Goal: Contribute content: Contribute content

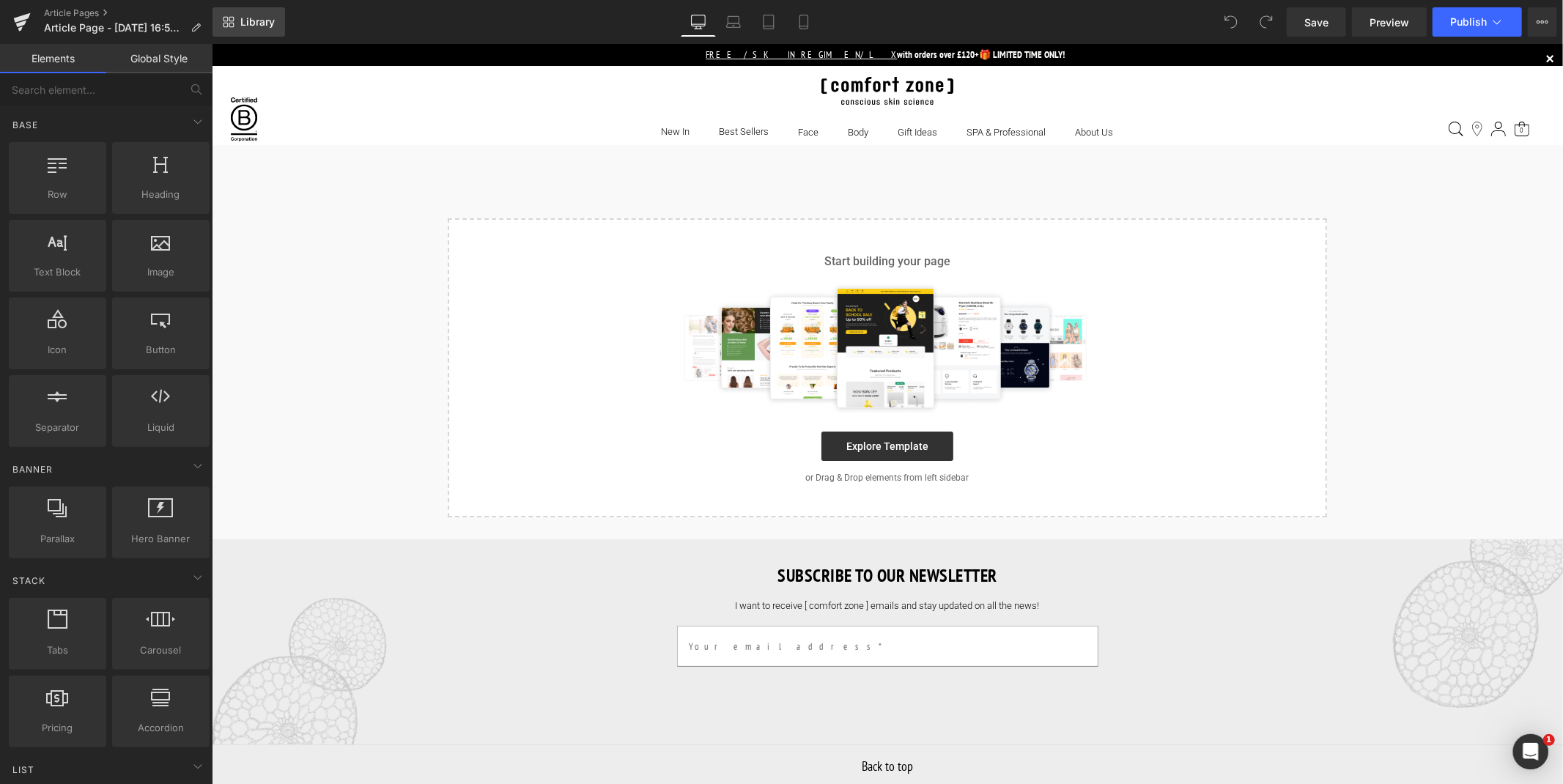
click at [252, 15] on span "Library" at bounding box center [257, 22] width 35 height 13
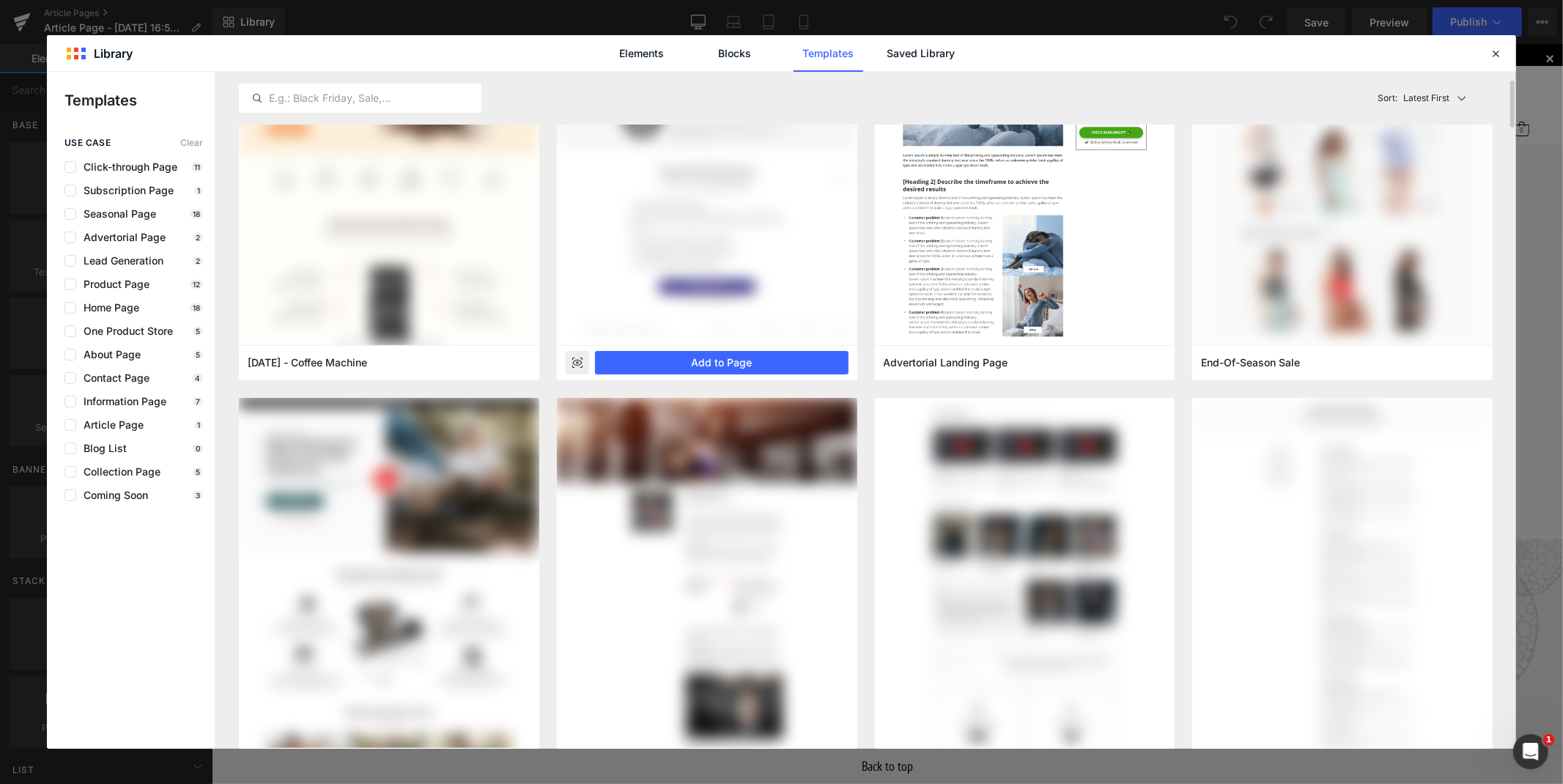
scroll to position [161, 0]
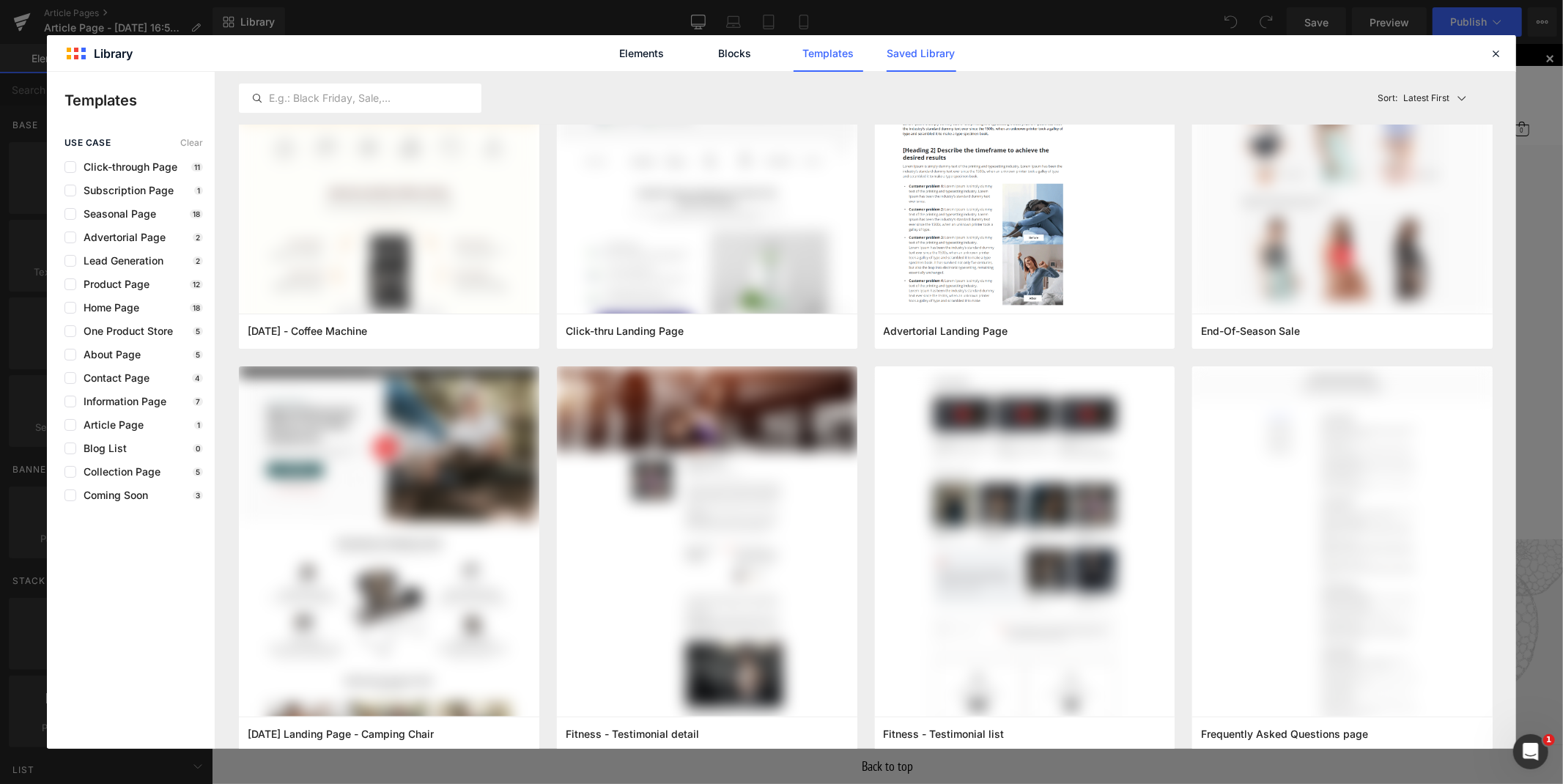
click at [920, 52] on link "Saved Library" at bounding box center [921, 53] width 69 height 37
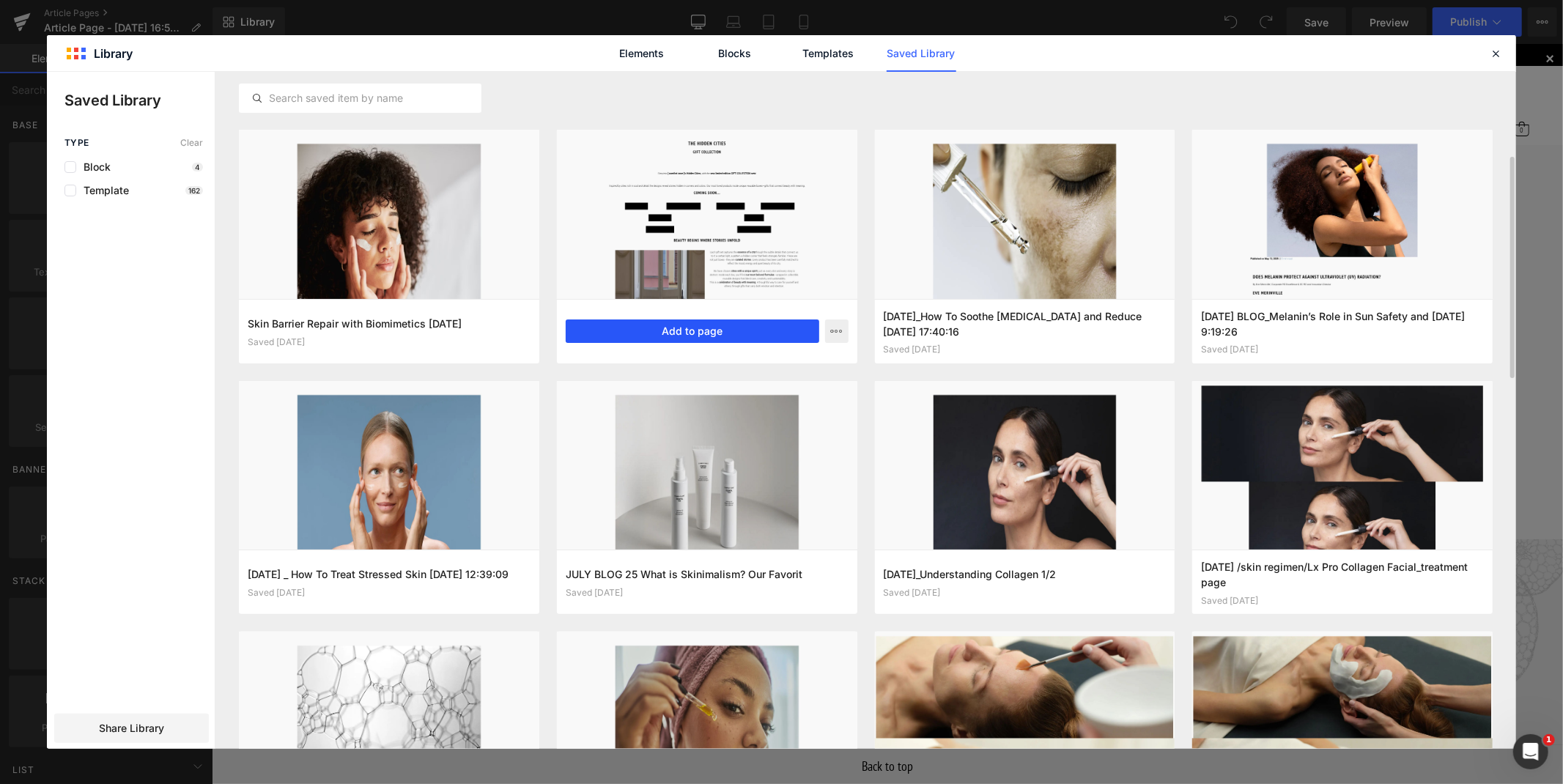
scroll to position [248, 0]
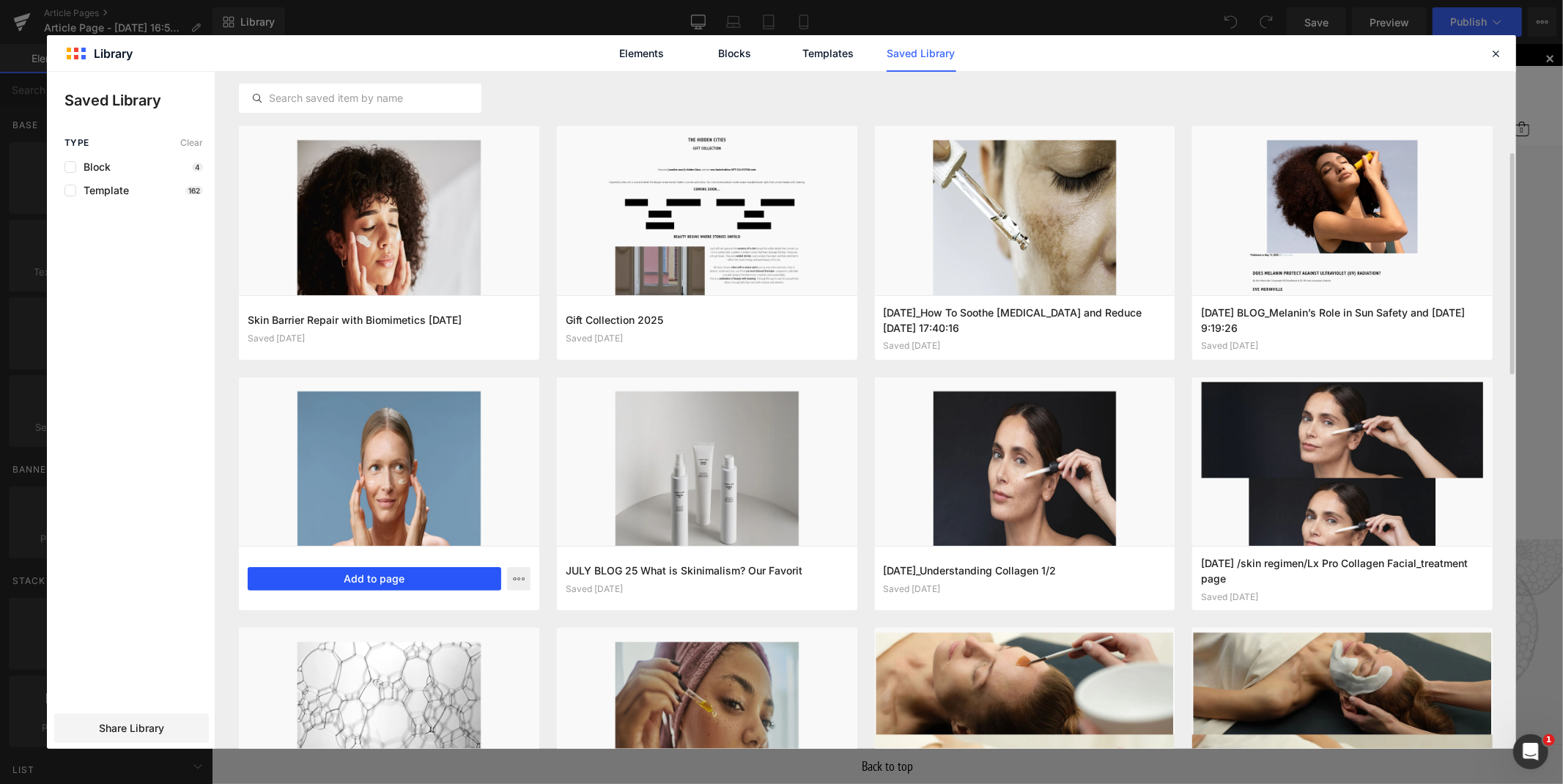
click at [386, 574] on button "Add to page" at bounding box center [374, 578] width 253 height 23
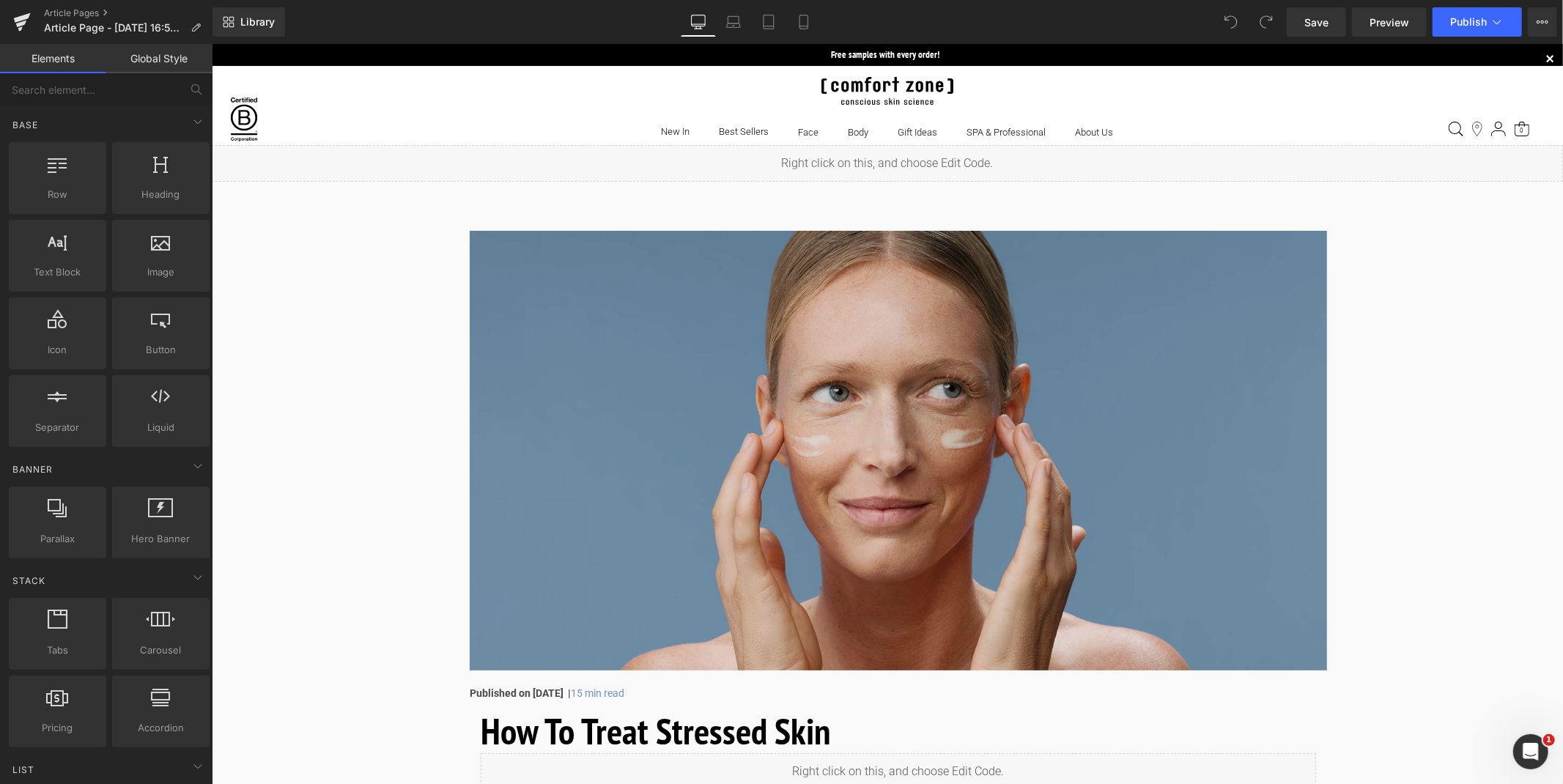
click at [798, 463] on img at bounding box center [898, 450] width 858 height 439
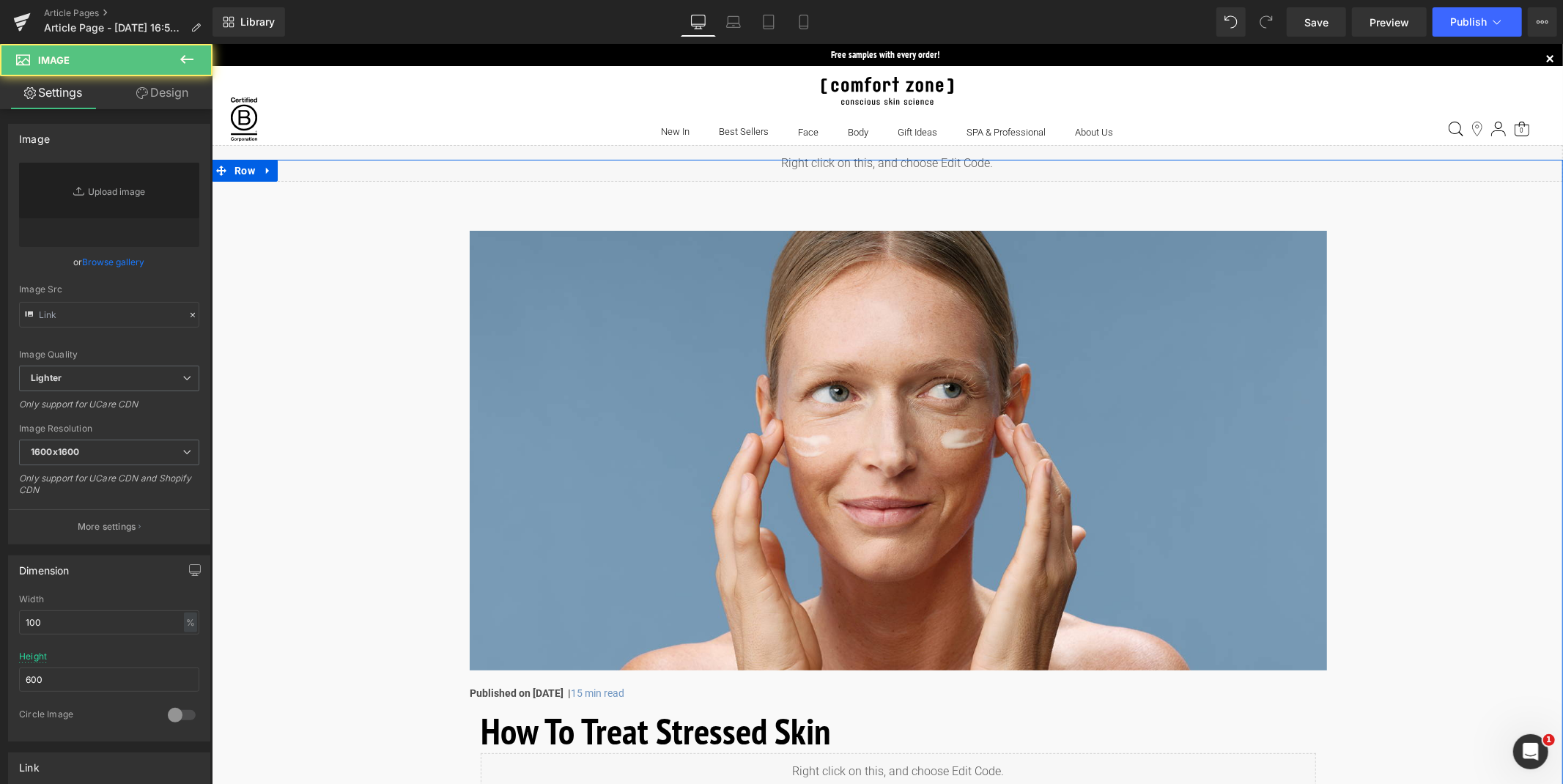
type input "[URL][DOMAIN_NAME]"
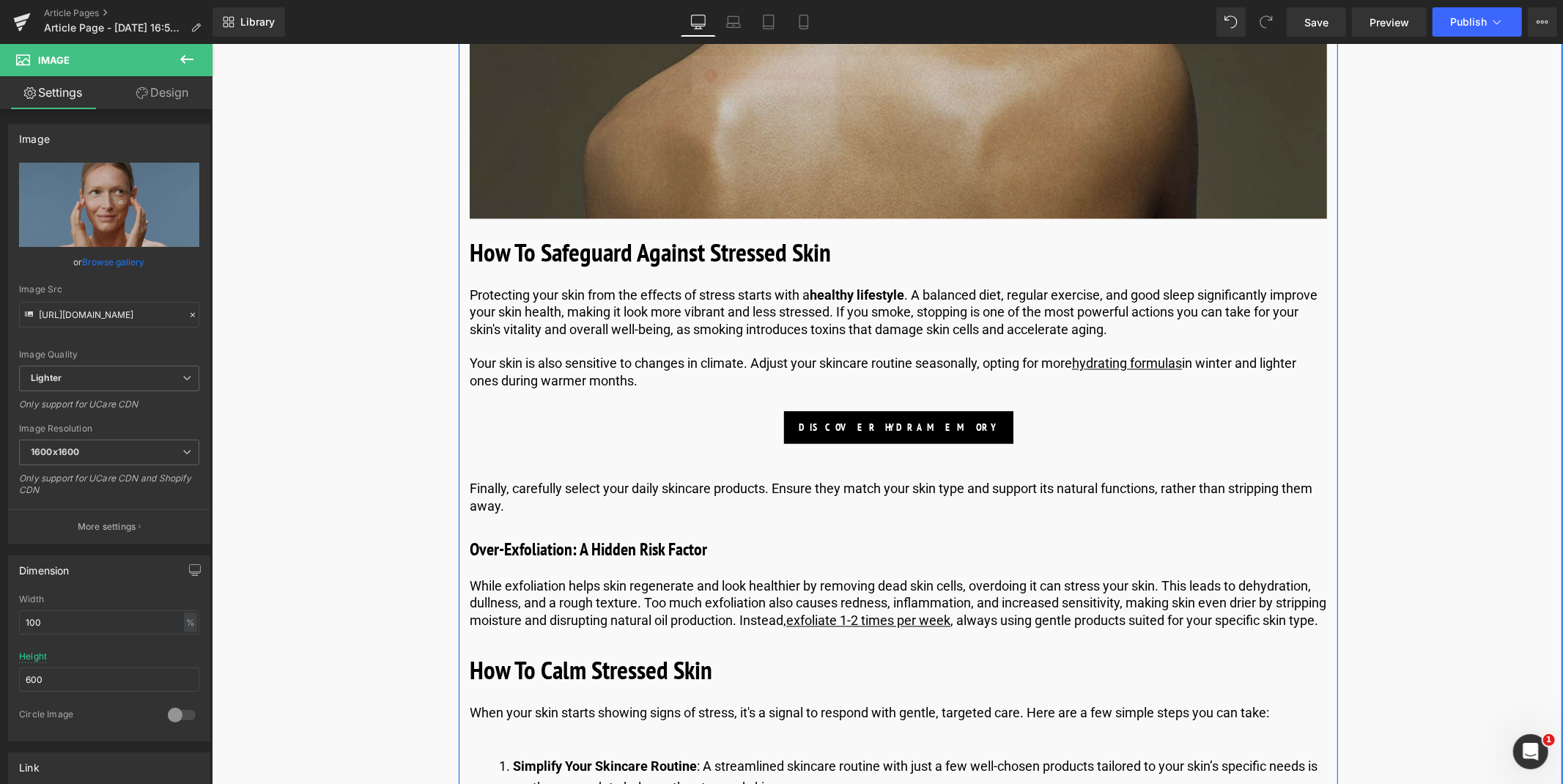
scroll to position [2220, 0]
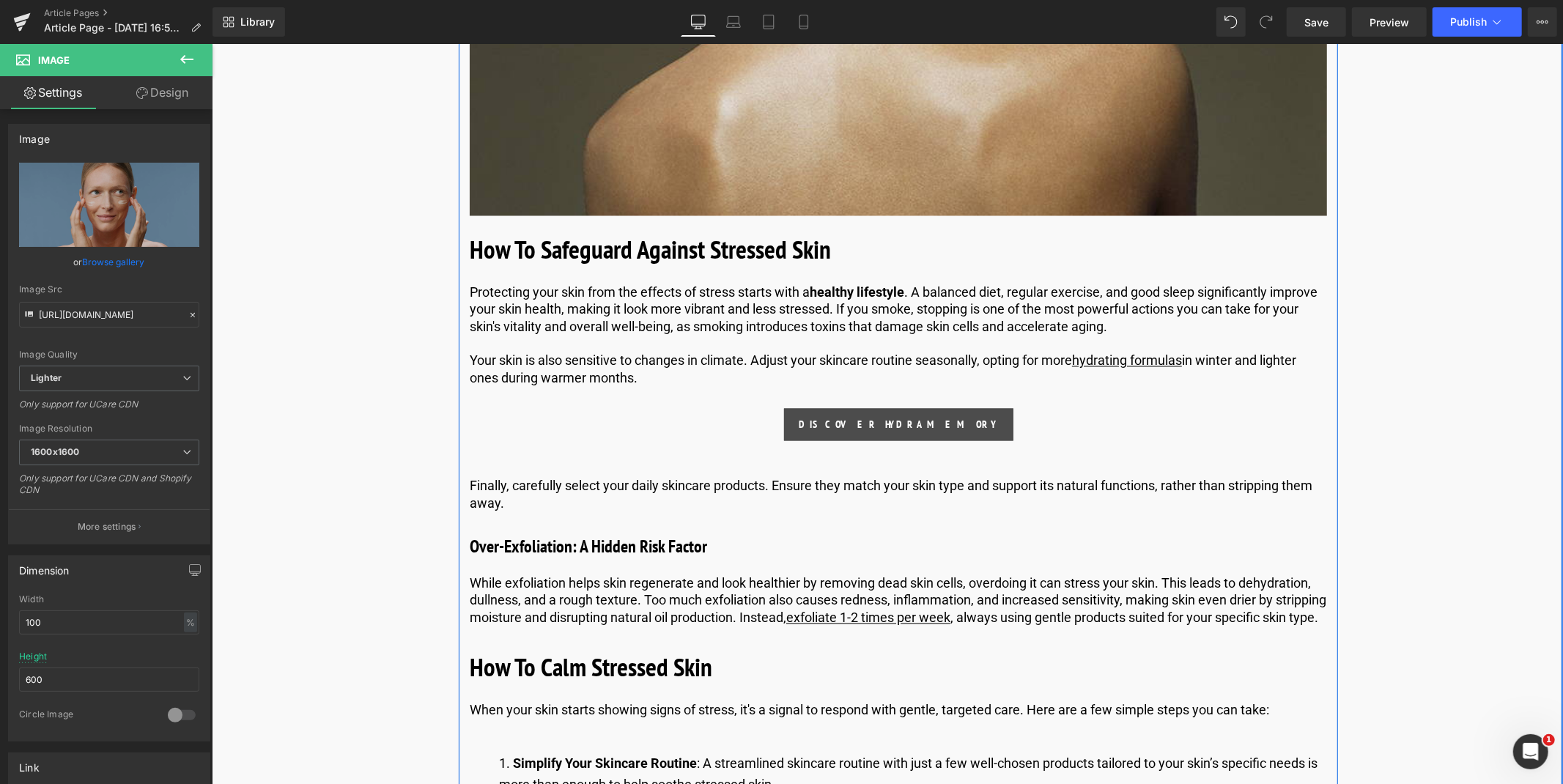
click at [887, 426] on div "DISCOVER HYDRAMEMORY Button" at bounding box center [898, 423] width 858 height 32
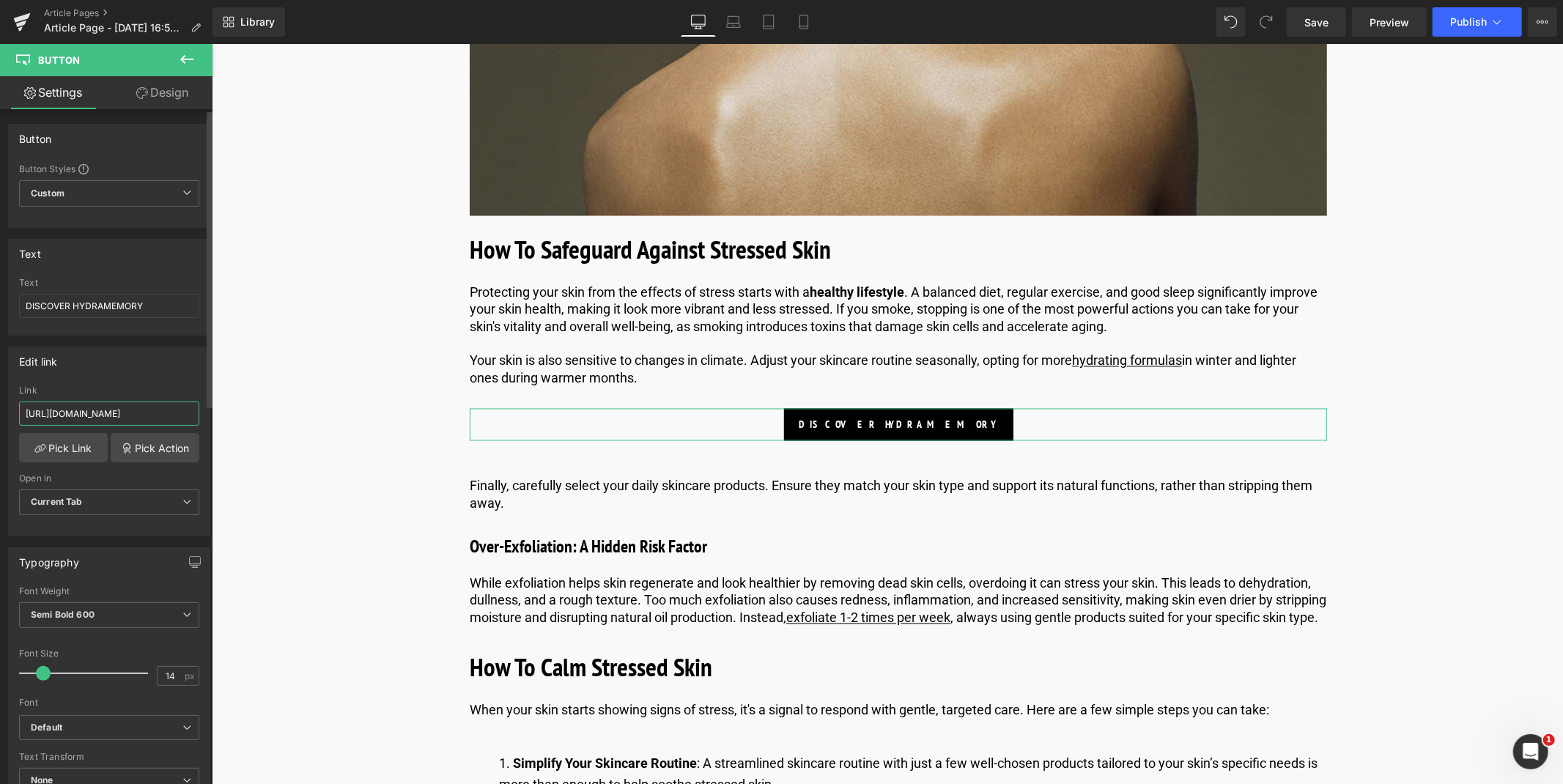
click at [74, 407] on input "[URL][DOMAIN_NAME]" at bounding box center [109, 413] width 180 height 24
type input "[URL][DOMAIN_NAME]"
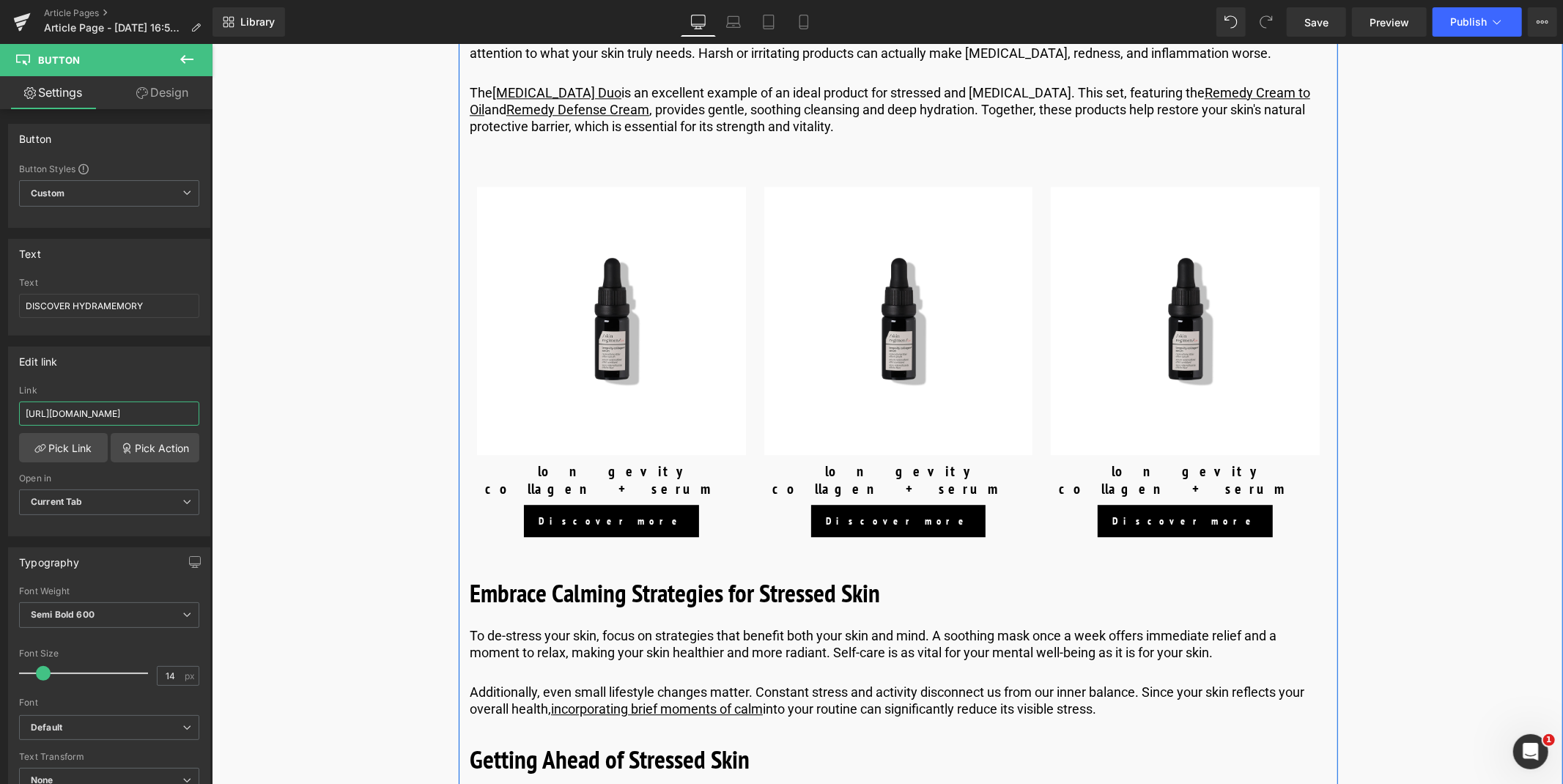
scroll to position [3042, 0]
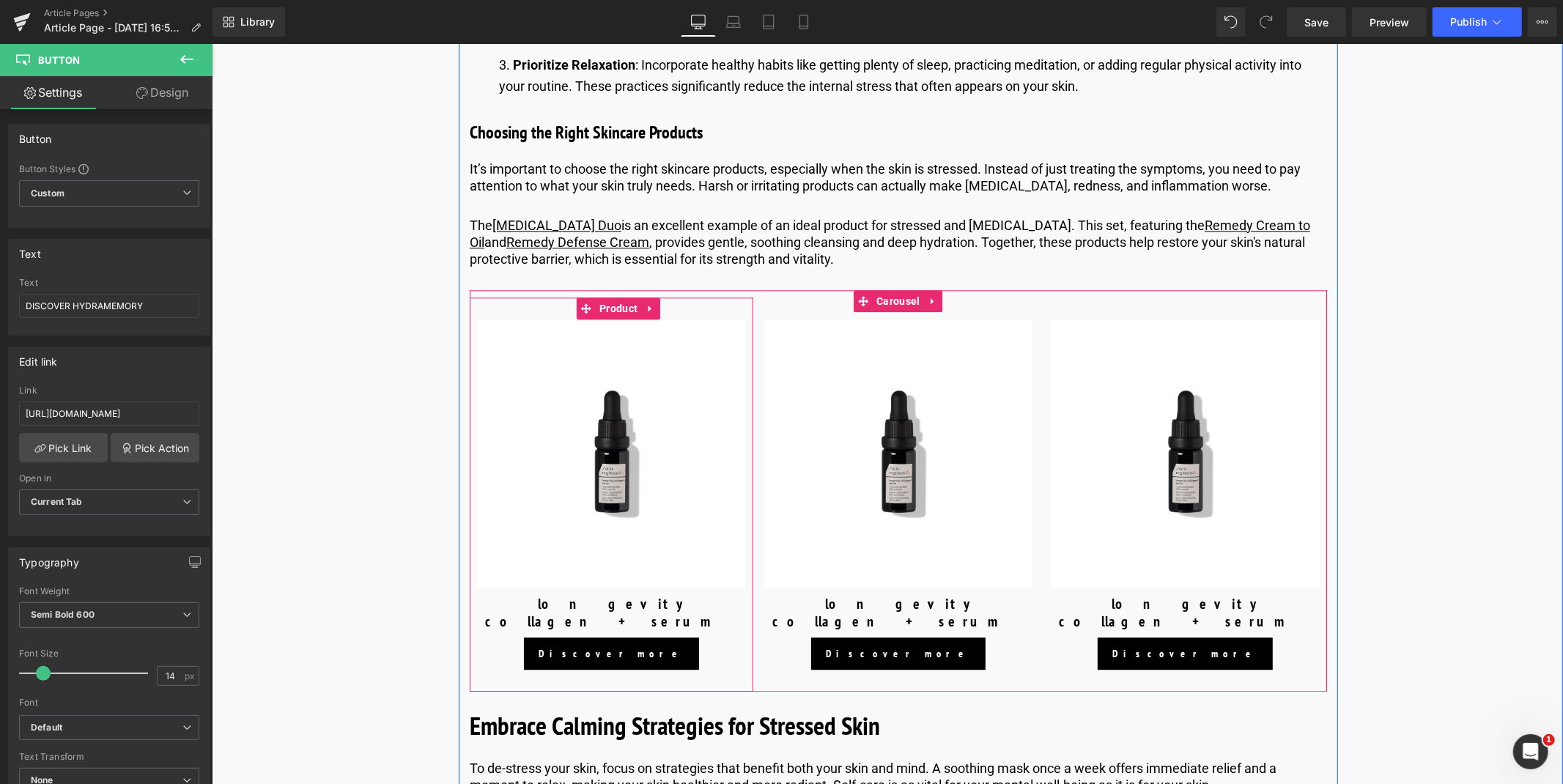
click at [705, 320] on div "Sale Off (P) Image longevity collagen+ serum (P) Title Discover more Button Pro…" at bounding box center [611, 494] width 283 height 395
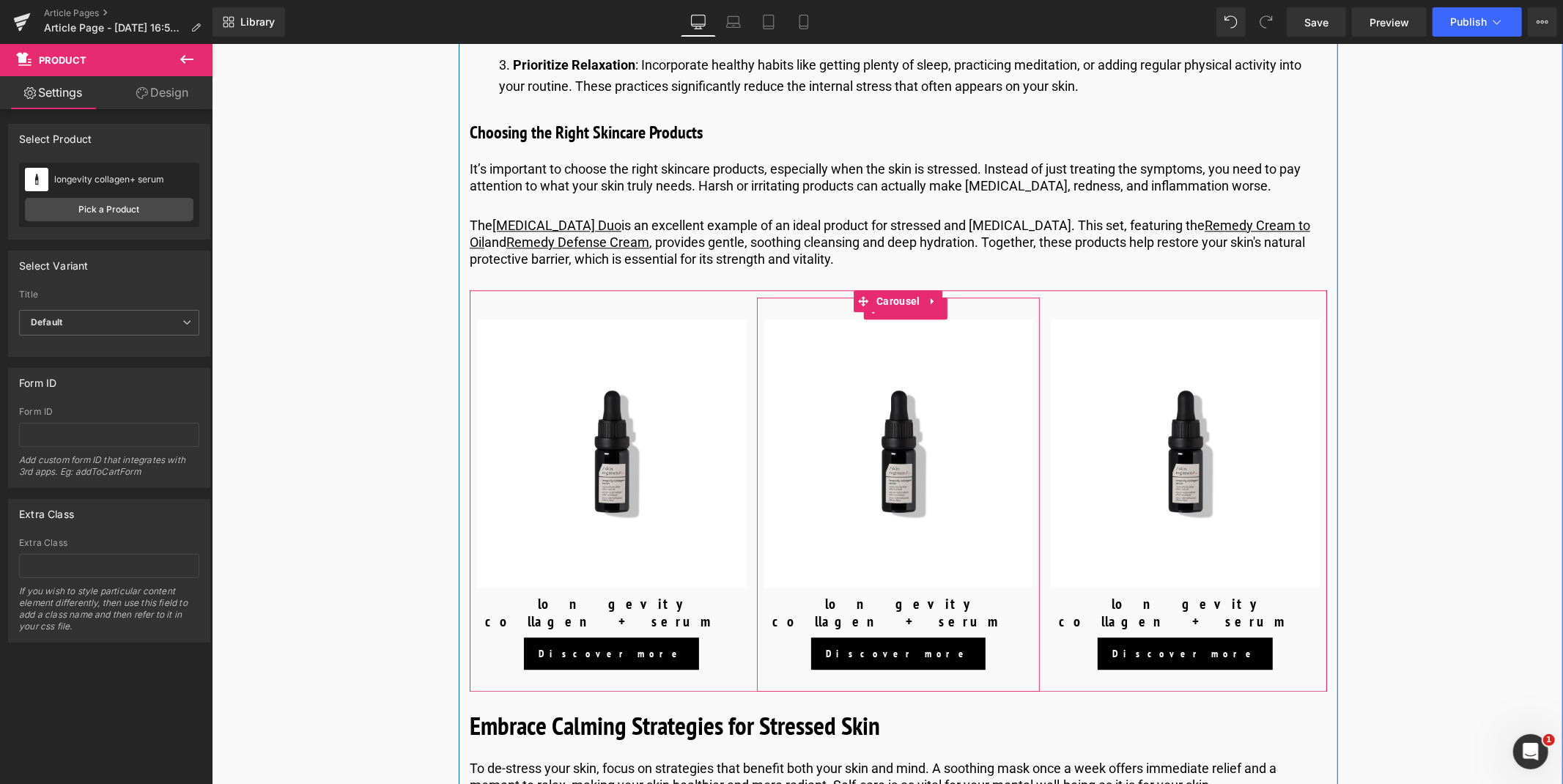
click at [758, 325] on div "Sale Off (P) Image longevity collagen+ serum (P) Title Discover more Button Pro…" at bounding box center [898, 494] width 283 height 395
click at [751, 318] on div "Sale Off (P) Image longevity collagen+ serum (P) Title Discover more Button Pro…" at bounding box center [900, 494] width 861 height 395
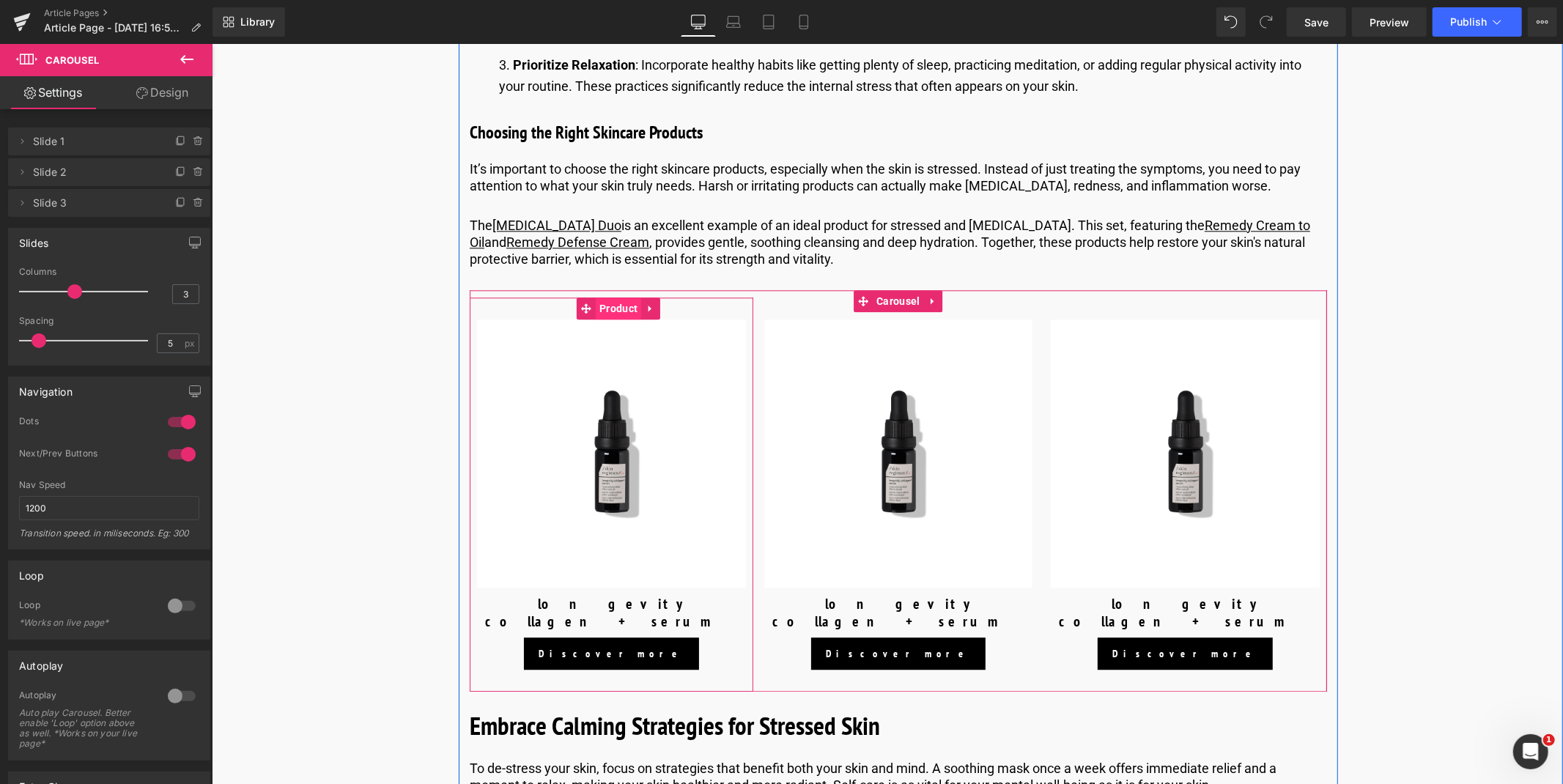
click at [610, 319] on span "Product" at bounding box center [617, 307] width 45 height 22
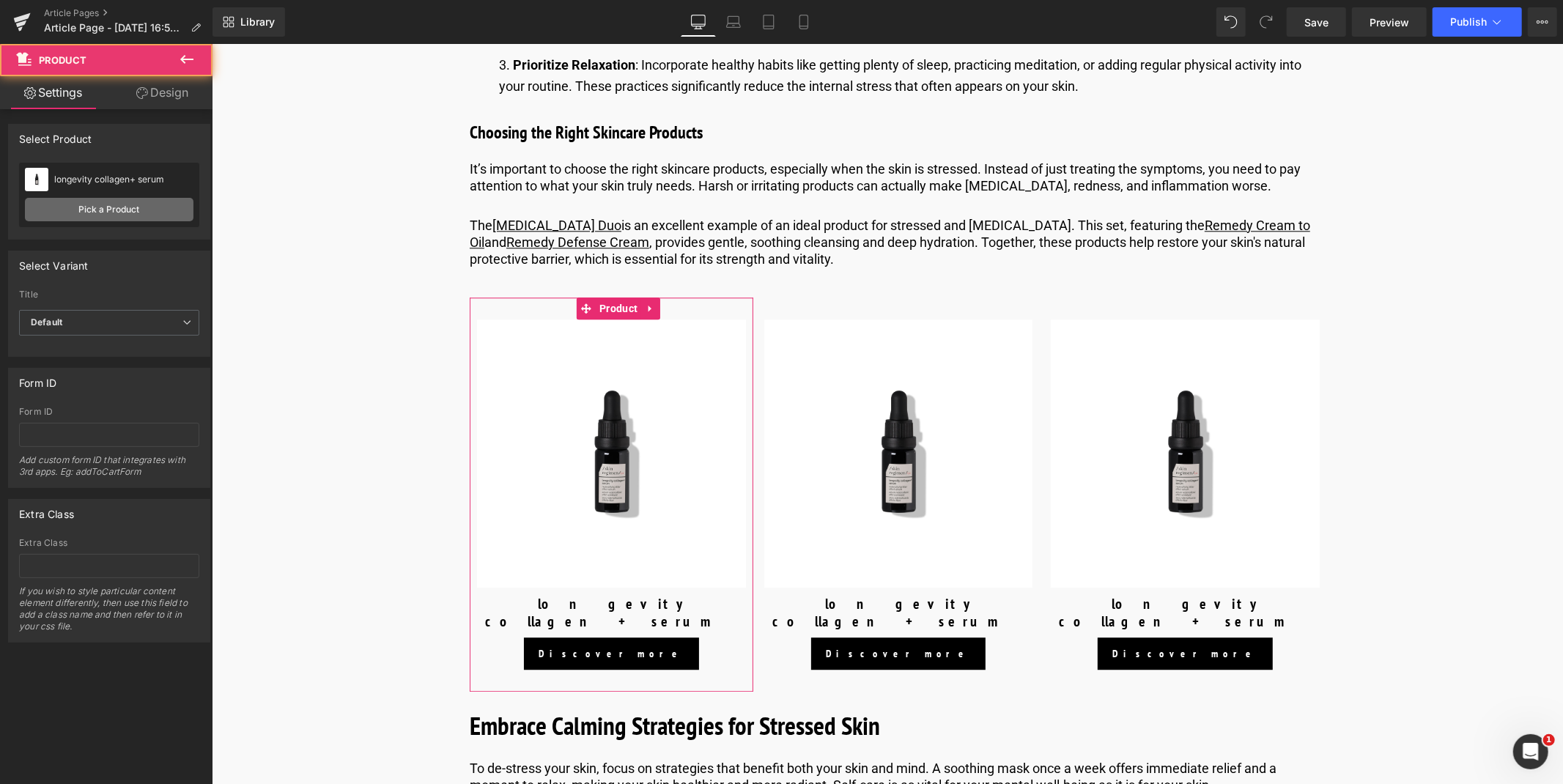
click at [148, 203] on link "Pick a Product" at bounding box center [109, 209] width 169 height 23
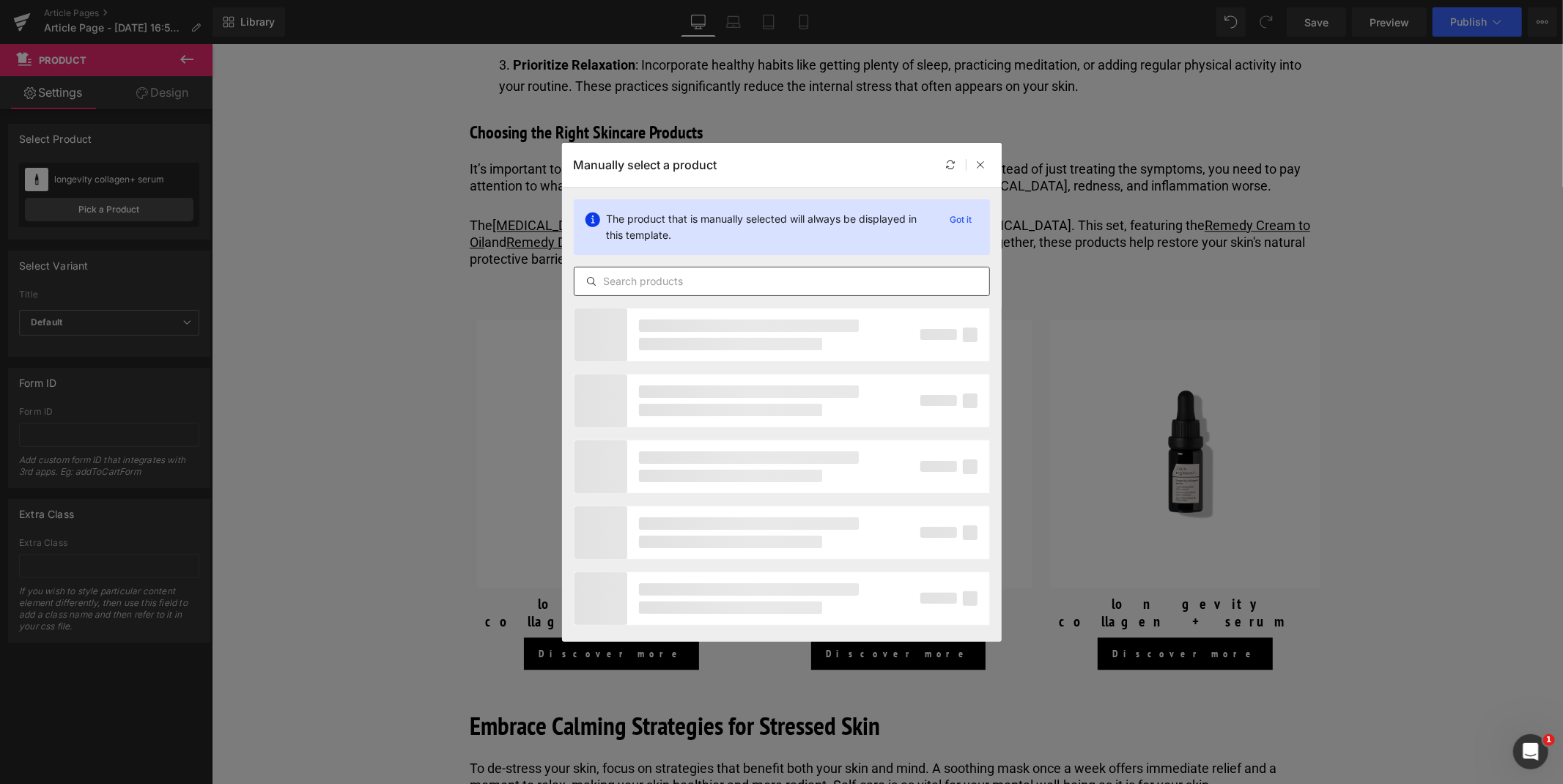
click at [640, 273] on input "text" at bounding box center [782, 281] width 414 height 17
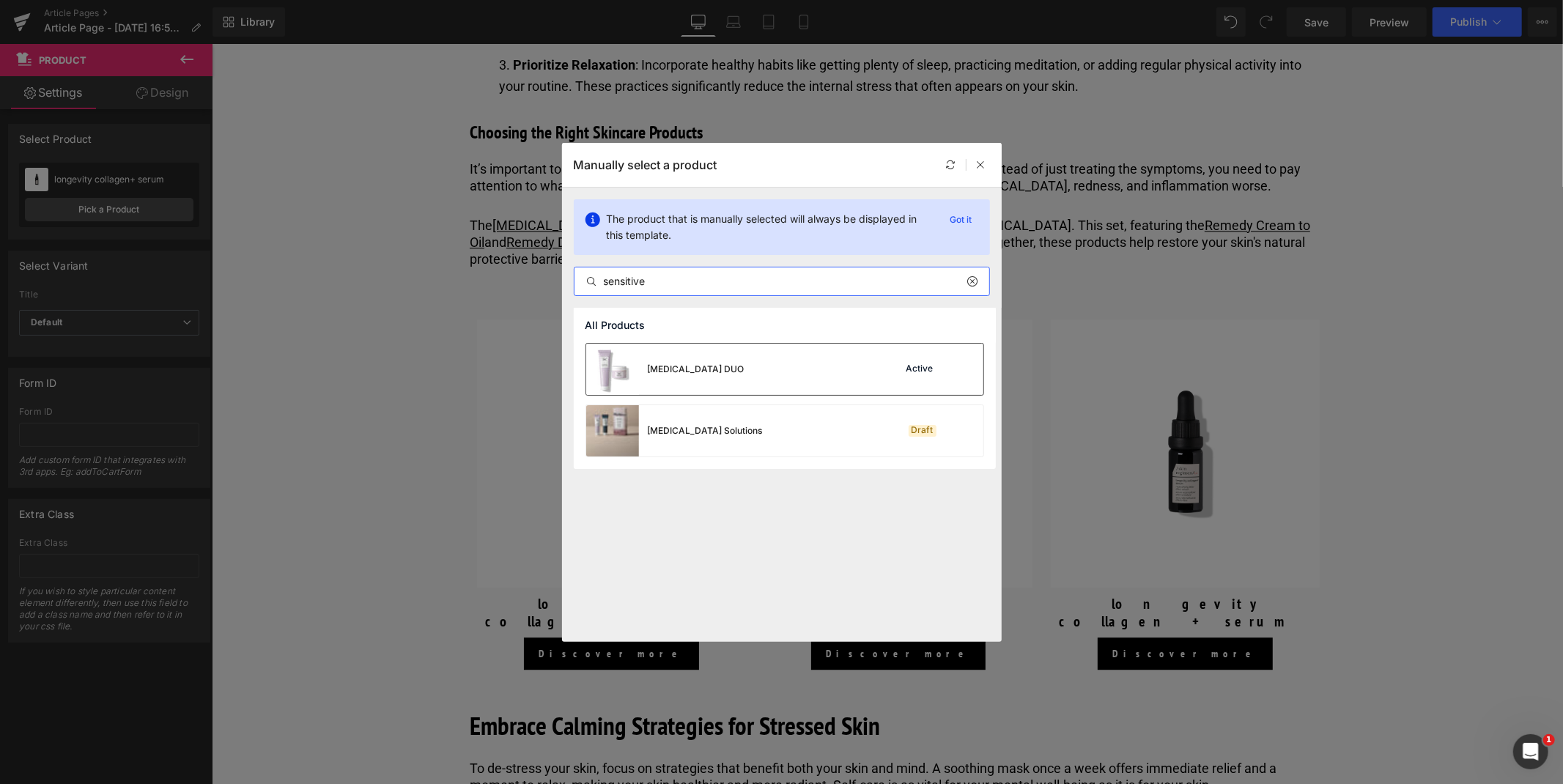
type input "sensitive"
click at [693, 368] on div "[MEDICAL_DATA] DUO" at bounding box center [696, 369] width 96 height 13
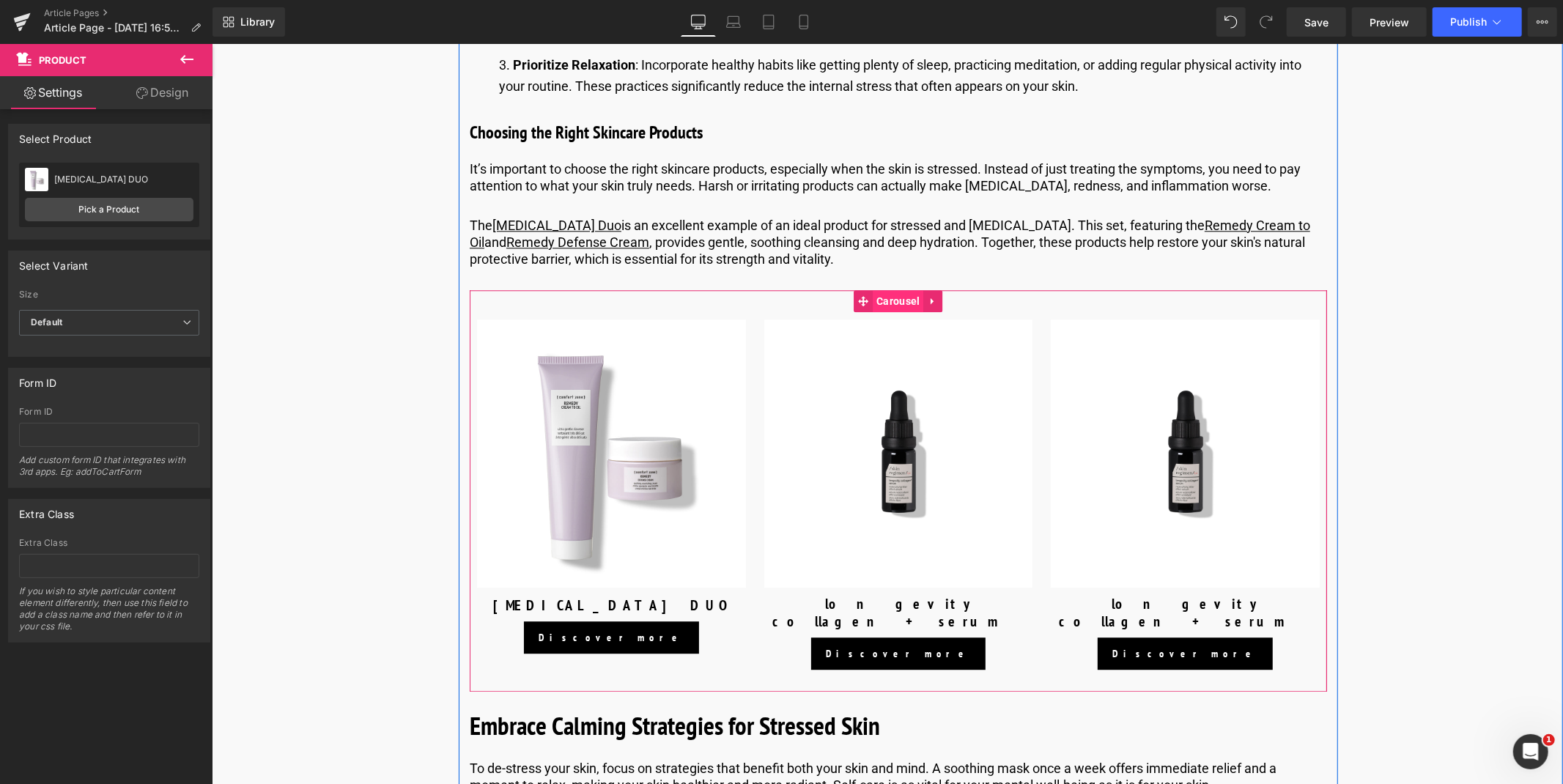
click at [900, 311] on span "Carousel" at bounding box center [897, 300] width 50 height 22
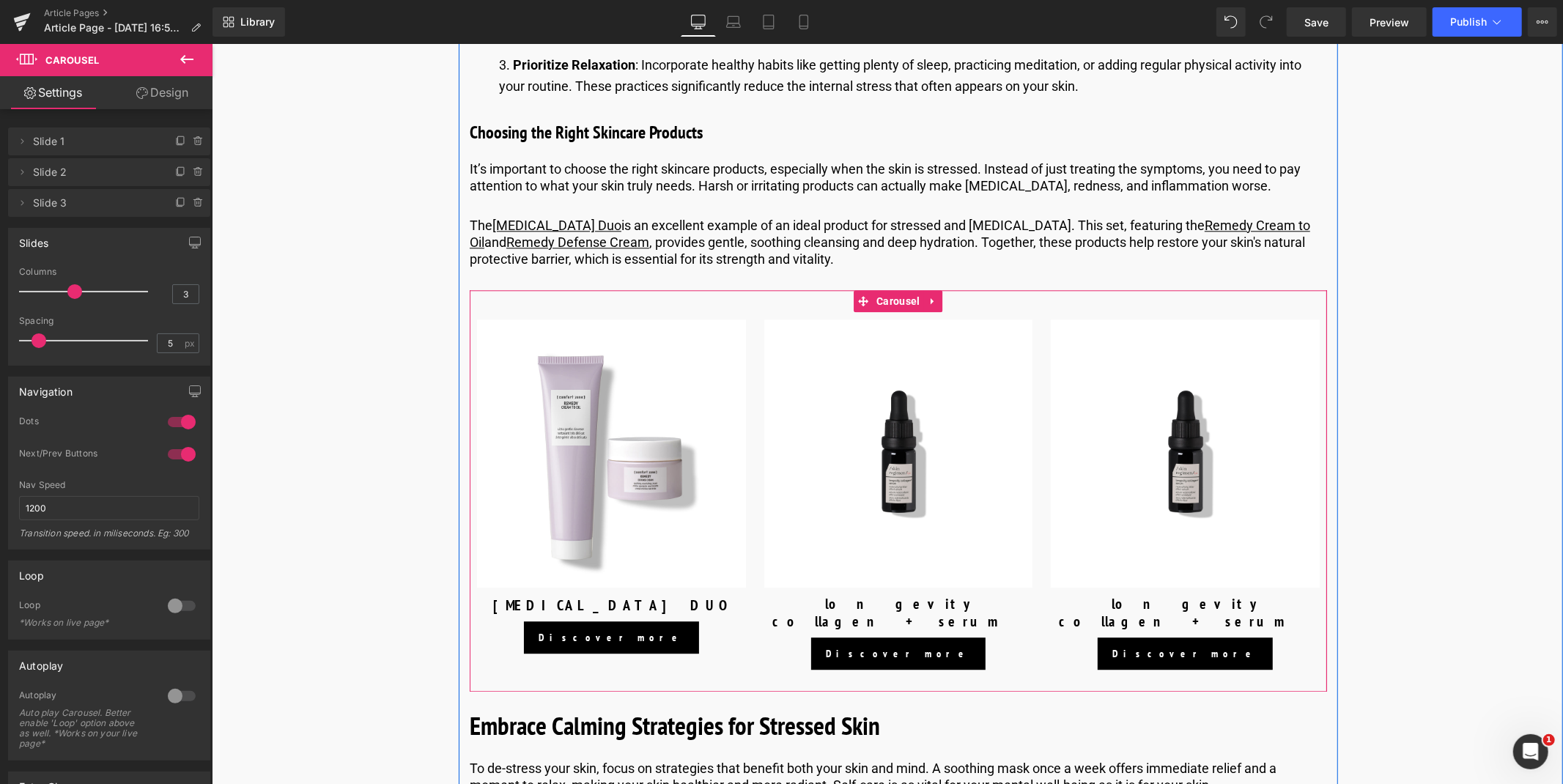
click at [897, 329] on div "Sale Off (P) Image longevity collagen+ serum (P) Title Discover more Button Pro…" at bounding box center [898, 494] width 283 height 395
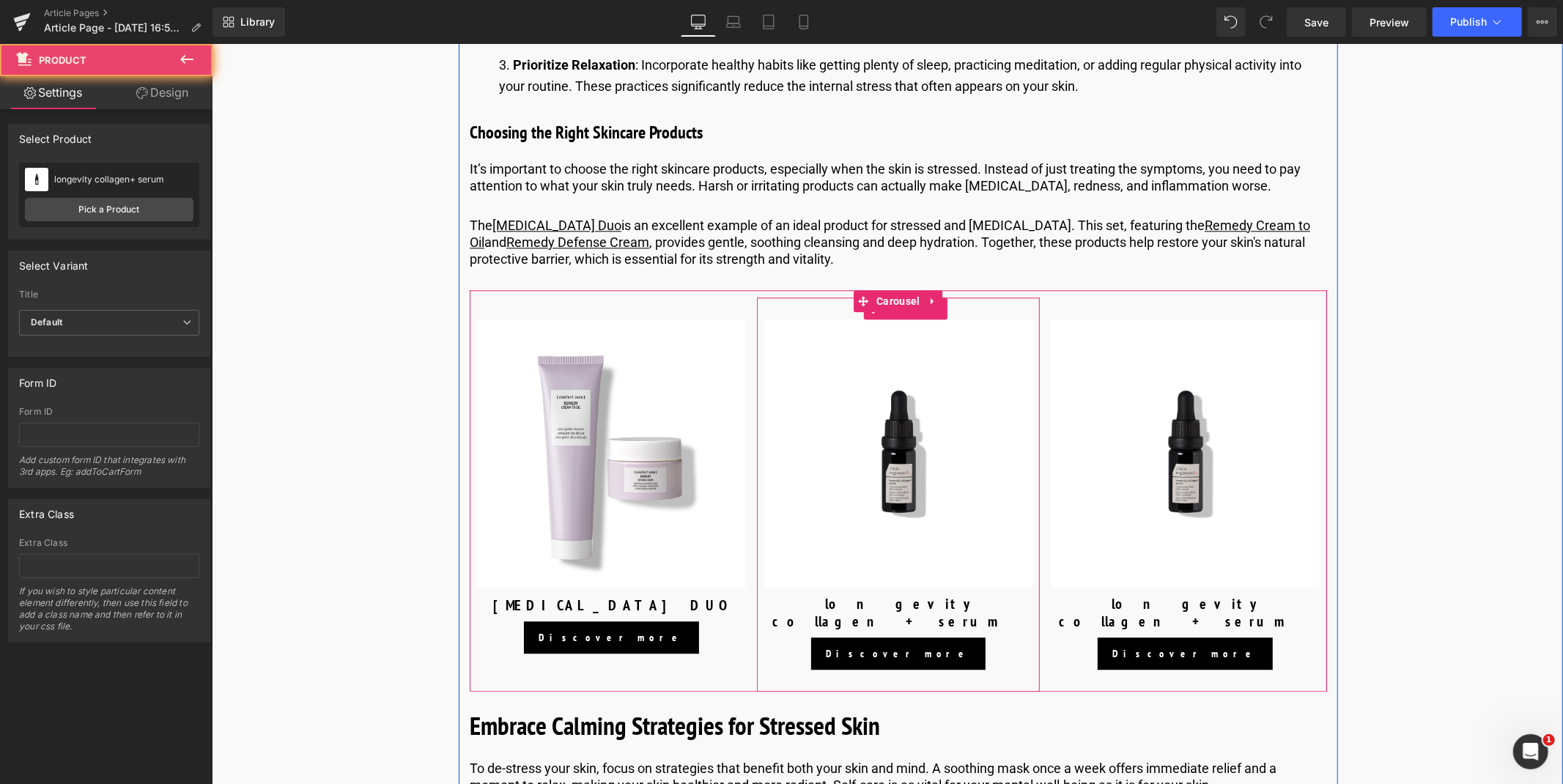
click at [896, 332] on div "Sale Off (P) Image longevity collagen+ serum (P) Title Discover more Button Pro…" at bounding box center [898, 494] width 283 height 395
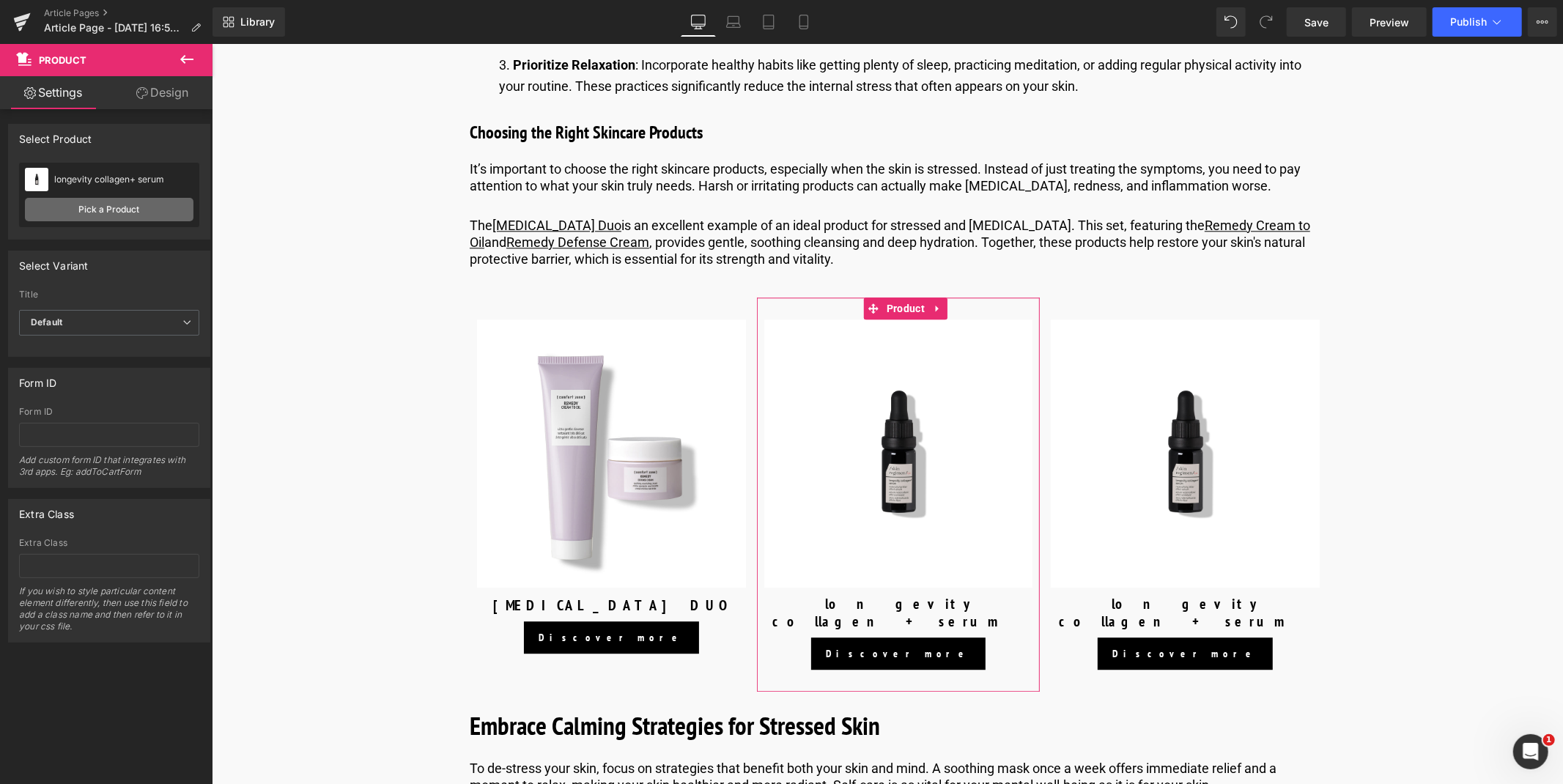
click at [157, 206] on link "Pick a Product" at bounding box center [109, 209] width 169 height 23
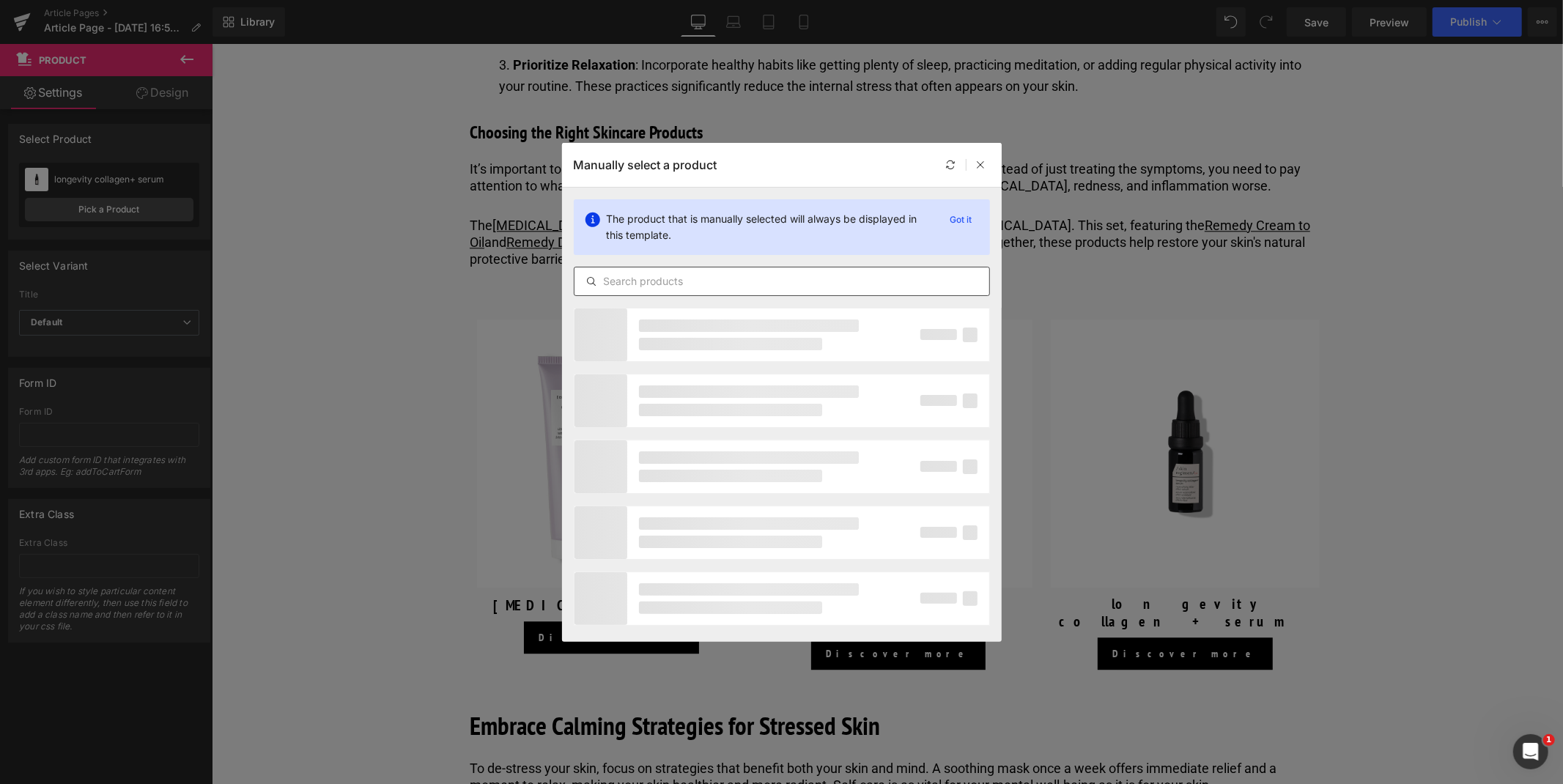
click at [714, 289] on input "text" at bounding box center [782, 281] width 414 height 17
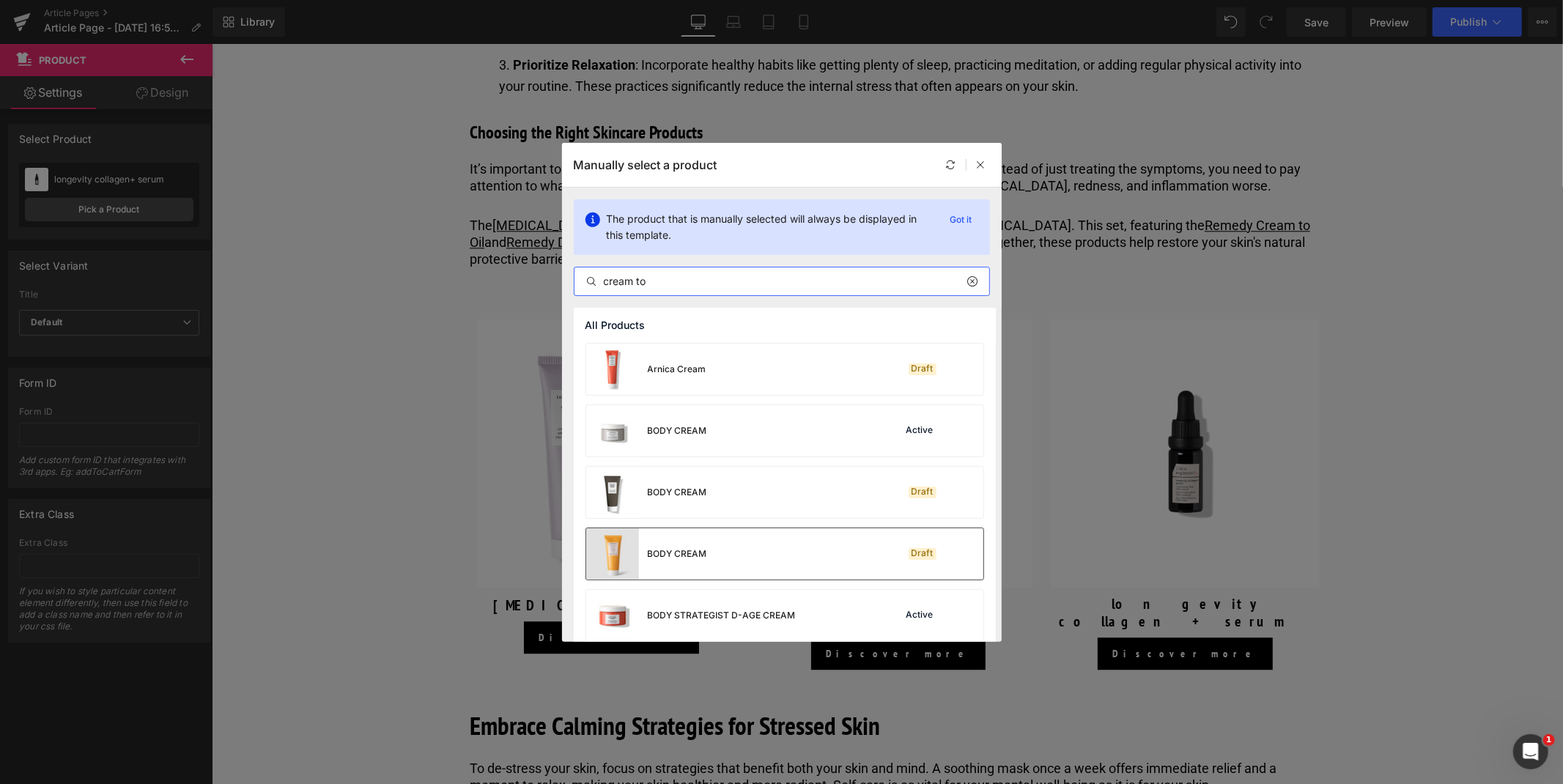
scroll to position [84, 0]
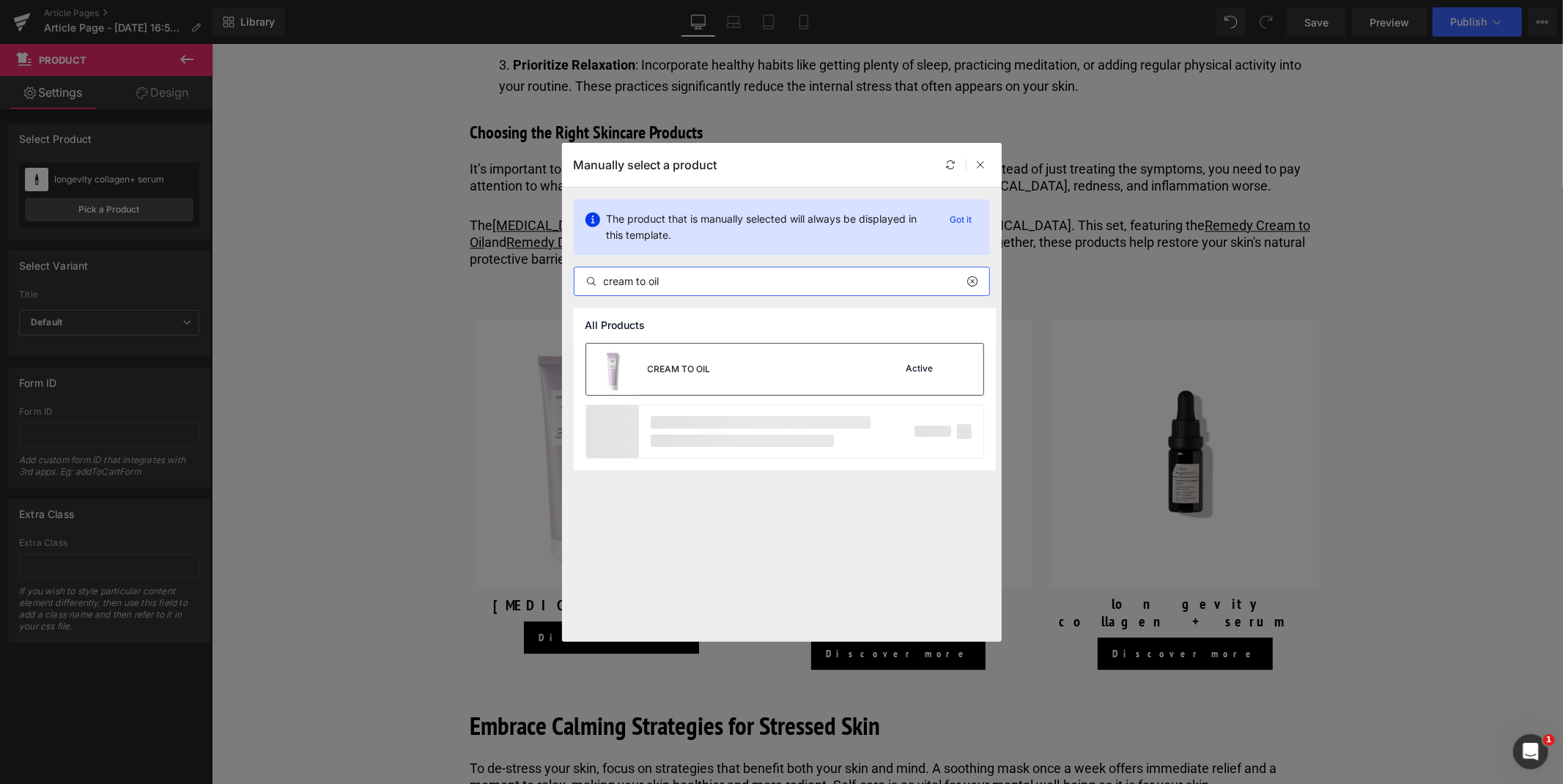
type input "cream to oil"
click at [717, 376] on div "CREAM TO OIL Active" at bounding box center [784, 369] width 397 height 51
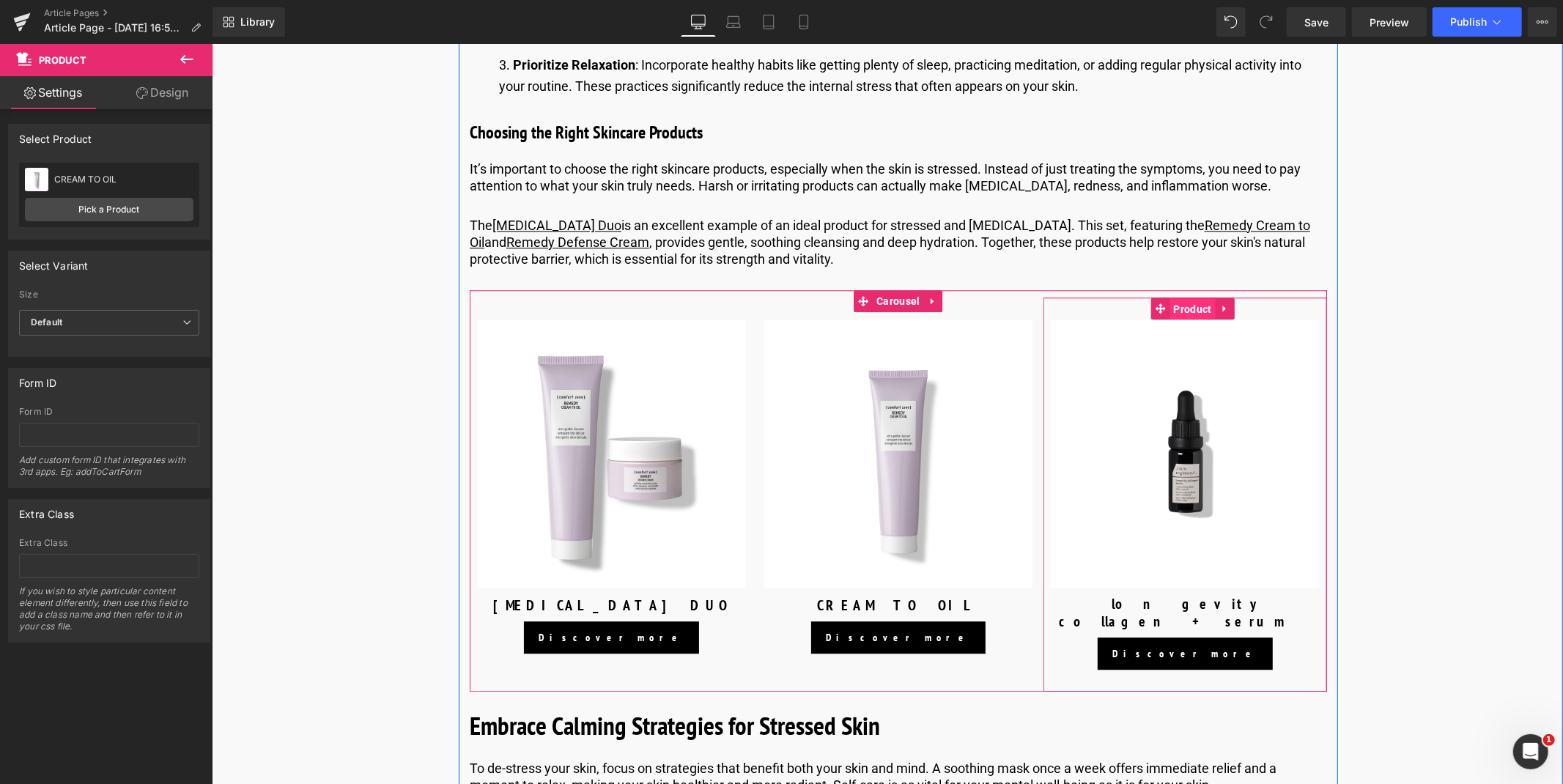
click at [1184, 319] on span "Product" at bounding box center [1191, 308] width 45 height 22
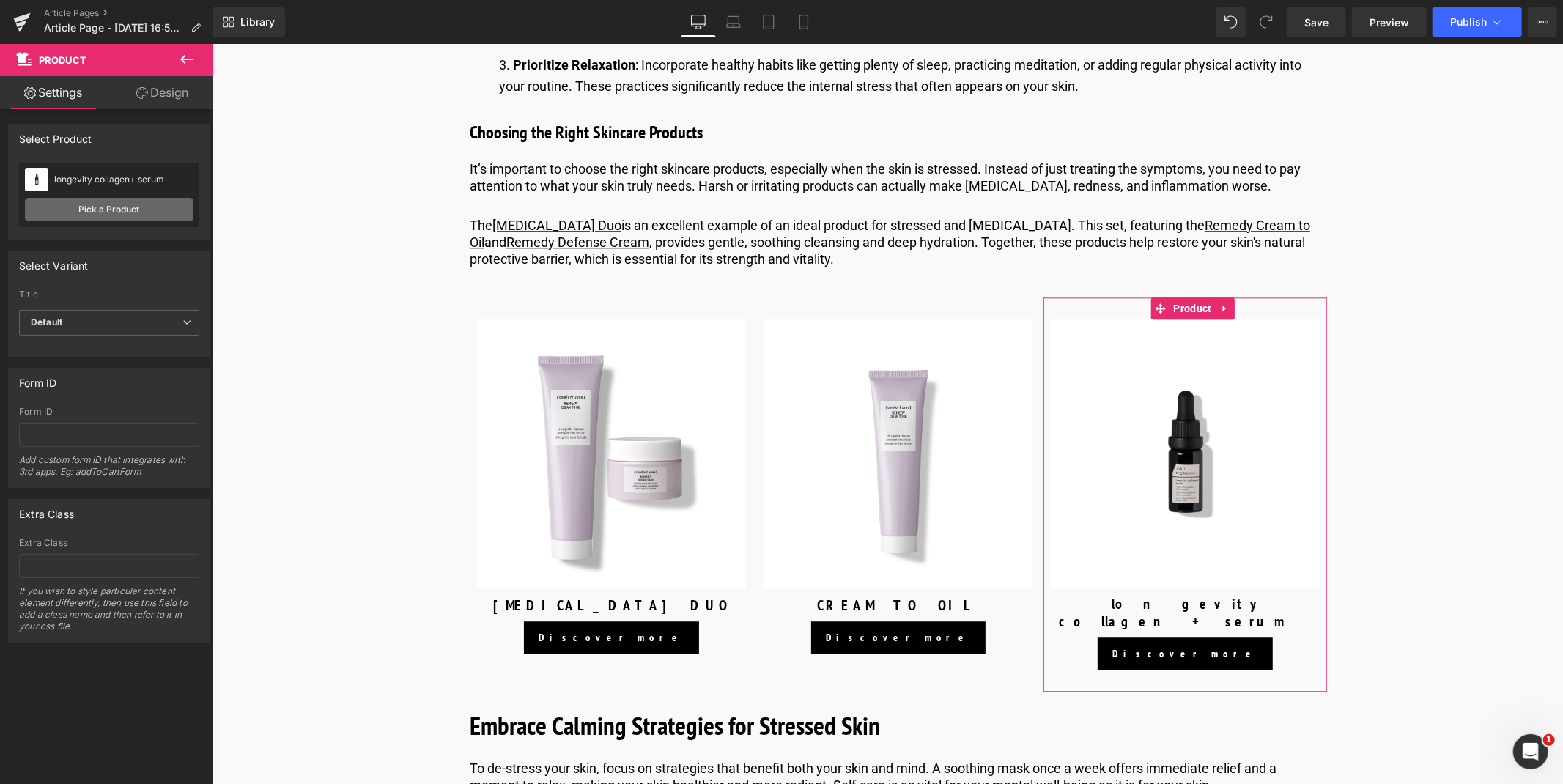
click at [106, 206] on link "Pick a Product" at bounding box center [109, 209] width 169 height 23
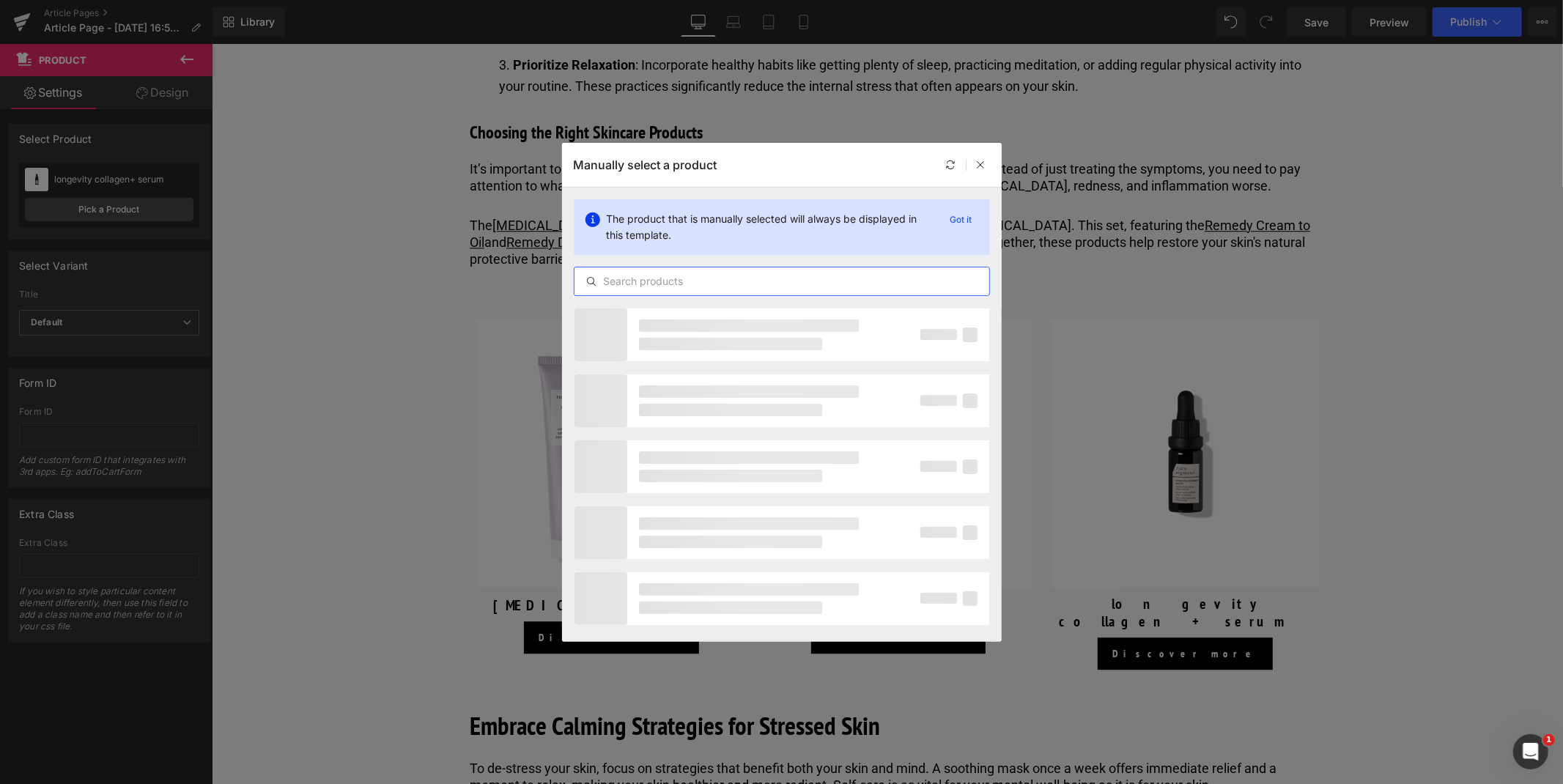
click at [686, 274] on input "text" at bounding box center [782, 281] width 414 height 17
type input "defense"
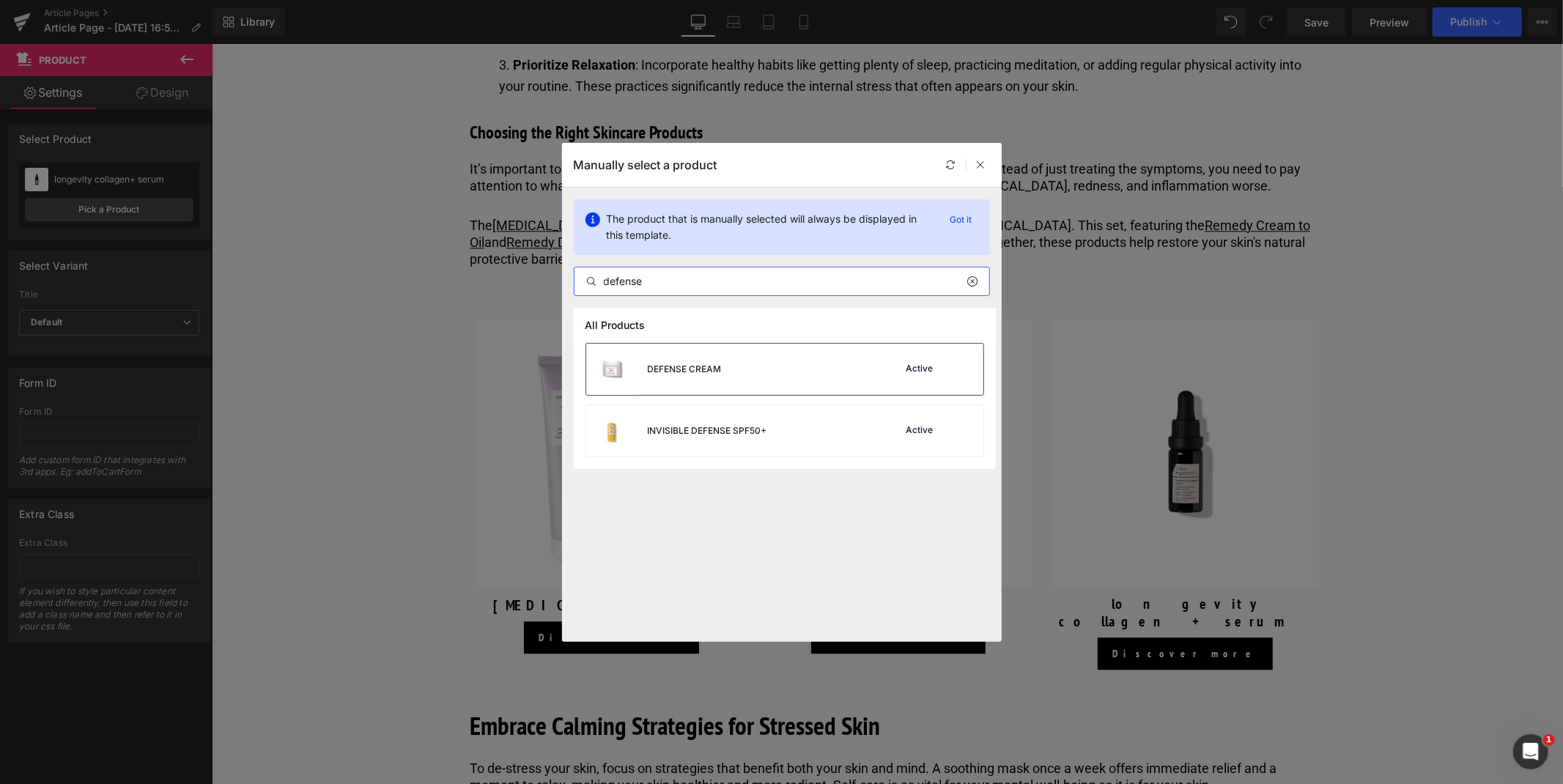
click at [745, 356] on div "DEFENSE CREAM Active" at bounding box center [784, 369] width 397 height 51
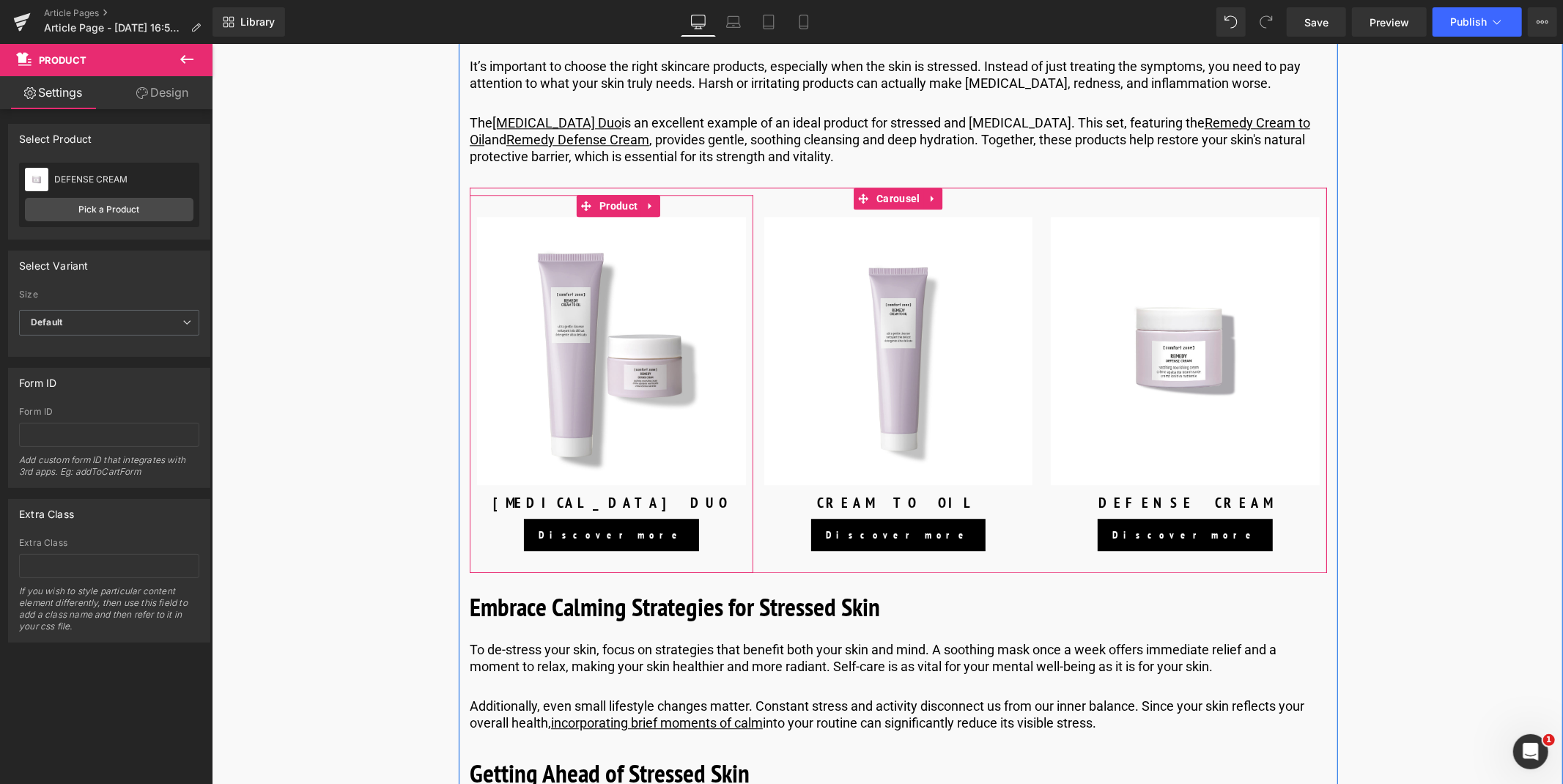
scroll to position [3149, 0]
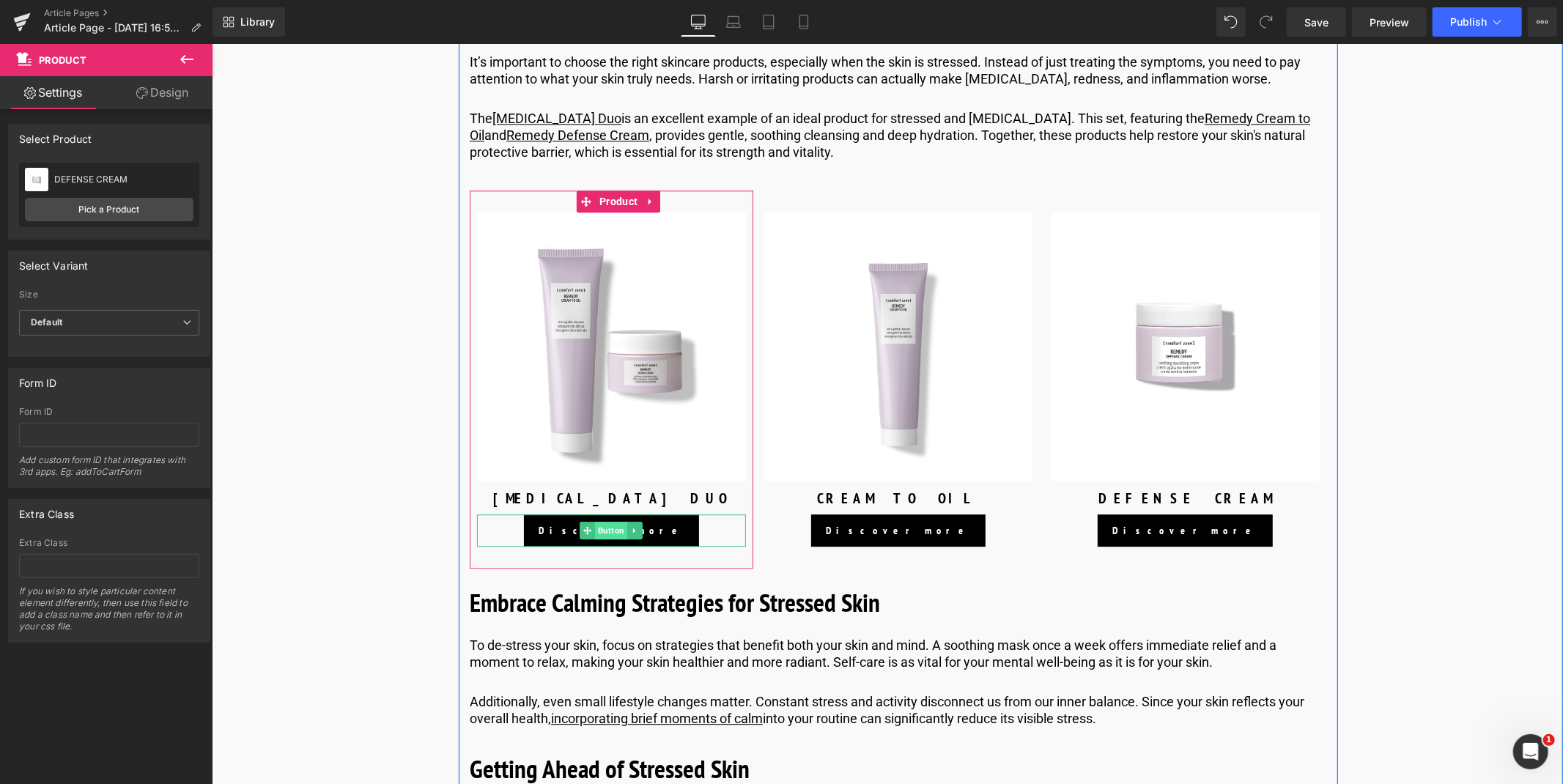
click at [609, 538] on span "Button" at bounding box center [610, 530] width 32 height 17
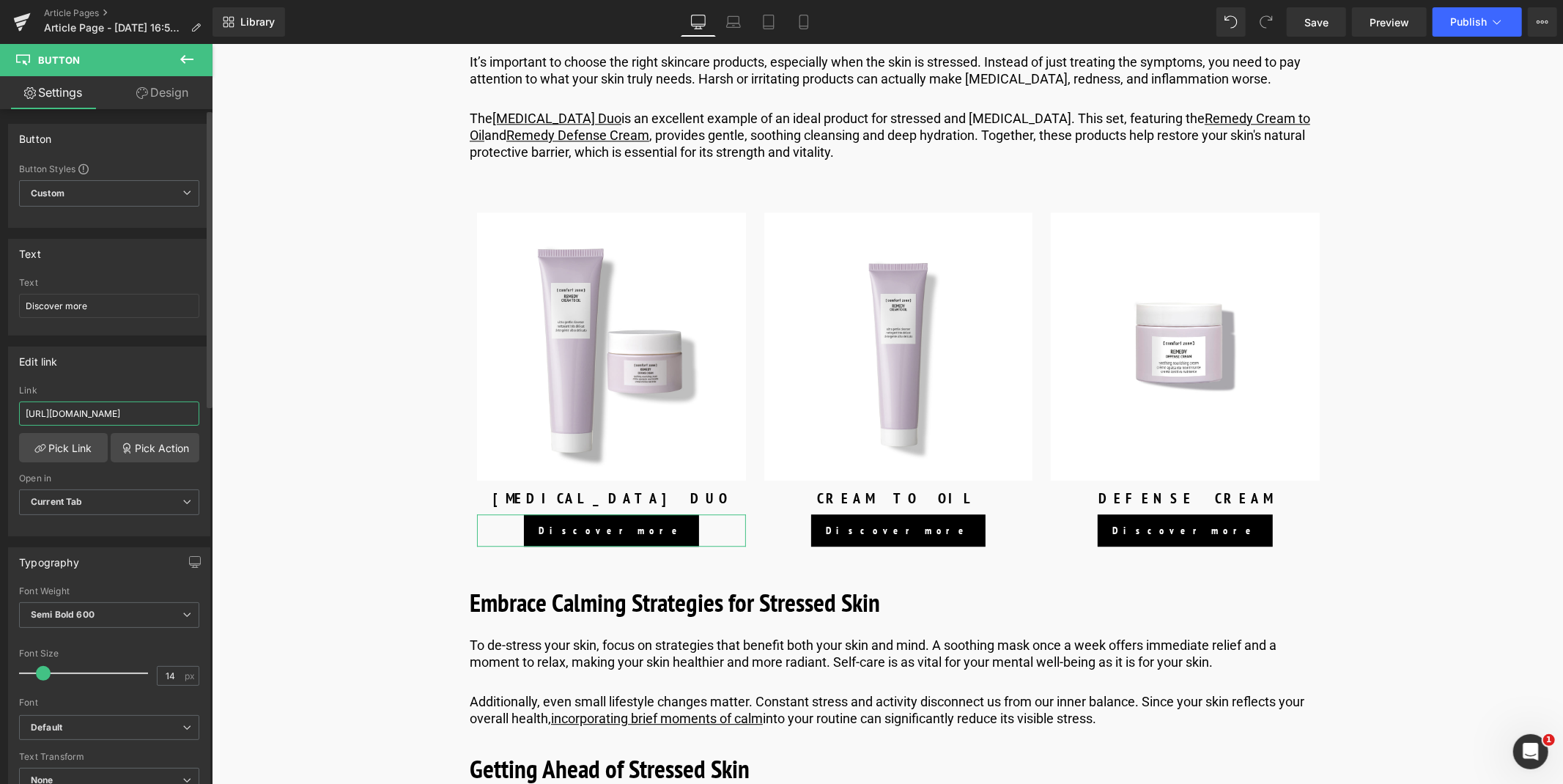
click at [68, 413] on input "[URL][DOMAIN_NAME]" at bounding box center [109, 413] width 180 height 24
type input "[URL][DOMAIN_NAME]"
click at [1310, 26] on span "Save" at bounding box center [1315, 22] width 24 height 15
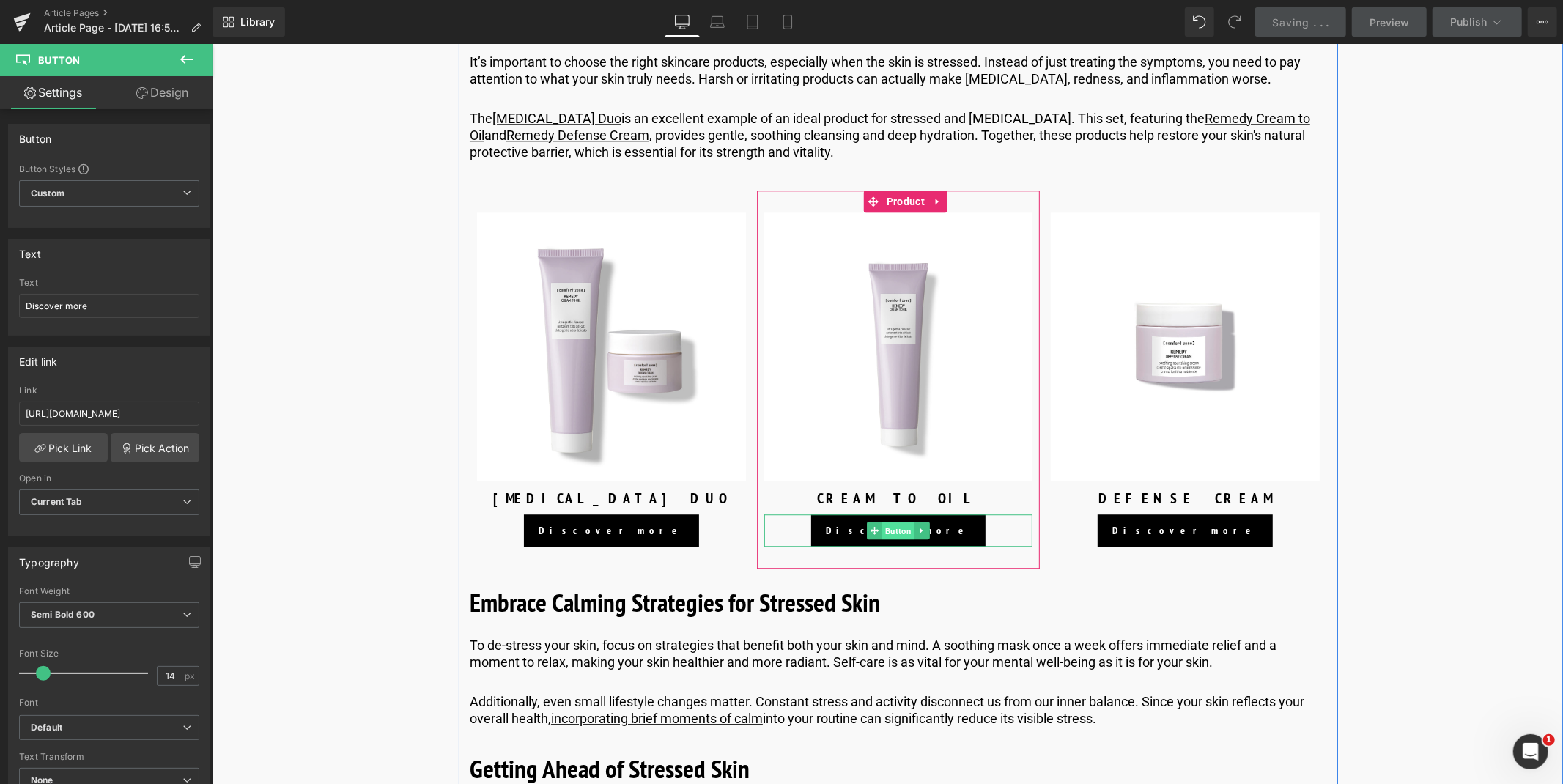
click at [891, 539] on span "Button" at bounding box center [897, 530] width 32 height 17
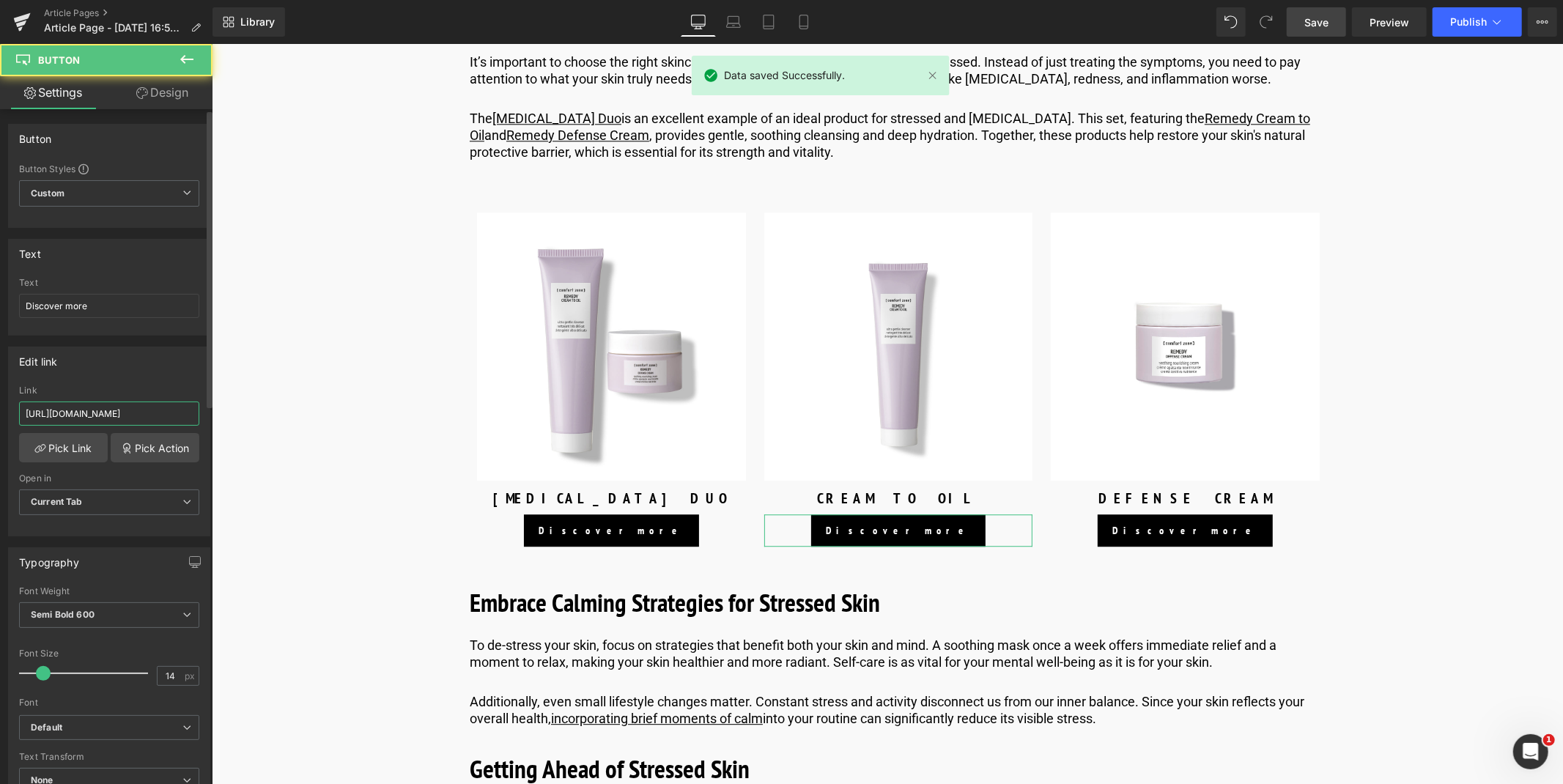
click at [71, 413] on input "[URL][DOMAIN_NAME]" at bounding box center [109, 413] width 180 height 24
type input "[URL][DOMAIN_NAME]"
click at [1322, 16] on span "Save" at bounding box center [1315, 22] width 24 height 15
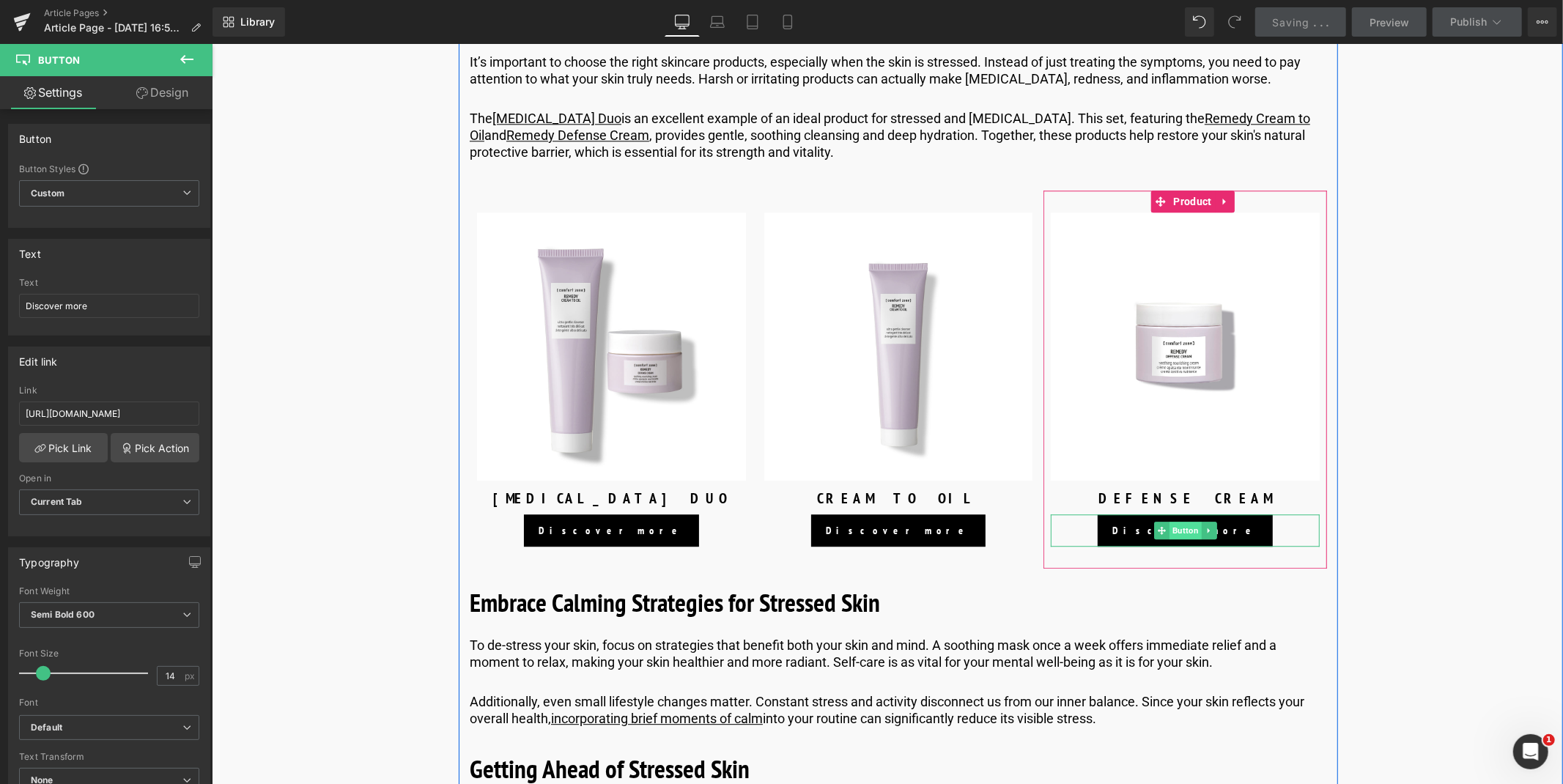
click at [1177, 538] on span "Button" at bounding box center [1184, 530] width 32 height 17
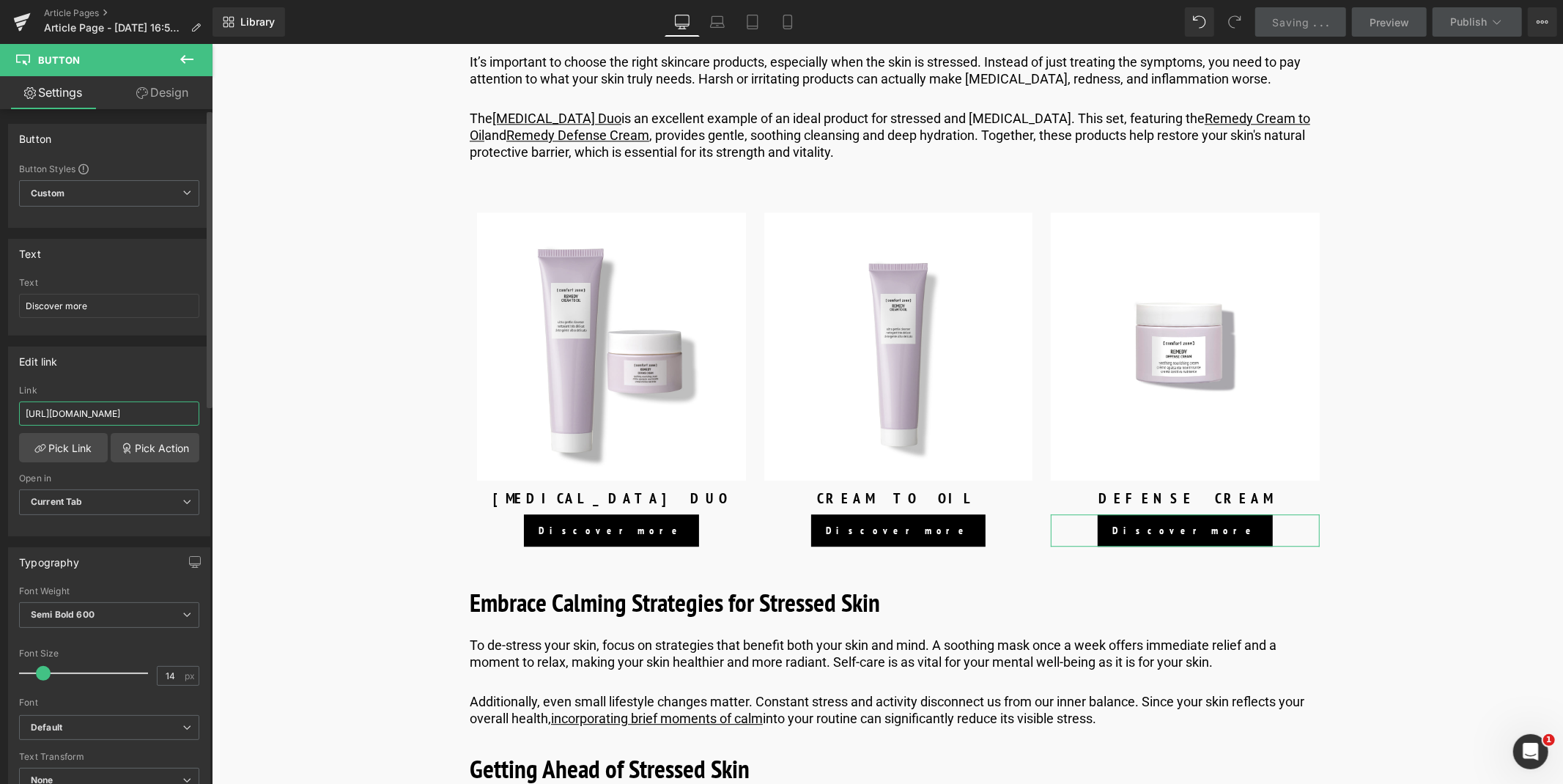
click at [68, 411] on input "[URL][DOMAIN_NAME]" at bounding box center [109, 413] width 180 height 24
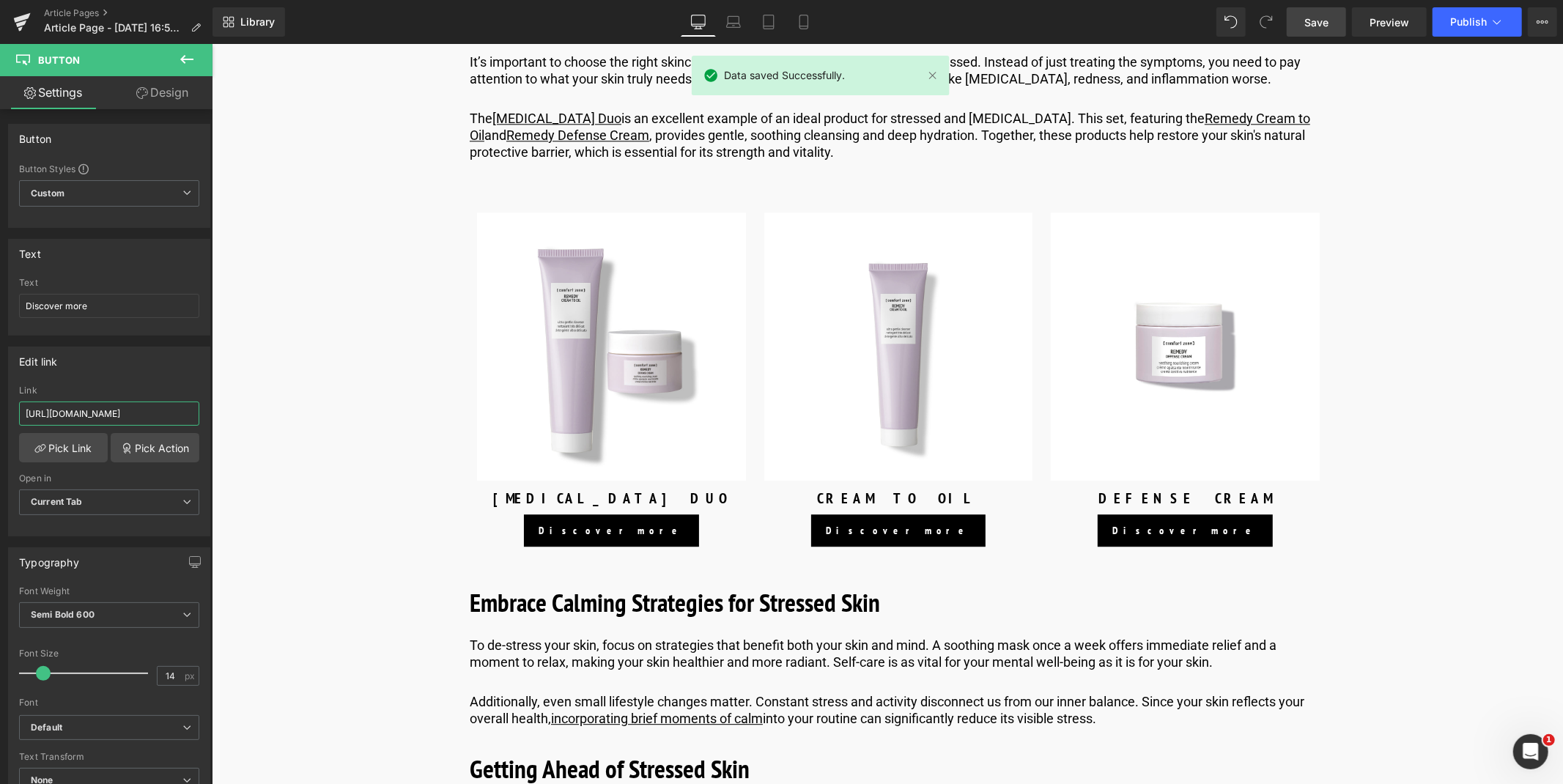
type input "[URL][DOMAIN_NAME]"
click at [1311, 23] on span "Save" at bounding box center [1315, 22] width 24 height 15
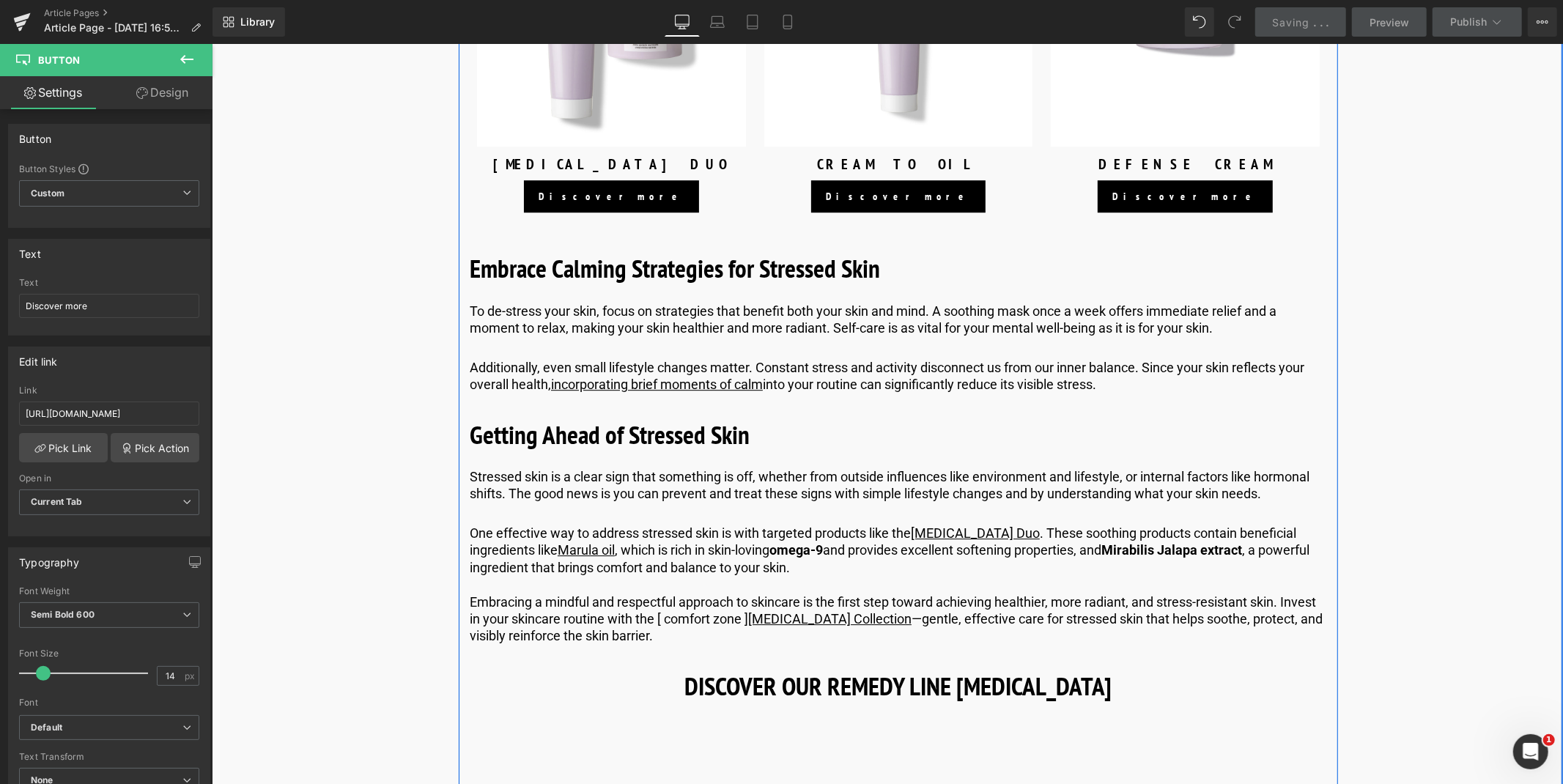
scroll to position [3484, 0]
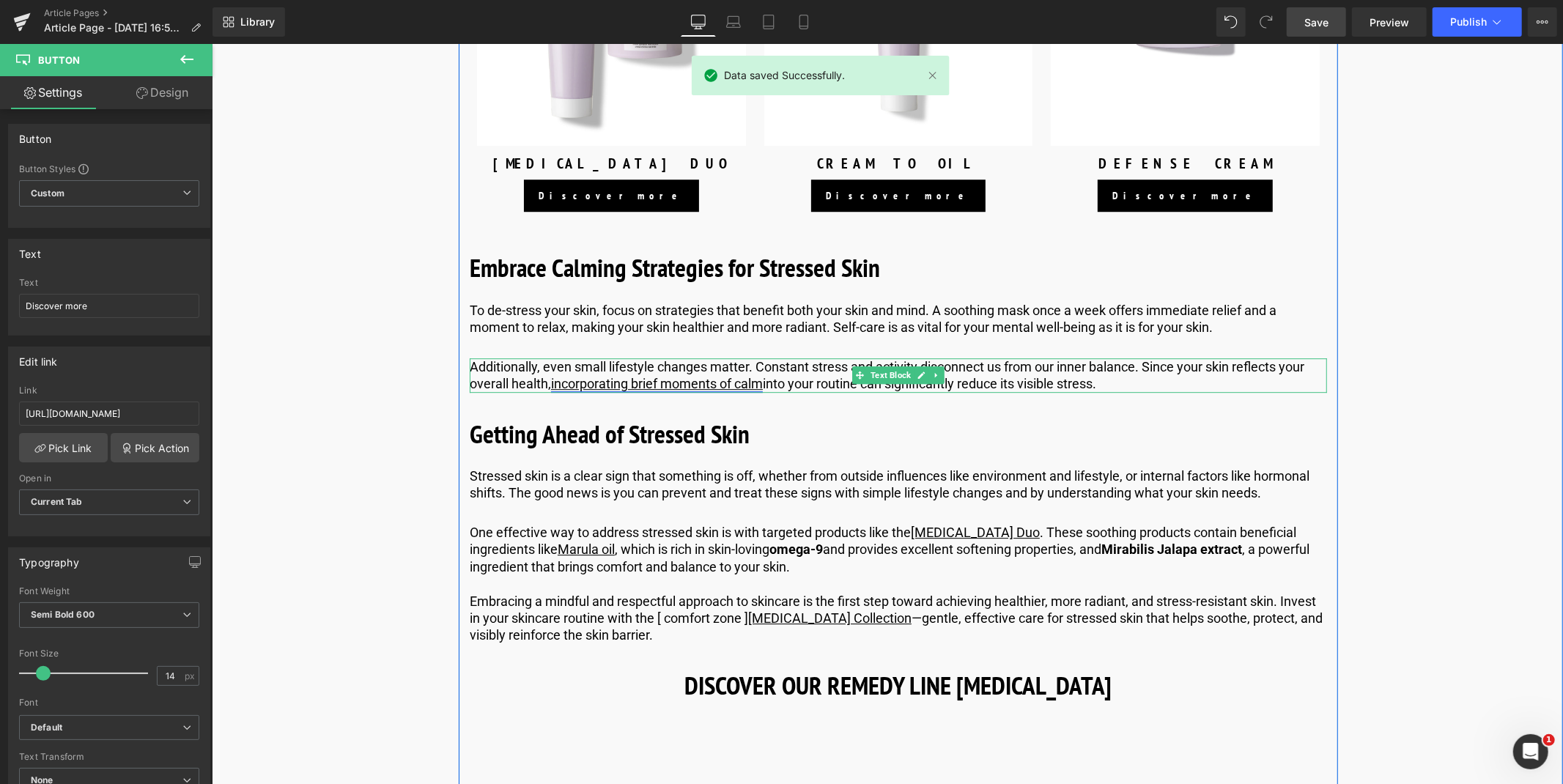
click at [699, 390] on link "incorporating brief moments of calm" at bounding box center [656, 382] width 212 height 15
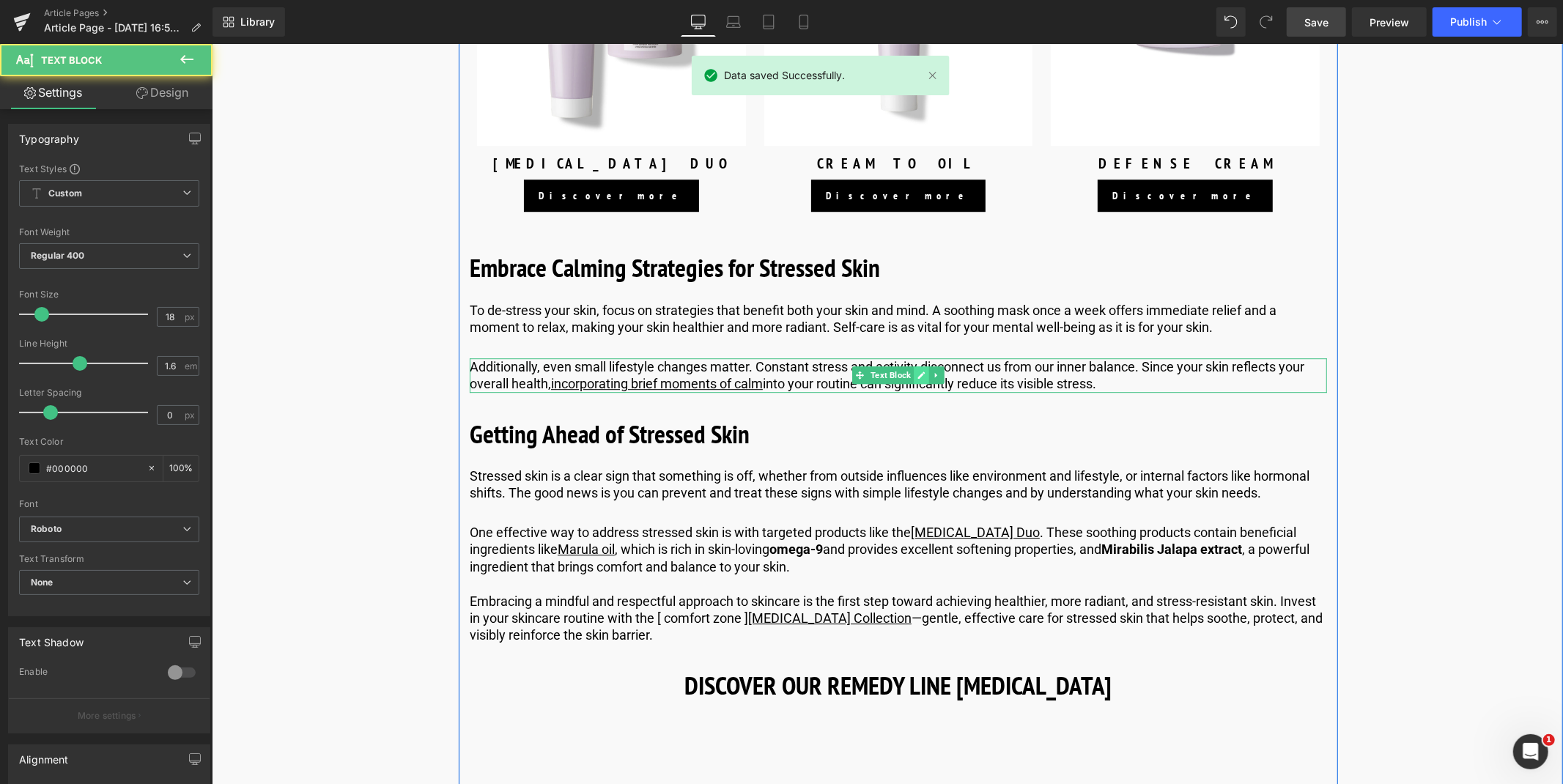
click at [921, 378] on icon at bounding box center [921, 375] width 8 height 8
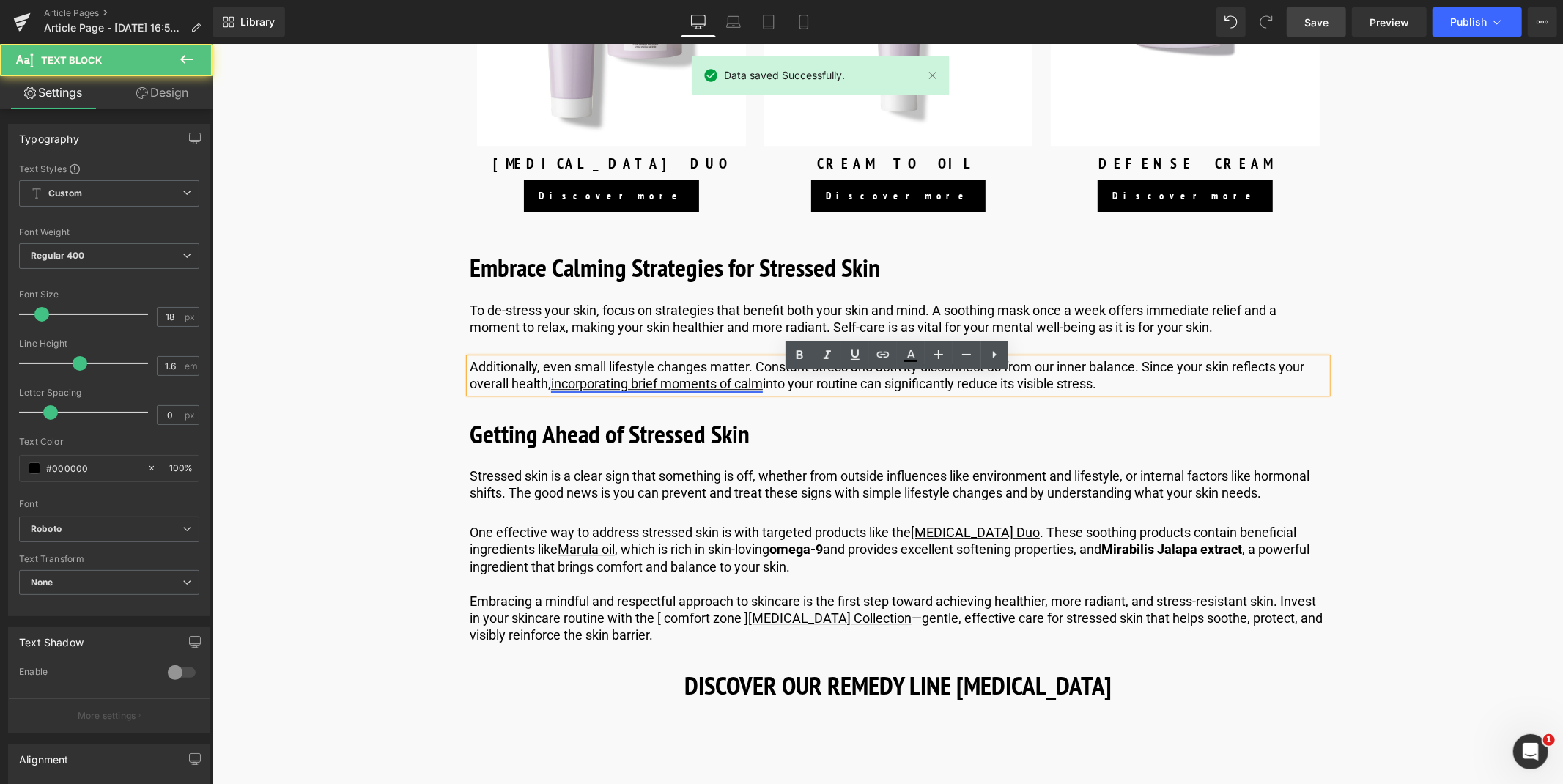
click at [707, 390] on link "incorporating brief moments of calm" at bounding box center [656, 382] width 212 height 15
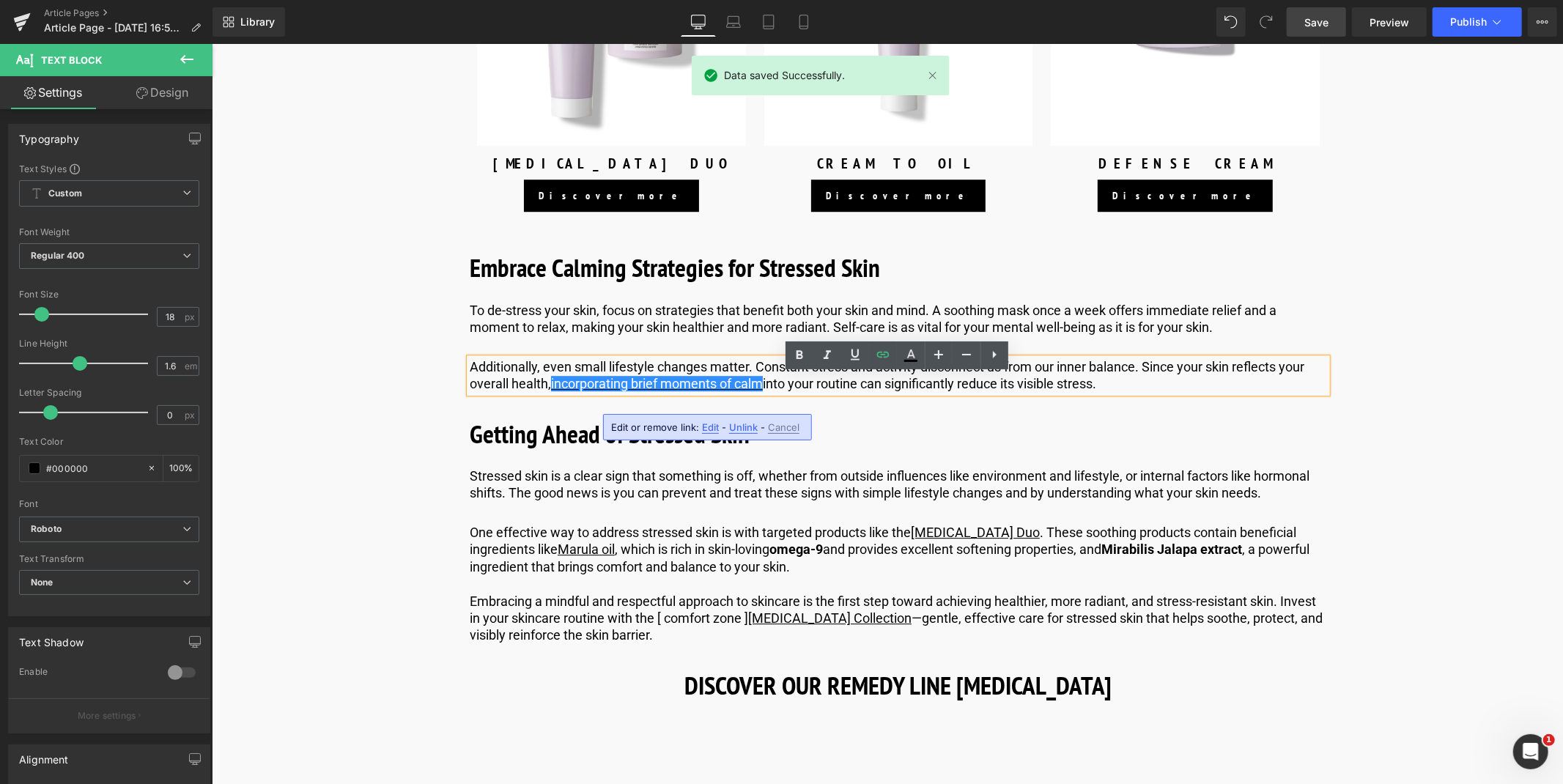
click at [707, 425] on span "Edit" at bounding box center [709, 427] width 16 height 13
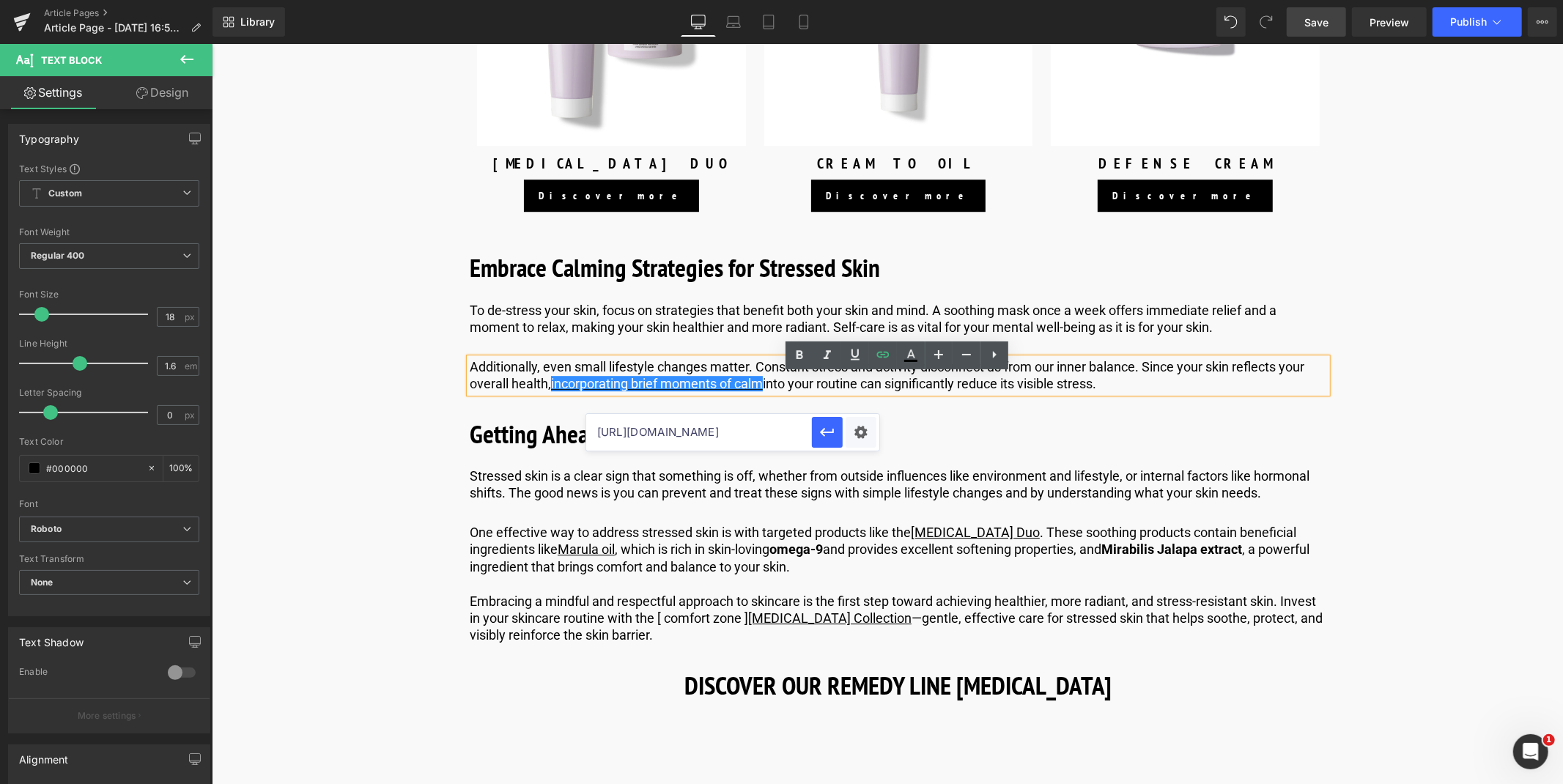
click at [649, 436] on input "[URL][DOMAIN_NAME]" at bounding box center [699, 432] width 225 height 37
click at [891, 359] on icon at bounding box center [883, 354] width 17 height 17
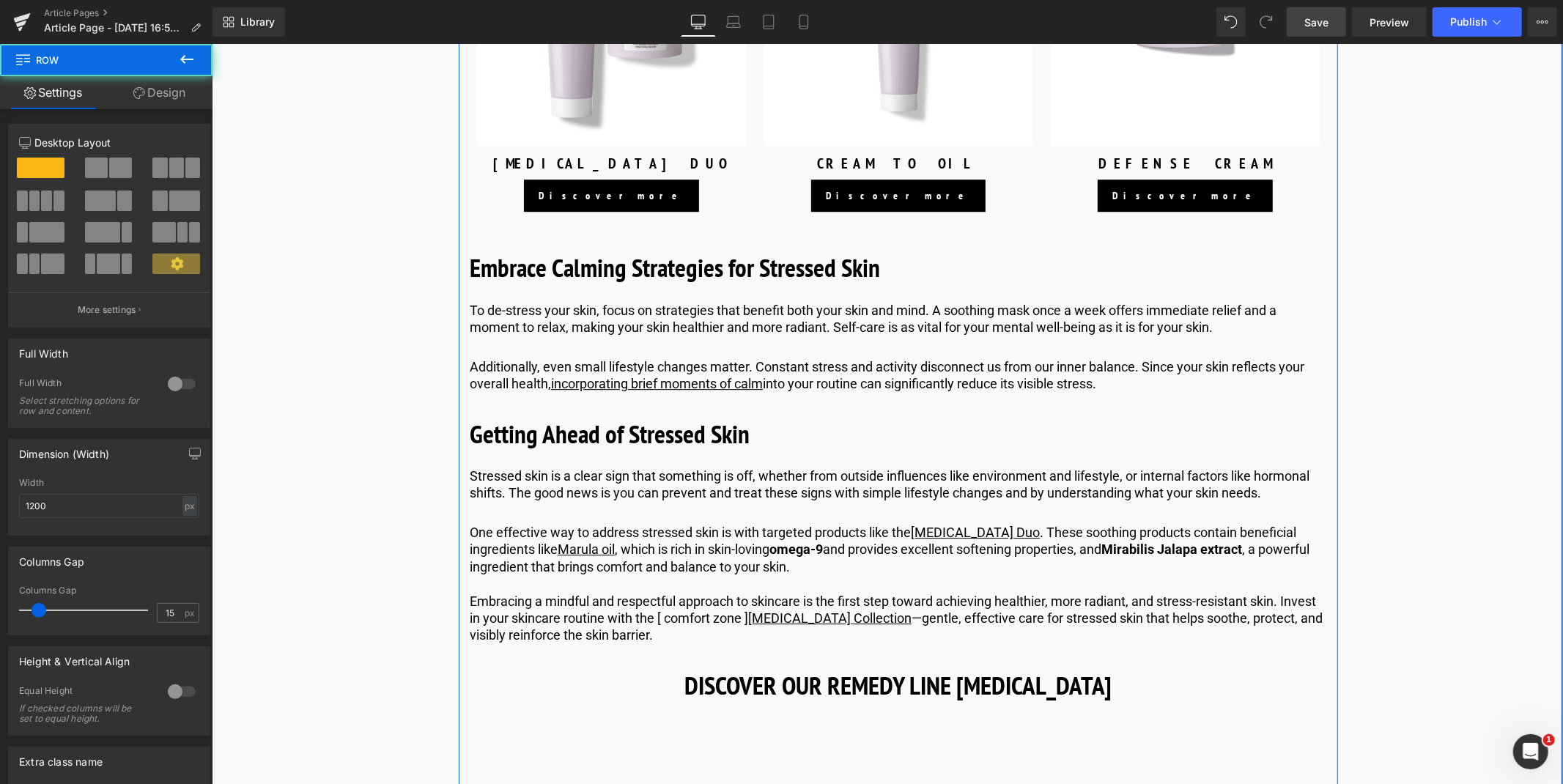
click at [752, 390] on link "incorporating brief moments of calm" at bounding box center [656, 382] width 212 height 15
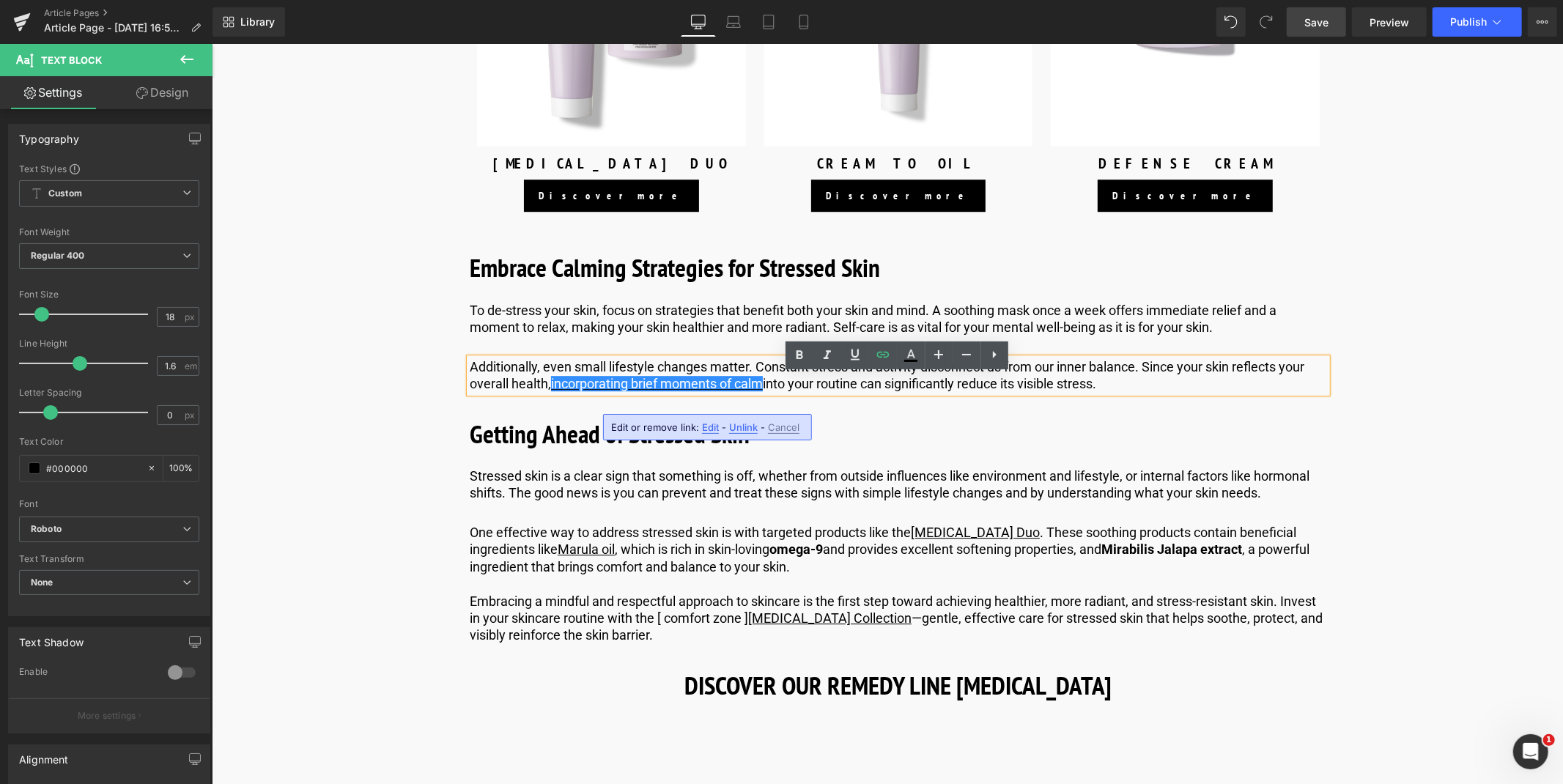
click at [748, 428] on span "Unlink" at bounding box center [743, 427] width 29 height 13
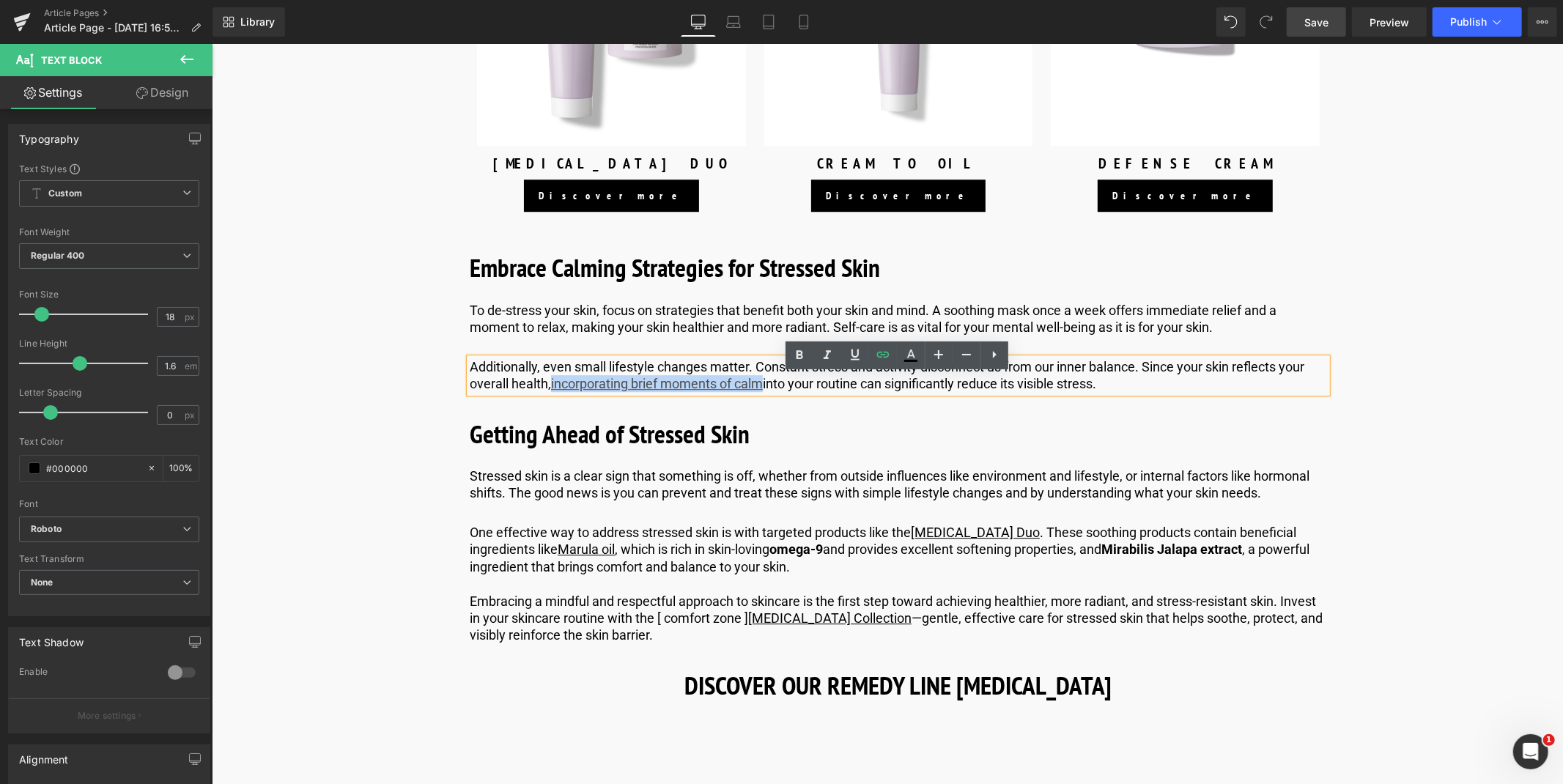
drag, startPoint x: 762, startPoint y: 404, endPoint x: 550, endPoint y: 400, distance: 212.0
click at [550, 390] on u "incorporating brief moments of calm" at bounding box center [656, 382] width 212 height 15
click at [859, 350] on icon at bounding box center [855, 354] width 17 height 17
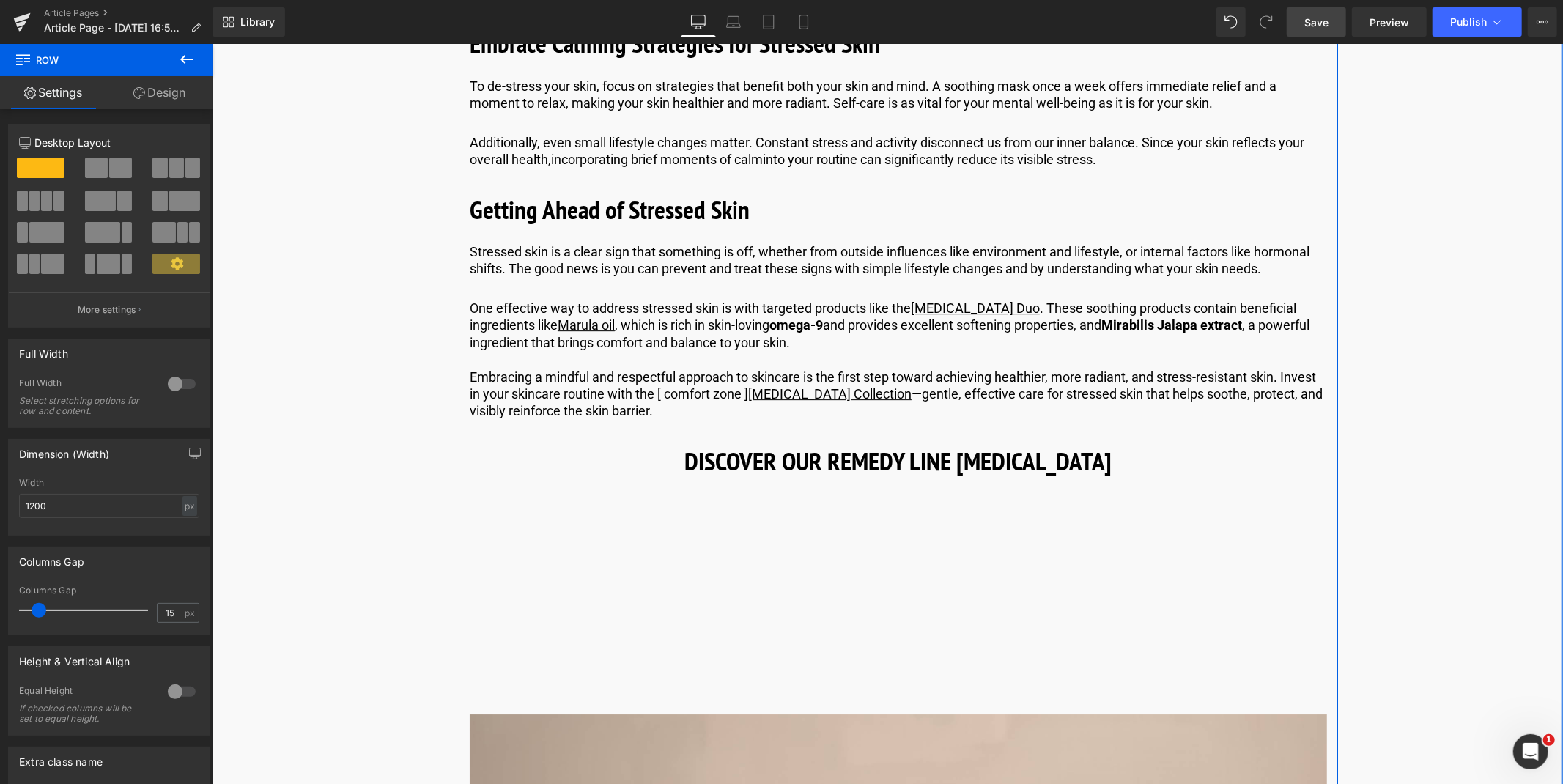
scroll to position [3710, 0]
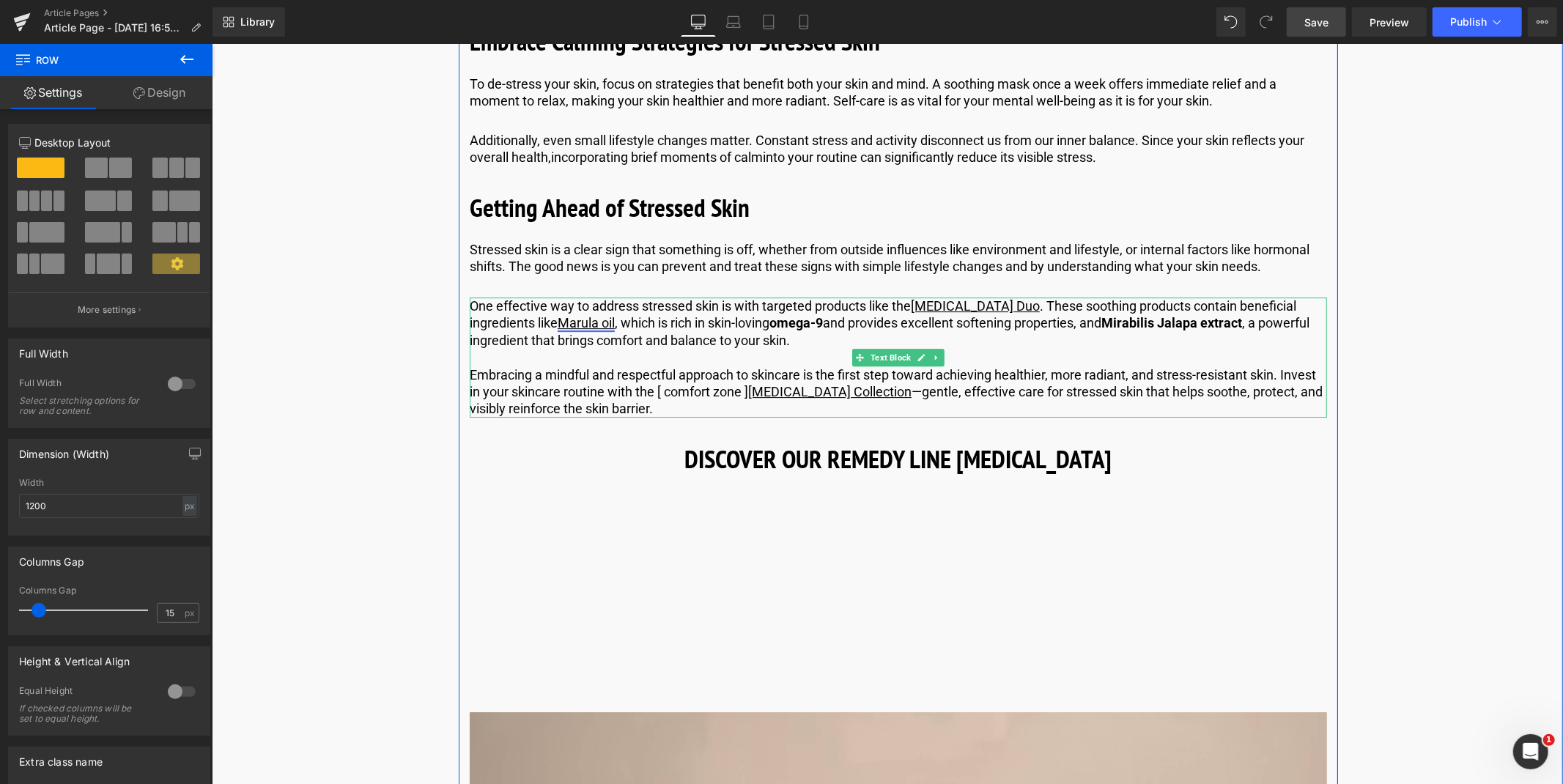
click at [570, 329] on link "Marula oil" at bounding box center [585, 322] width 57 height 15
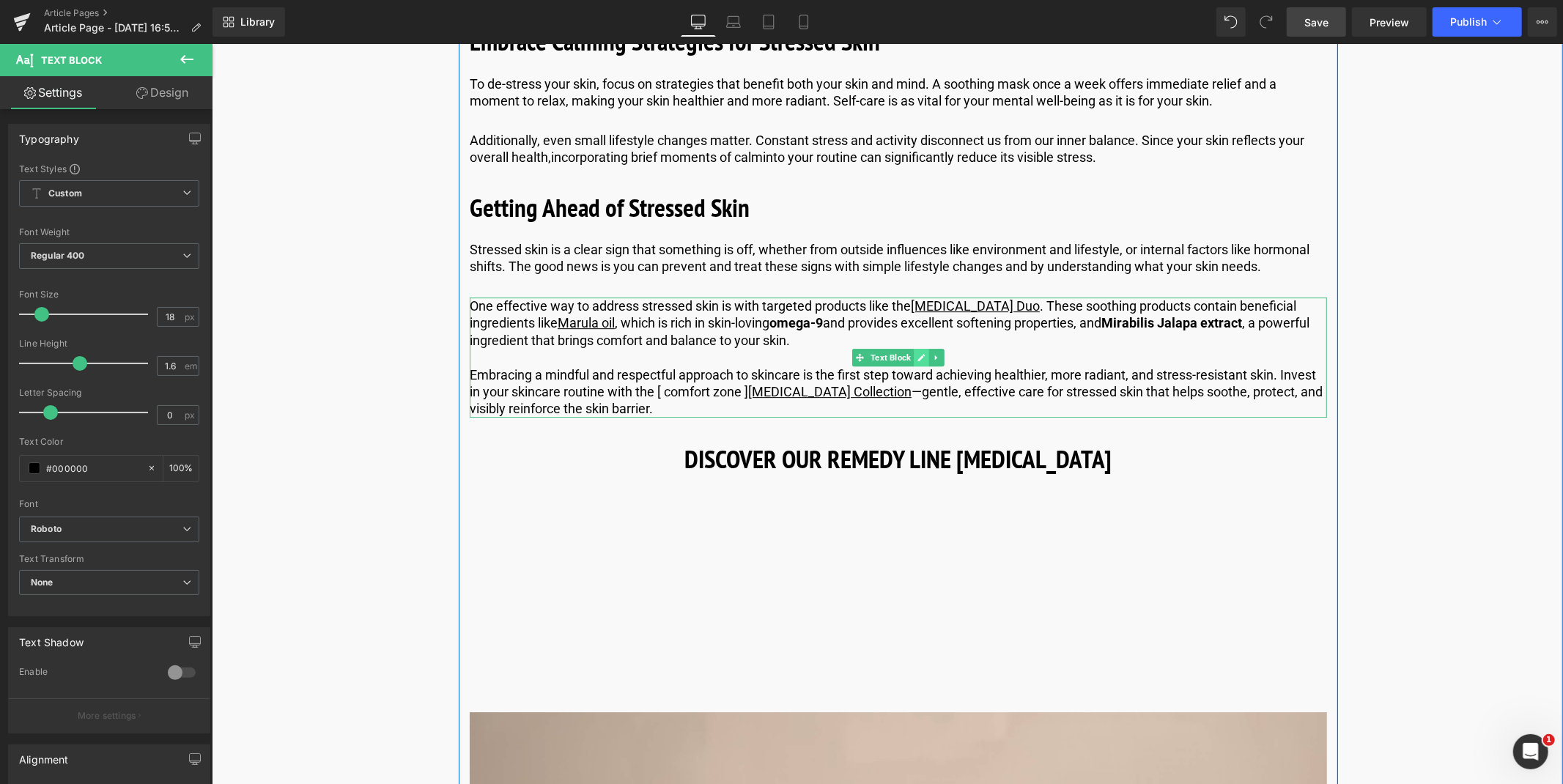
click at [917, 360] on icon at bounding box center [921, 356] width 8 height 8
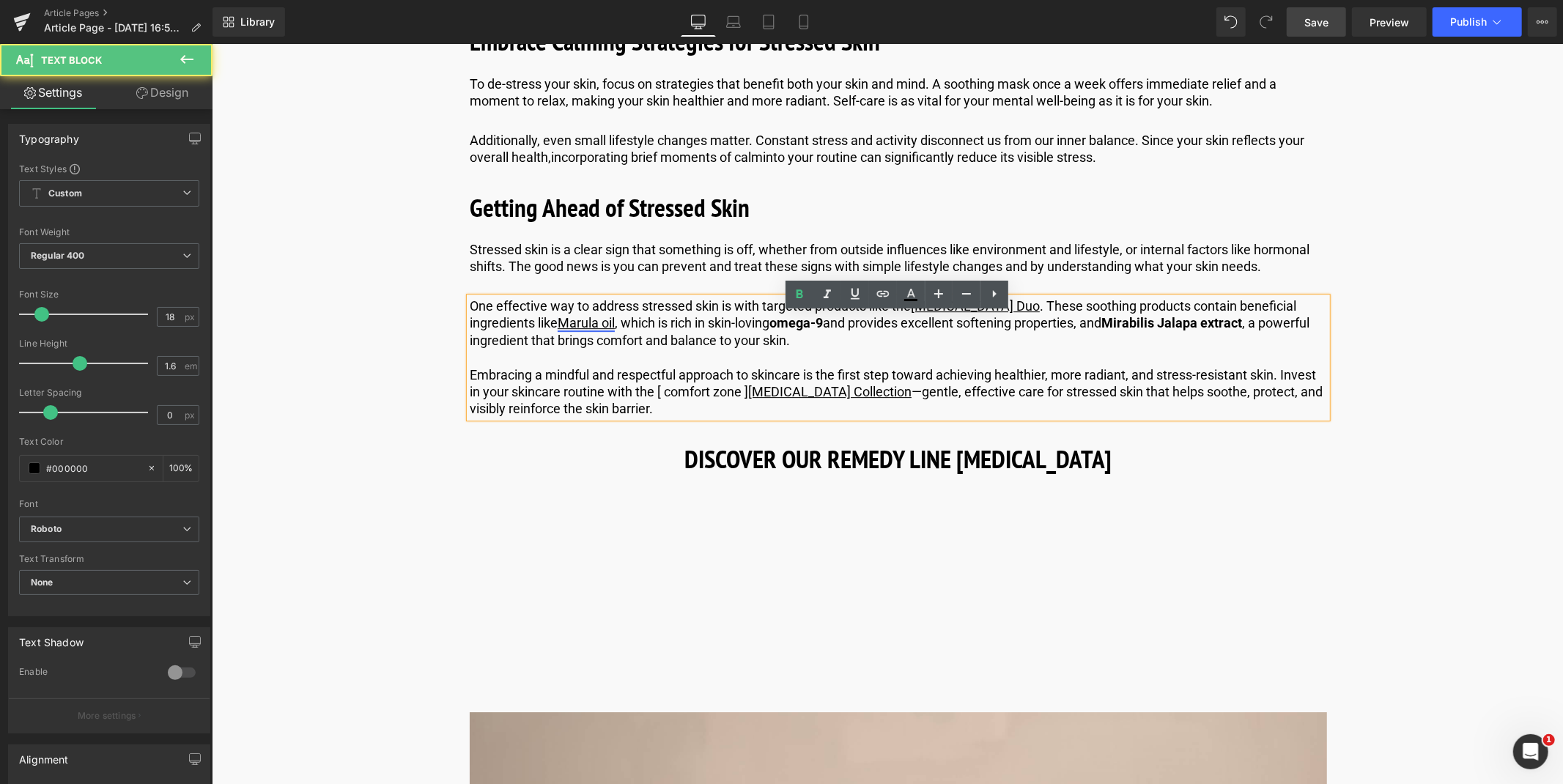
click at [564, 329] on link "Marula oil" at bounding box center [585, 322] width 57 height 15
click at [655, 365] on div "Edit or remove link: Edit - Unlink - Cancel" at bounding box center [637, 365] width 209 height 26
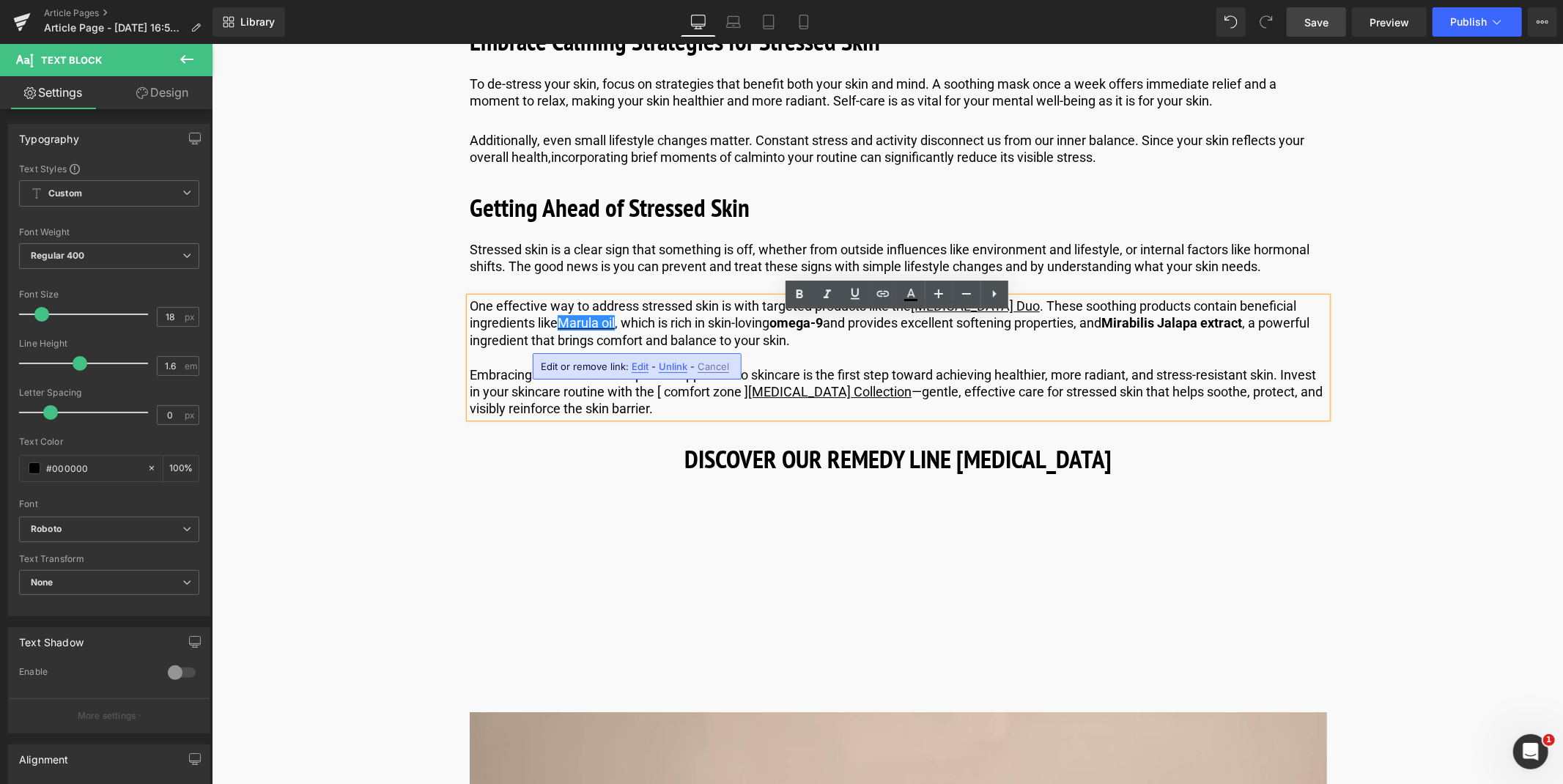
click at [671, 368] on span "Unlink" at bounding box center [673, 366] width 29 height 13
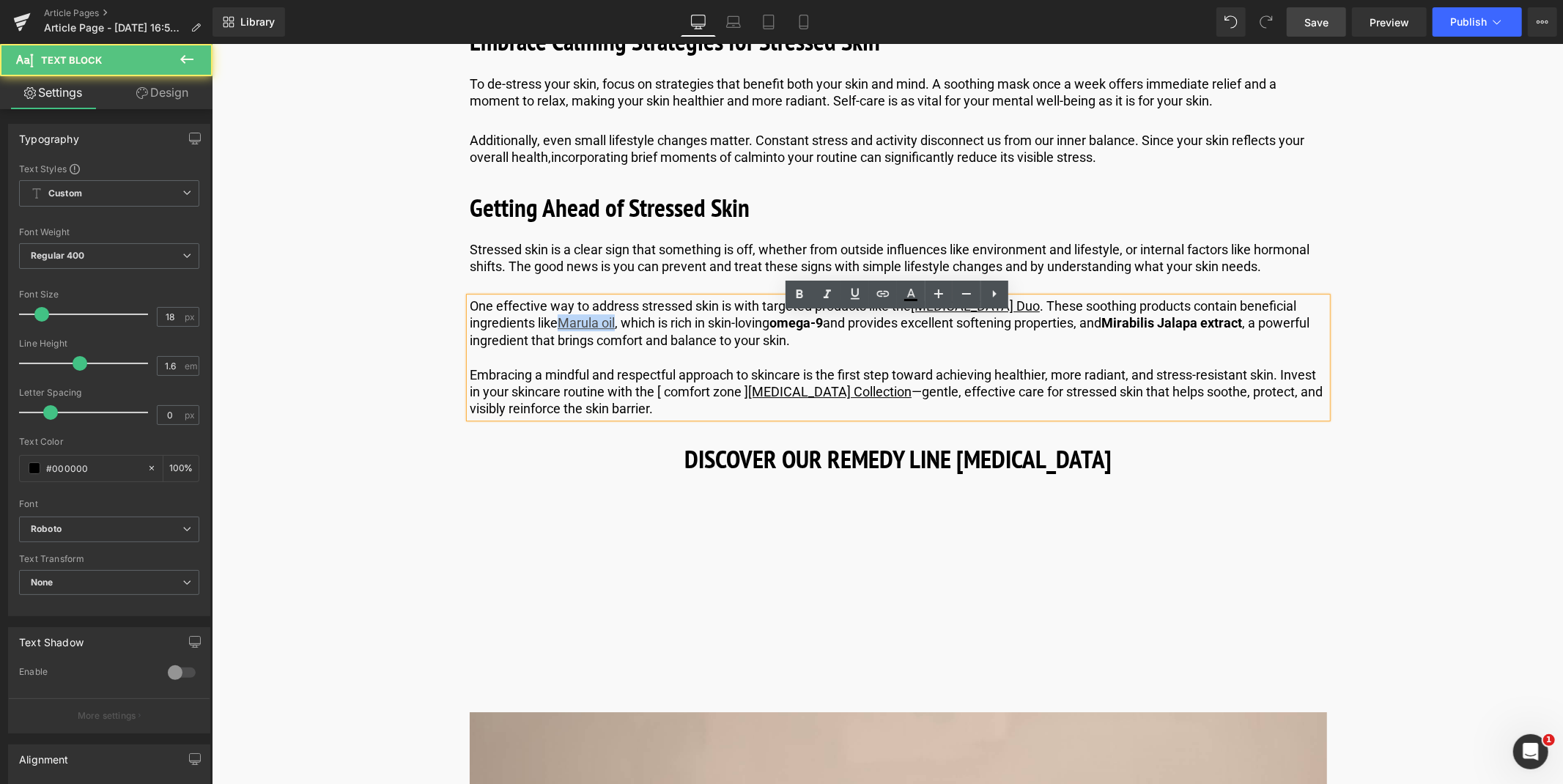
drag, startPoint x: 616, startPoint y: 342, endPoint x: 557, endPoint y: 341, distance: 59.0
click at [557, 341] on p "One effective way to address stressed skin is with targeted products like the […" at bounding box center [898, 322] width 858 height 51
click at [842, 290] on link at bounding box center [855, 294] width 28 height 28
click at [890, 333] on p "One effective way to address stressed skin is with targeted products like the […" at bounding box center [898, 322] width 858 height 51
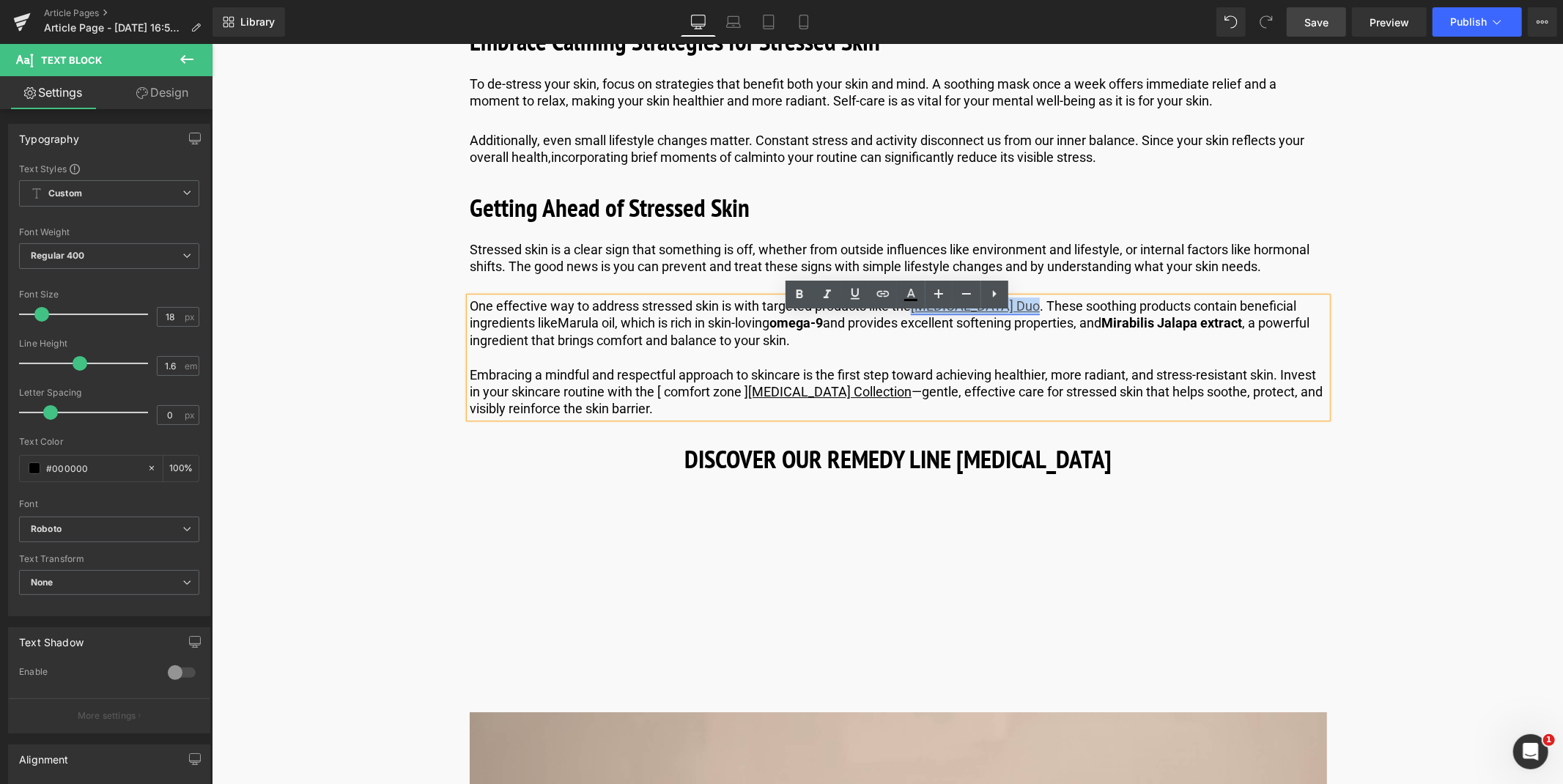
drag, startPoint x: 913, startPoint y: 323, endPoint x: 1019, endPoint y: 322, distance: 106.0
click at [1019, 322] on p "One effective way to address stressed skin is with targeted products like the […" at bounding box center [898, 322] width 858 height 51
click at [1006, 313] on link "[MEDICAL_DATA] Duo" at bounding box center [974, 305] width 129 height 15
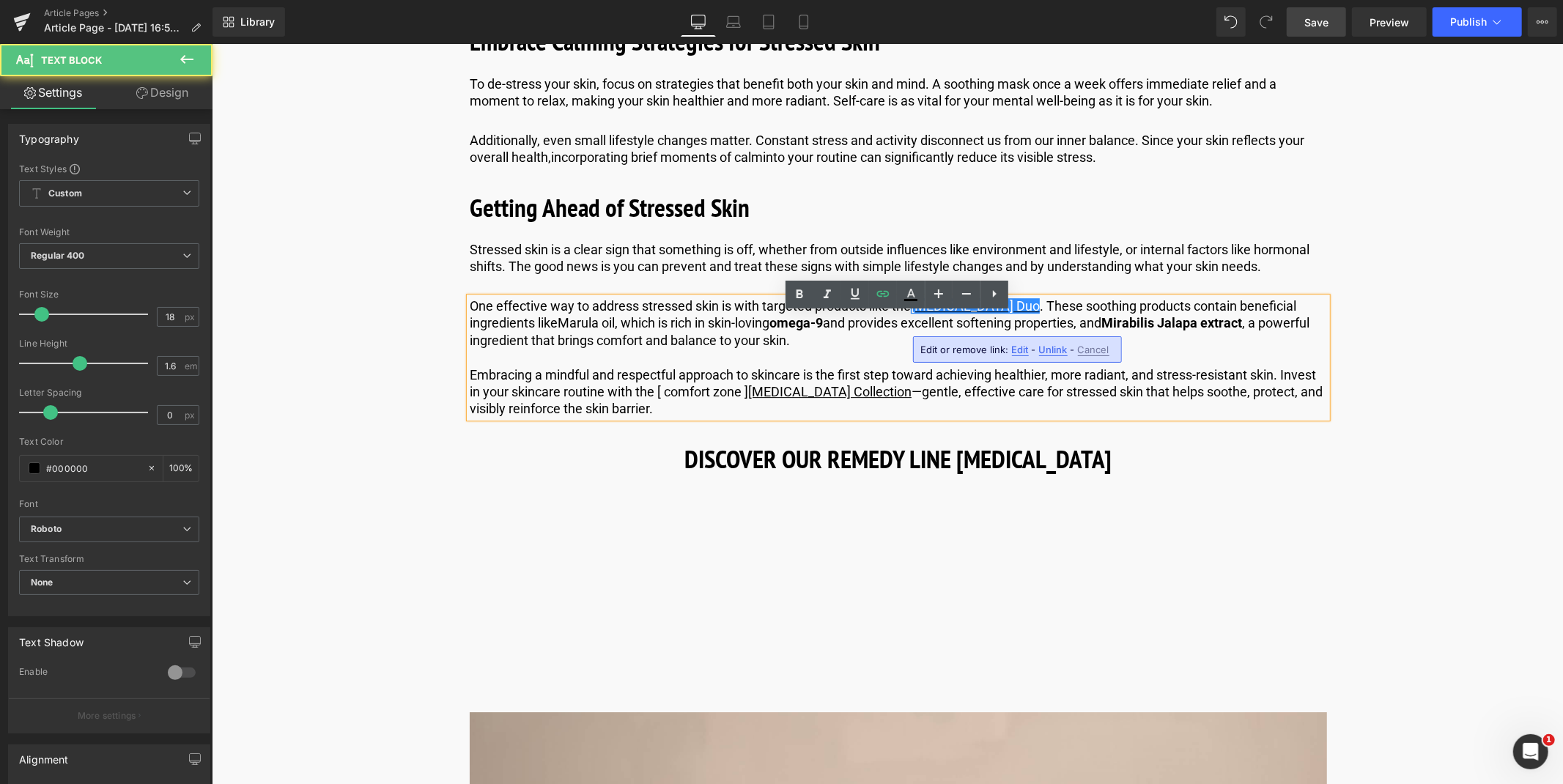
click at [1025, 353] on span "Edit" at bounding box center [1020, 350] width 16 height 13
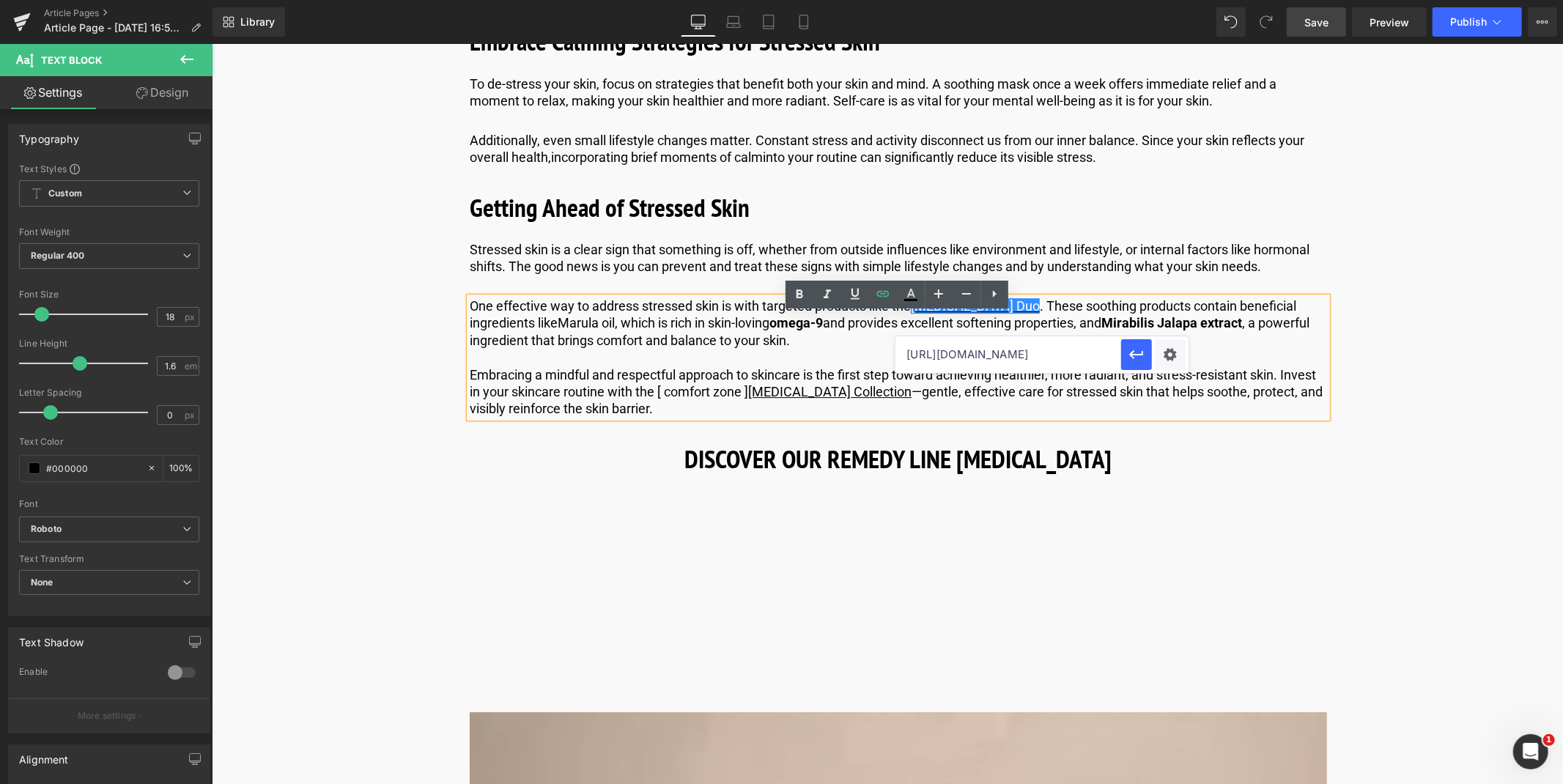
click at [955, 355] on input "[URL][DOMAIN_NAME]" at bounding box center [1008, 354] width 225 height 37
click at [1132, 360] on icon "button" at bounding box center [1136, 354] width 17 height 17
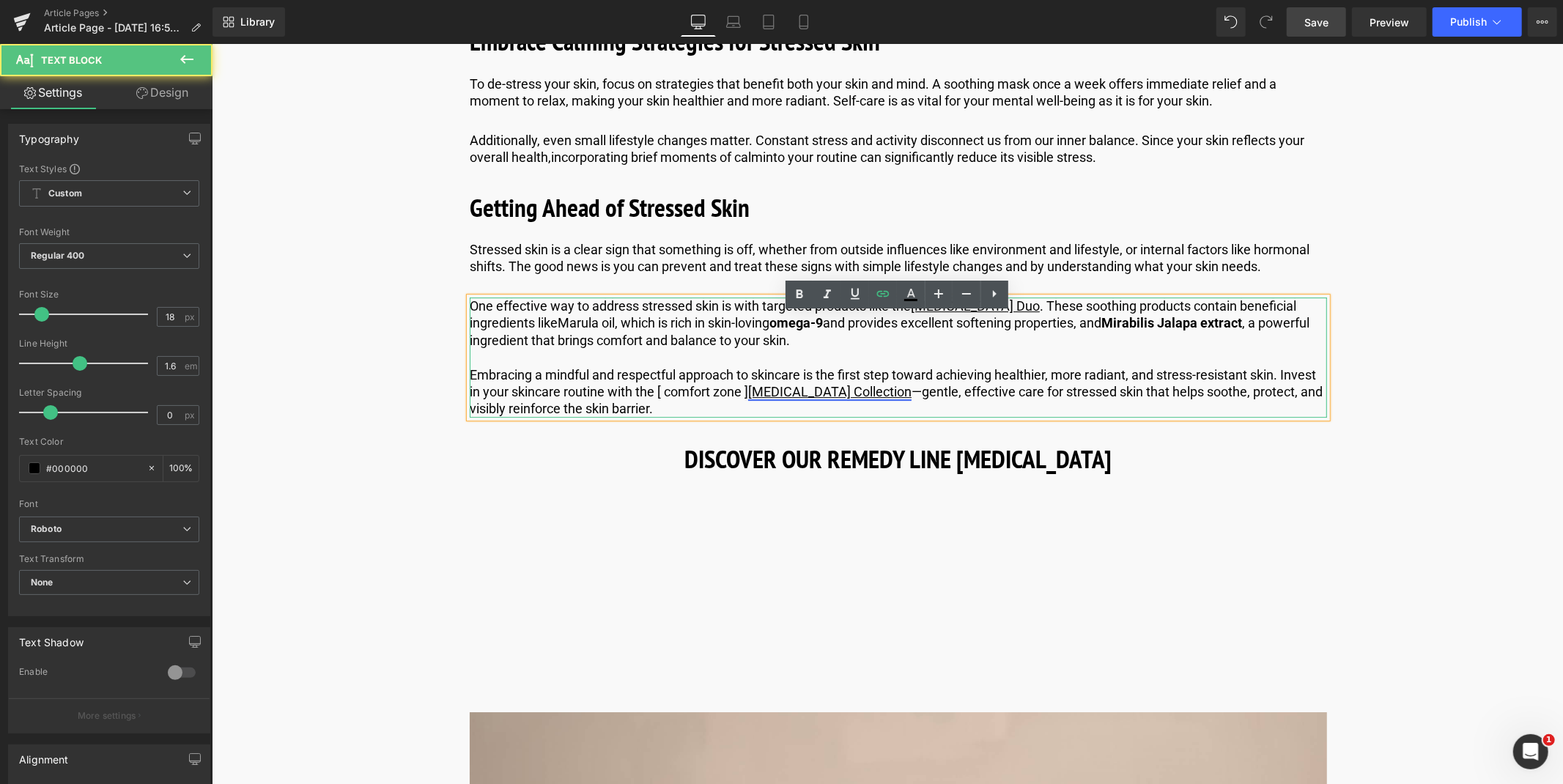
click at [862, 399] on link "[MEDICAL_DATA] Collection" at bounding box center [829, 391] width 164 height 15
click at [870, 432] on span "Edit" at bounding box center [874, 435] width 16 height 13
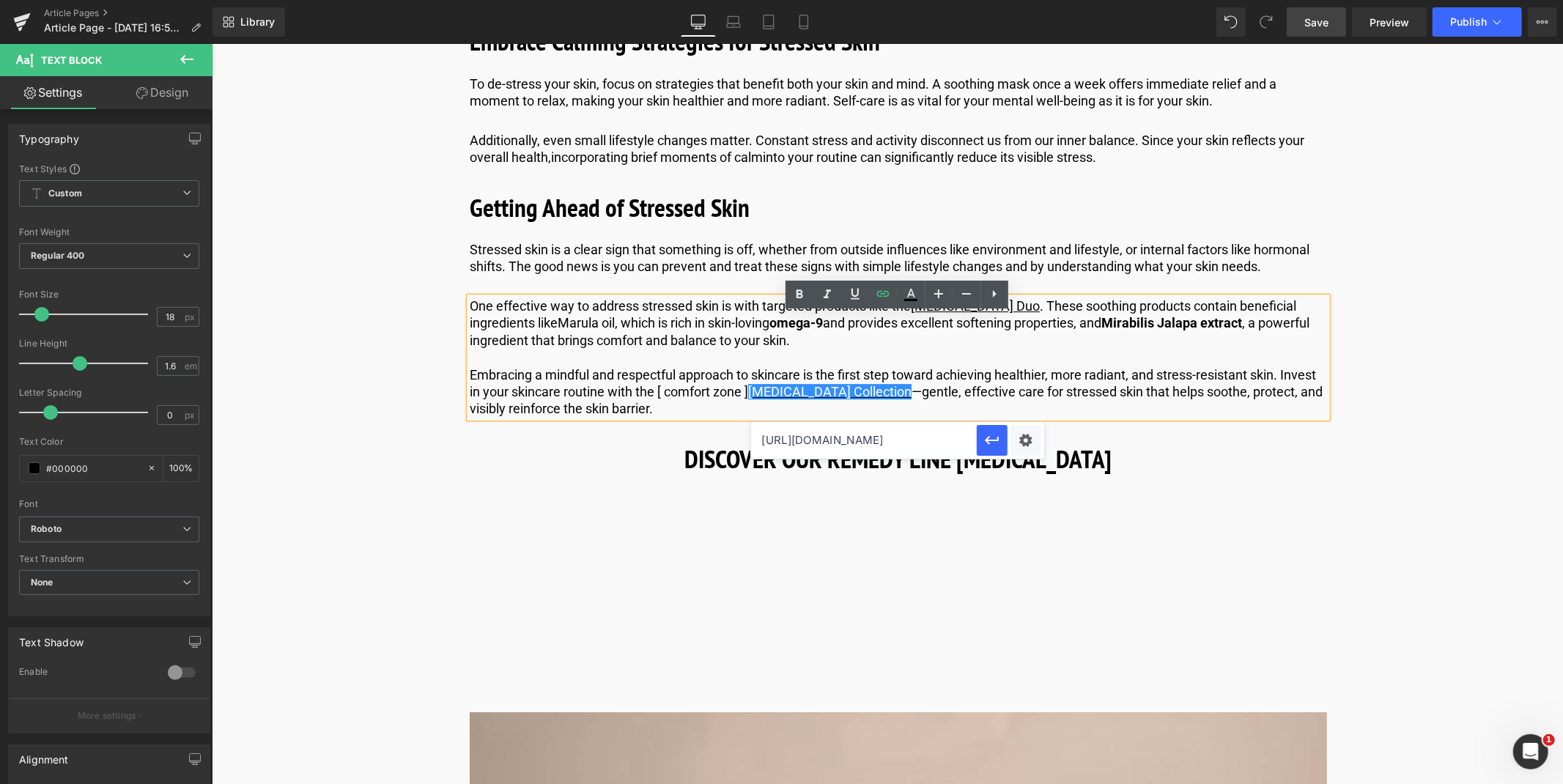
click at [824, 444] on input "[URL][DOMAIN_NAME]" at bounding box center [863, 440] width 225 height 37
type input "[URL][DOMAIN_NAME]"
click at [997, 434] on icon "button" at bounding box center [992, 440] width 17 height 17
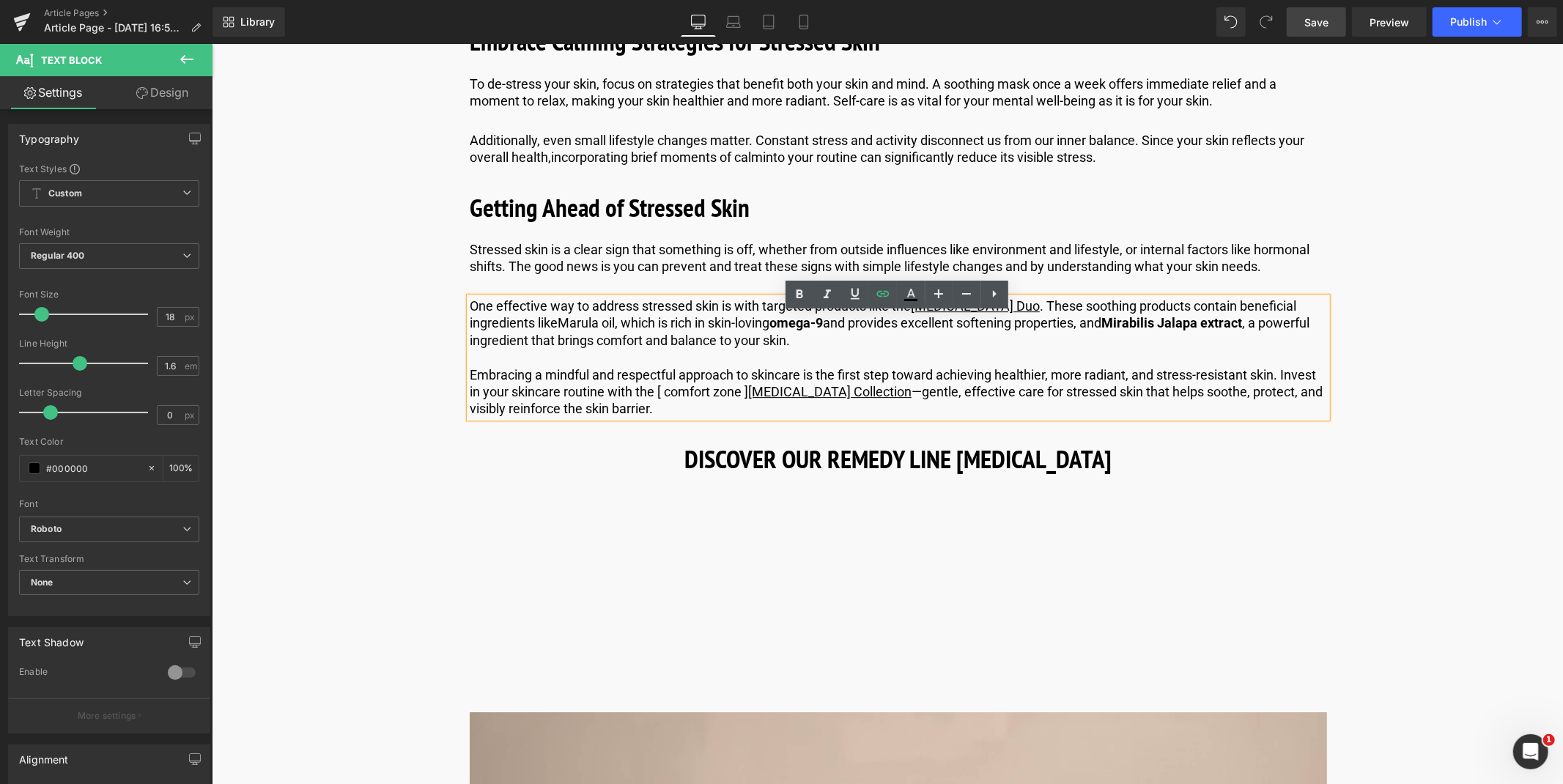
click at [1307, 27] on span "Save" at bounding box center [1315, 22] width 24 height 15
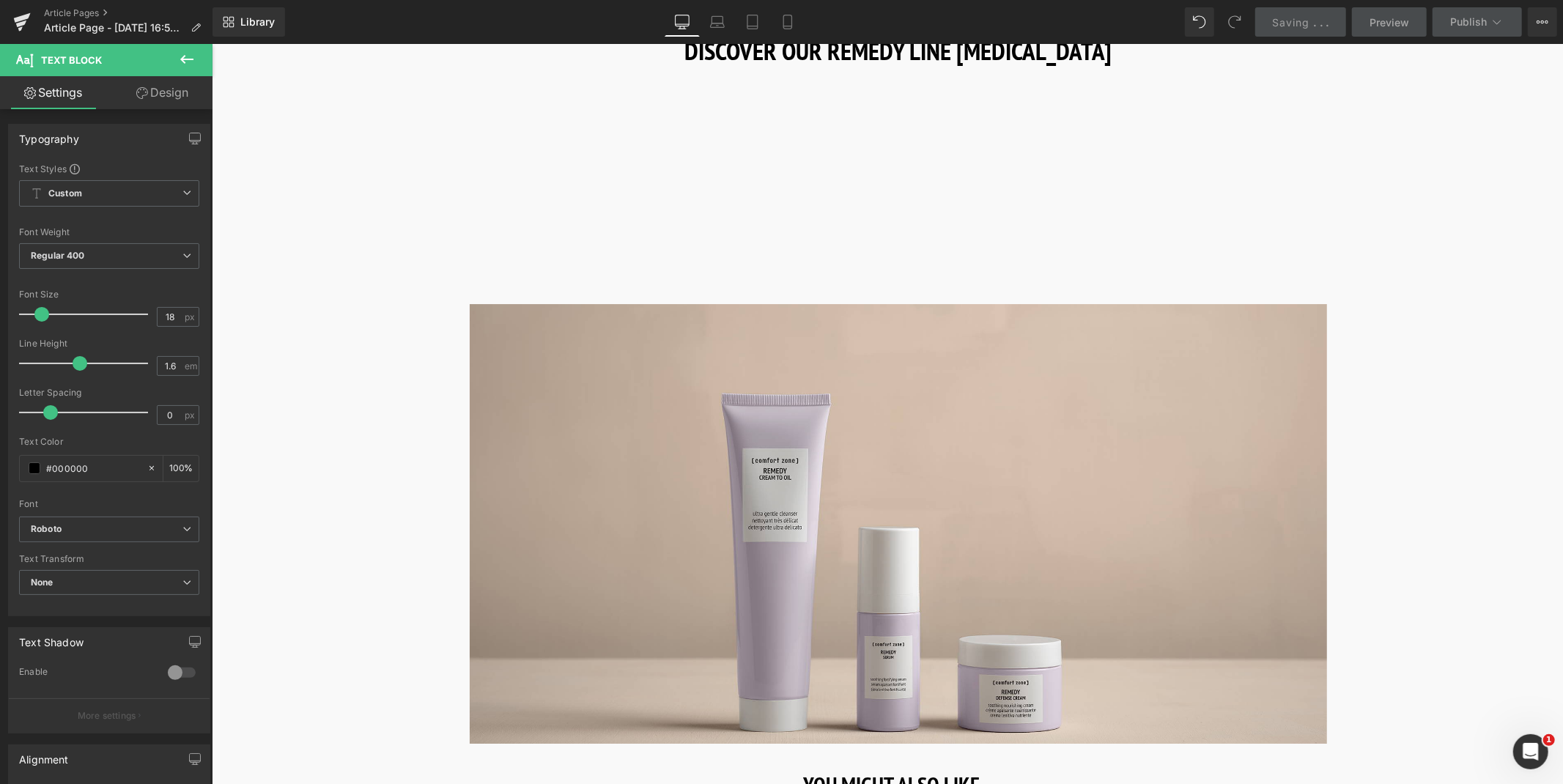
scroll to position [4121, 0]
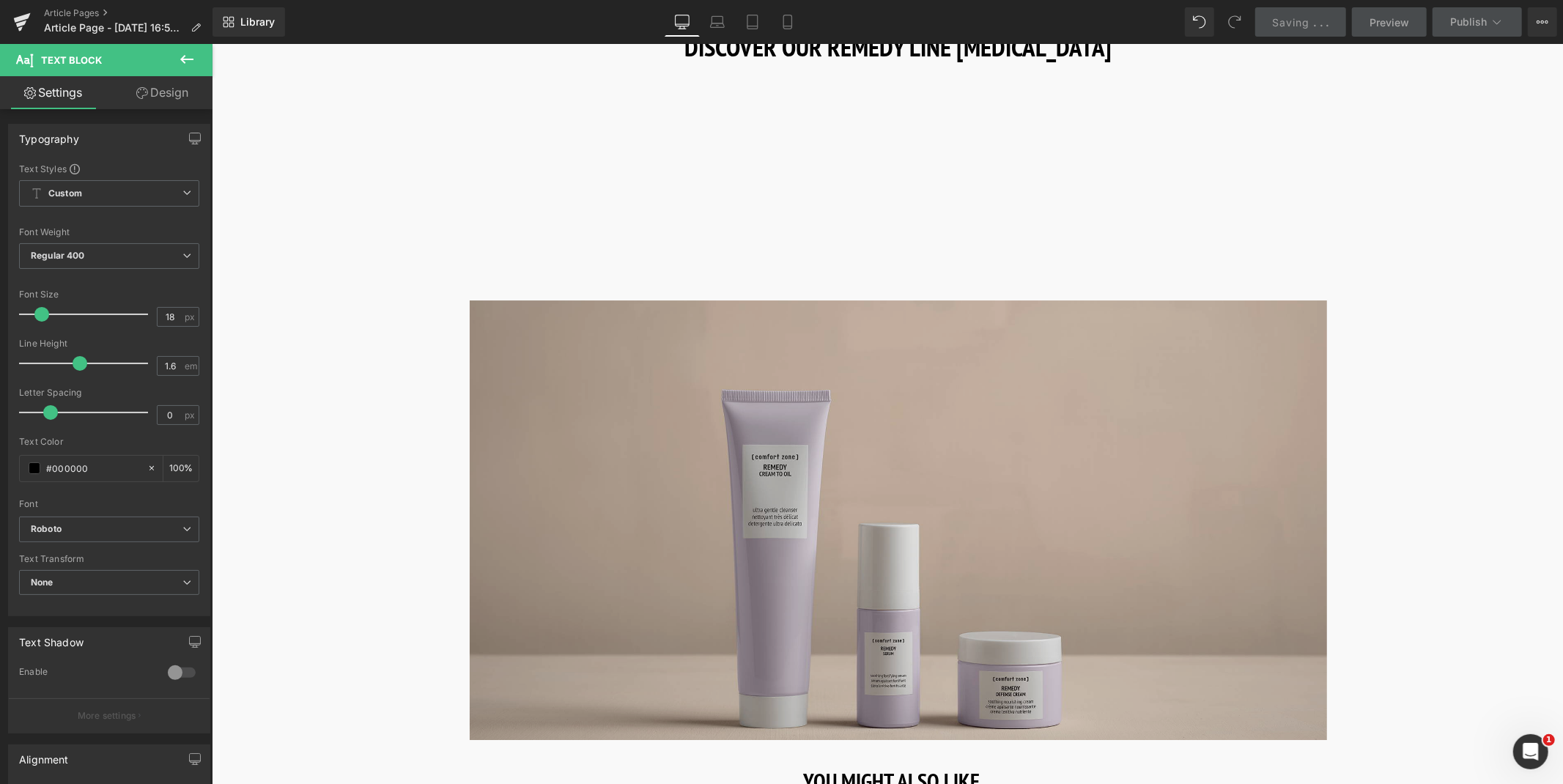
click at [900, 420] on img at bounding box center [898, 519] width 858 height 439
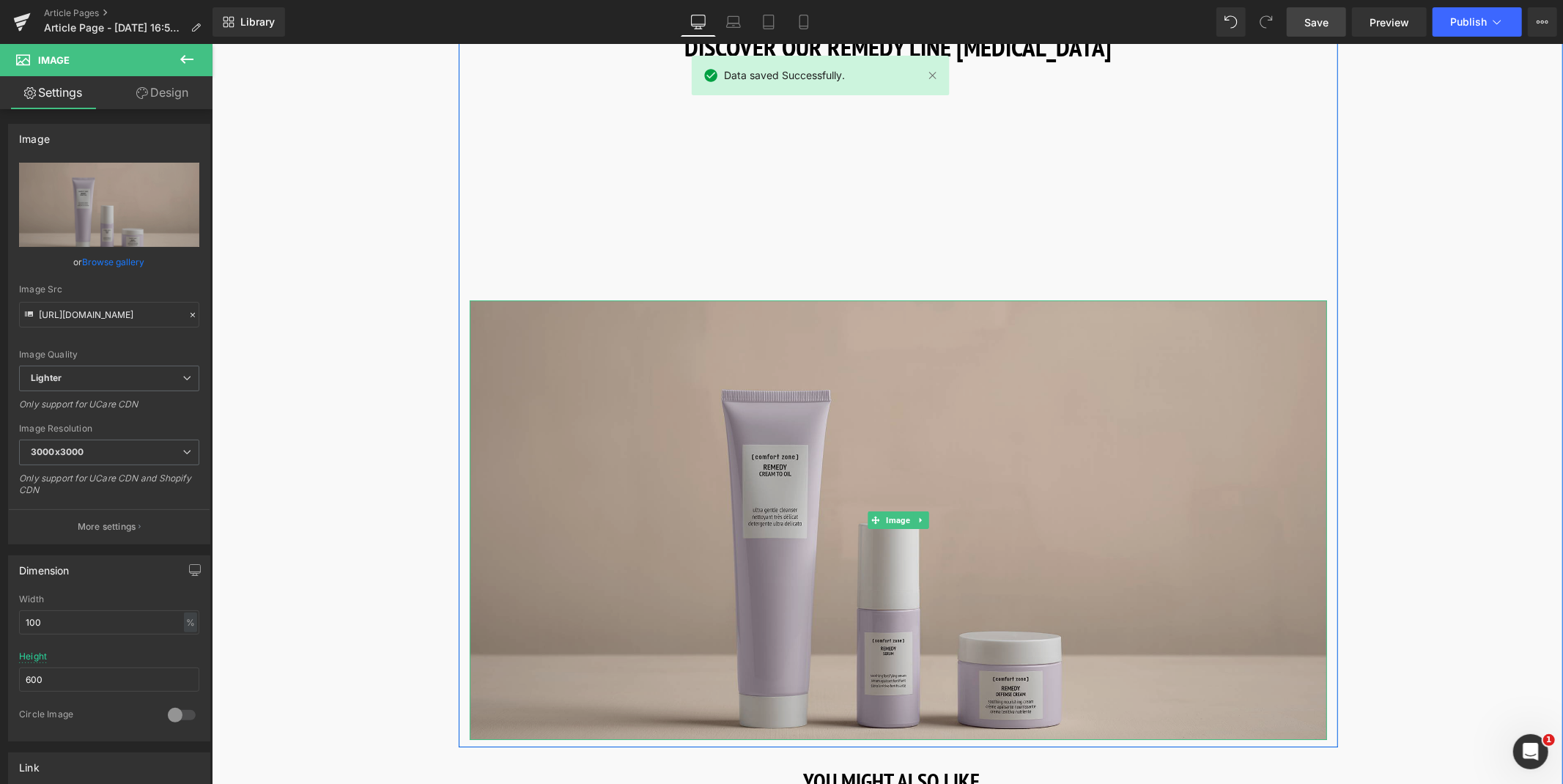
click at [586, 382] on img at bounding box center [898, 519] width 858 height 439
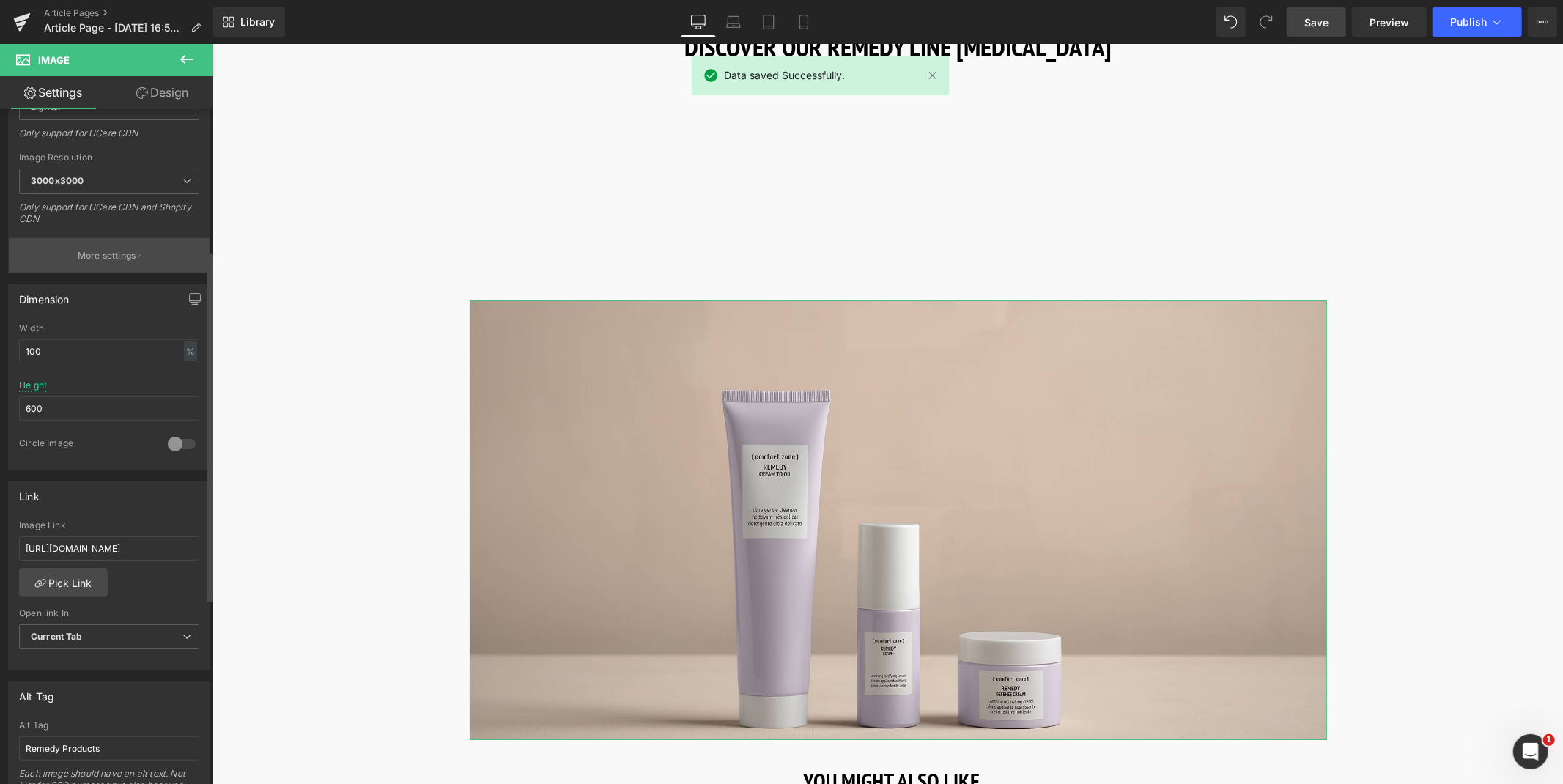
scroll to position [272, 0]
click at [65, 540] on input "[URL][DOMAIN_NAME]" at bounding box center [109, 547] width 180 height 24
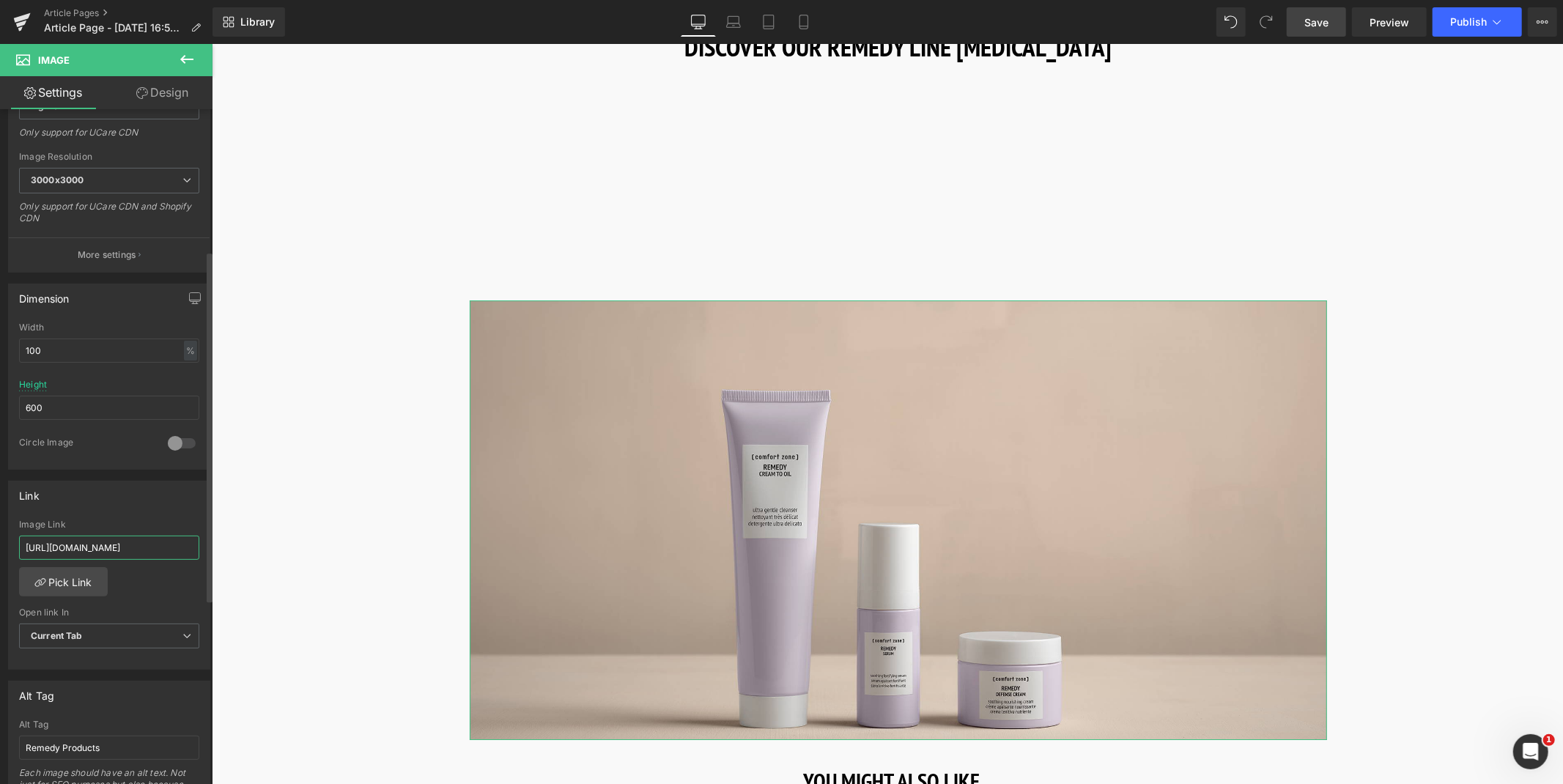
scroll to position [0, 34]
type input "[URL][DOMAIN_NAME]"
click at [1303, 23] on link "Save" at bounding box center [1316, 22] width 60 height 29
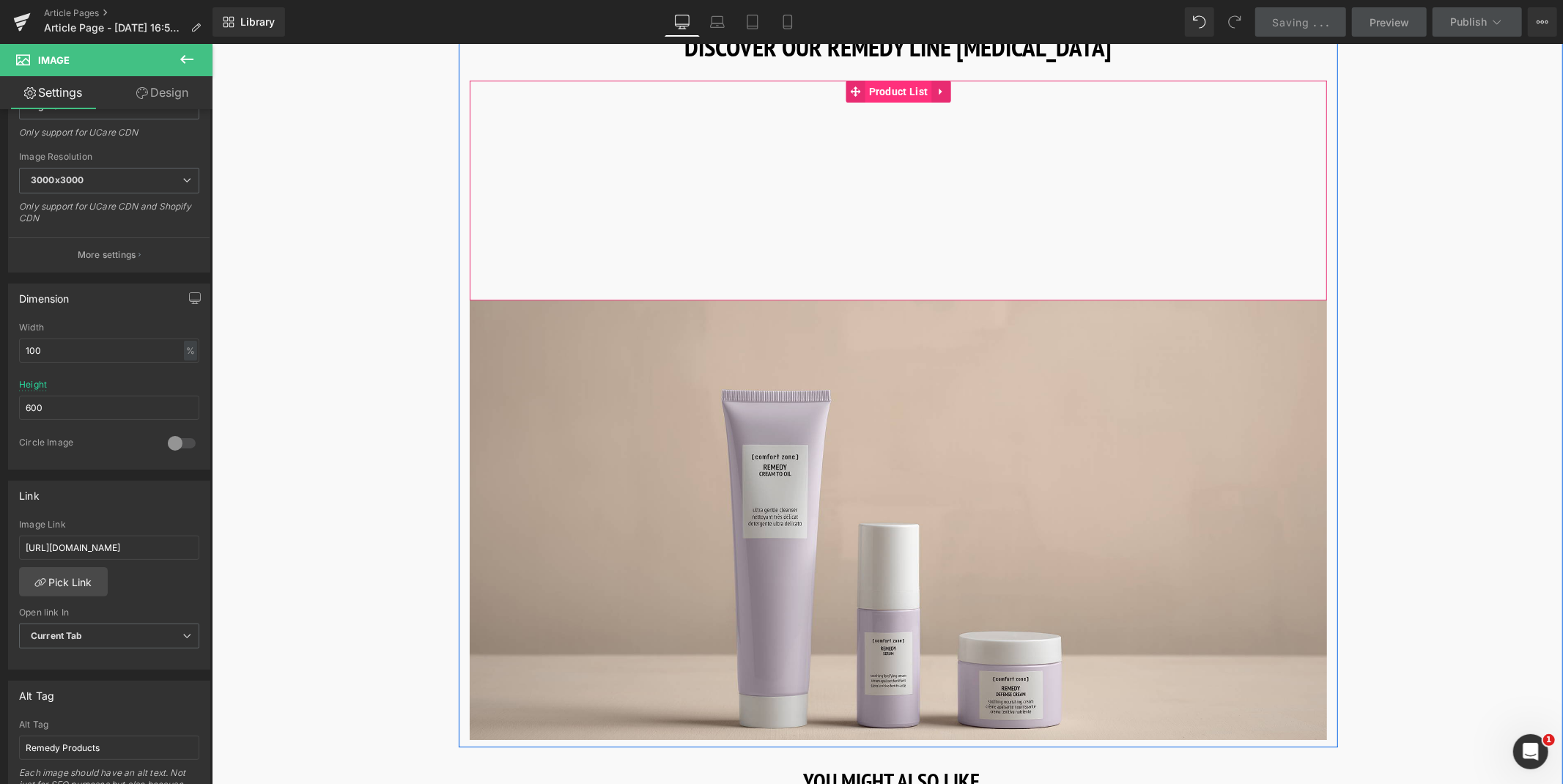
click at [885, 102] on span "Product List" at bounding box center [897, 91] width 66 height 22
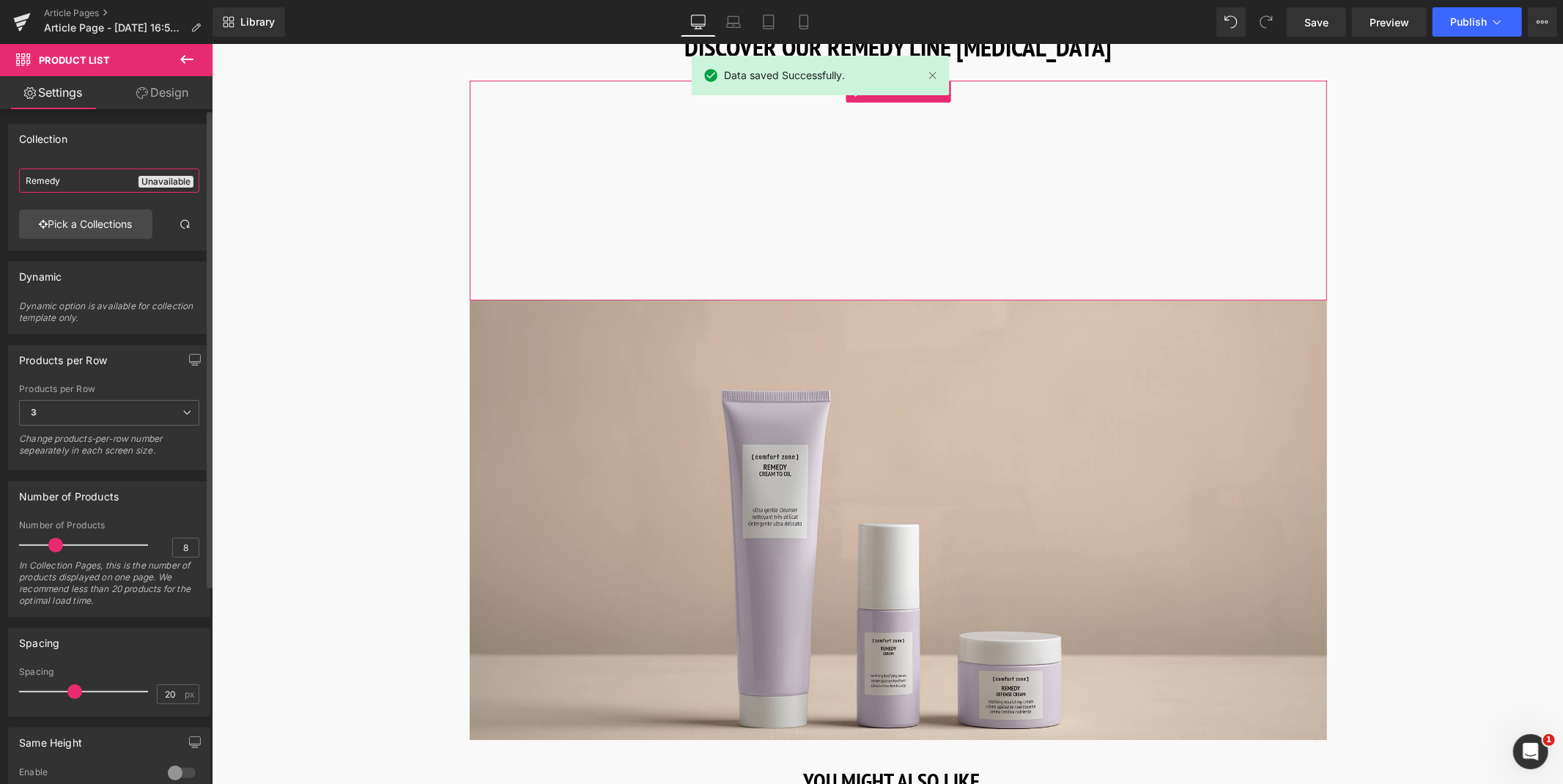
click at [75, 185] on input "Remedy" at bounding box center [109, 180] width 180 height 24
click at [88, 222] on link "Pick a Collections" at bounding box center [86, 223] width 133 height 29
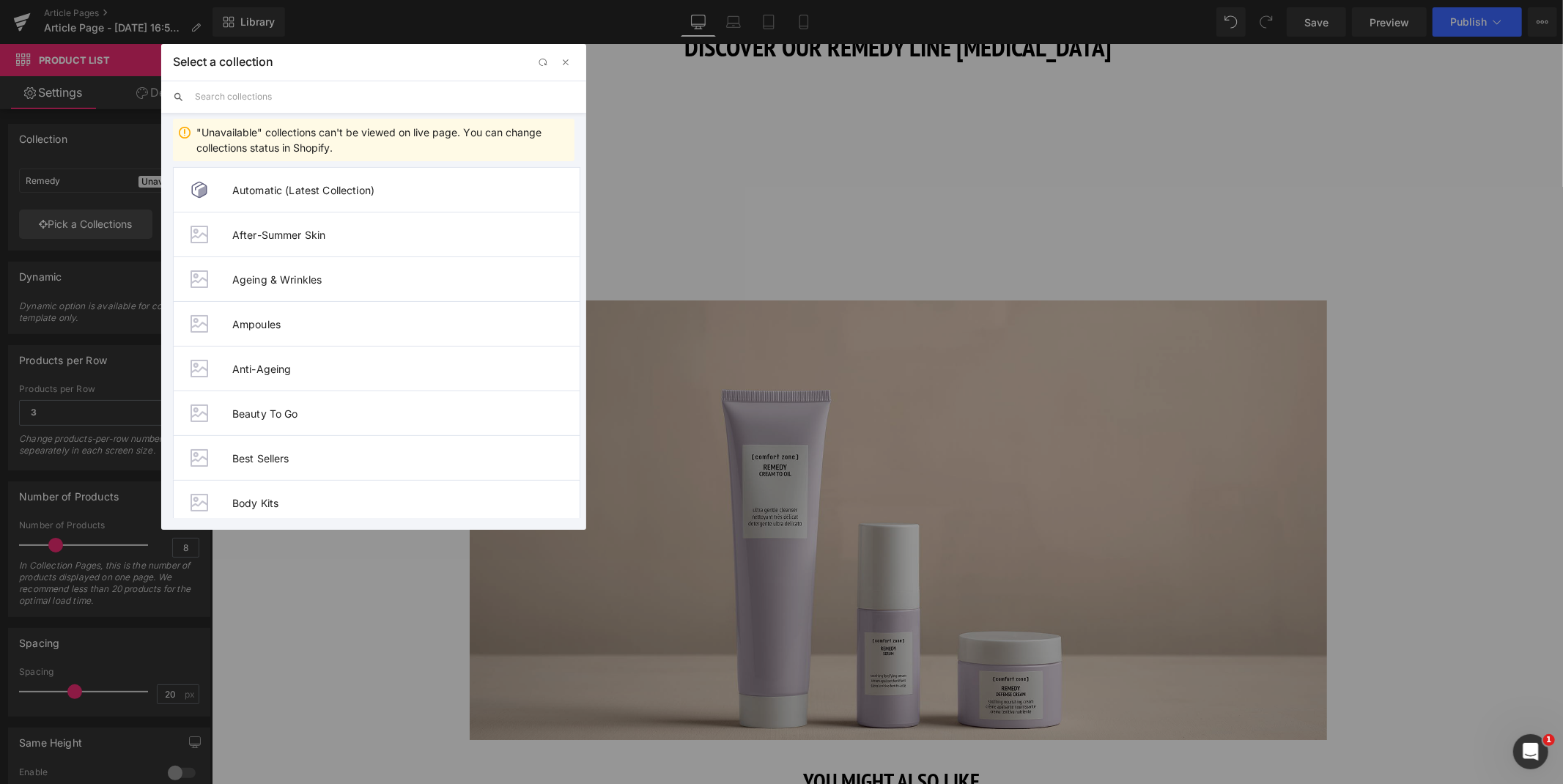
click at [266, 99] on input "text" at bounding box center [384, 96] width 380 height 32
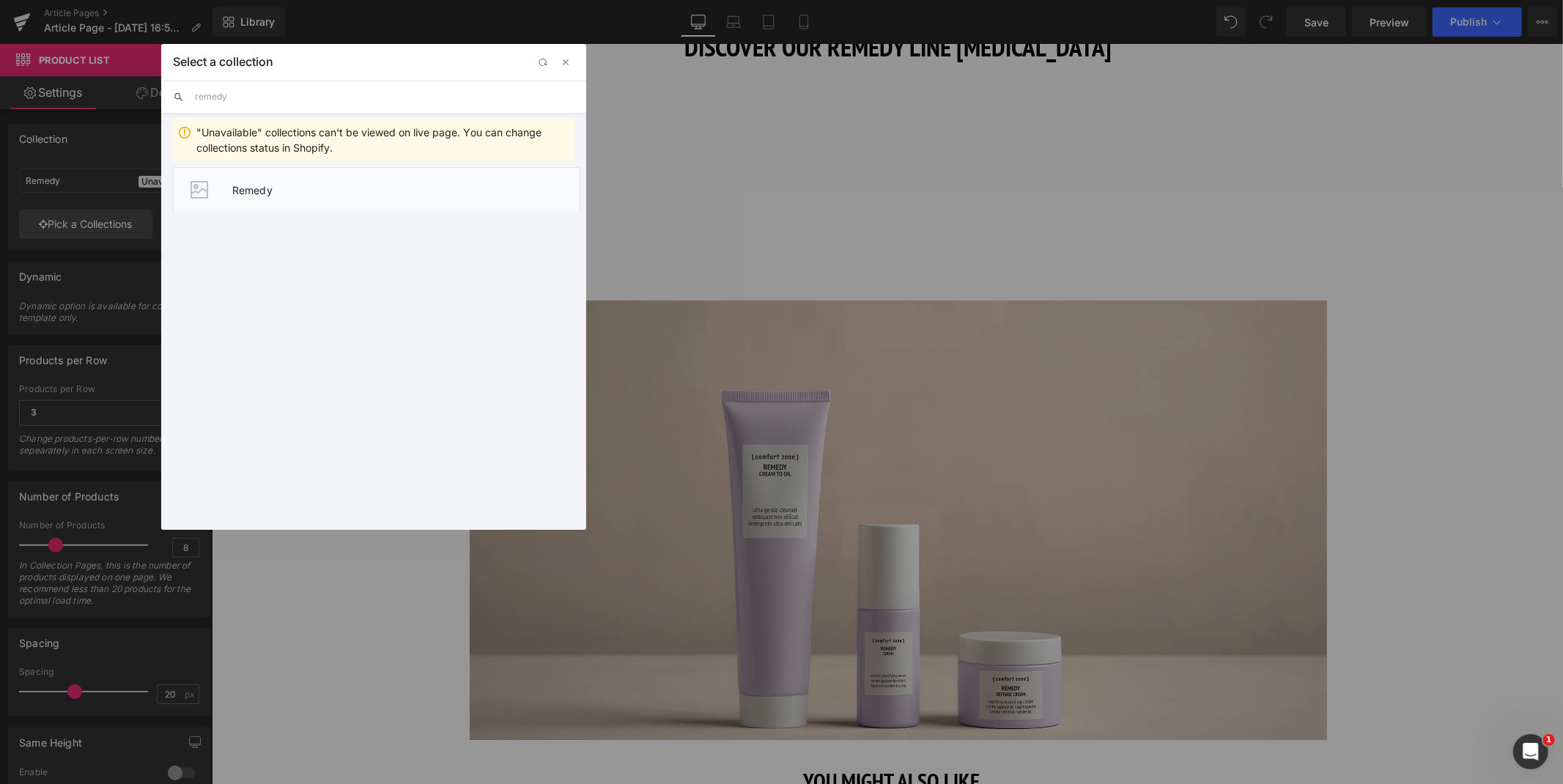
type input "remedy"
click at [301, 179] on li "Remedy" at bounding box center [376, 189] width 408 height 44
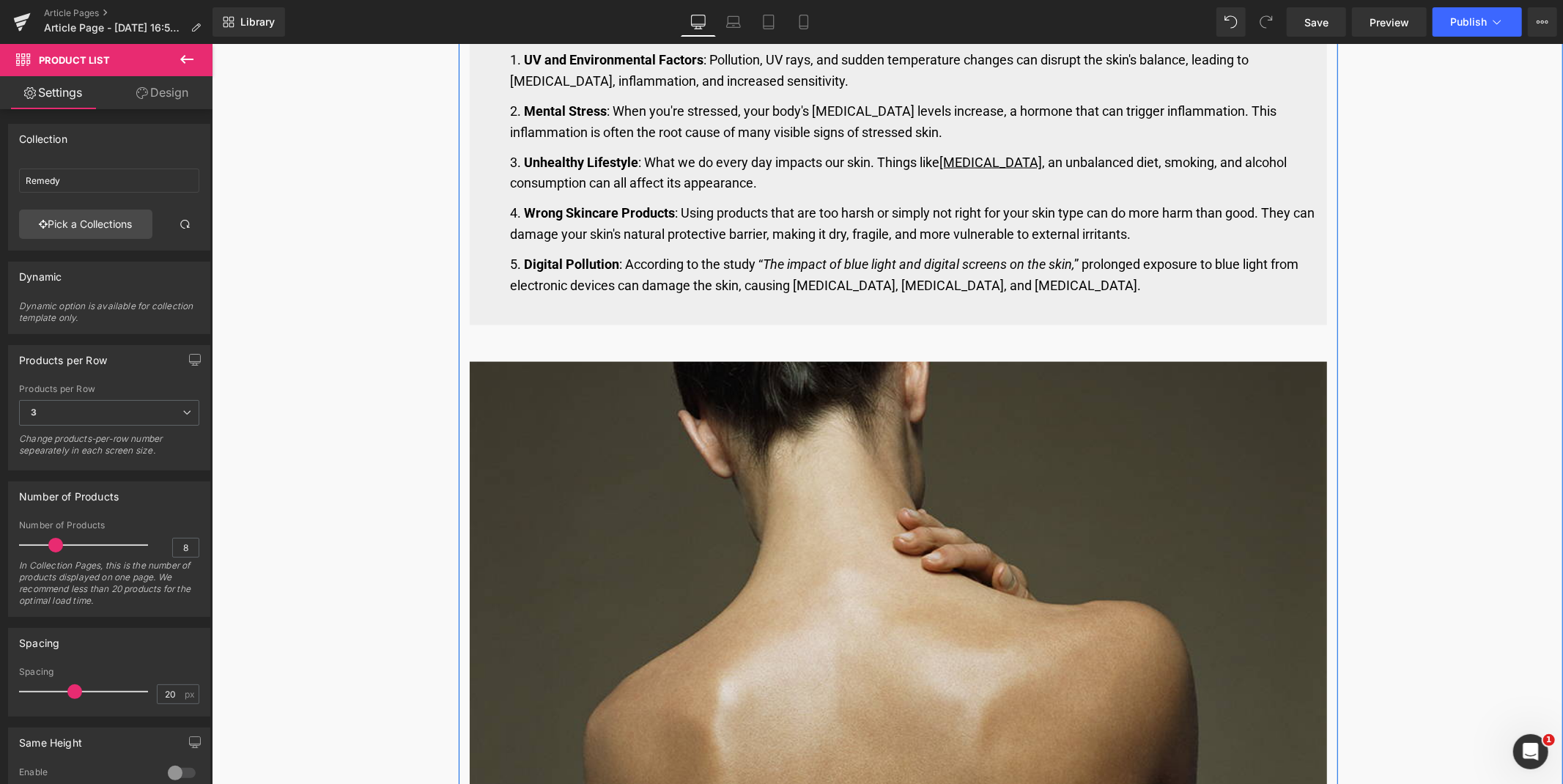
scroll to position [1587, 0]
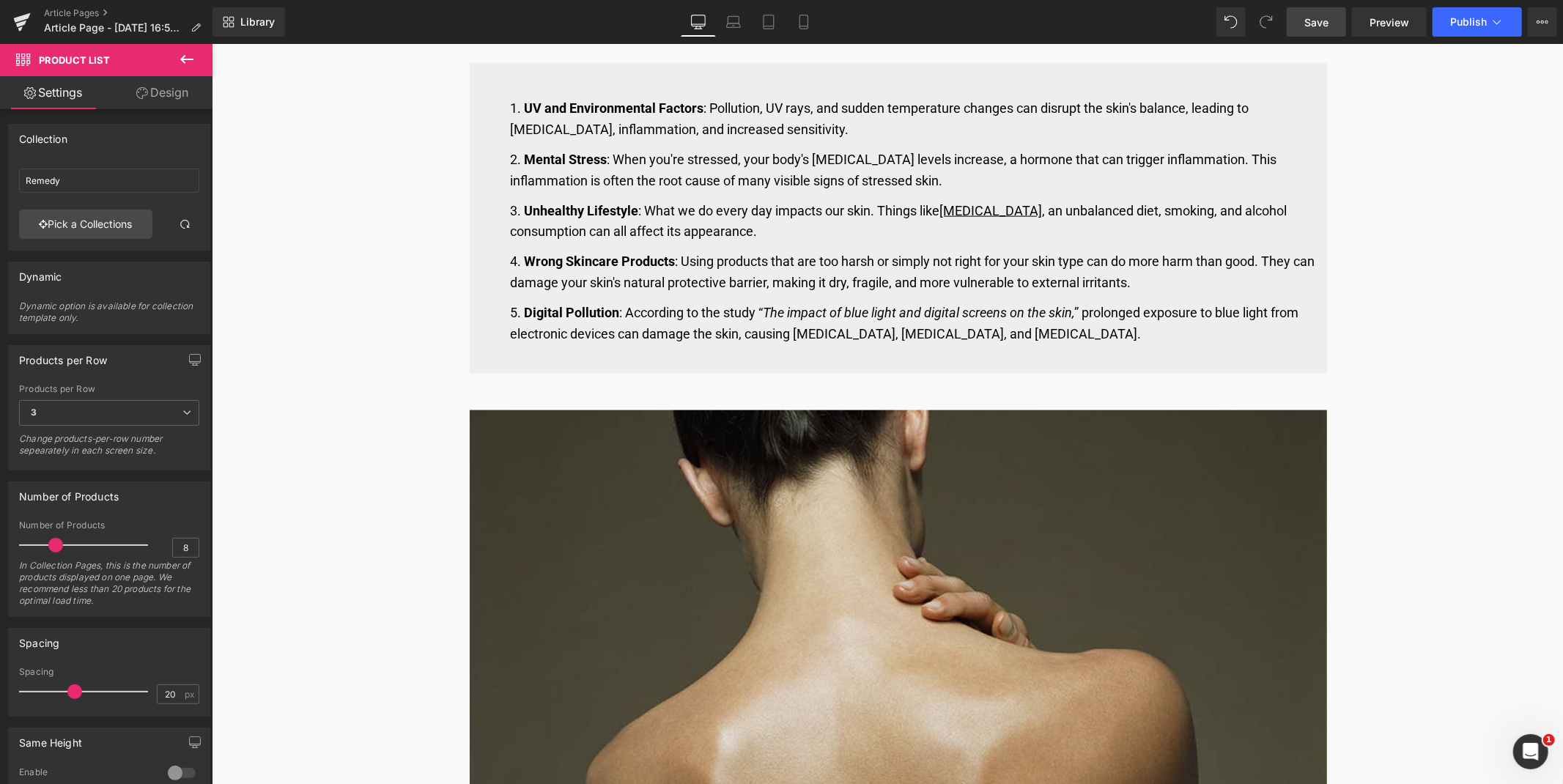
click at [1328, 20] on span "Save" at bounding box center [1315, 22] width 24 height 15
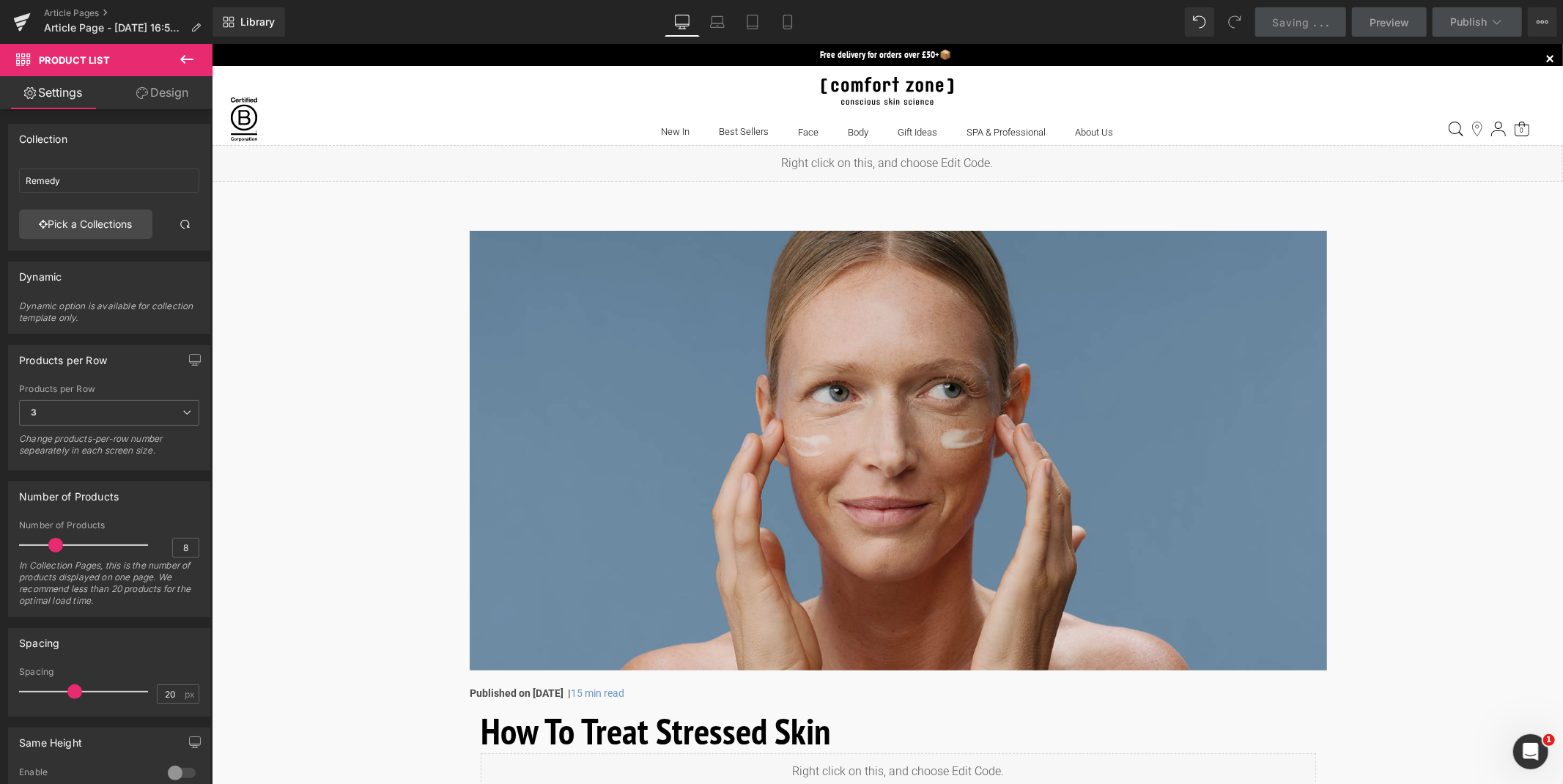
click at [717, 294] on img at bounding box center [898, 450] width 858 height 439
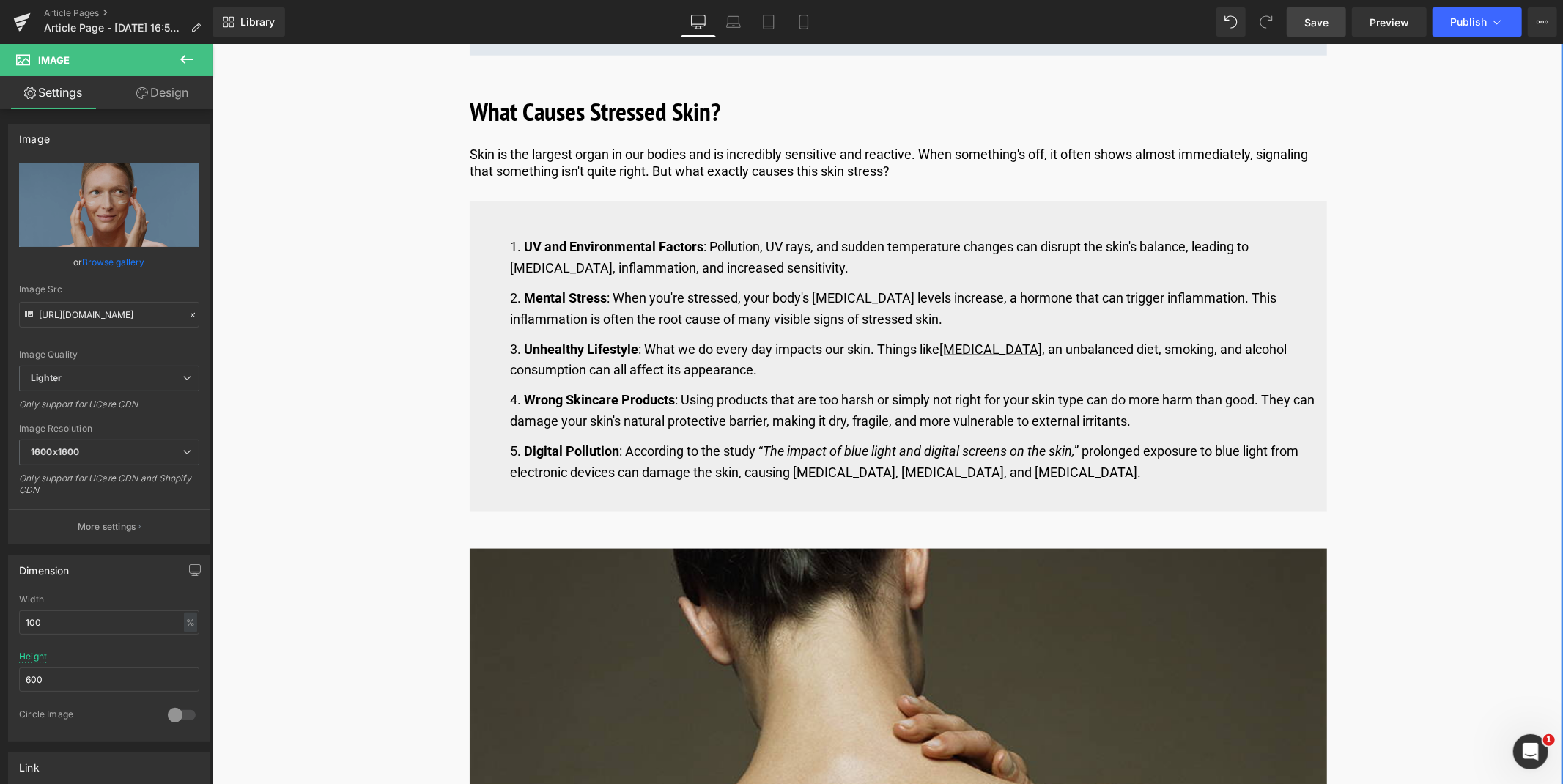
scroll to position [1506, 0]
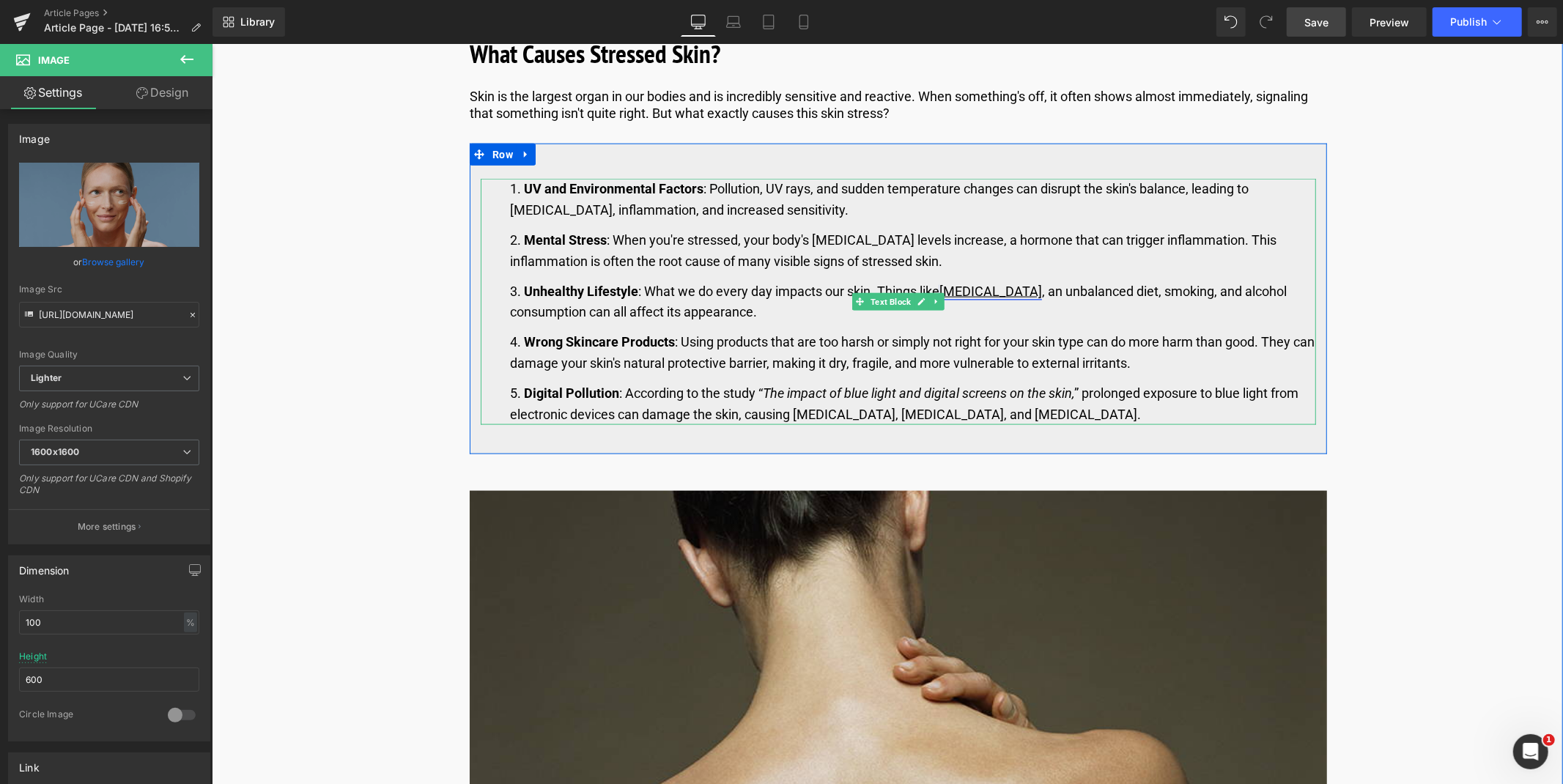
click at [1010, 288] on link "[MEDICAL_DATA]" at bounding box center [990, 290] width 102 height 15
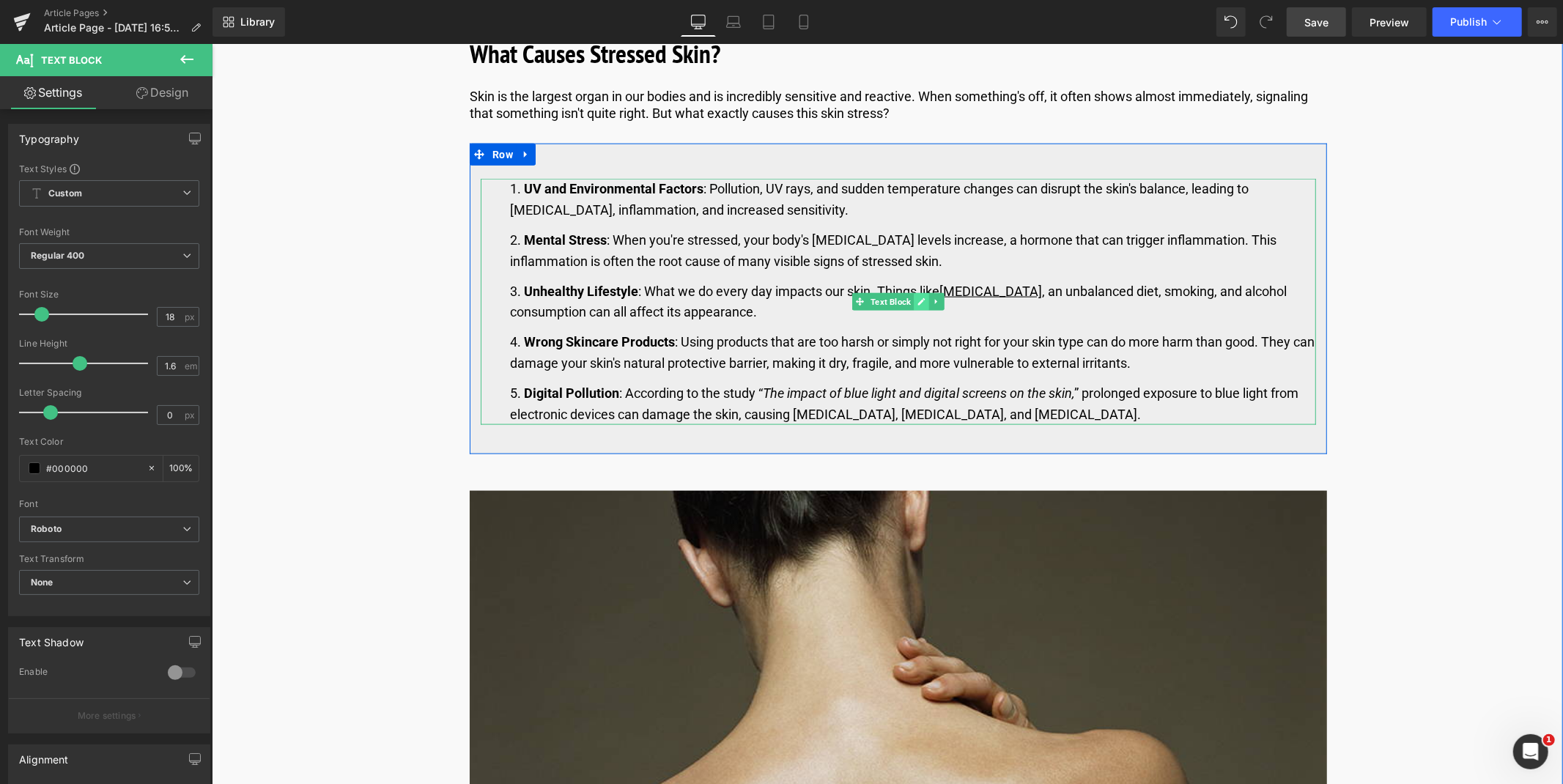
click at [916, 301] on icon at bounding box center [920, 301] width 8 height 9
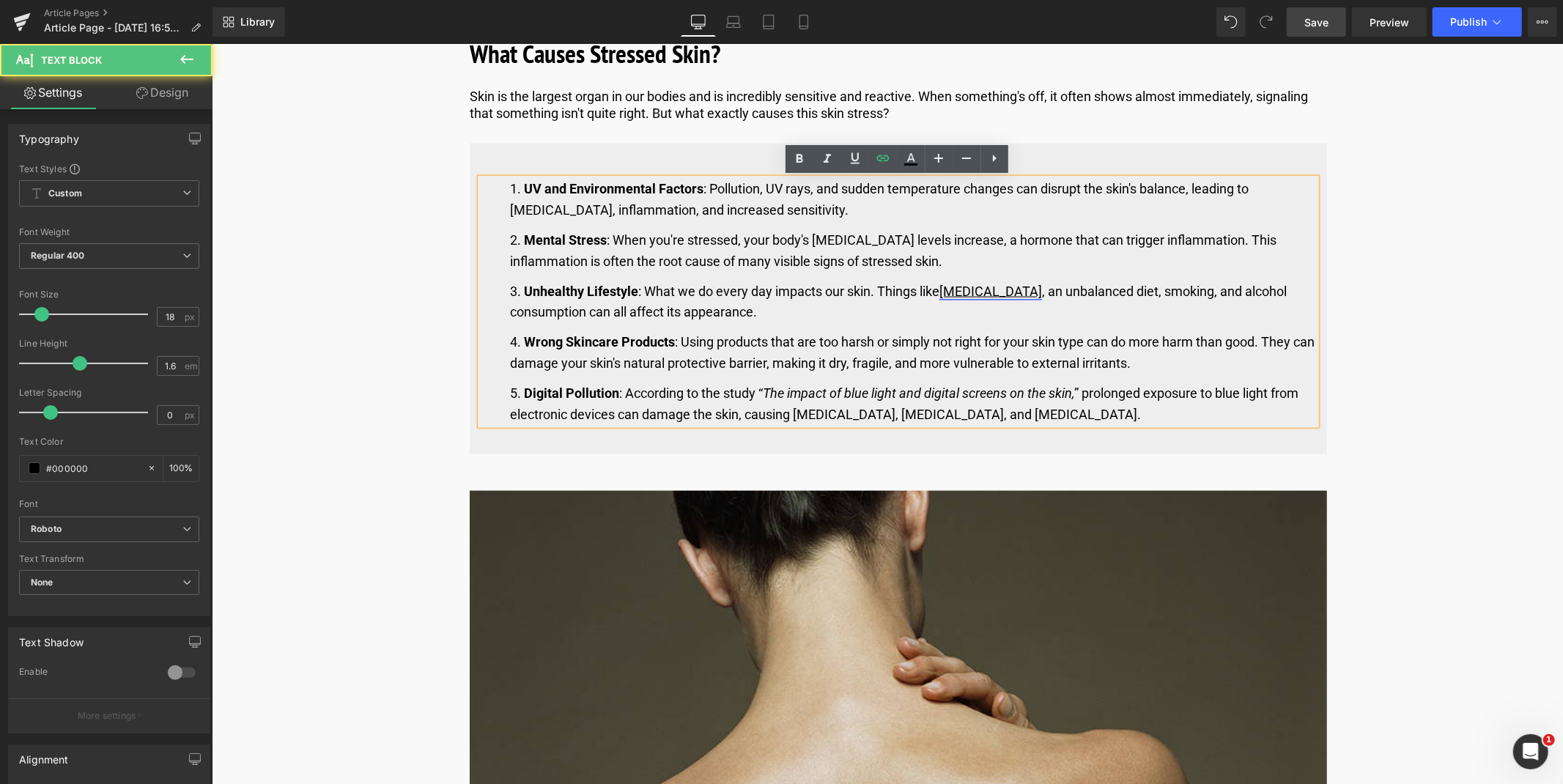
click at [1025, 292] on link "[MEDICAL_DATA]" at bounding box center [990, 290] width 102 height 15
click at [1075, 319] on span "Unlink" at bounding box center [1076, 317] width 29 height 13
drag, startPoint x: 1041, startPoint y: 295, endPoint x: 942, endPoint y: 295, distance: 99.0
click at [942, 295] on li "Unhealthy Lifestyle : What we do every day impacts our skin. Things like [MEDIC…" at bounding box center [912, 301] width 806 height 42
click at [848, 164] on icon at bounding box center [855, 158] width 17 height 17
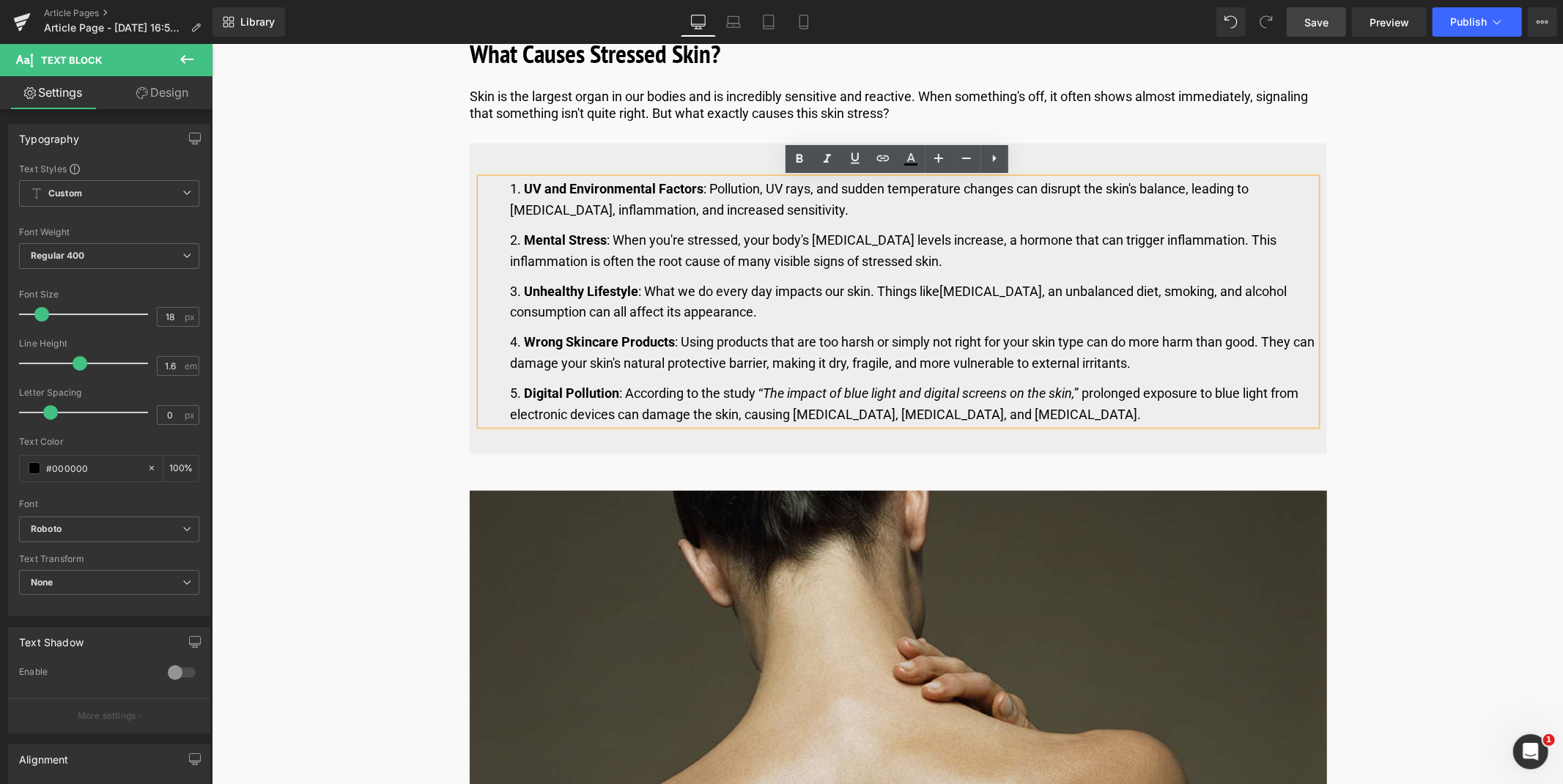
click at [913, 243] on li "Mental Stress : When you're stressed, your body's [MEDICAL_DATA] levels increas…" at bounding box center [912, 250] width 806 height 42
click at [961, 328] on ol "UV and Environmental Factors : Pollution, UV rays, and sudden temperature chang…" at bounding box center [897, 301] width 835 height 246
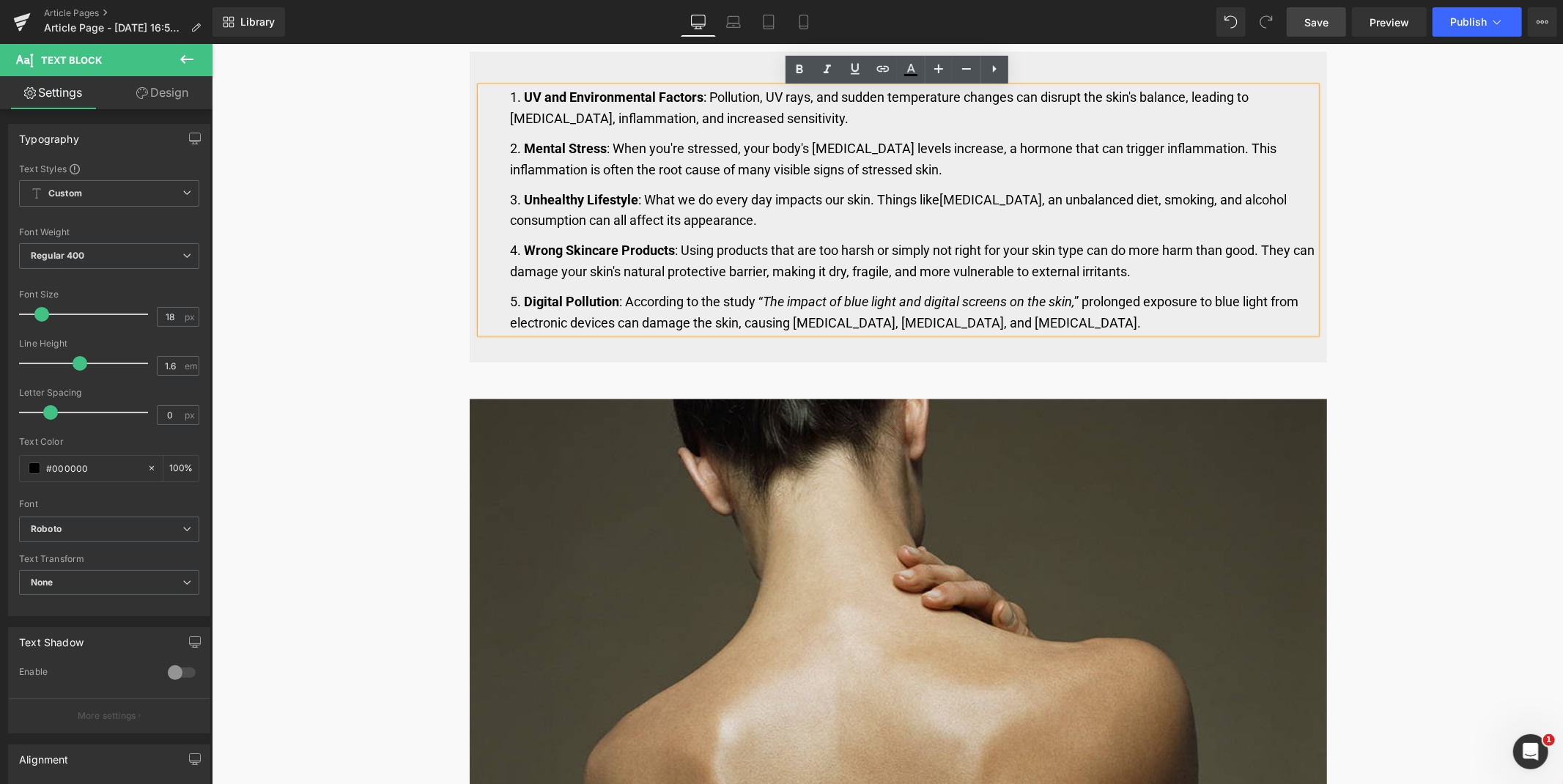
scroll to position [1599, 0]
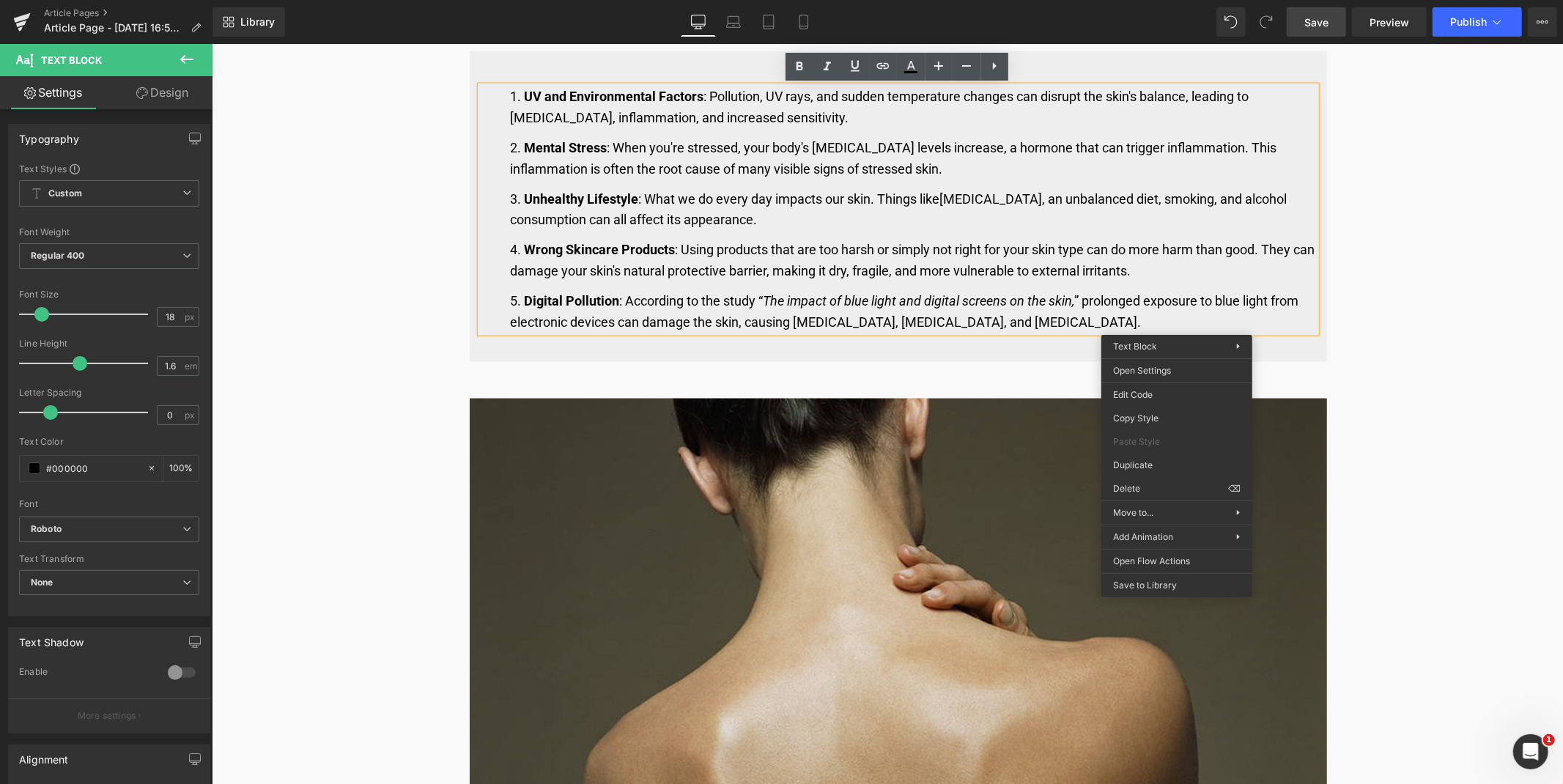
click at [1095, 307] on li "Digital Pollution : According to the study “ The impact of blue light and digit…" at bounding box center [912, 311] width 806 height 42
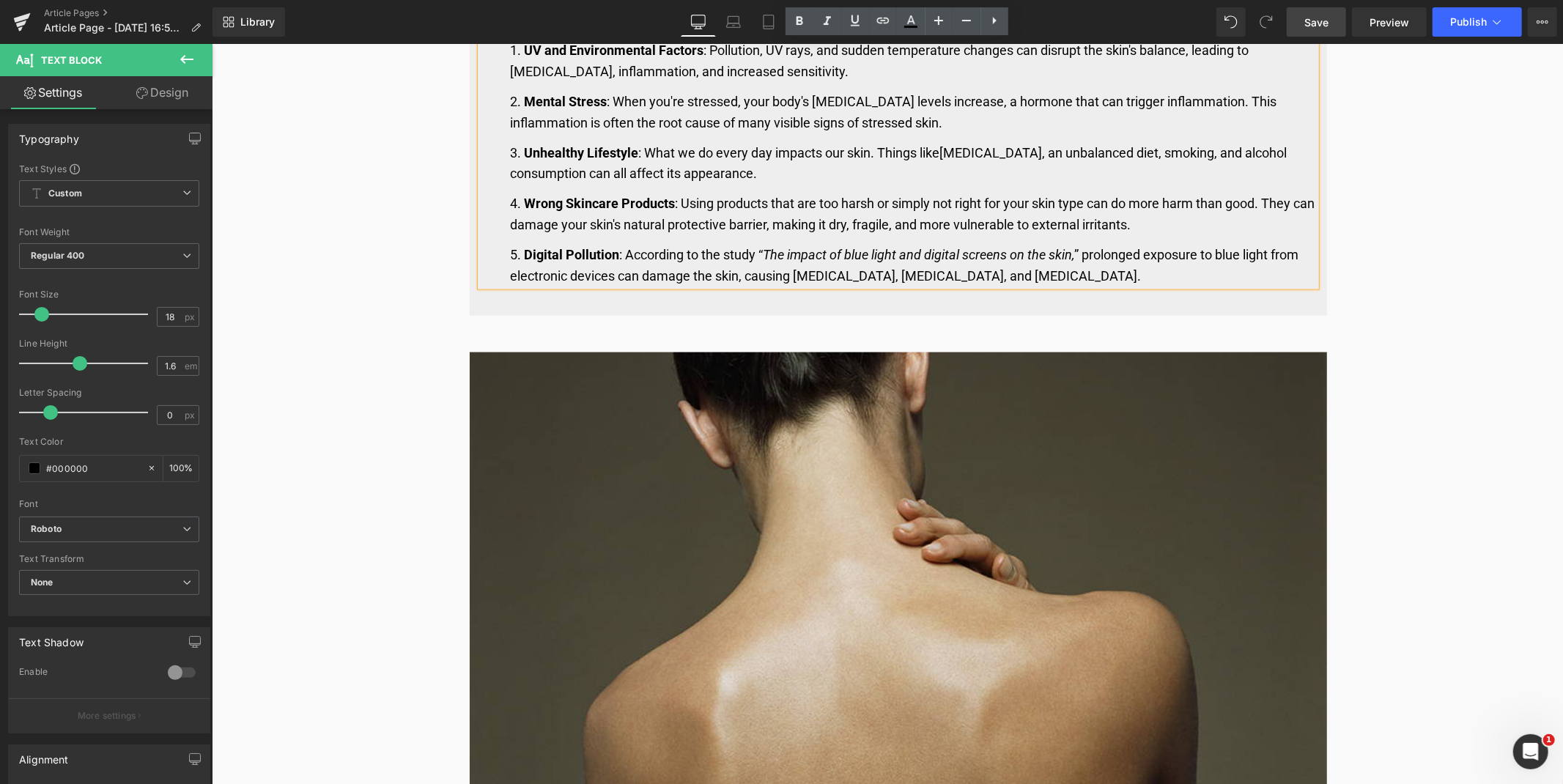
scroll to position [1645, 0]
click at [1322, 11] on link "Save" at bounding box center [1316, 22] width 60 height 29
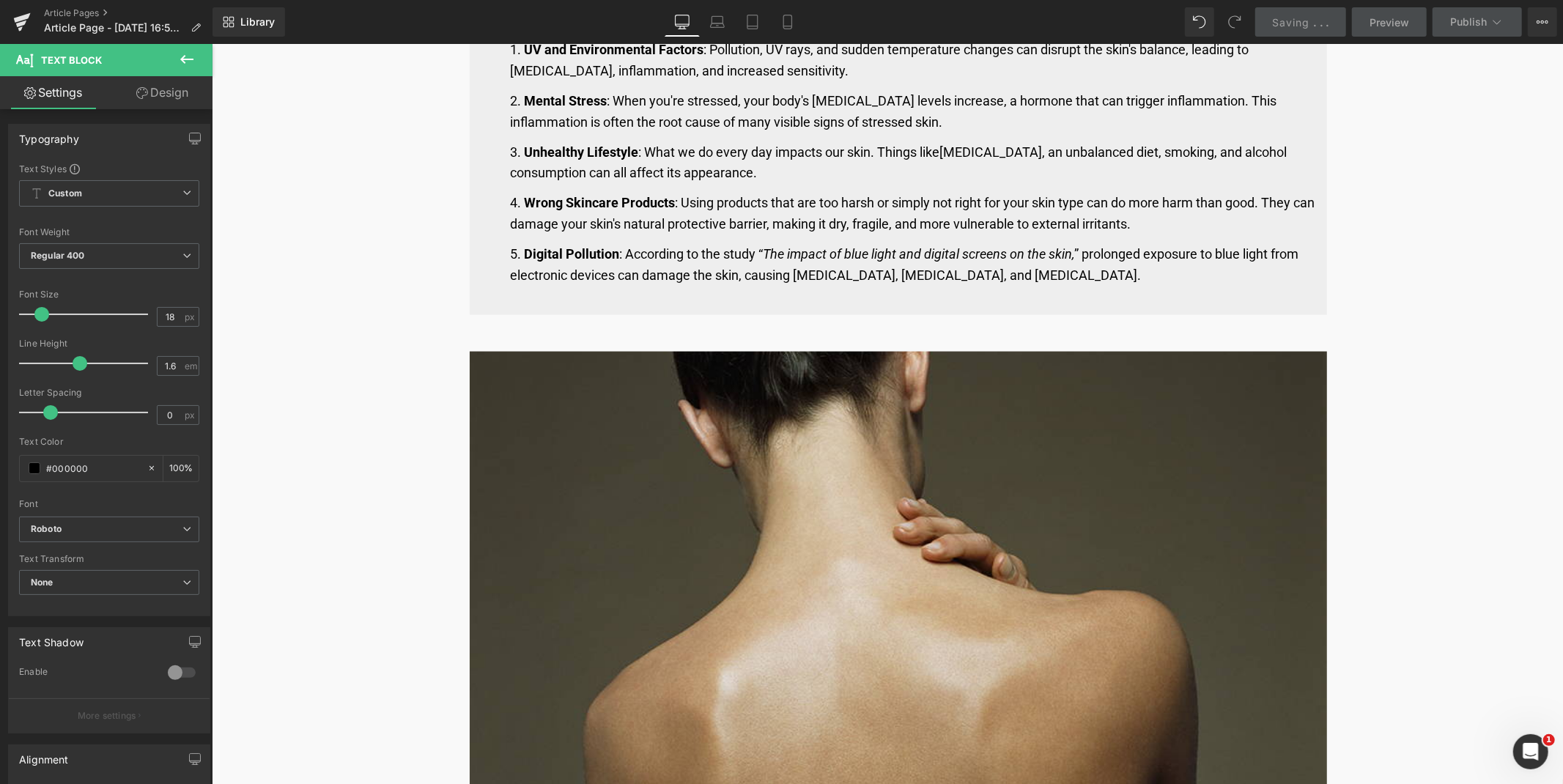
scroll to position [2155, 0]
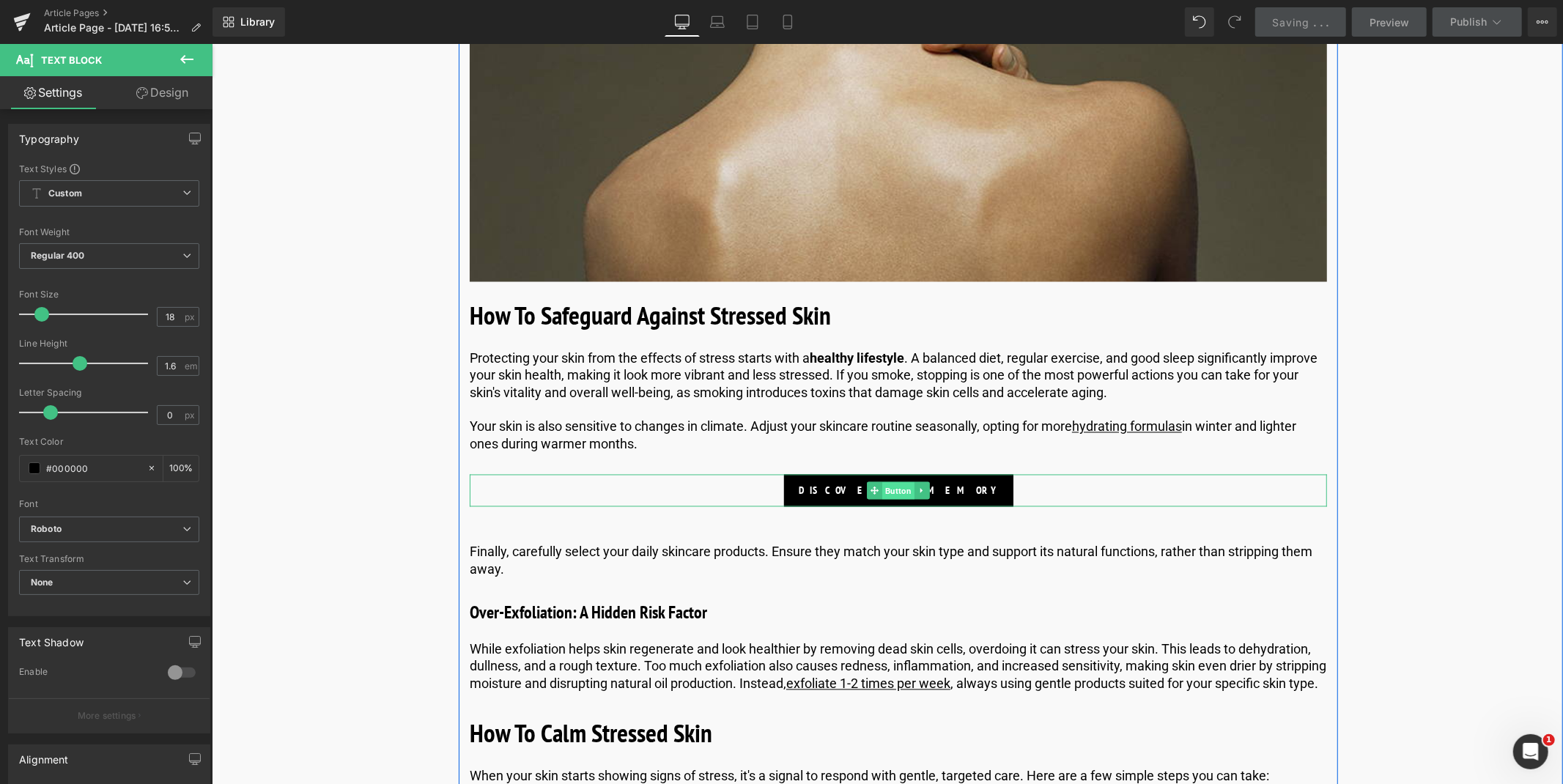
click at [890, 495] on span "Button" at bounding box center [897, 490] width 32 height 17
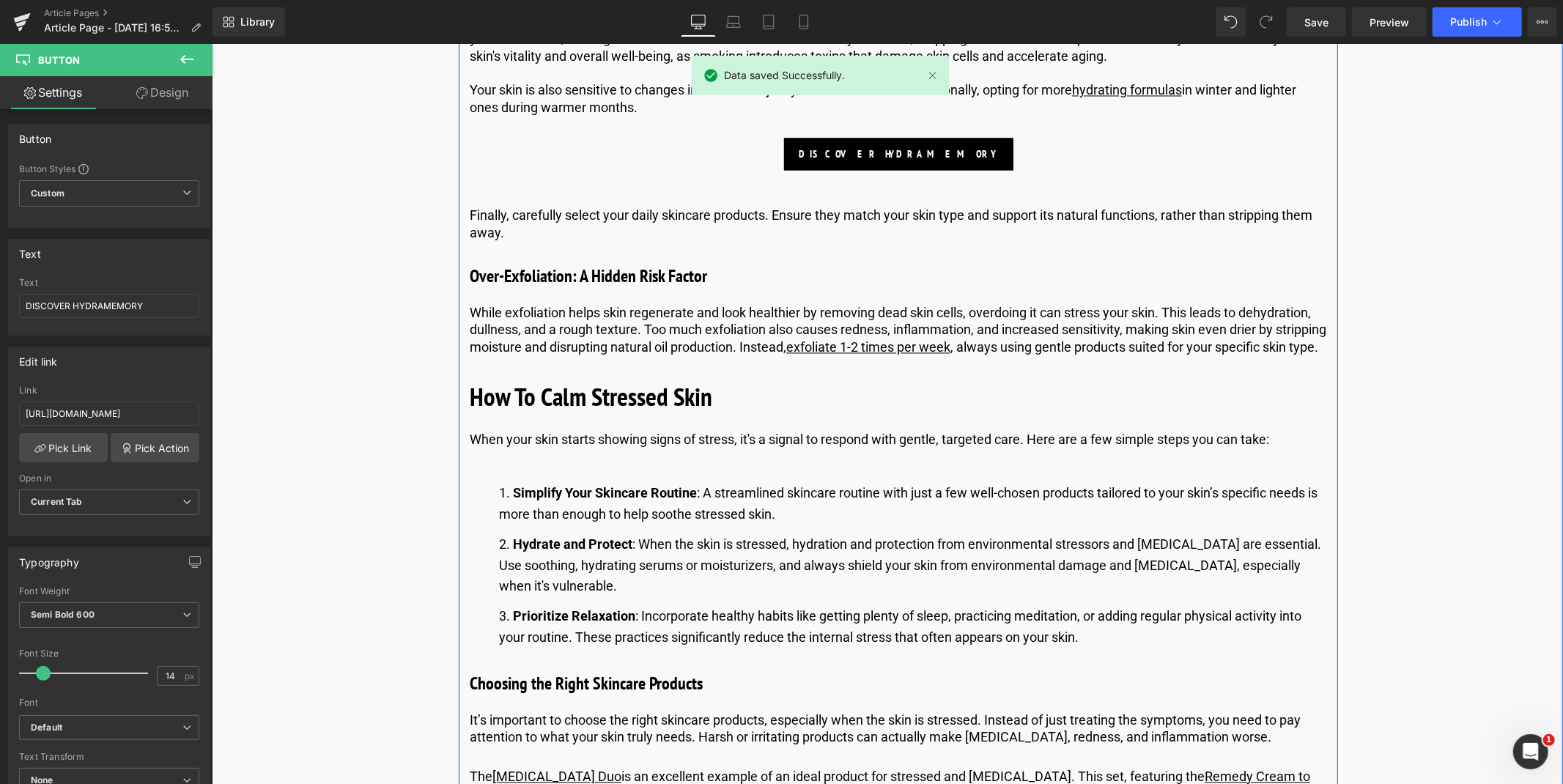
scroll to position [2495, 0]
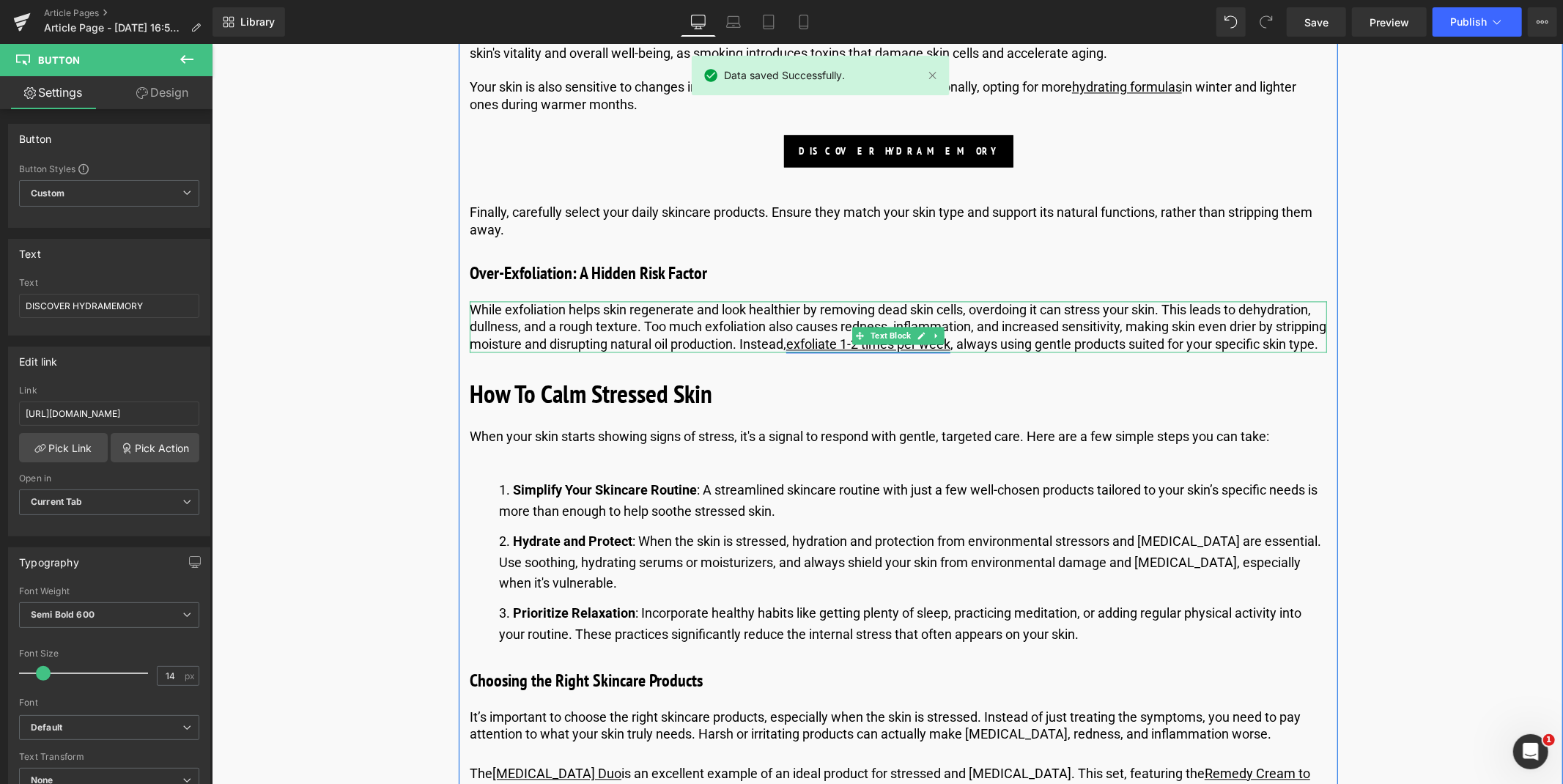
click at [949, 347] on link "exfoliate 1-2 times per week" at bounding box center [867, 343] width 164 height 15
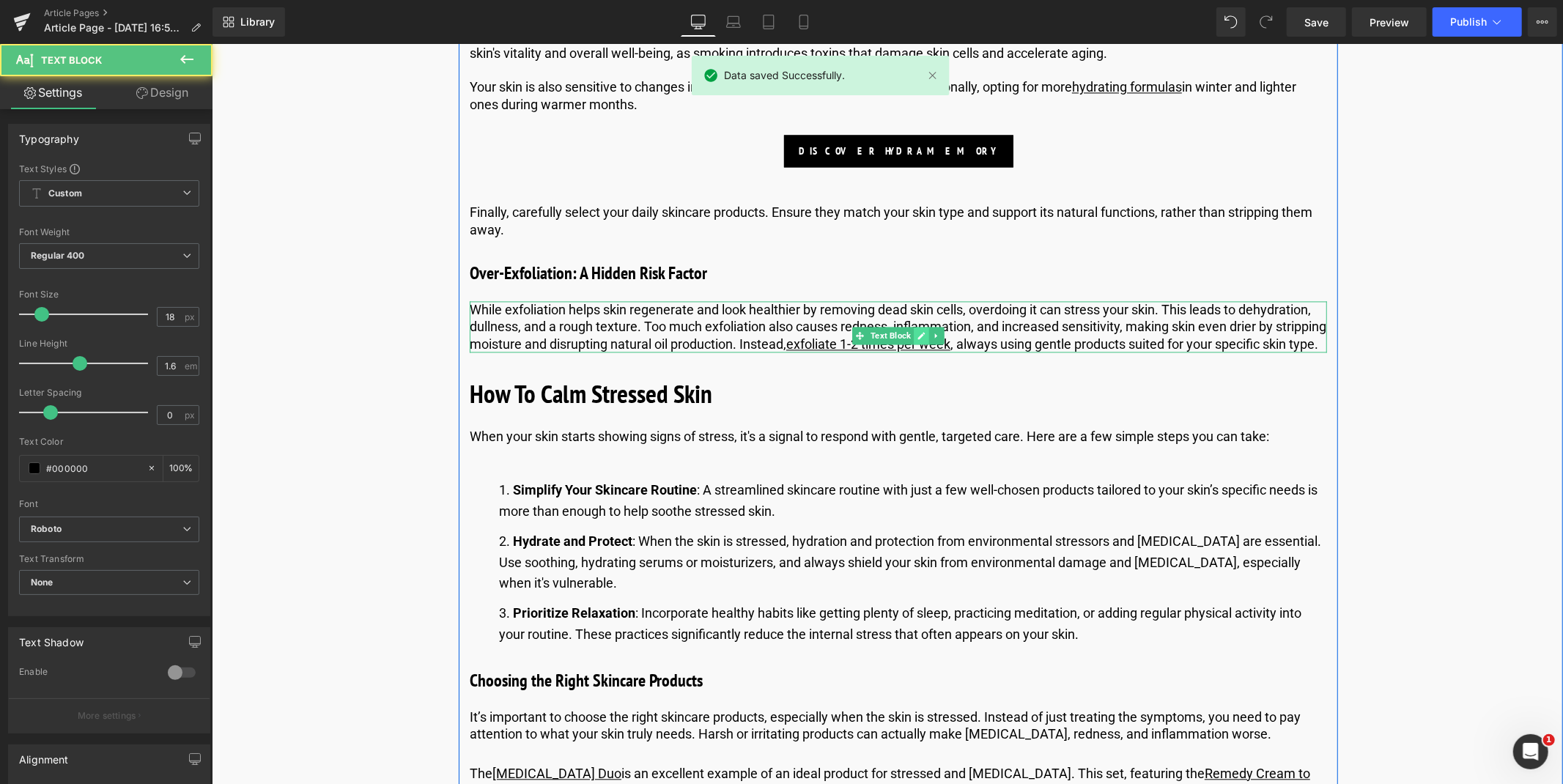
click at [919, 337] on icon at bounding box center [920, 334] width 8 height 9
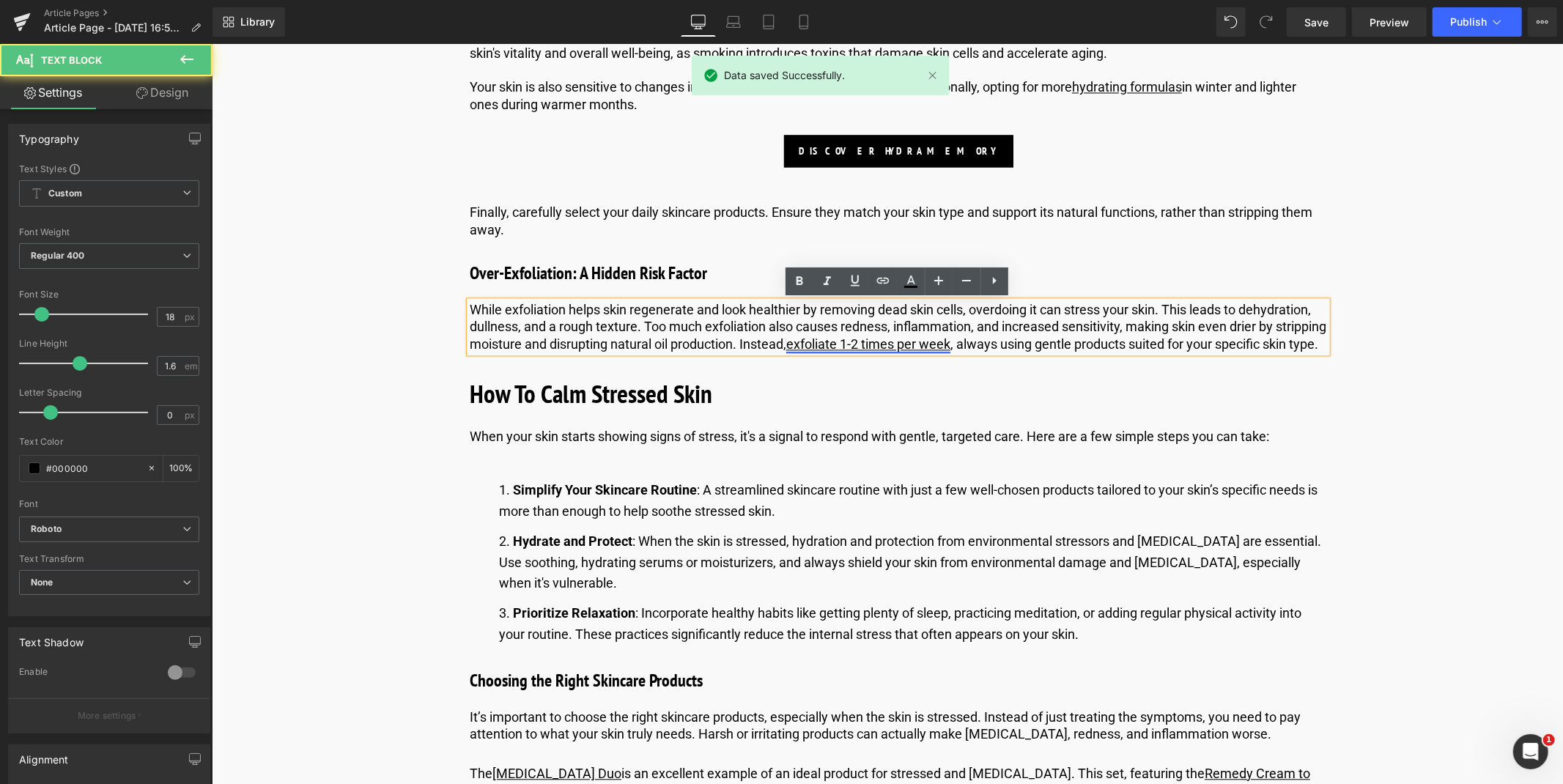
click at [924, 347] on link "exfoliate 1-2 times per week" at bounding box center [867, 343] width 164 height 15
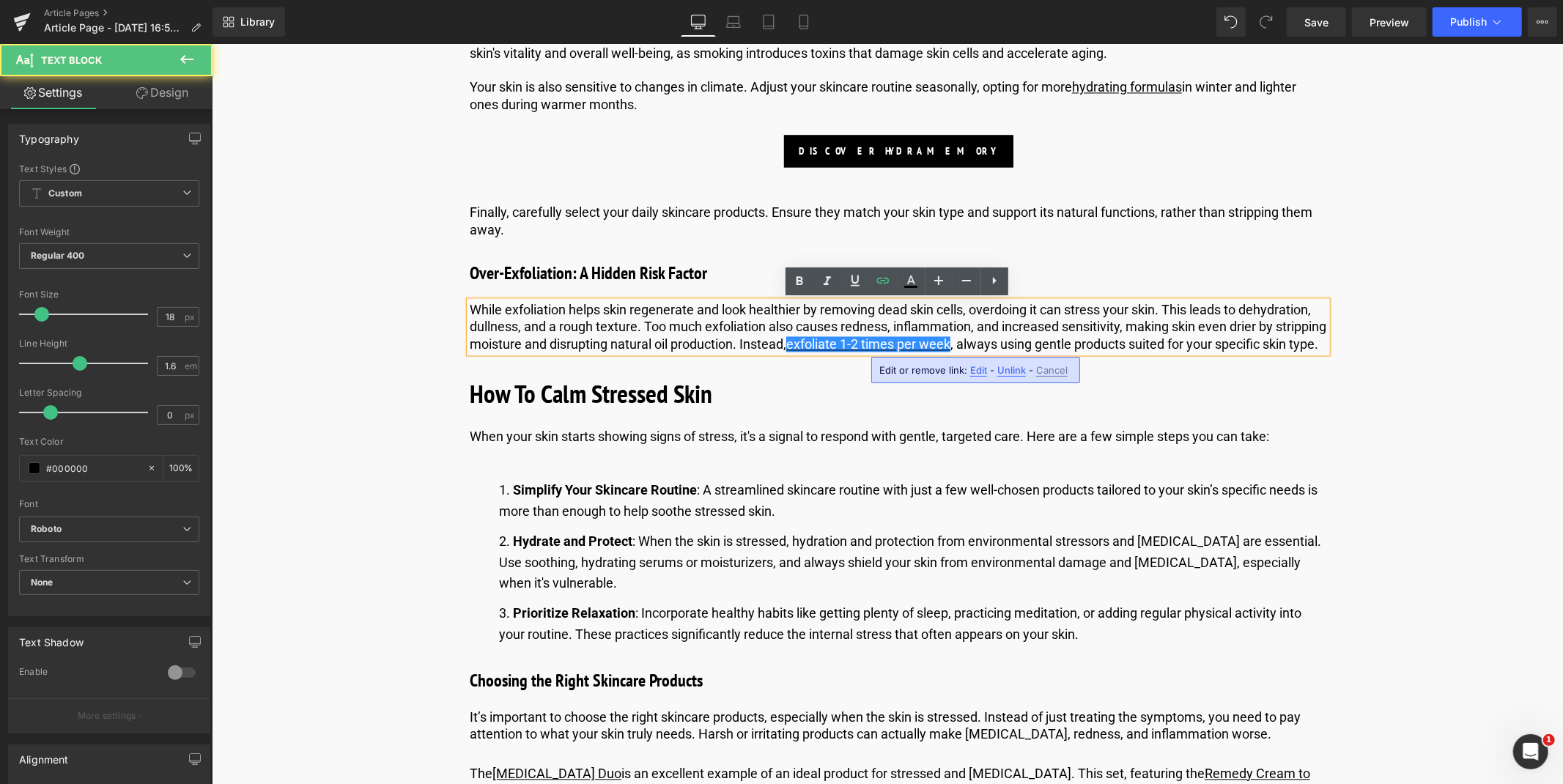
click at [978, 370] on span "Edit" at bounding box center [978, 370] width 16 height 13
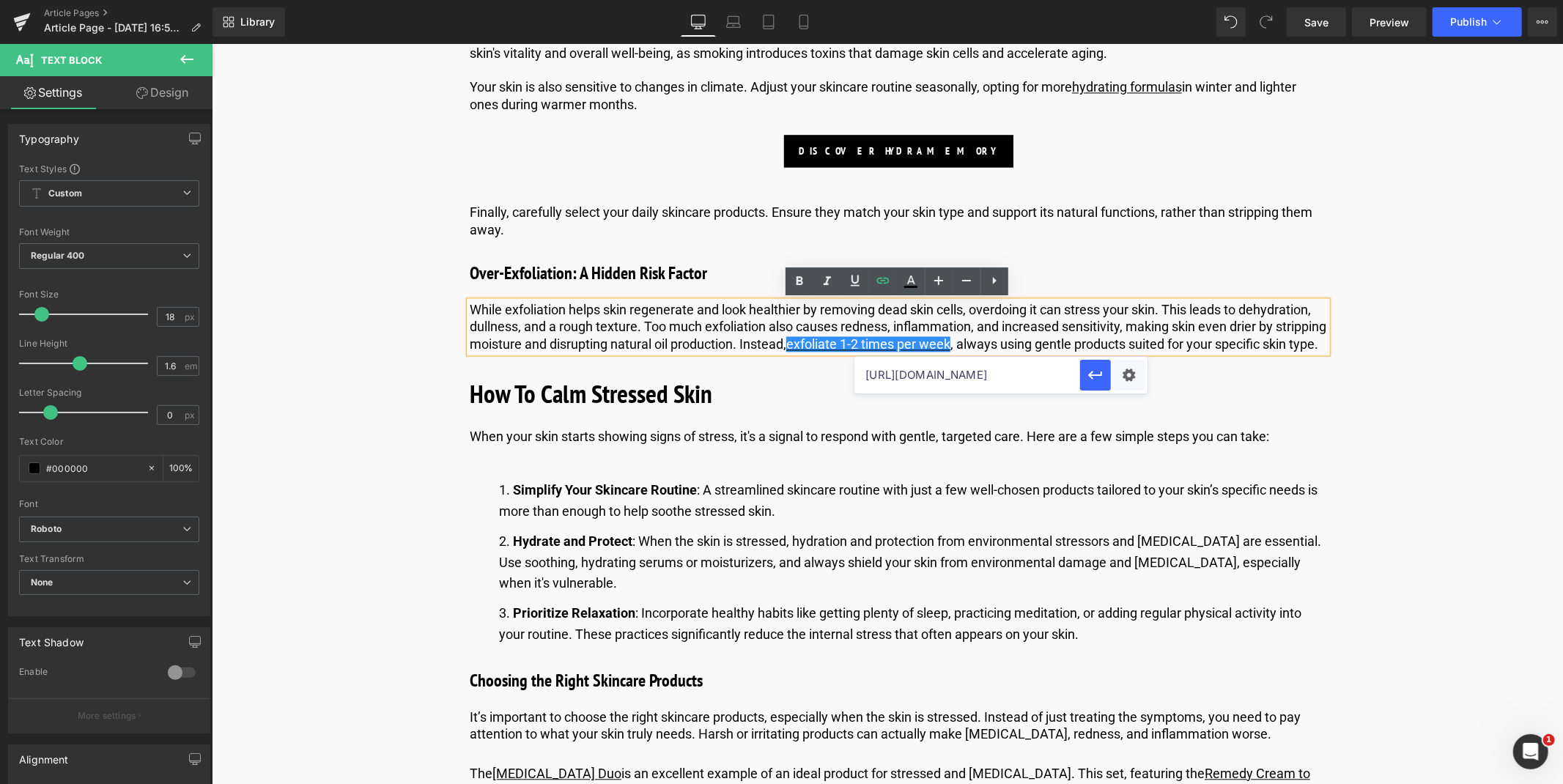
click at [949, 369] on input "[URL][DOMAIN_NAME]" at bounding box center [967, 375] width 225 height 37
click at [931, 377] on input "[URL][DOMAIN_NAME]" at bounding box center [967, 375] width 225 height 37
click at [924, 377] on input "[URL][DOMAIN_NAME]" at bounding box center [967, 375] width 225 height 37
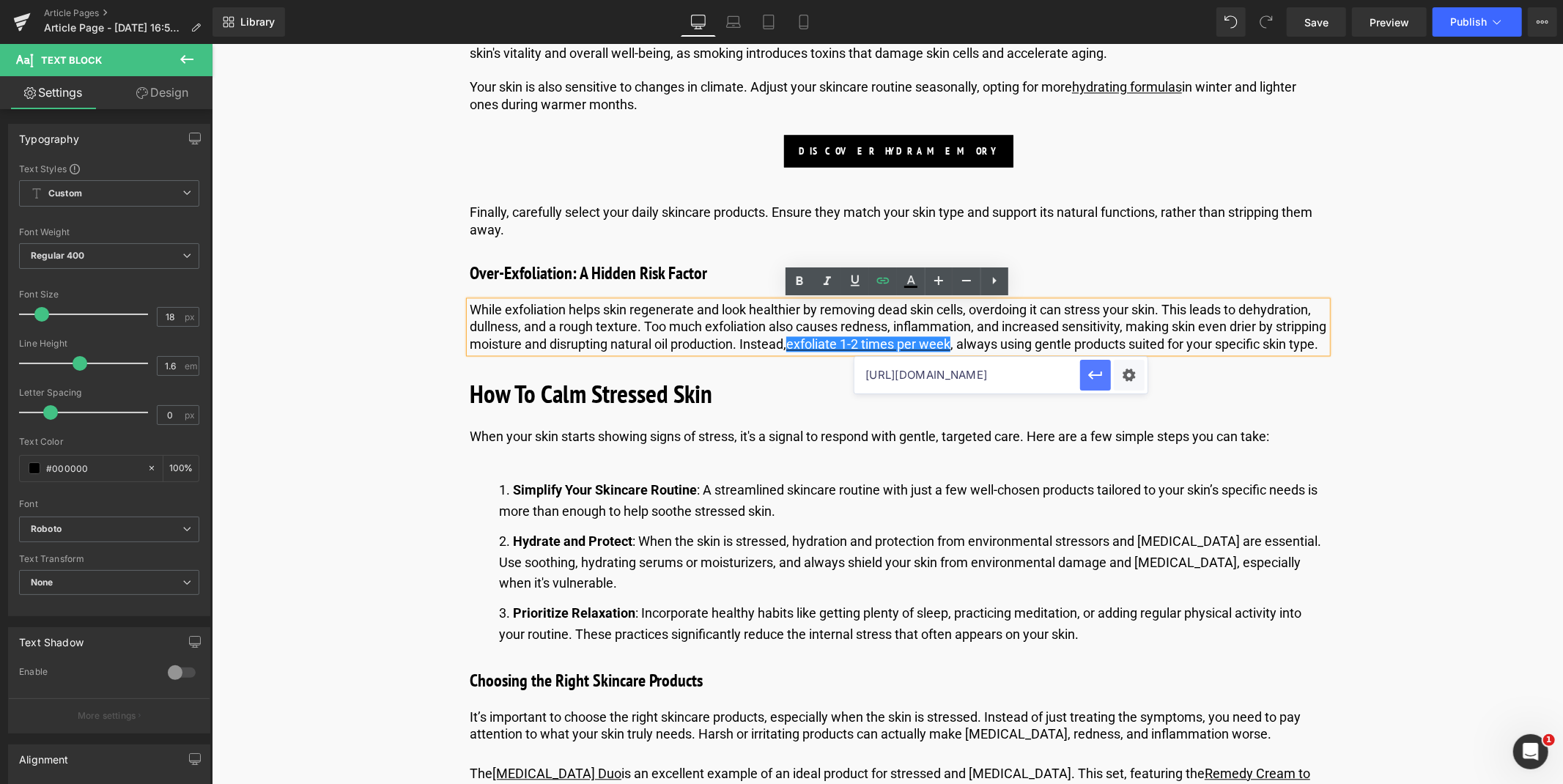
click at [1096, 371] on icon "button" at bounding box center [1096, 375] width 17 height 17
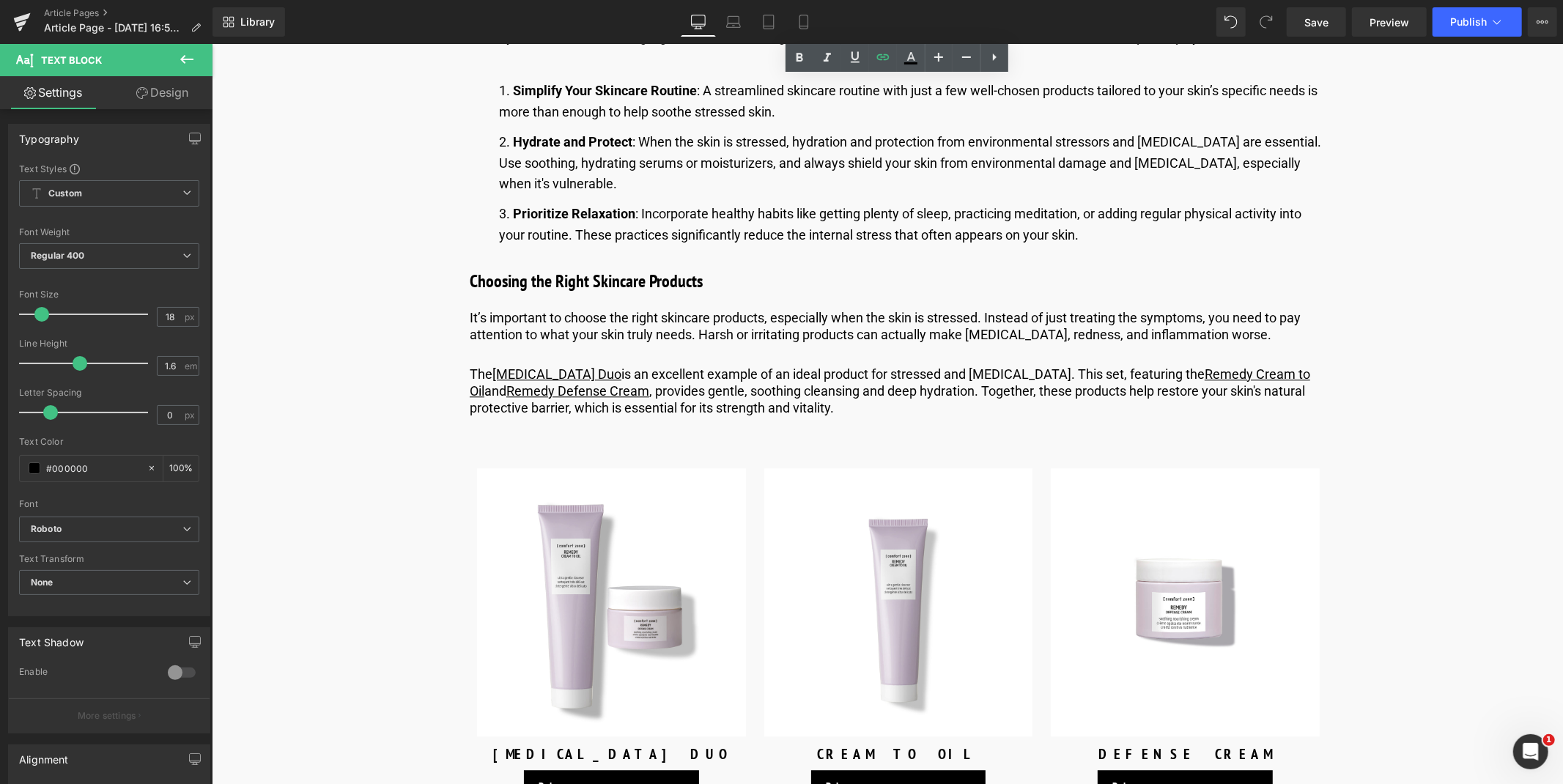
scroll to position [2894, 0]
click at [560, 380] on link "[MEDICAL_DATA] Duo" at bounding box center [556, 373] width 129 height 15
click at [913, 399] on link at bounding box center [920, 389] width 15 height 17
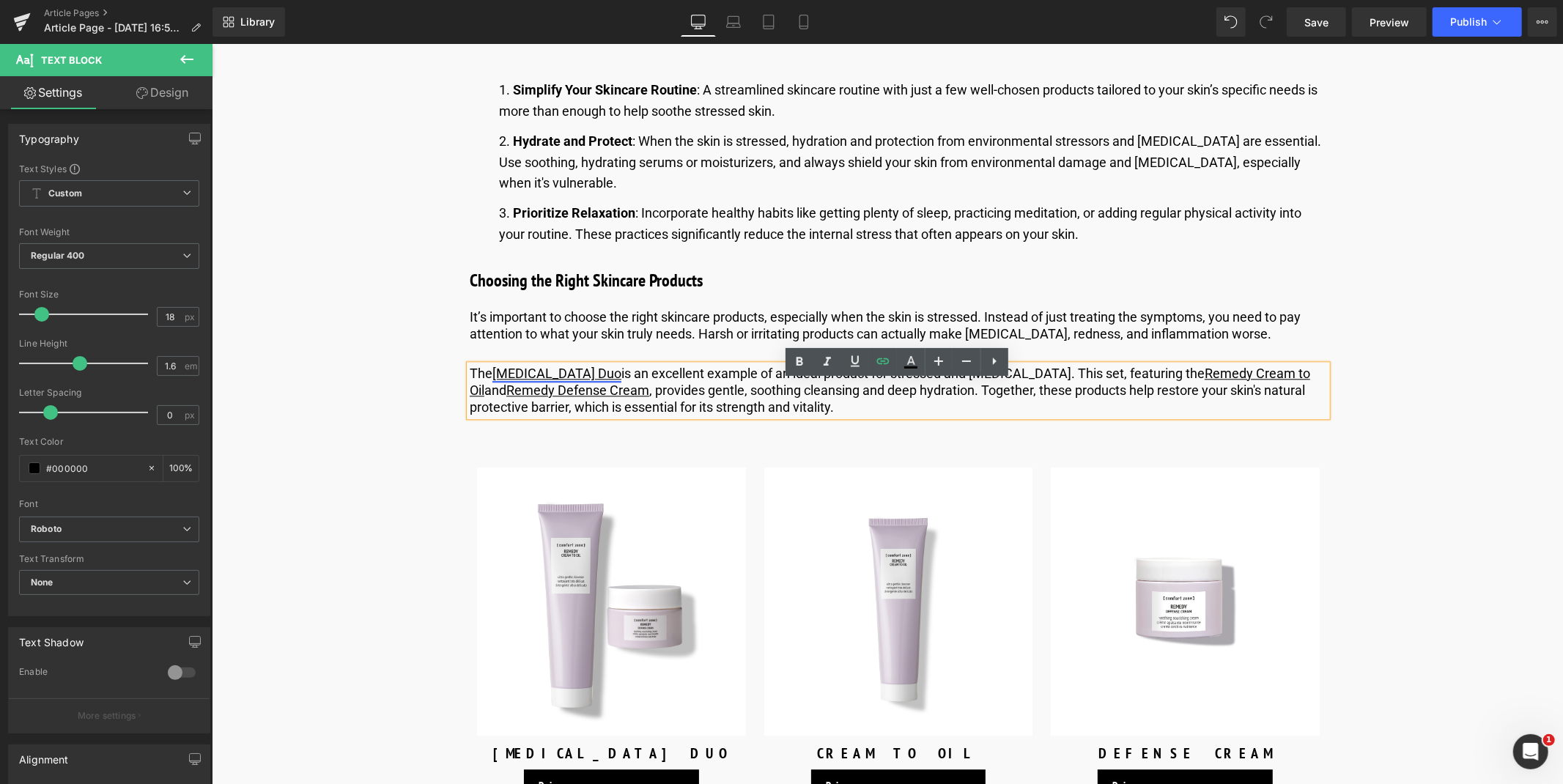
click at [582, 380] on link "[MEDICAL_DATA] Duo" at bounding box center [556, 373] width 129 height 15
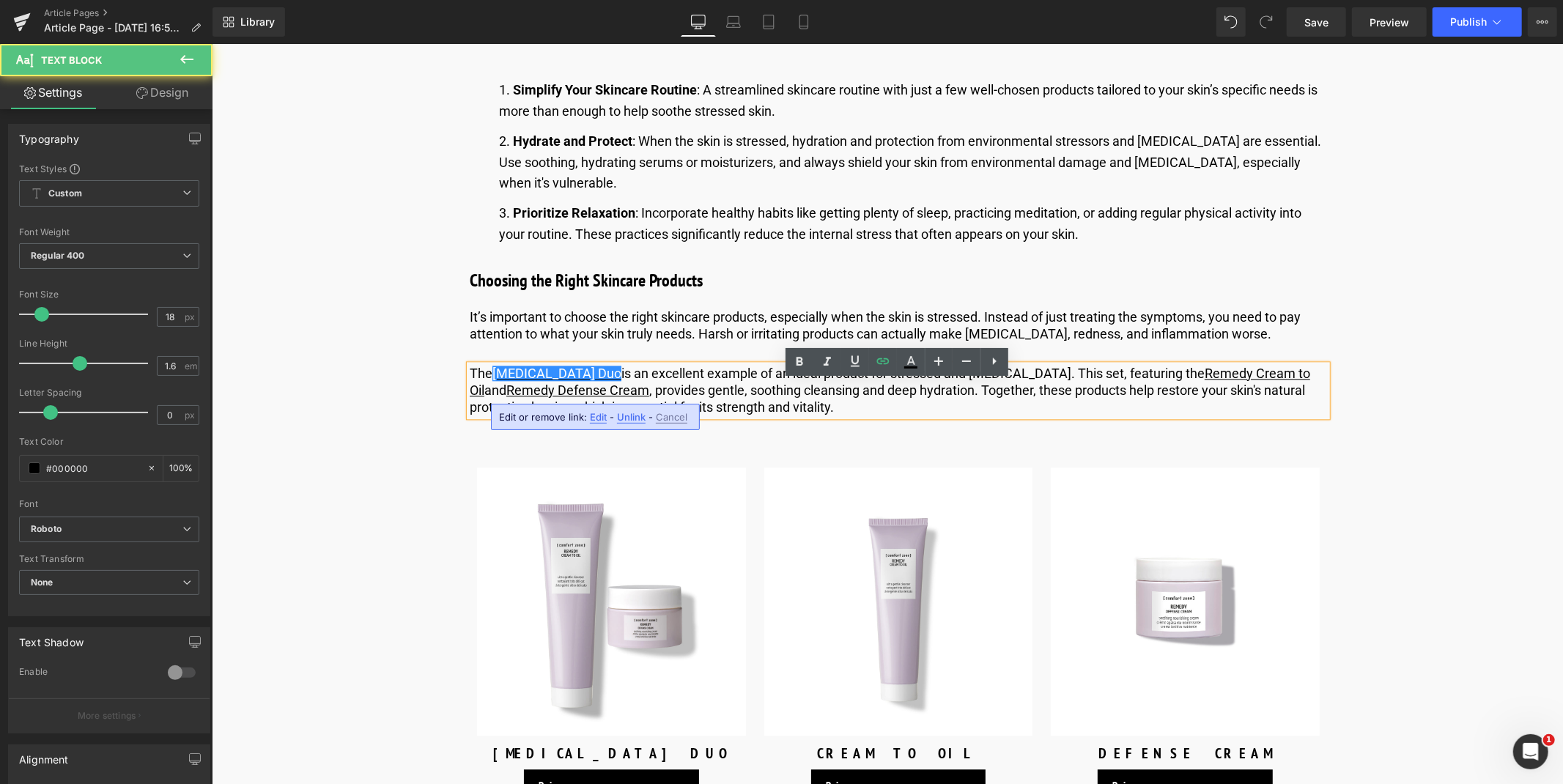
click at [597, 408] on div "Edit or remove link: Edit - Unlink - Cancel" at bounding box center [595, 416] width 209 height 26
click at [595, 414] on span "Edit" at bounding box center [597, 417] width 16 height 13
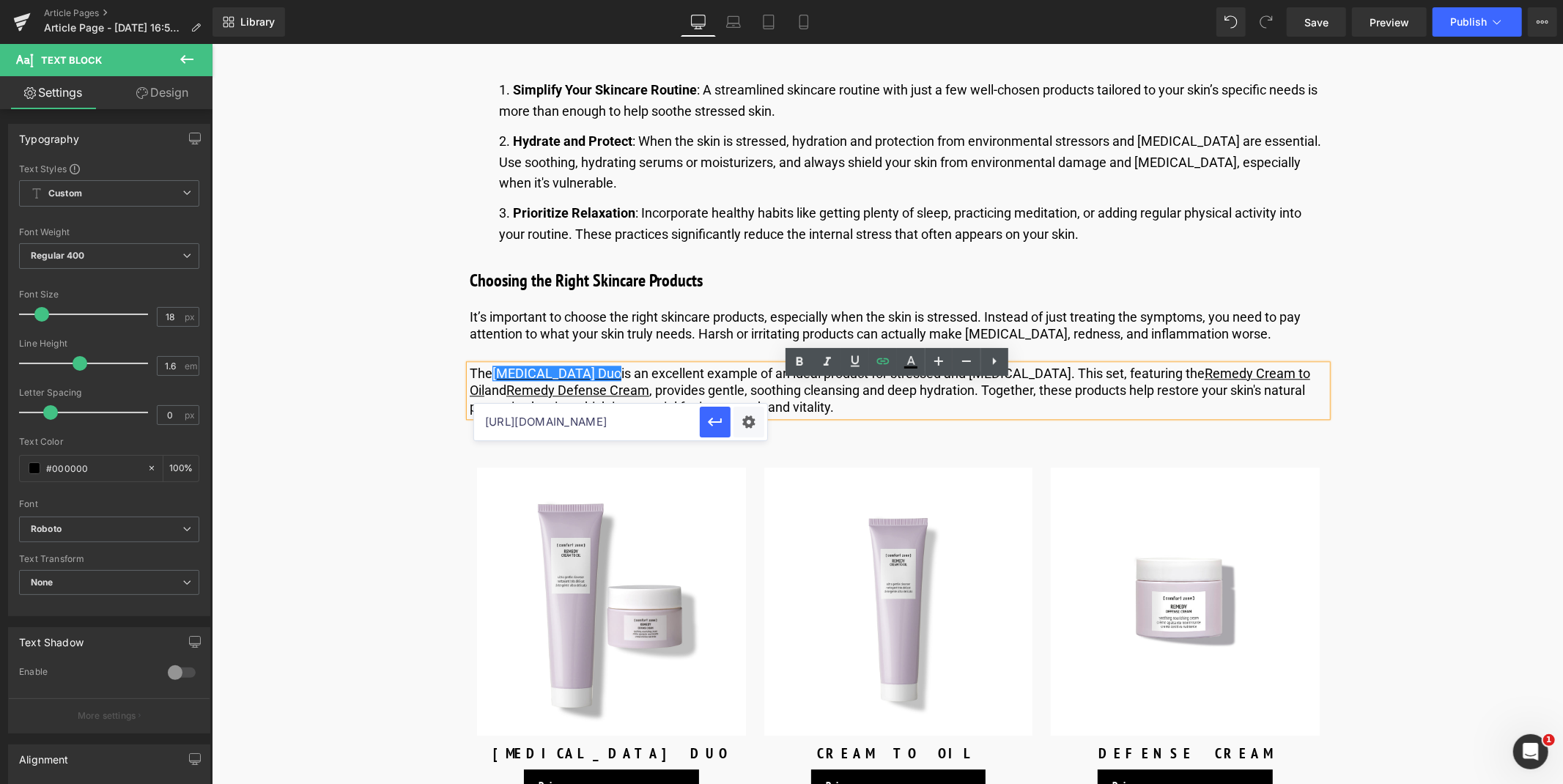
click at [548, 426] on input "[URL][DOMAIN_NAME]" at bounding box center [587, 422] width 225 height 37
click at [717, 413] on icon "button" at bounding box center [715, 422] width 17 height 17
click at [545, 397] on link "Remedy Defense Cream" at bounding box center [577, 389] width 143 height 15
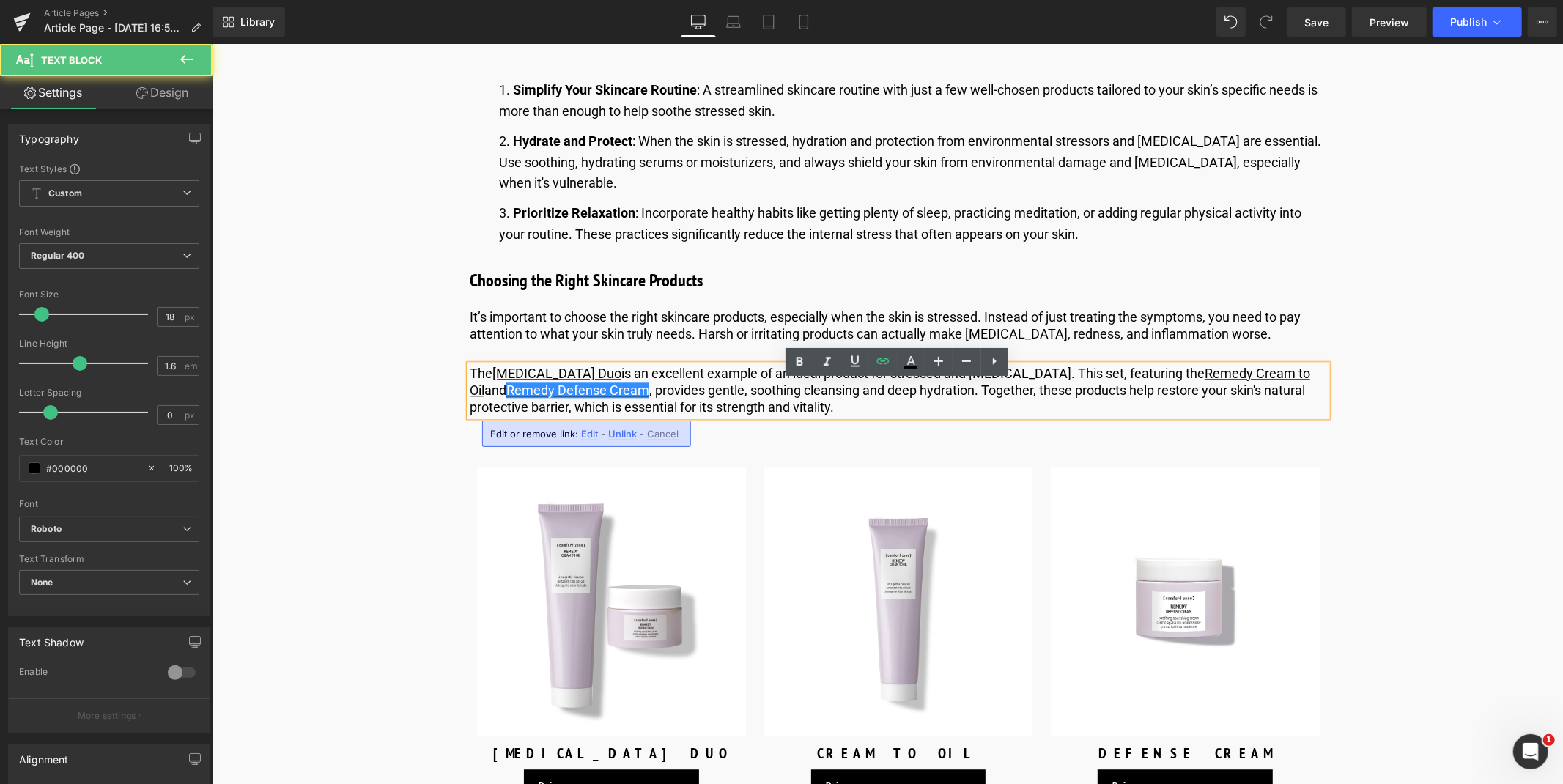
click at [577, 430] on div "Edit or remove link: Edit - Unlink - Cancel" at bounding box center [586, 432] width 209 height 26
click at [594, 435] on span "Edit" at bounding box center [589, 433] width 16 height 13
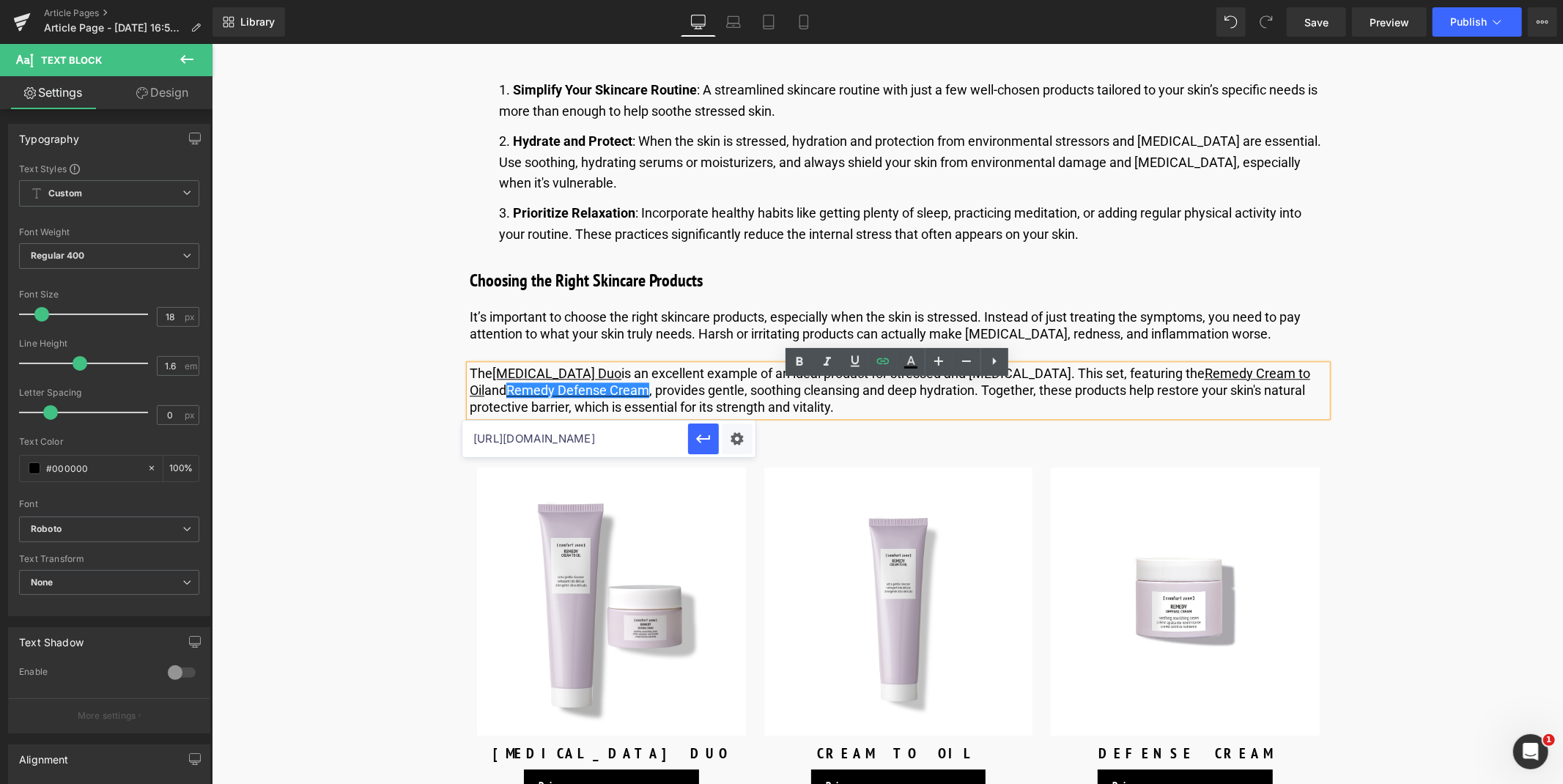
click at [537, 436] on input "[URL][DOMAIN_NAME]" at bounding box center [575, 438] width 225 height 37
click at [697, 438] on icon "button" at bounding box center [702, 439] width 13 height 9
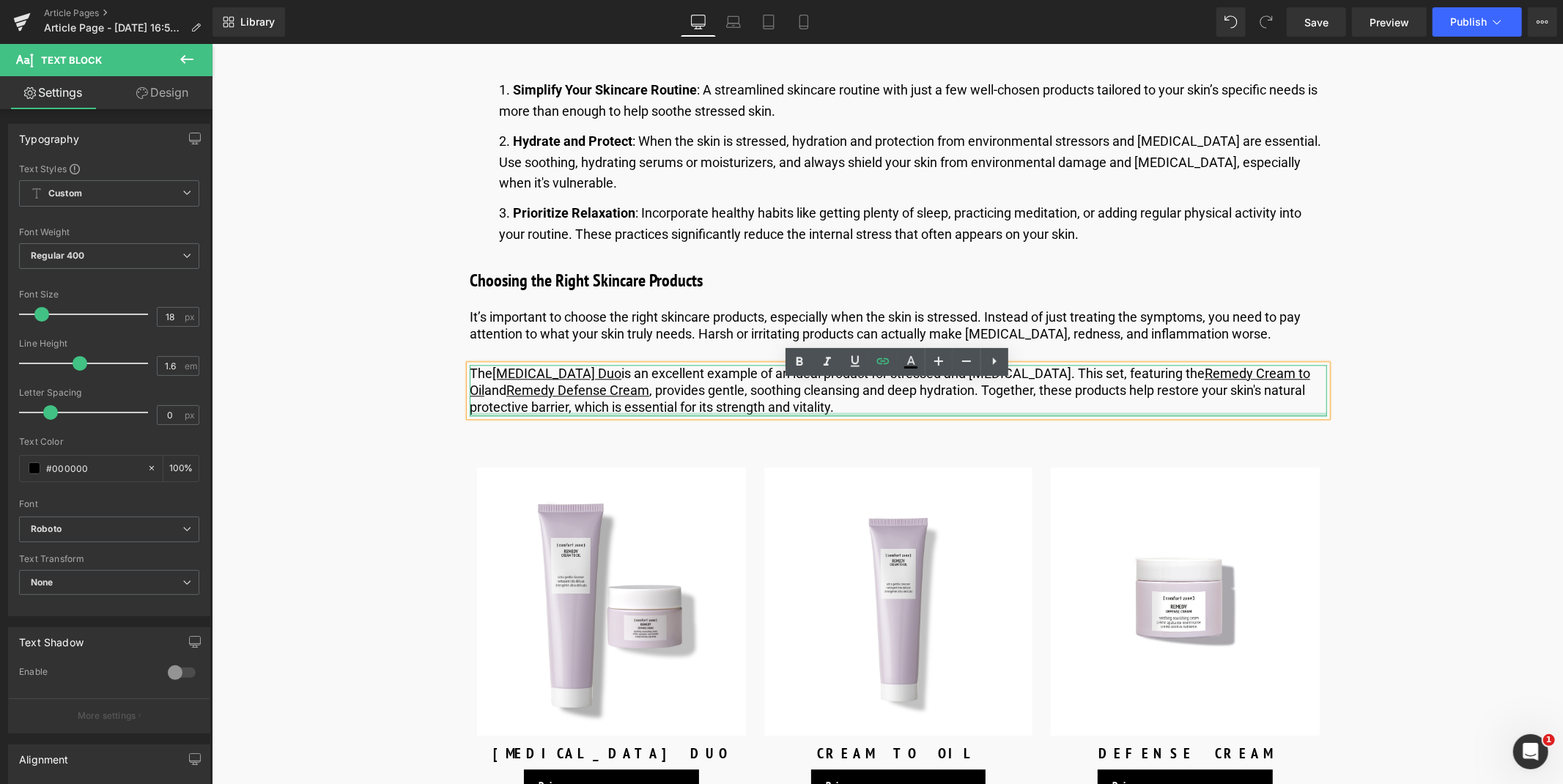
click at [817, 415] on div at bounding box center [898, 413] width 858 height 4
click at [985, 415] on p "The [MEDICAL_DATA] Duo is an excellent example of an ideal product for stressed…" at bounding box center [898, 389] width 858 height 51
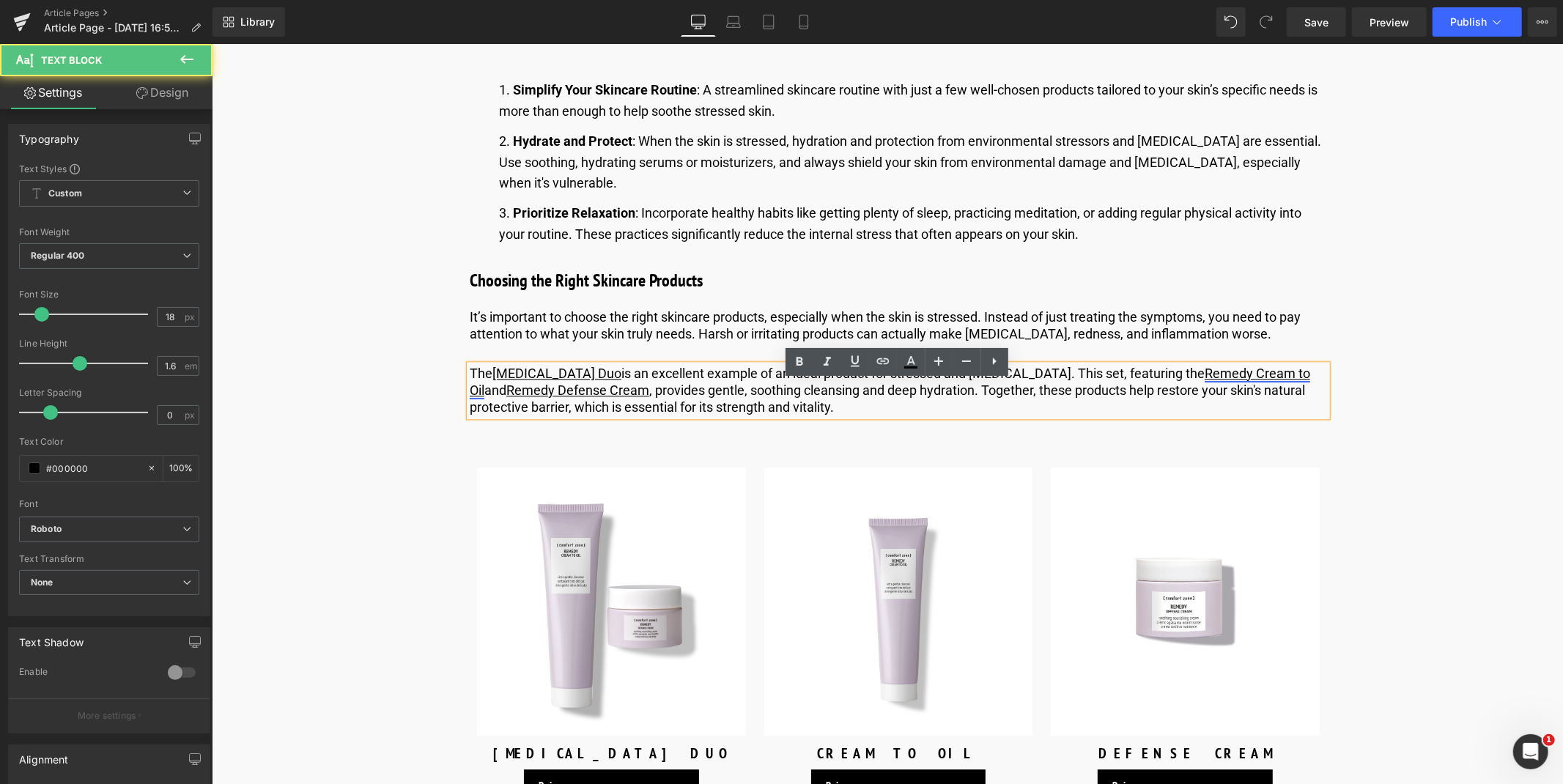
click at [1257, 393] on link "Remedy Cream to Oil" at bounding box center [889, 380] width 840 height 32
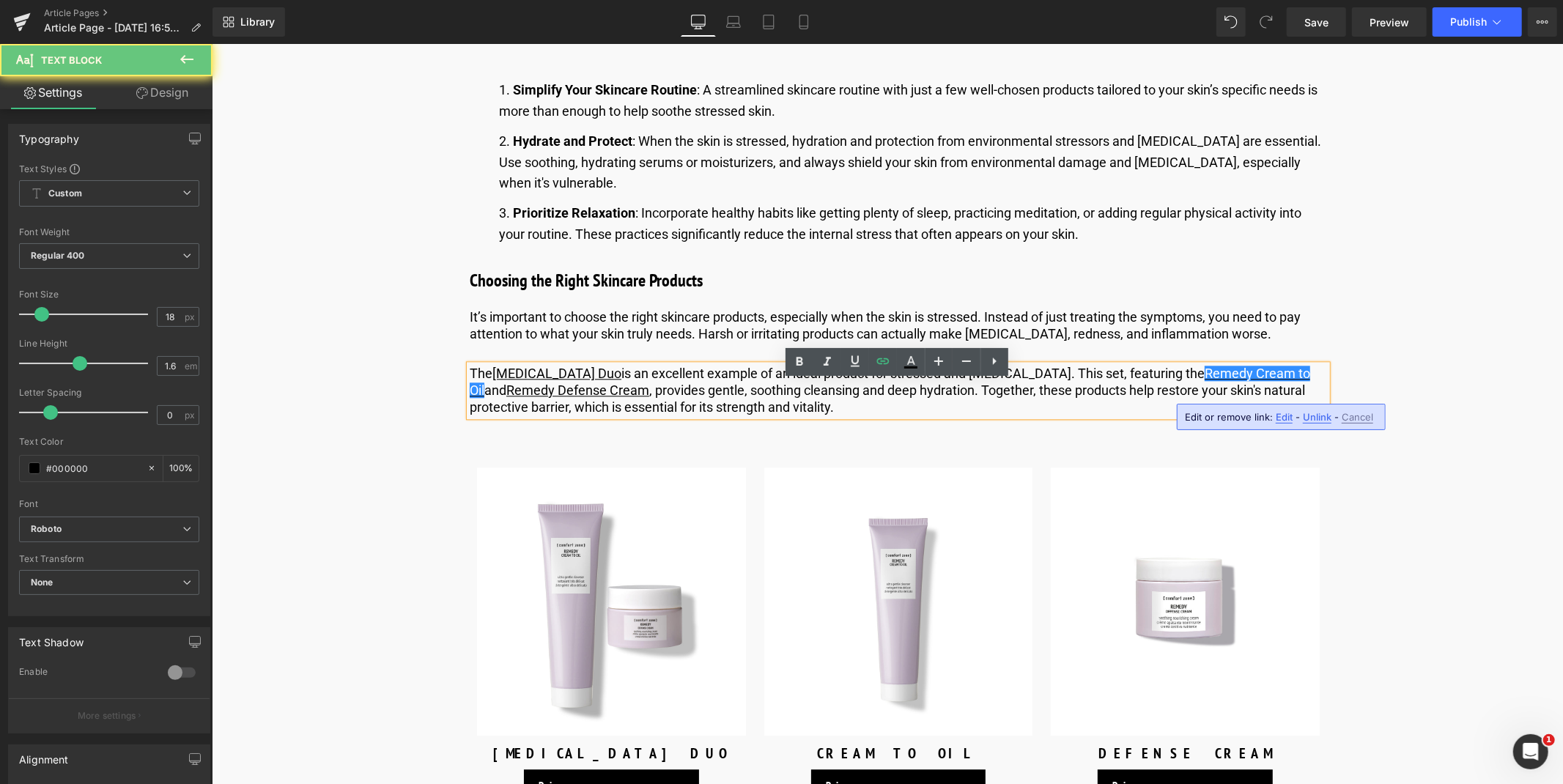
click at [1272, 416] on div "Edit or remove link: Edit - Unlink - Cancel" at bounding box center [1281, 416] width 209 height 26
click at [1285, 420] on span "Edit" at bounding box center [1284, 417] width 16 height 13
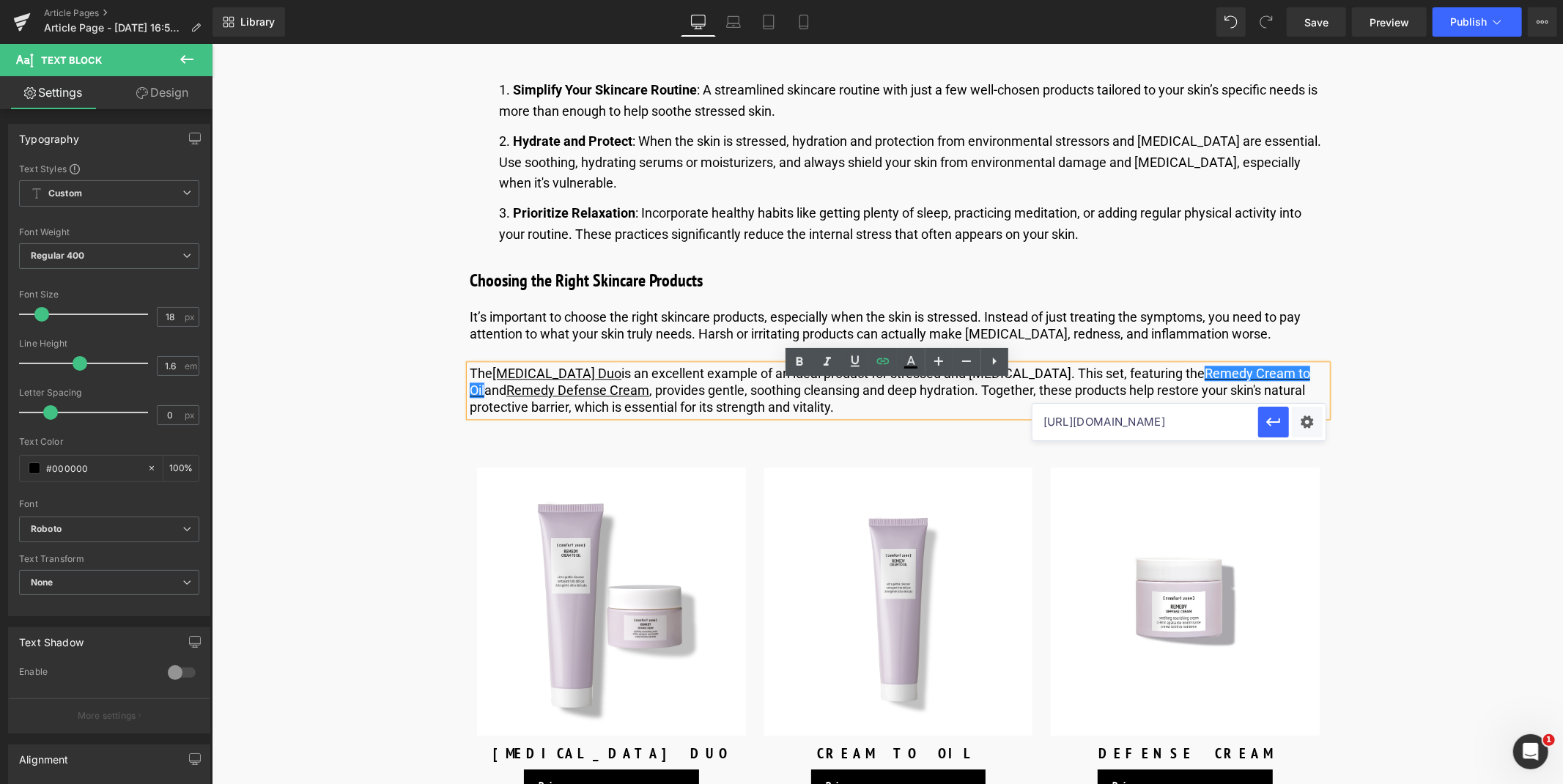
click at [1098, 420] on input "[URL][DOMAIN_NAME]" at bounding box center [1145, 422] width 225 height 37
click at [1265, 419] on icon "button" at bounding box center [1273, 422] width 17 height 17
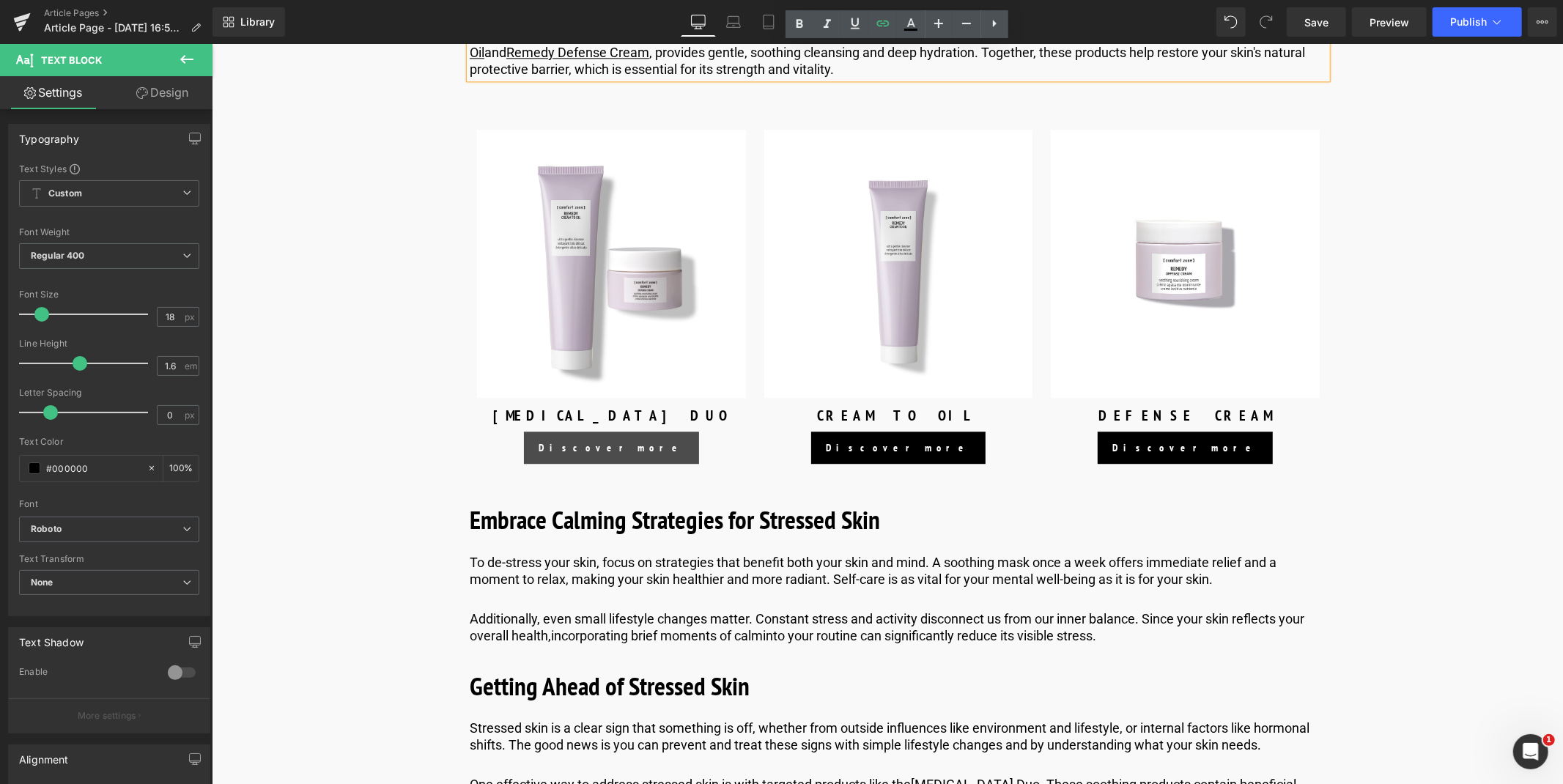
scroll to position [3232, 0]
click at [605, 455] on span "Button" at bounding box center [610, 446] width 32 height 17
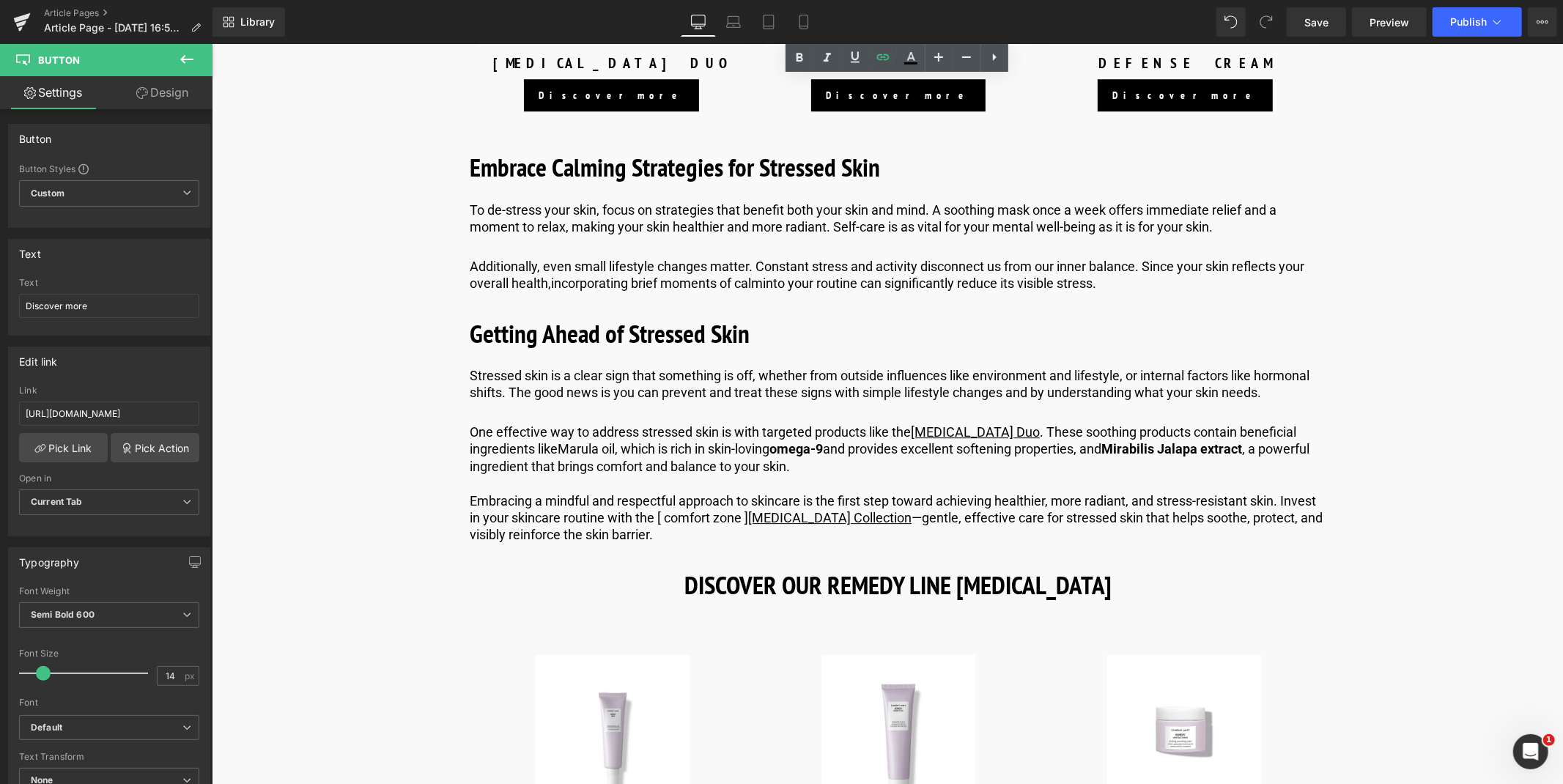
scroll to position [3655, 0]
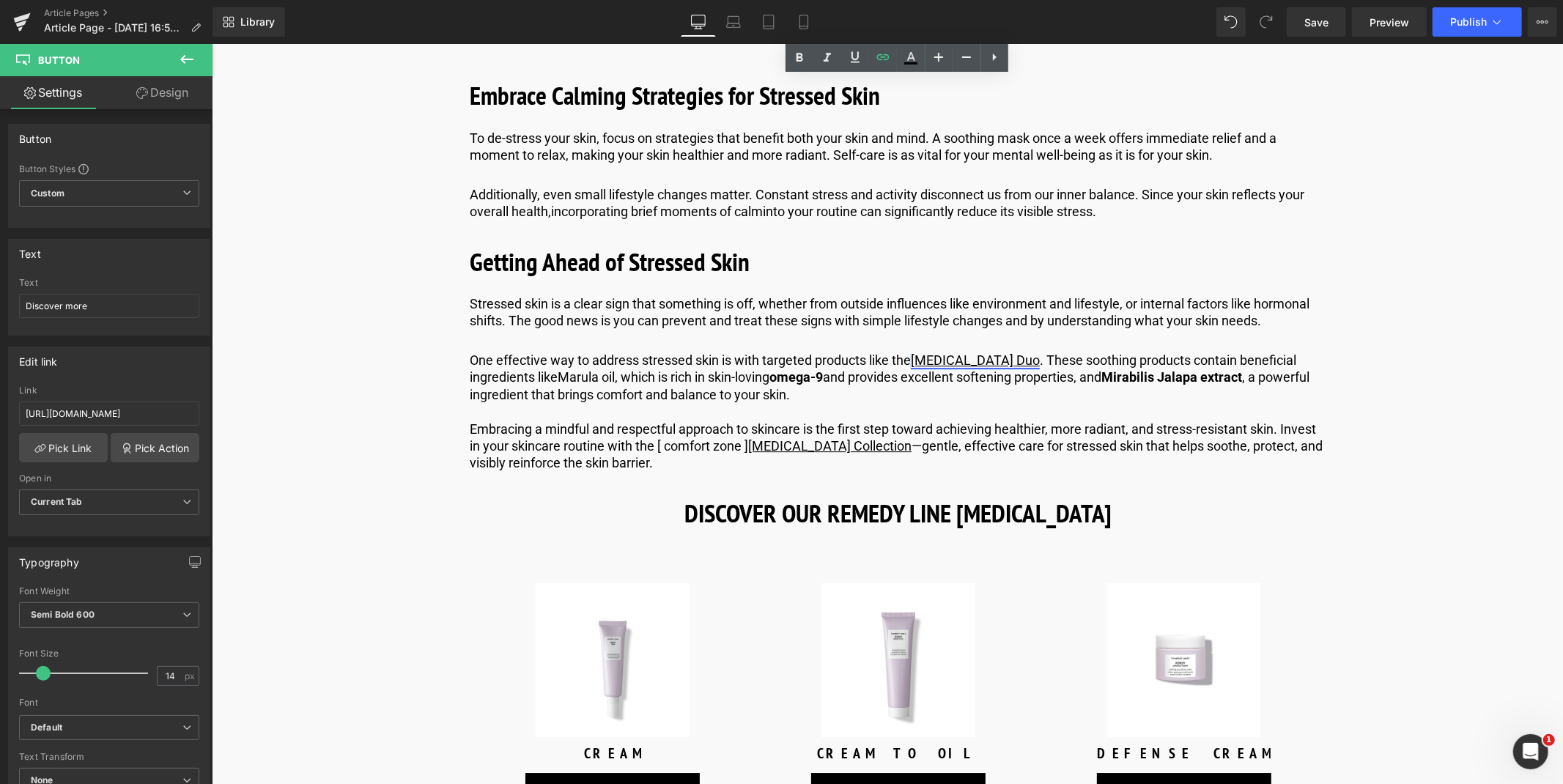
click at [986, 367] on link "[MEDICAL_DATA] Duo" at bounding box center [974, 359] width 129 height 15
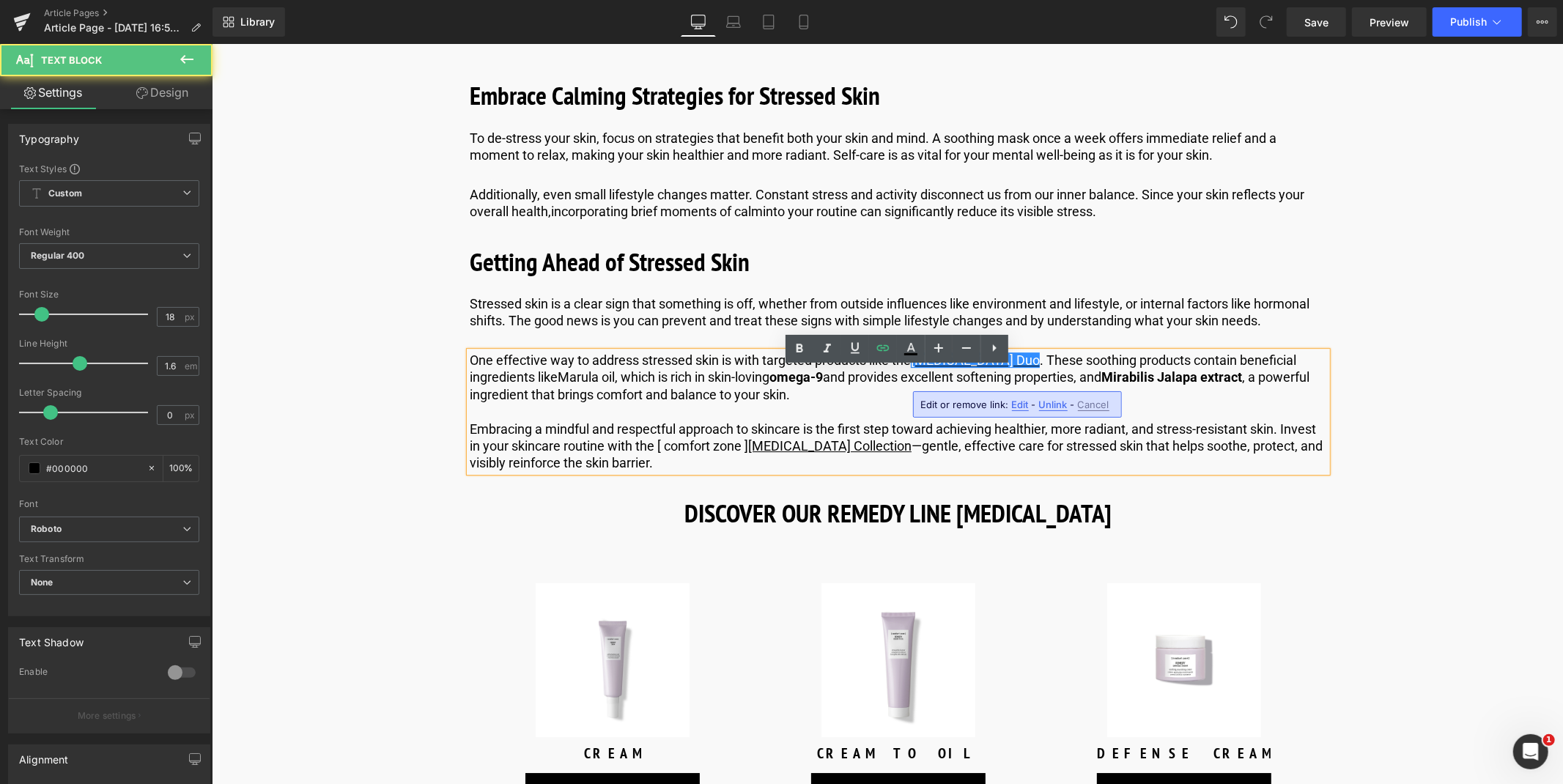
click at [1023, 404] on span "Edit" at bounding box center [1020, 405] width 16 height 13
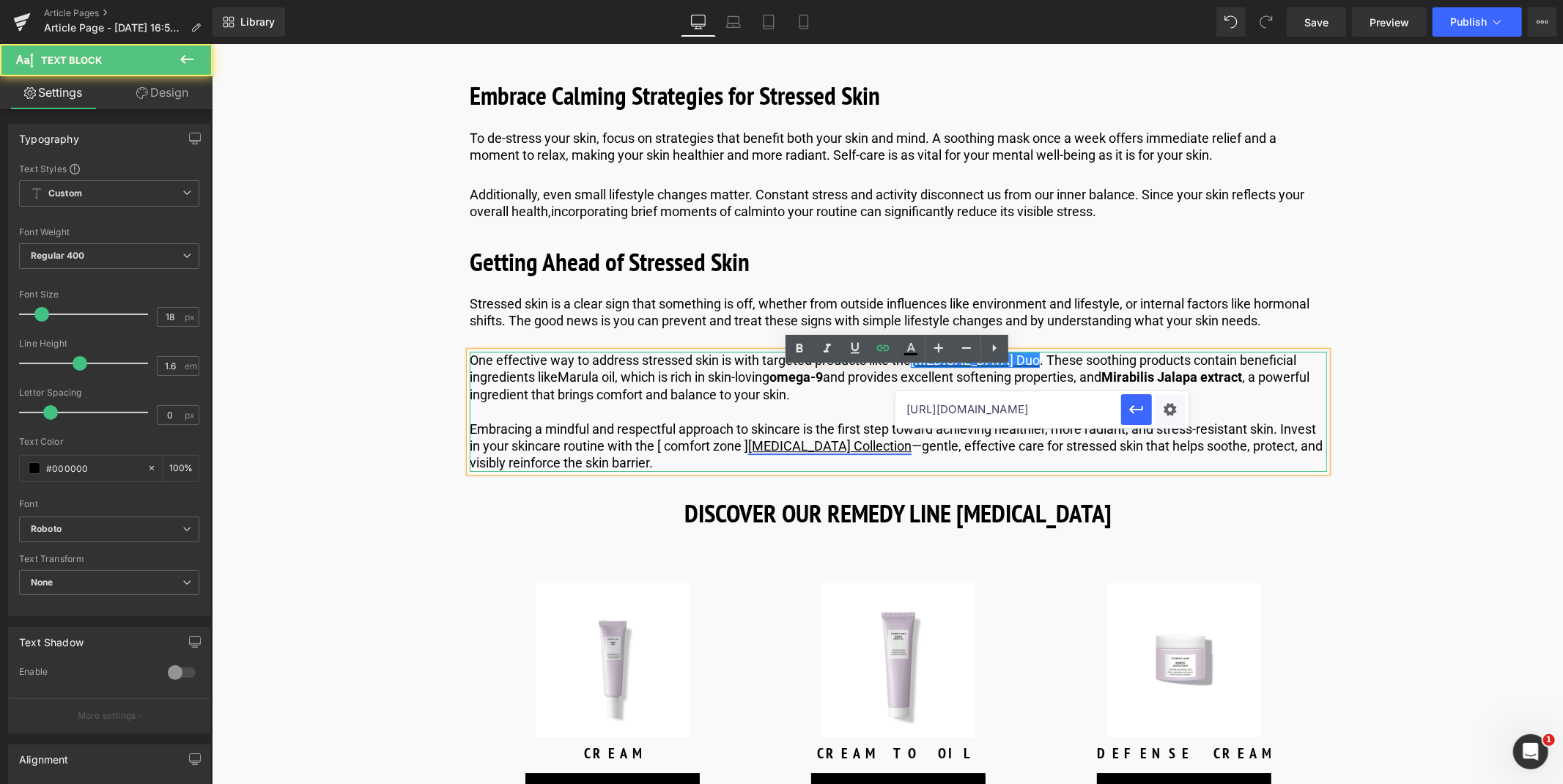
click at [813, 453] on link "[MEDICAL_DATA] Collection" at bounding box center [829, 445] width 164 height 15
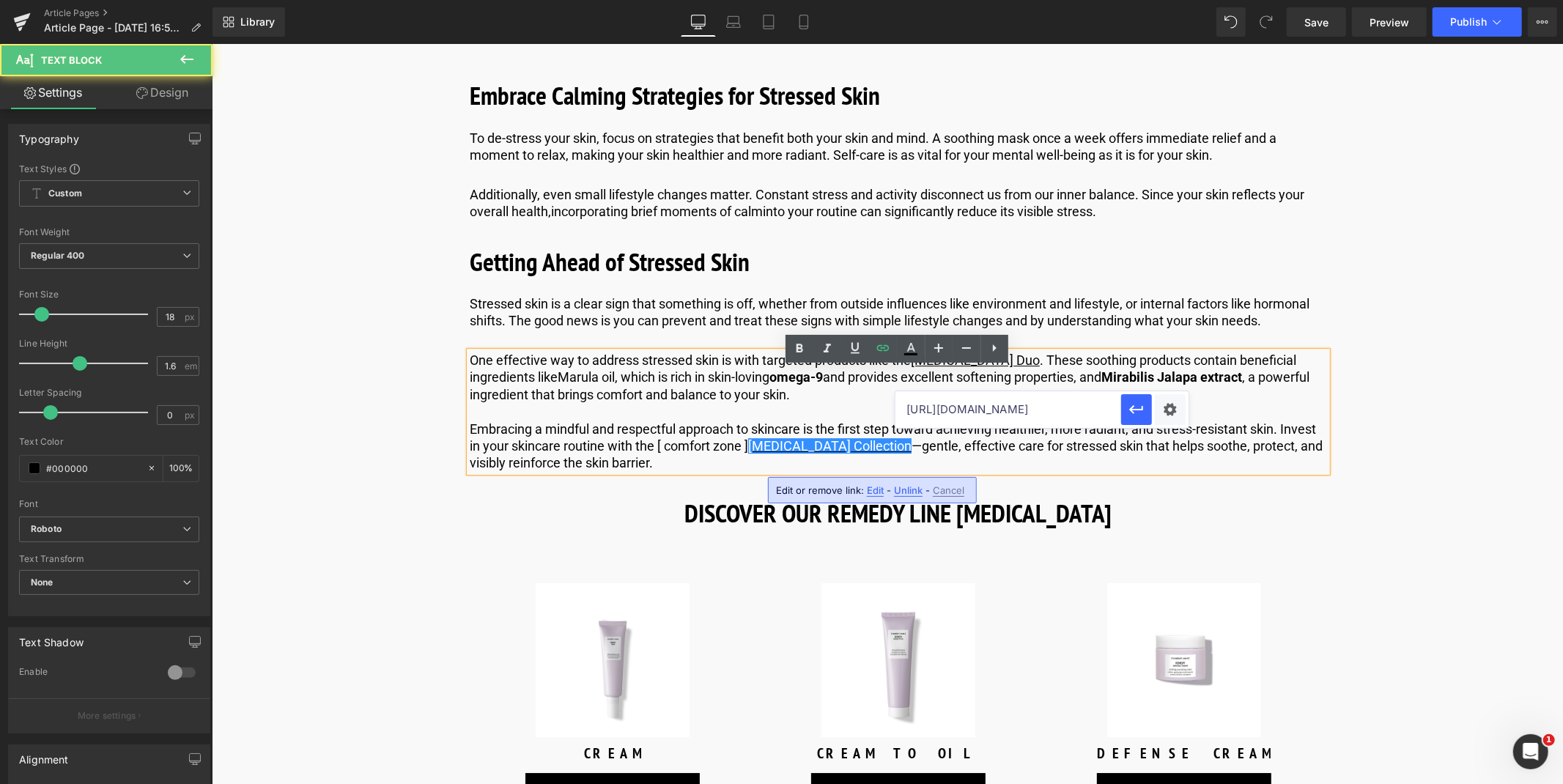
click at [861, 487] on div "Edit or remove link: Edit - Unlink - Cancel" at bounding box center [872, 489] width 209 height 26
click at [873, 492] on span "Edit" at bounding box center [874, 490] width 16 height 13
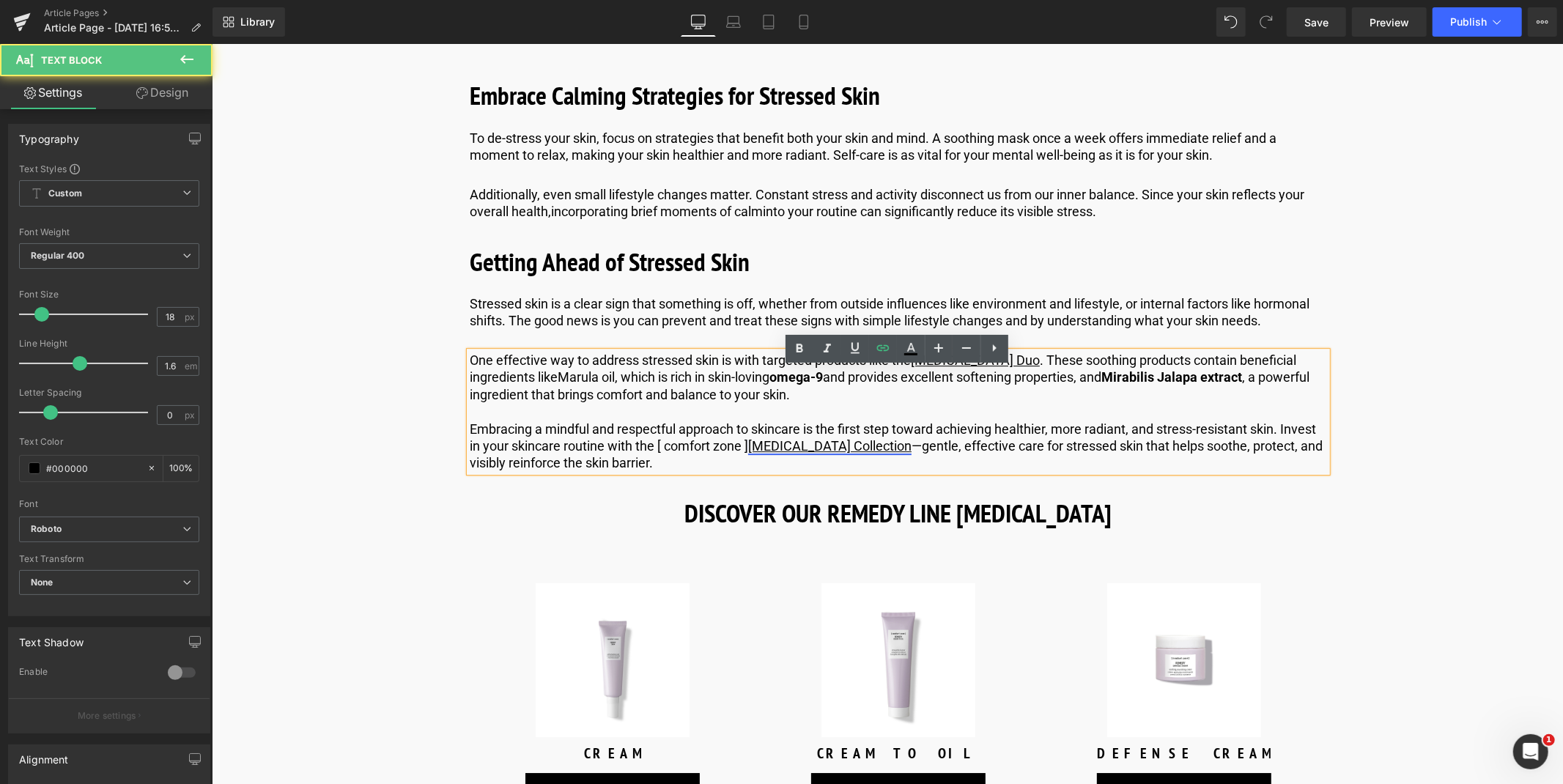
drag, startPoint x: 765, startPoint y: 466, endPoint x: 1010, endPoint y: 519, distance: 250.7
click at [765, 453] on link "[MEDICAL_DATA] Collection" at bounding box center [829, 445] width 164 height 15
click at [866, 490] on span "Edit" at bounding box center [874, 490] width 16 height 13
type input "[URL][DOMAIN_NAME]"
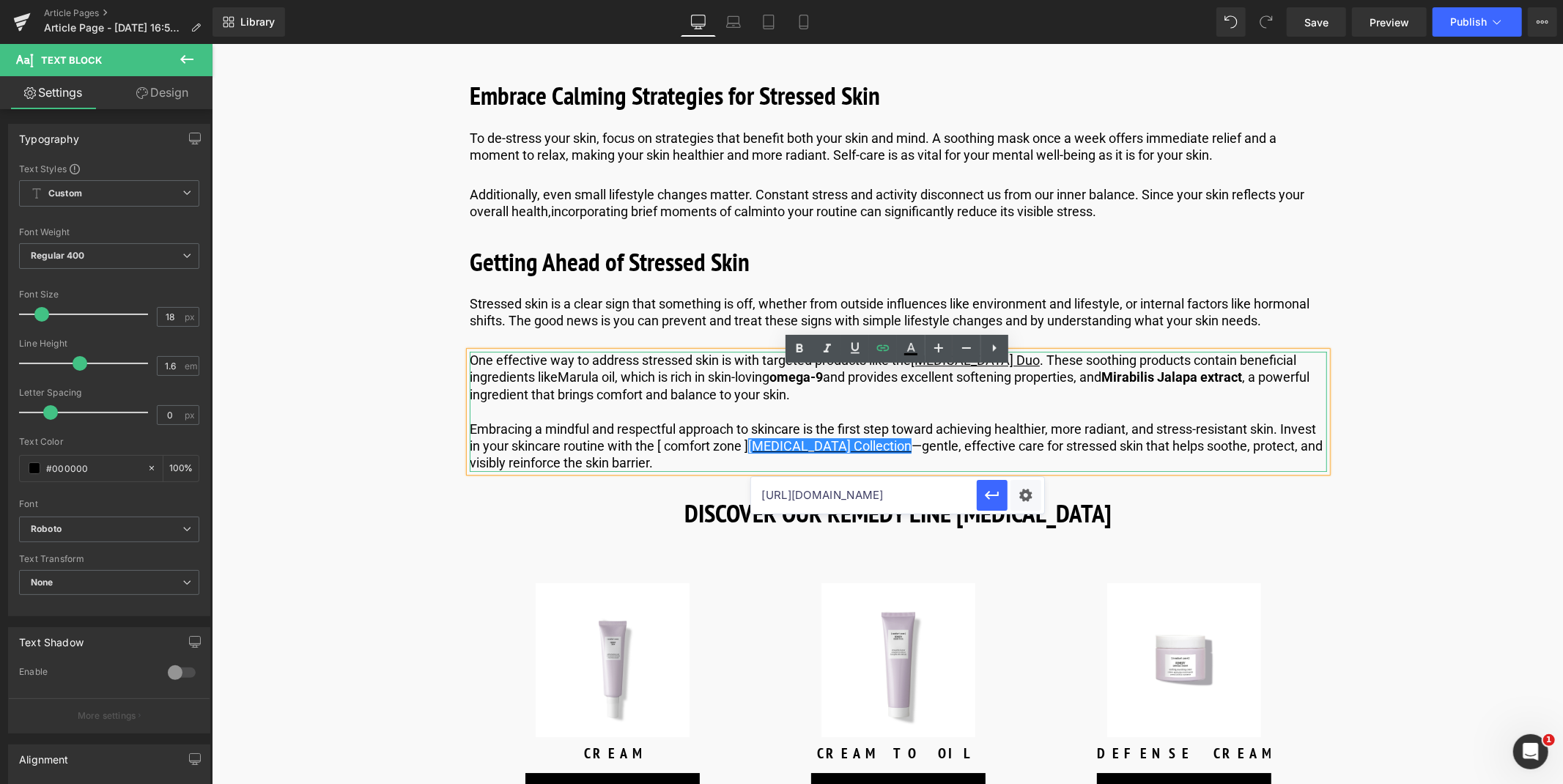
scroll to position [3925, 0]
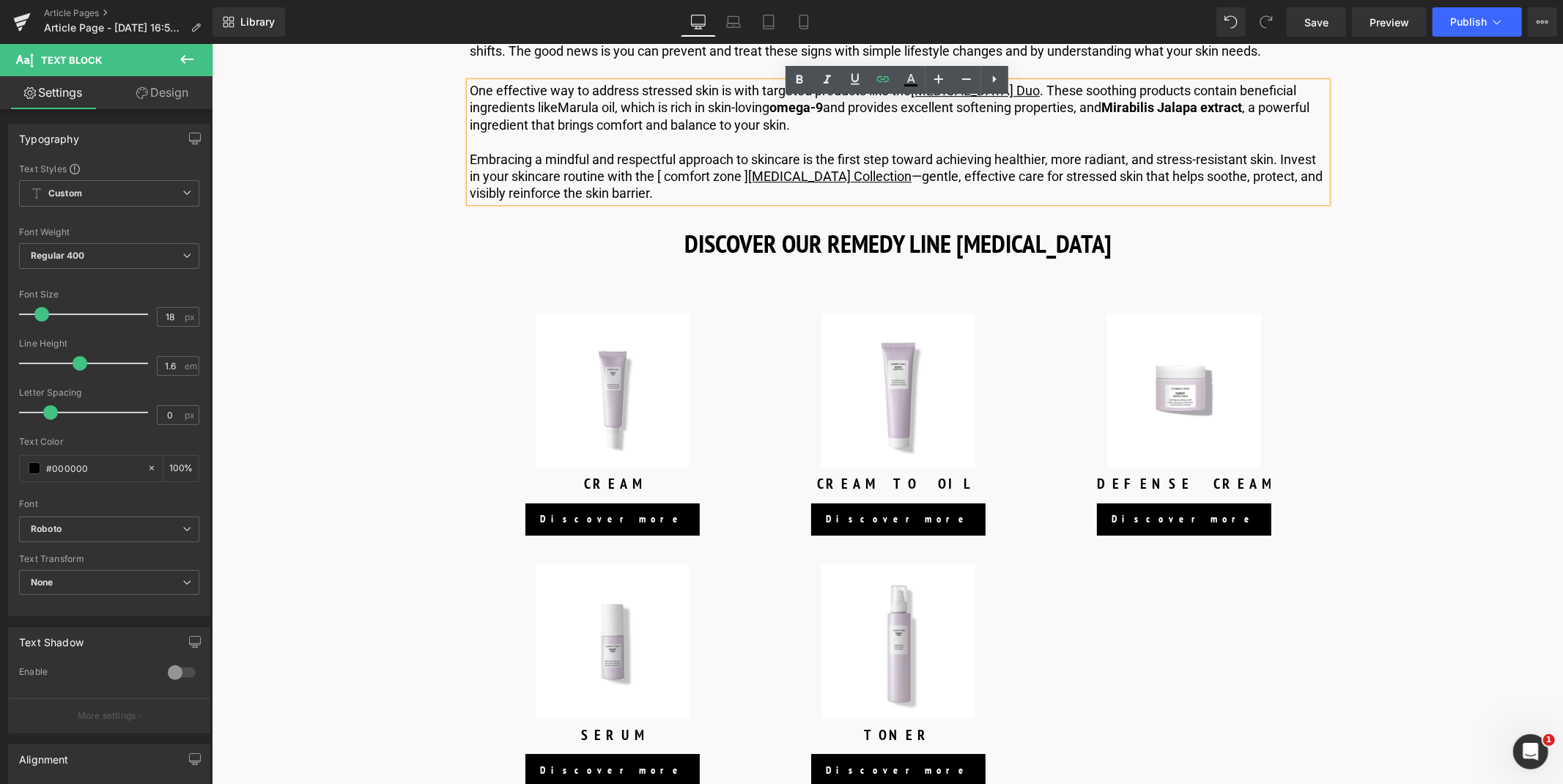
click at [755, 304] on div "Sale Off (P) Image CREAM (P) Title Discover more Button Product Sale Off" at bounding box center [898, 666] width 858 height 780
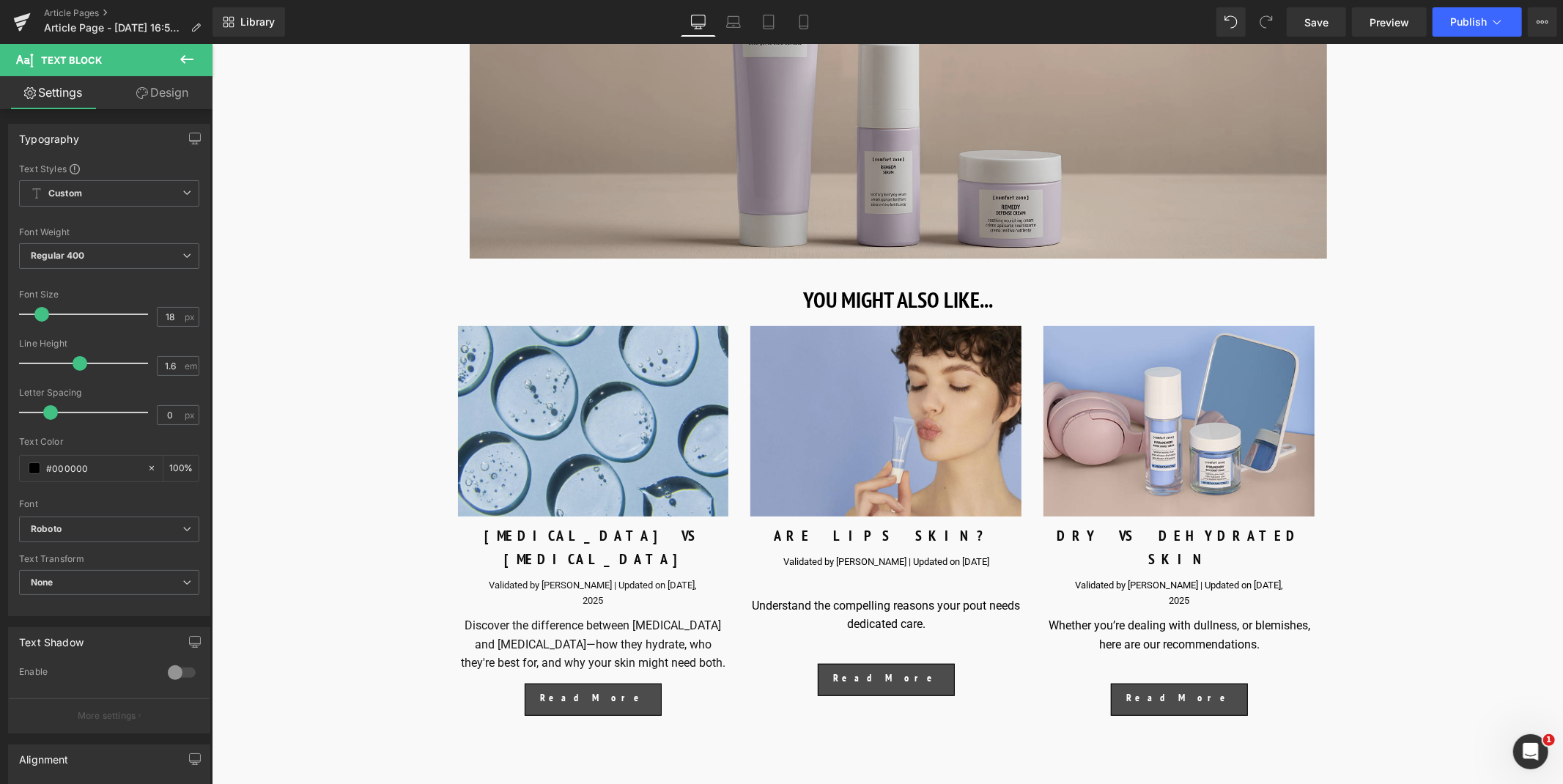
scroll to position [5197, 0]
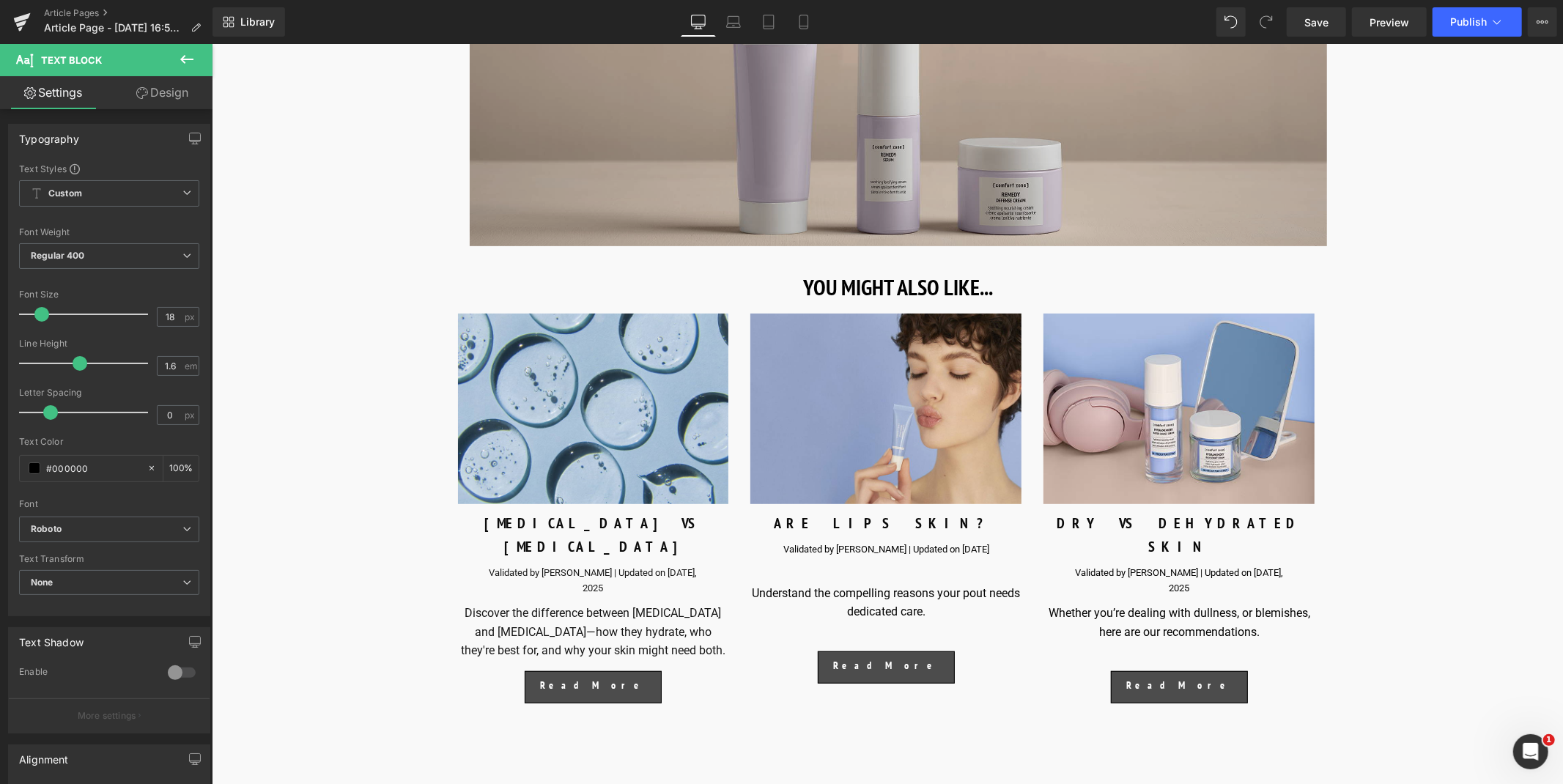
click at [780, 222] on img at bounding box center [898, 26] width 858 height 439
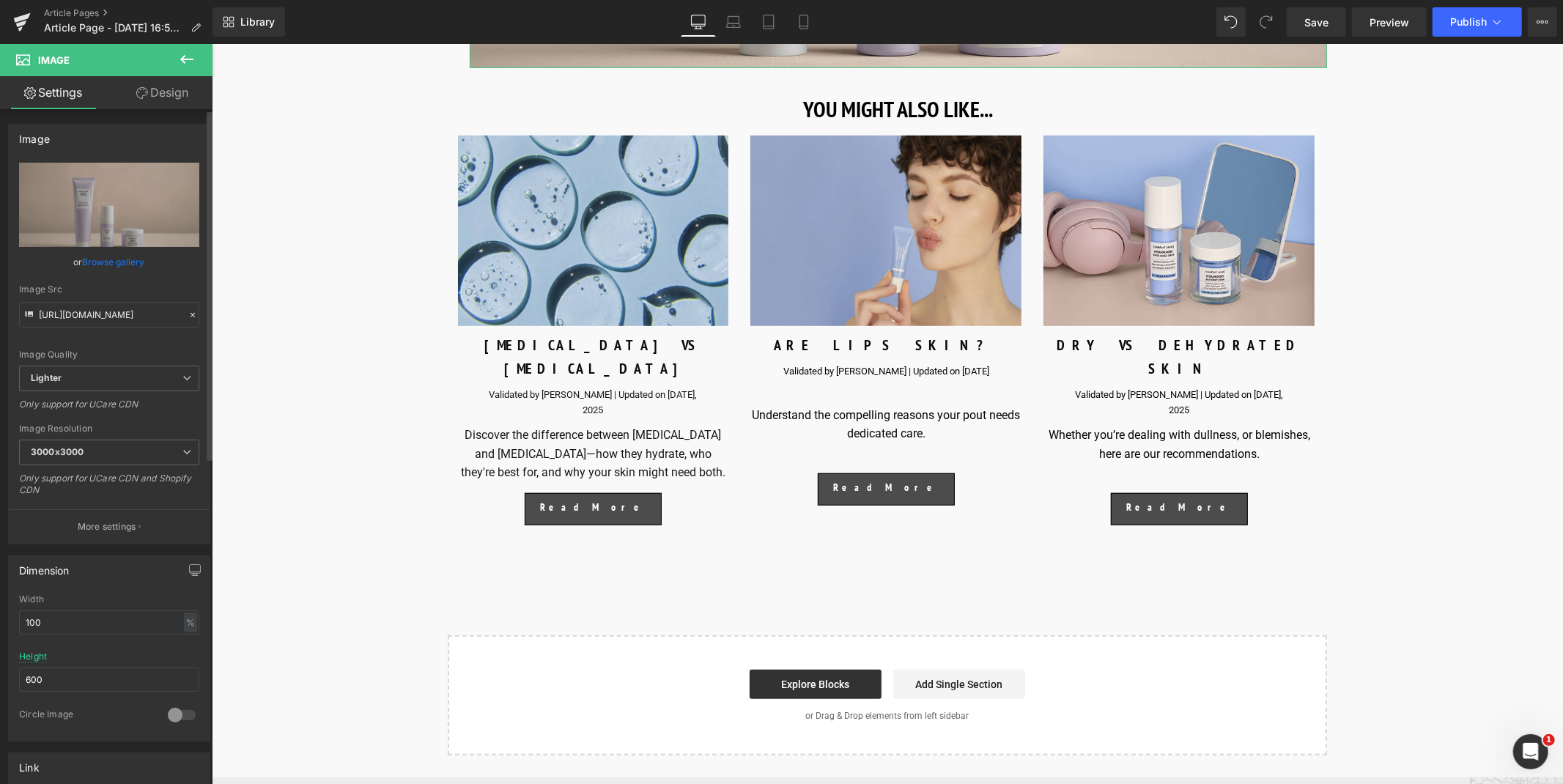
scroll to position [324, 0]
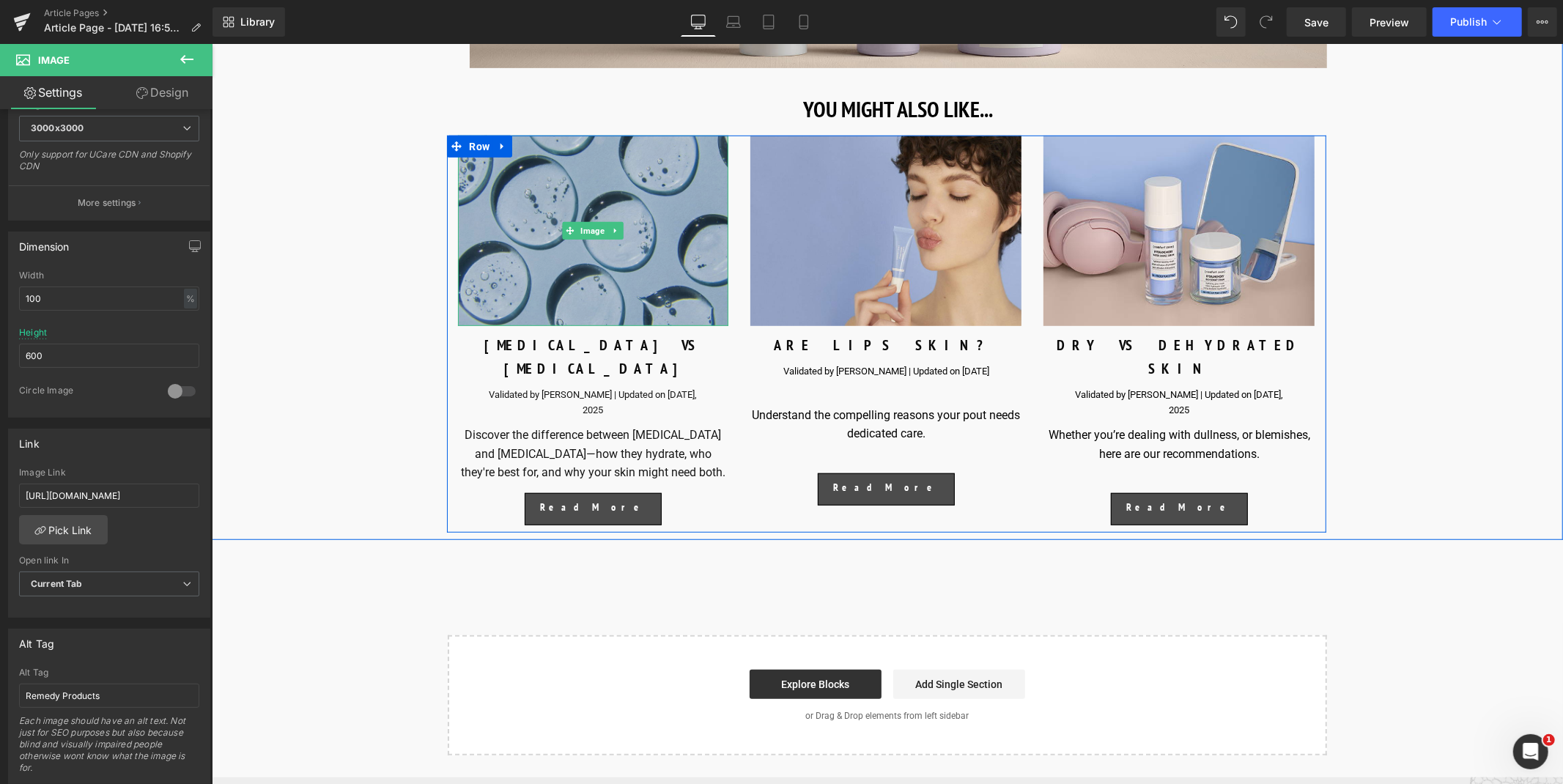
click at [632, 194] on img at bounding box center [592, 230] width 271 height 191
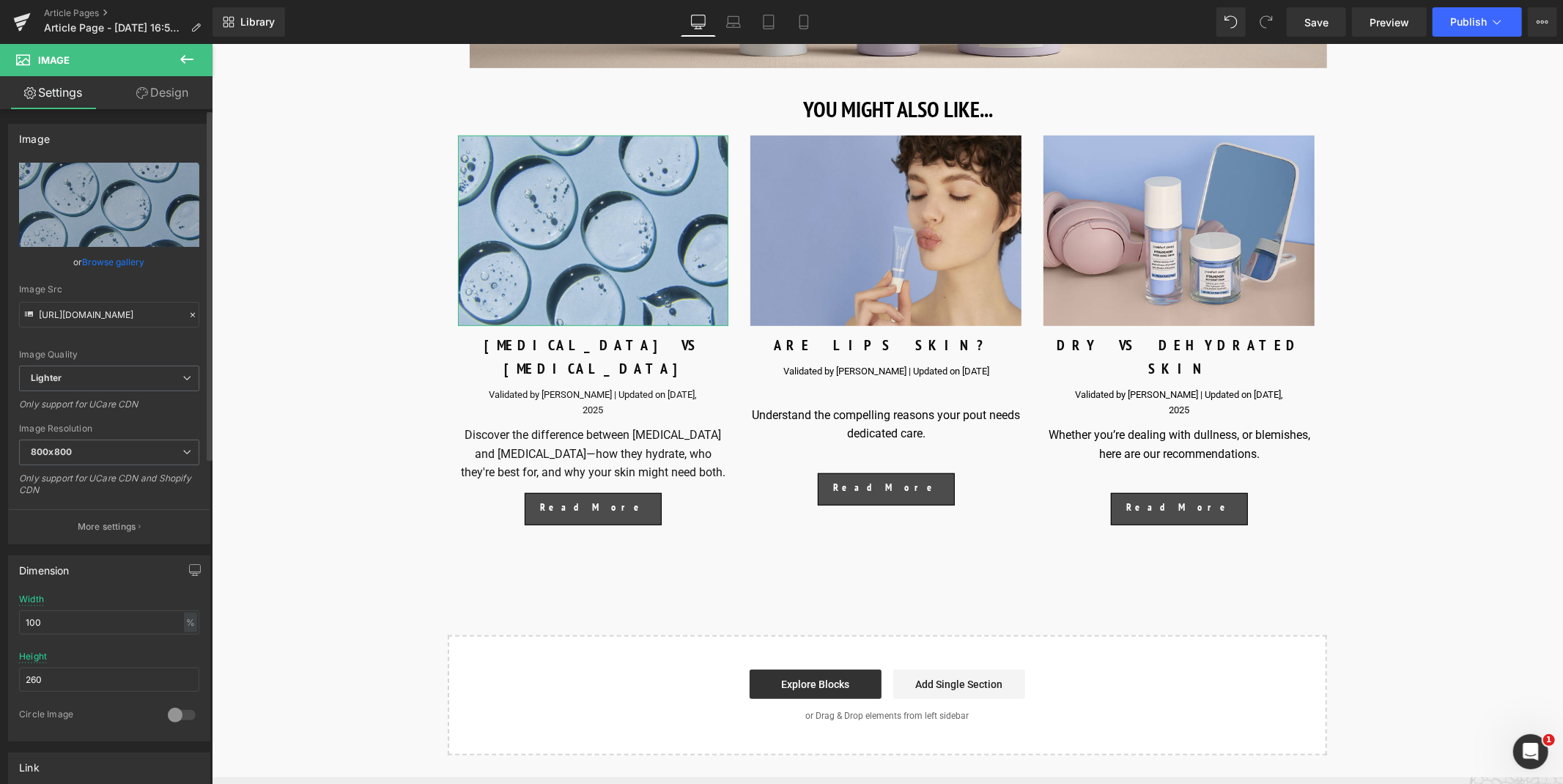
click at [127, 264] on link "Browse gallery" at bounding box center [114, 261] width 63 height 26
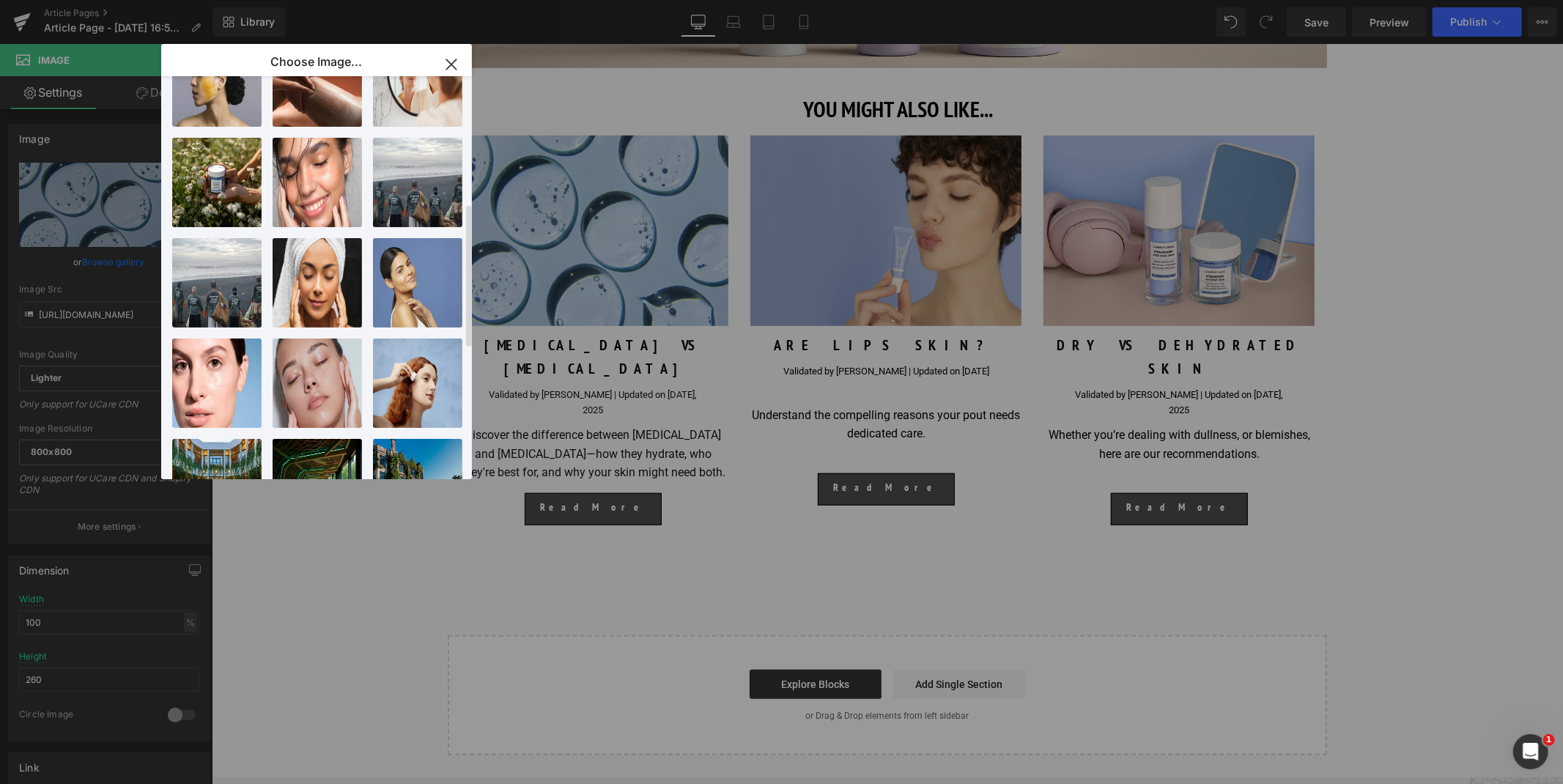
scroll to position [555, 0]
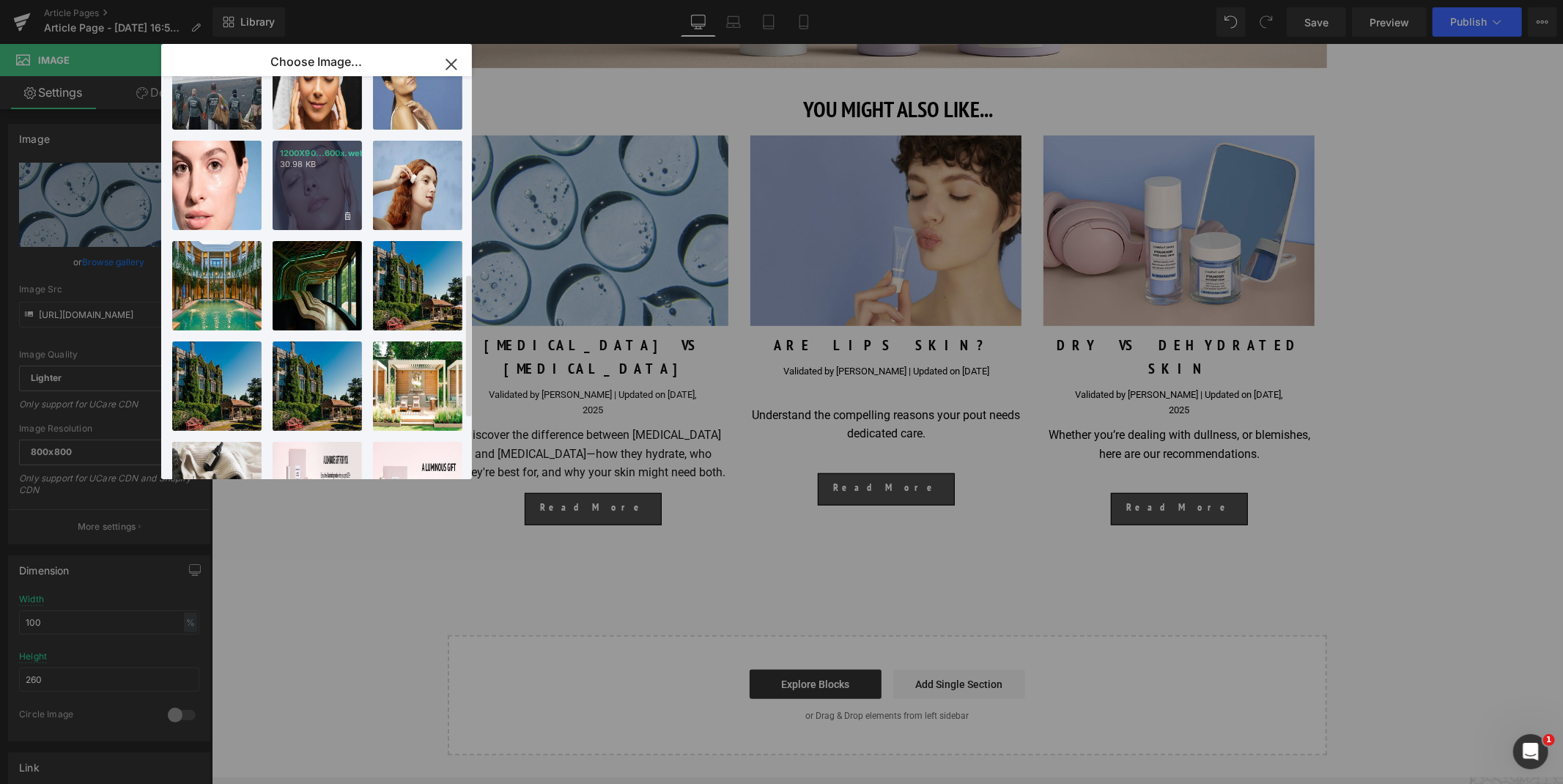
click at [330, 179] on div "1200X90...600x.webp 30.98 KB" at bounding box center [317, 185] width 90 height 90
type input "[URL][DOMAIN_NAME]"
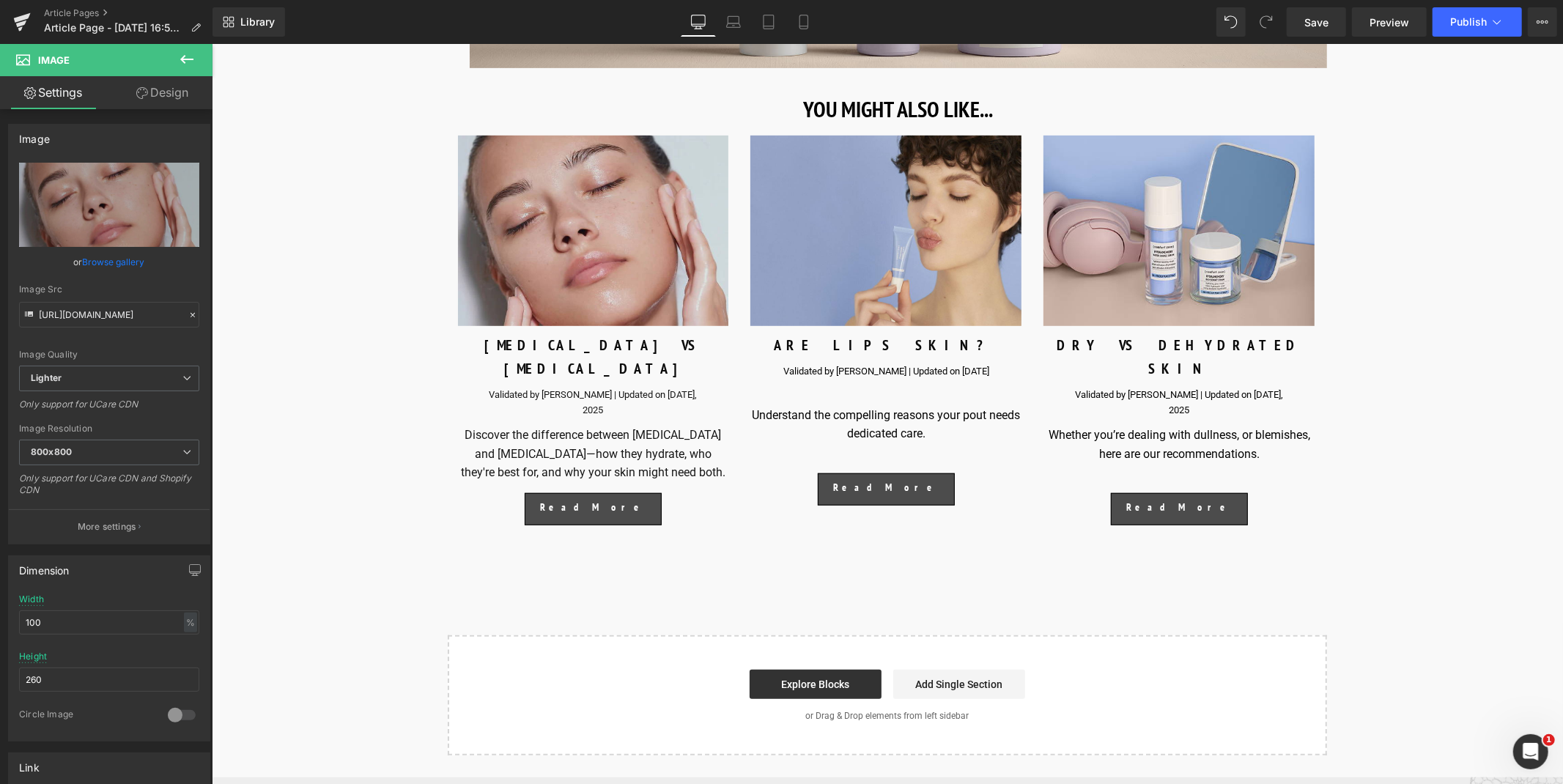
click at [626, 360] on icon at bounding box center [630, 355] width 8 height 9
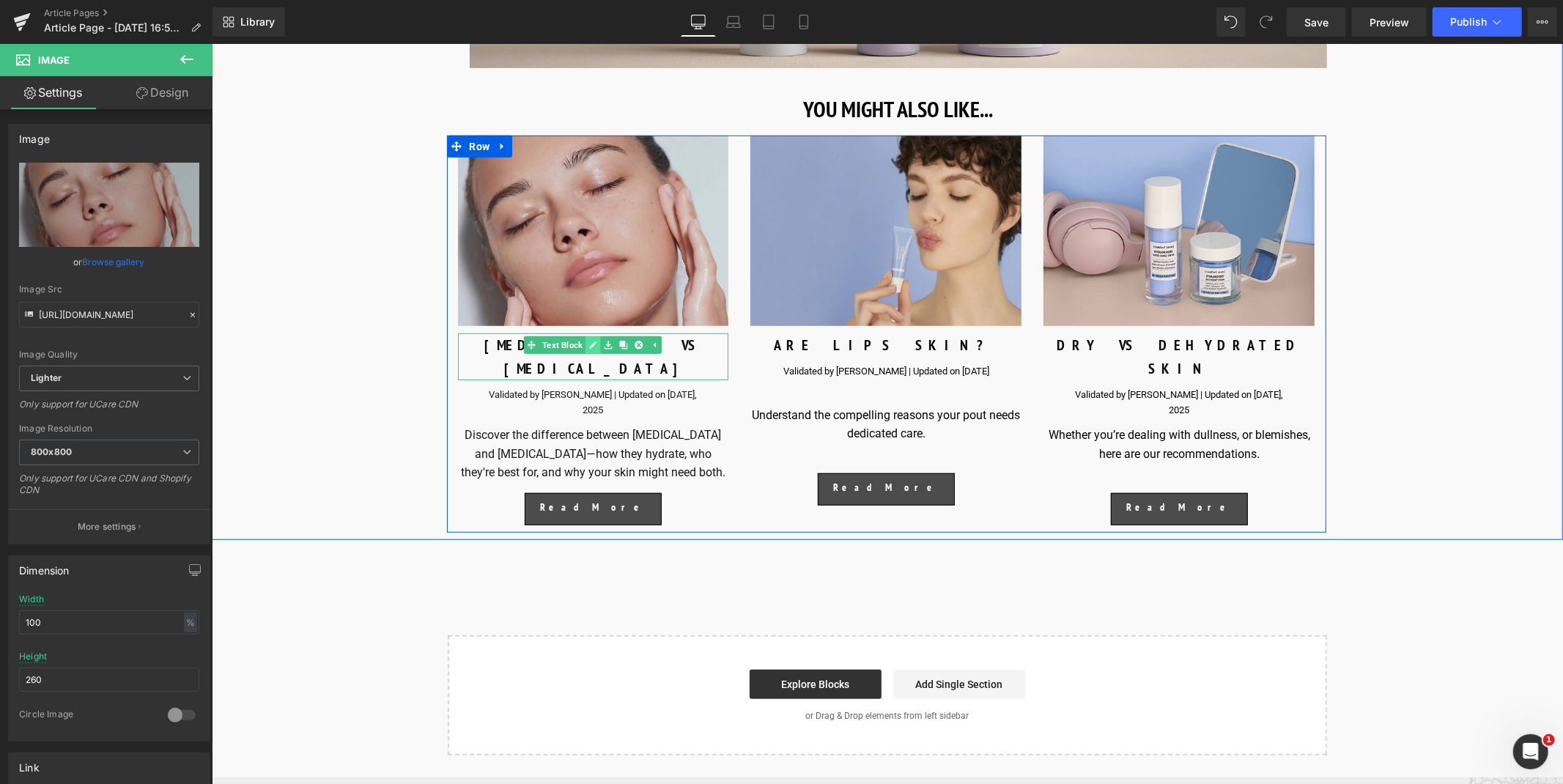
click at [589, 349] on icon at bounding box center [593, 344] width 8 height 9
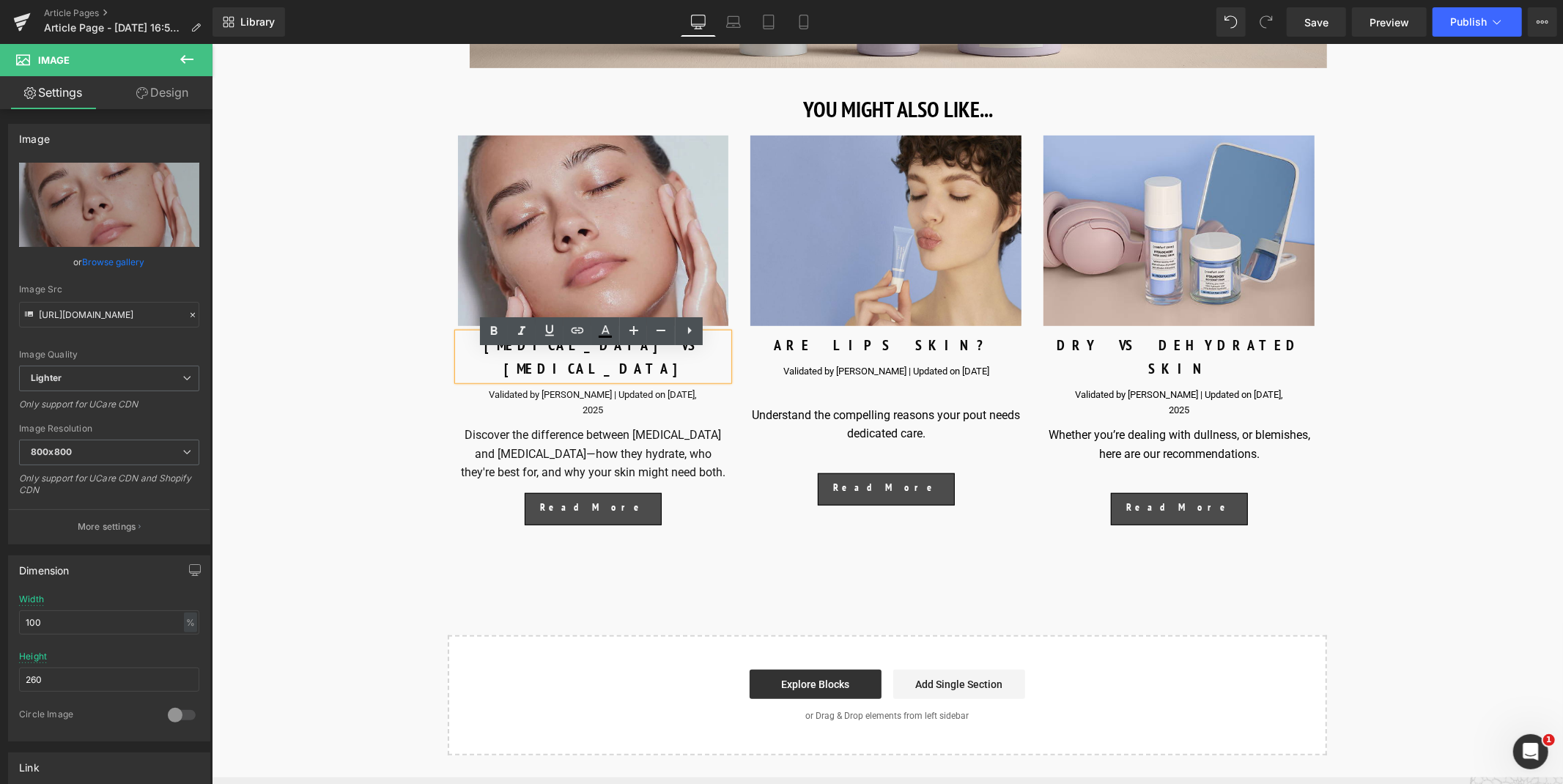
click at [587, 359] on div "[MEDICAL_DATA] VS [MEDICAL_DATA]" at bounding box center [592, 355] width 271 height 47
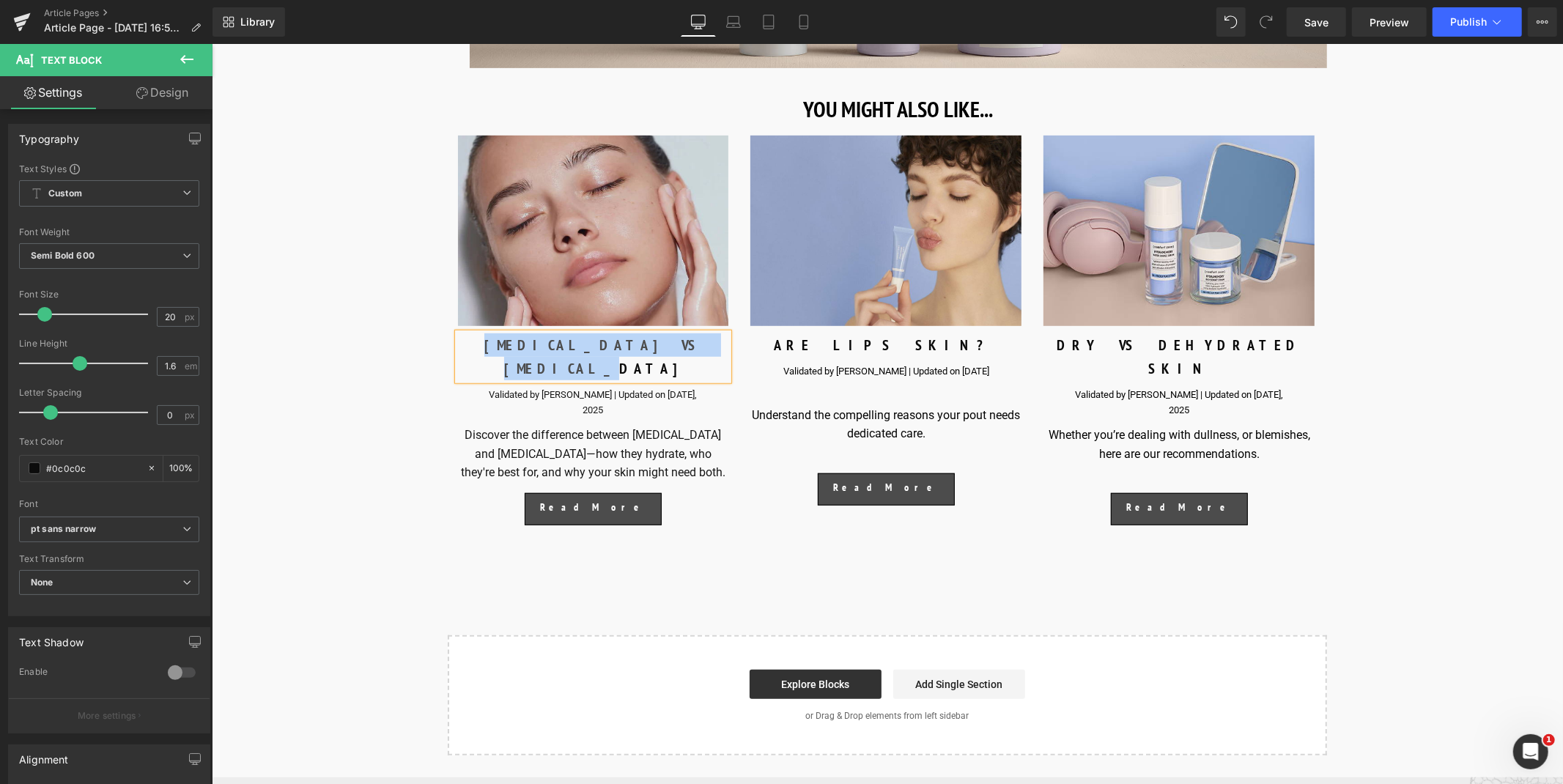
paste div
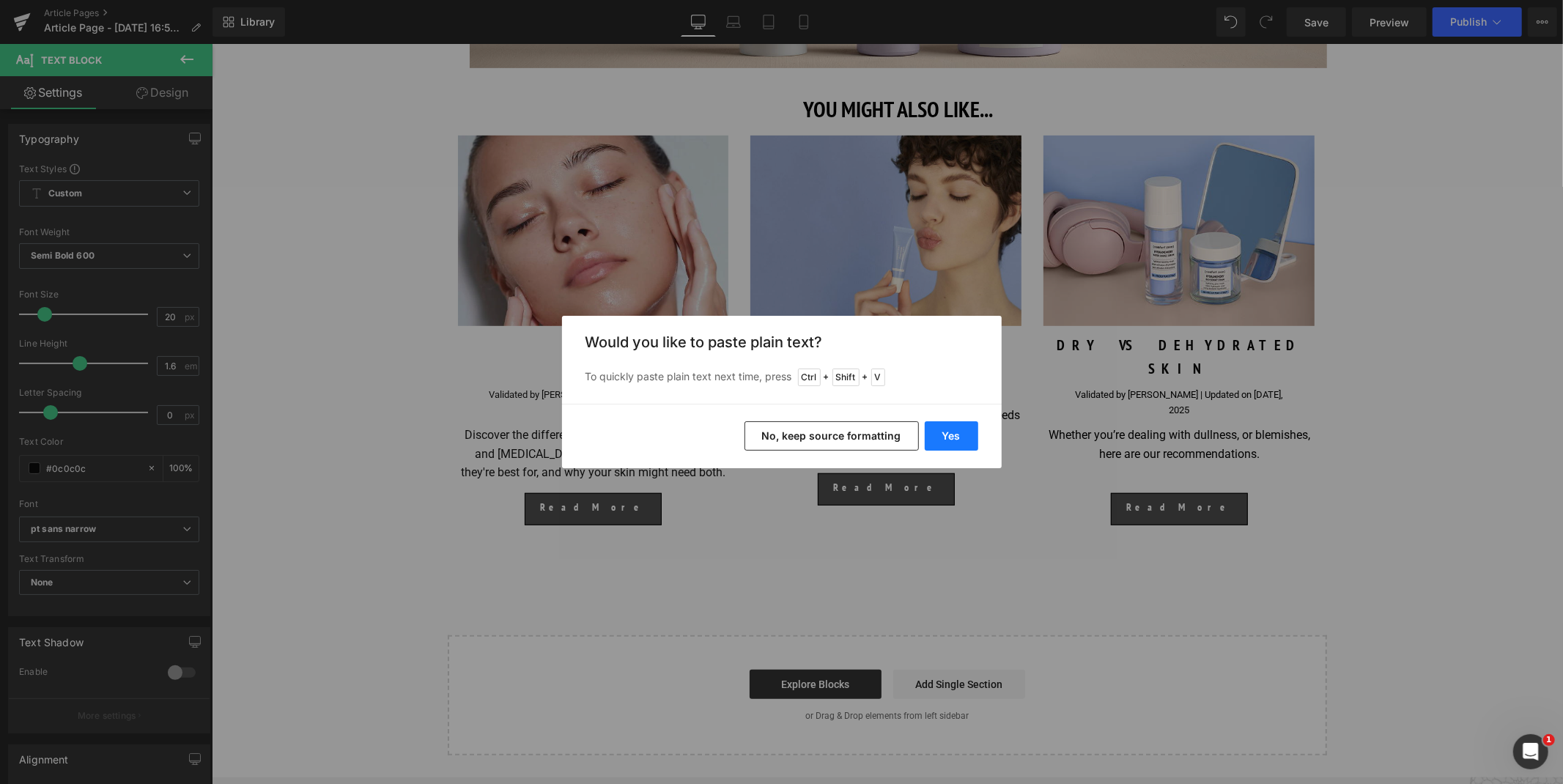
click at [960, 430] on button "Yes" at bounding box center [951, 435] width 54 height 29
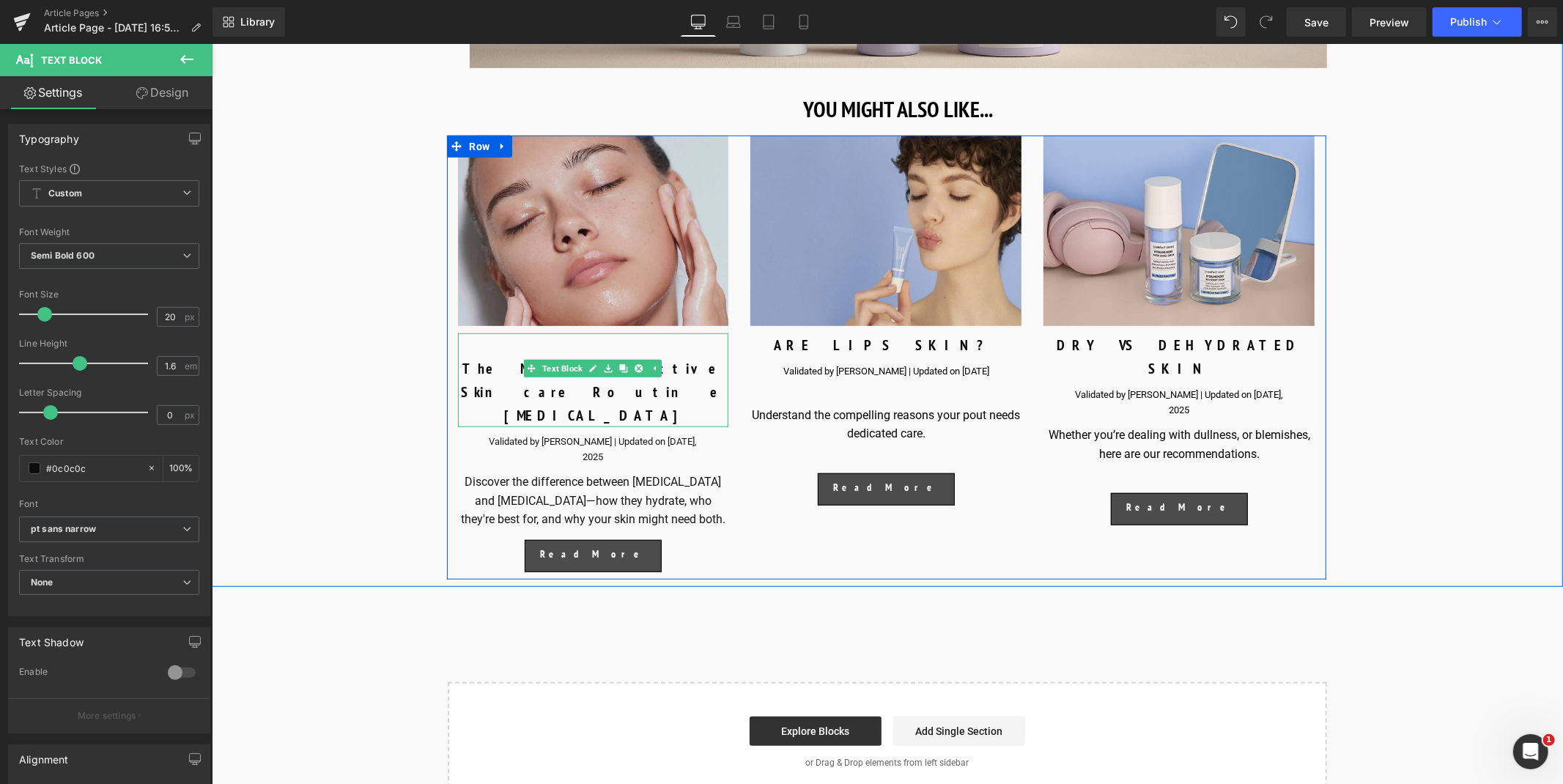
click at [490, 383] on div "The Most Effective Skincare Routine [MEDICAL_DATA]" at bounding box center [592, 390] width 271 height 70
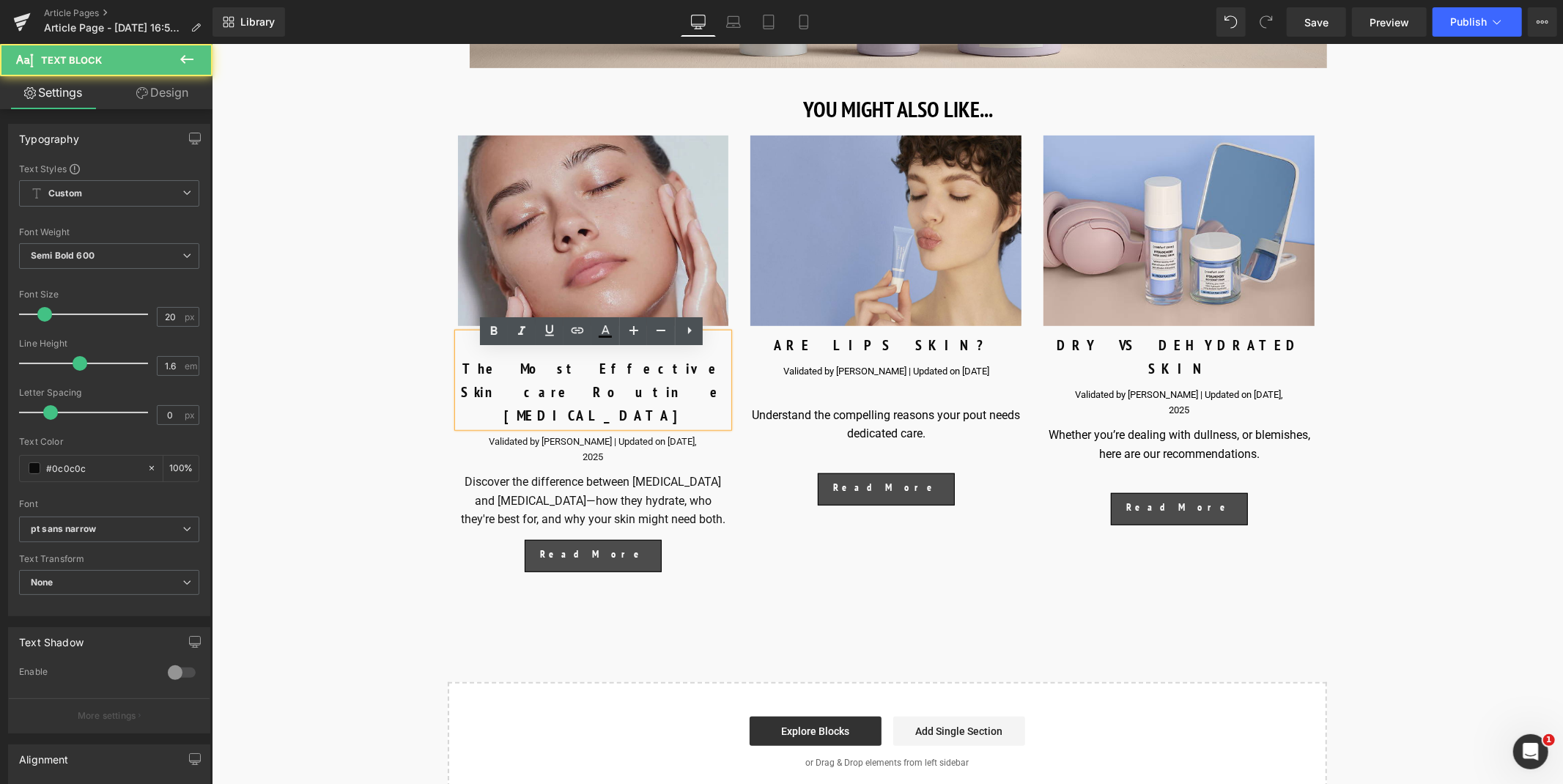
click at [481, 374] on div "The Most Effective Skincare Routine [MEDICAL_DATA]" at bounding box center [592, 390] width 271 height 70
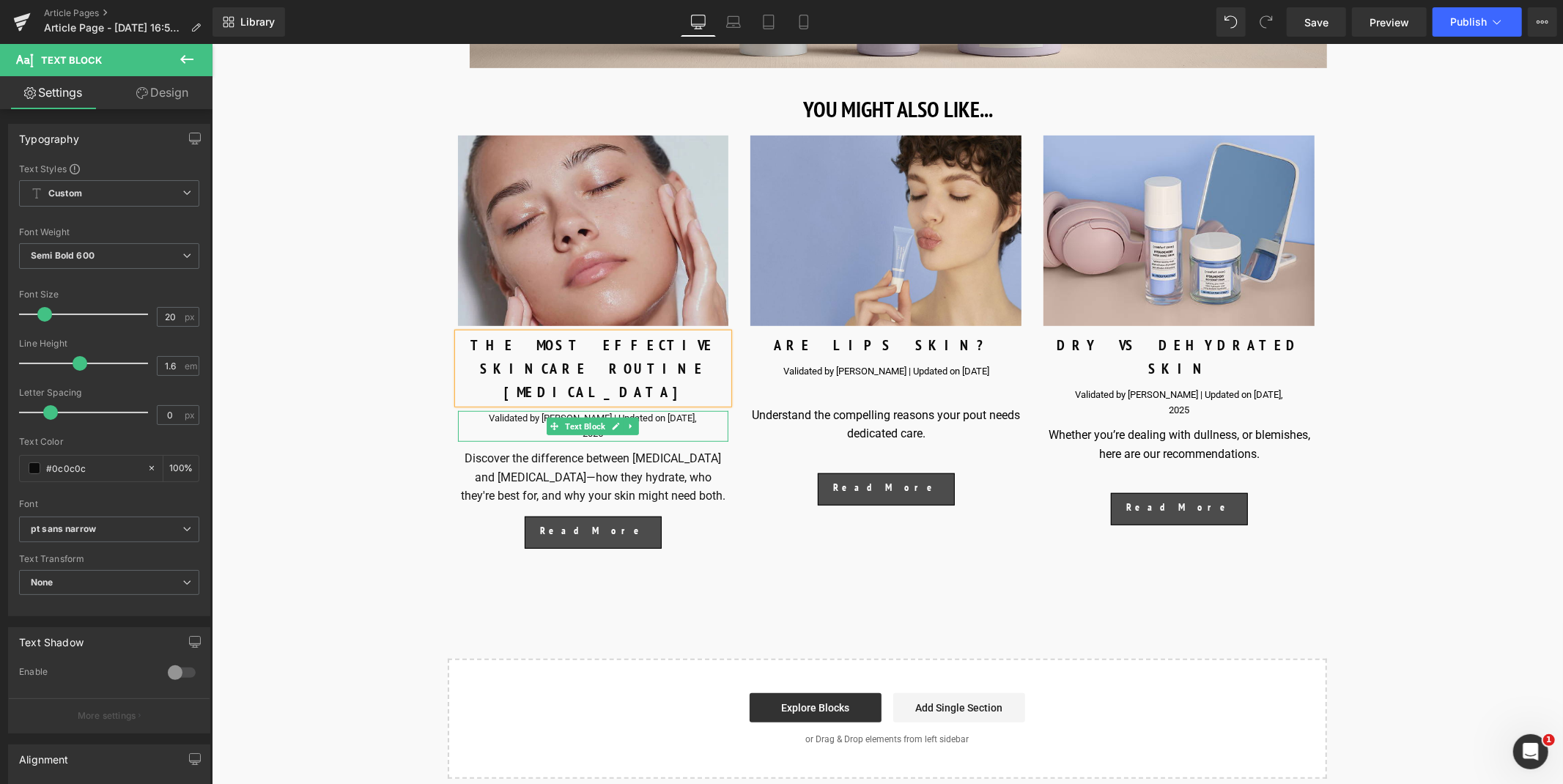
click at [665, 410] on div at bounding box center [592, 412] width 271 height 4
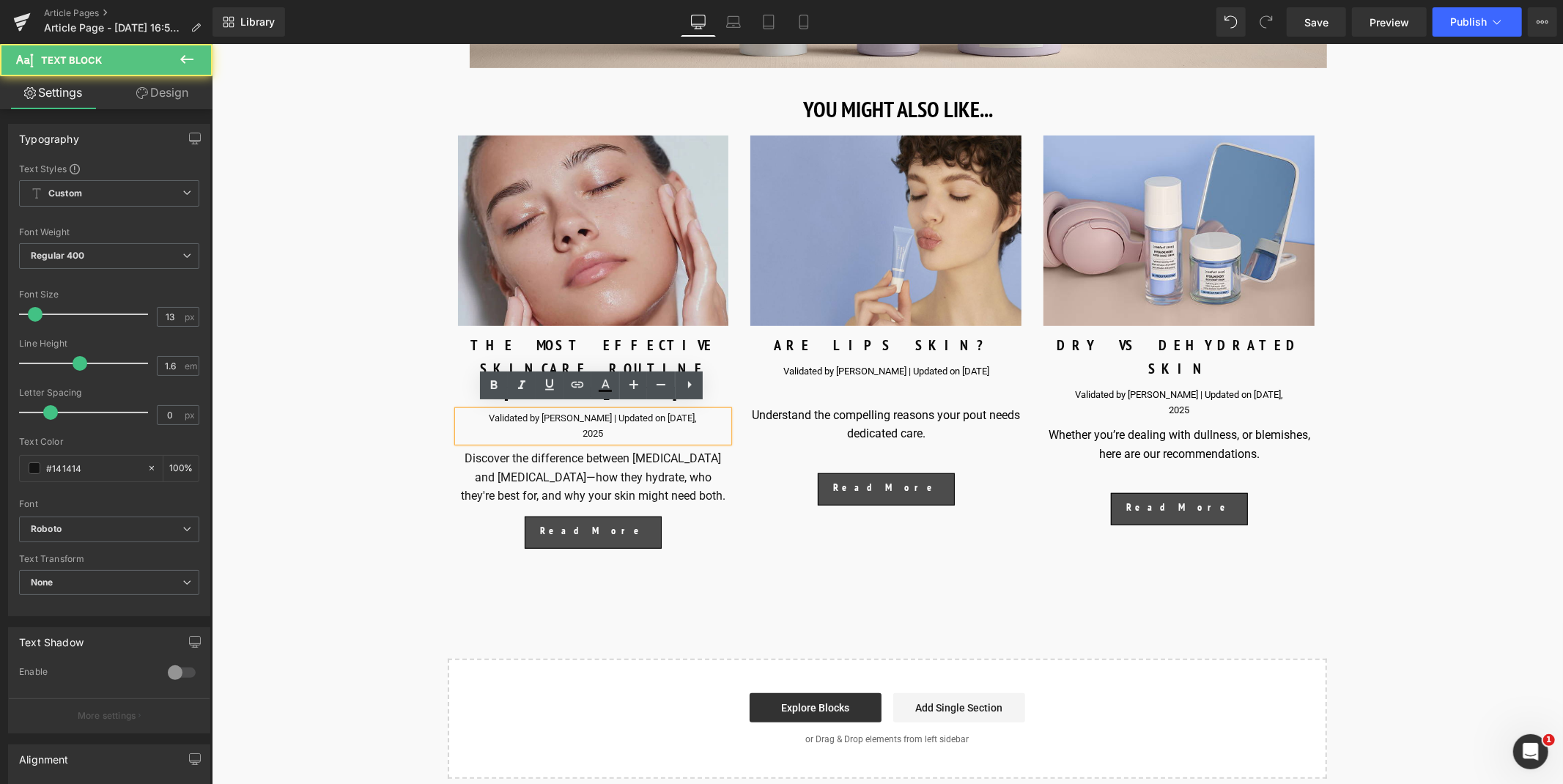
click at [689, 410] on p "Validated by [PERSON_NAME] | Updated on [DATE]," at bounding box center [592, 418] width 271 height 15
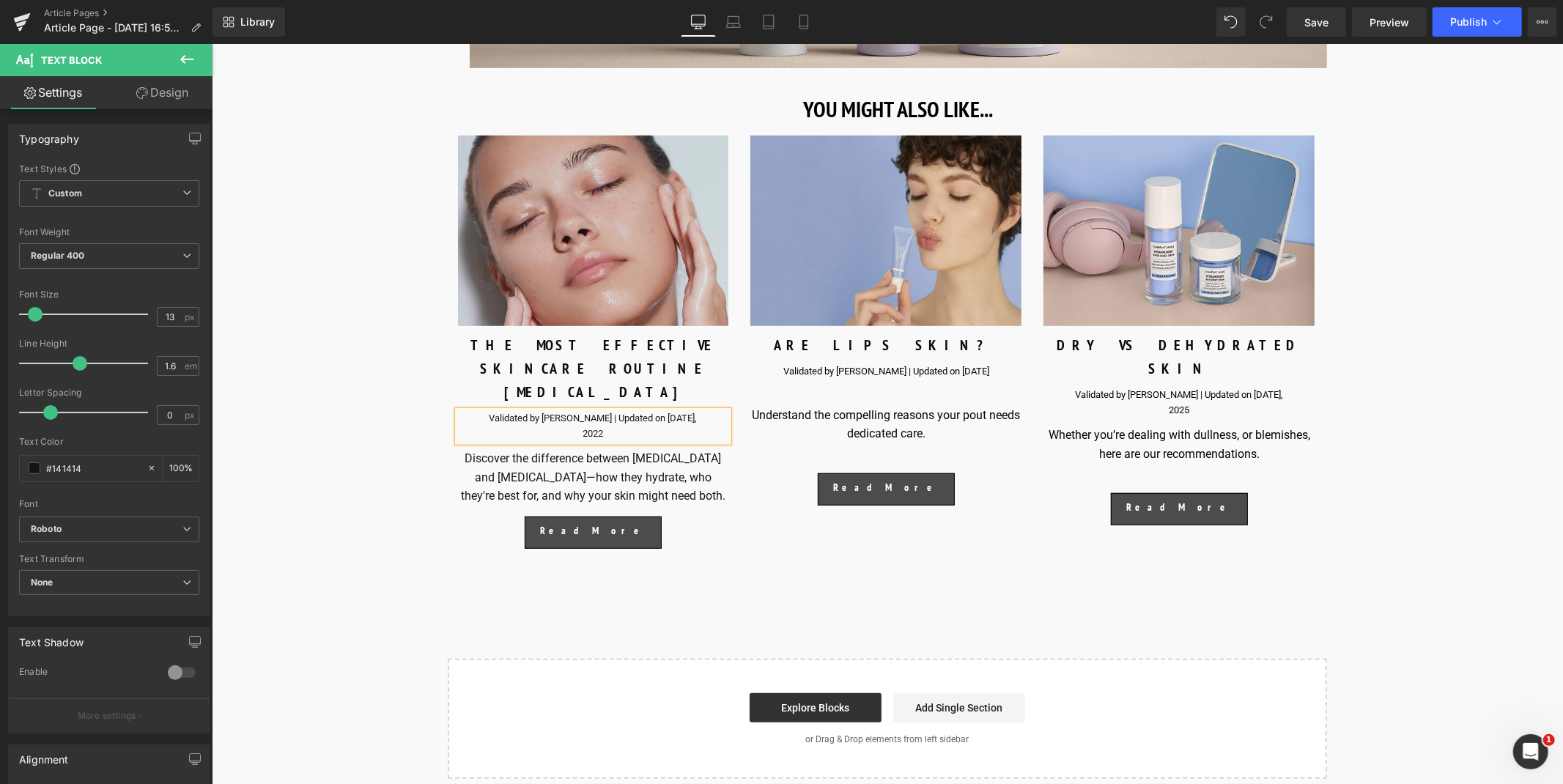
click at [581, 410] on p "Validated by [PERSON_NAME] | Updated on [DATE]," at bounding box center [592, 418] width 271 height 15
drag, startPoint x: 603, startPoint y: 410, endPoint x: 491, endPoint y: 412, distance: 112.0
click at [491, 412] on p "Validated by [PERSON_NAME] | Updated on [DATE]," at bounding box center [592, 418] width 271 height 15
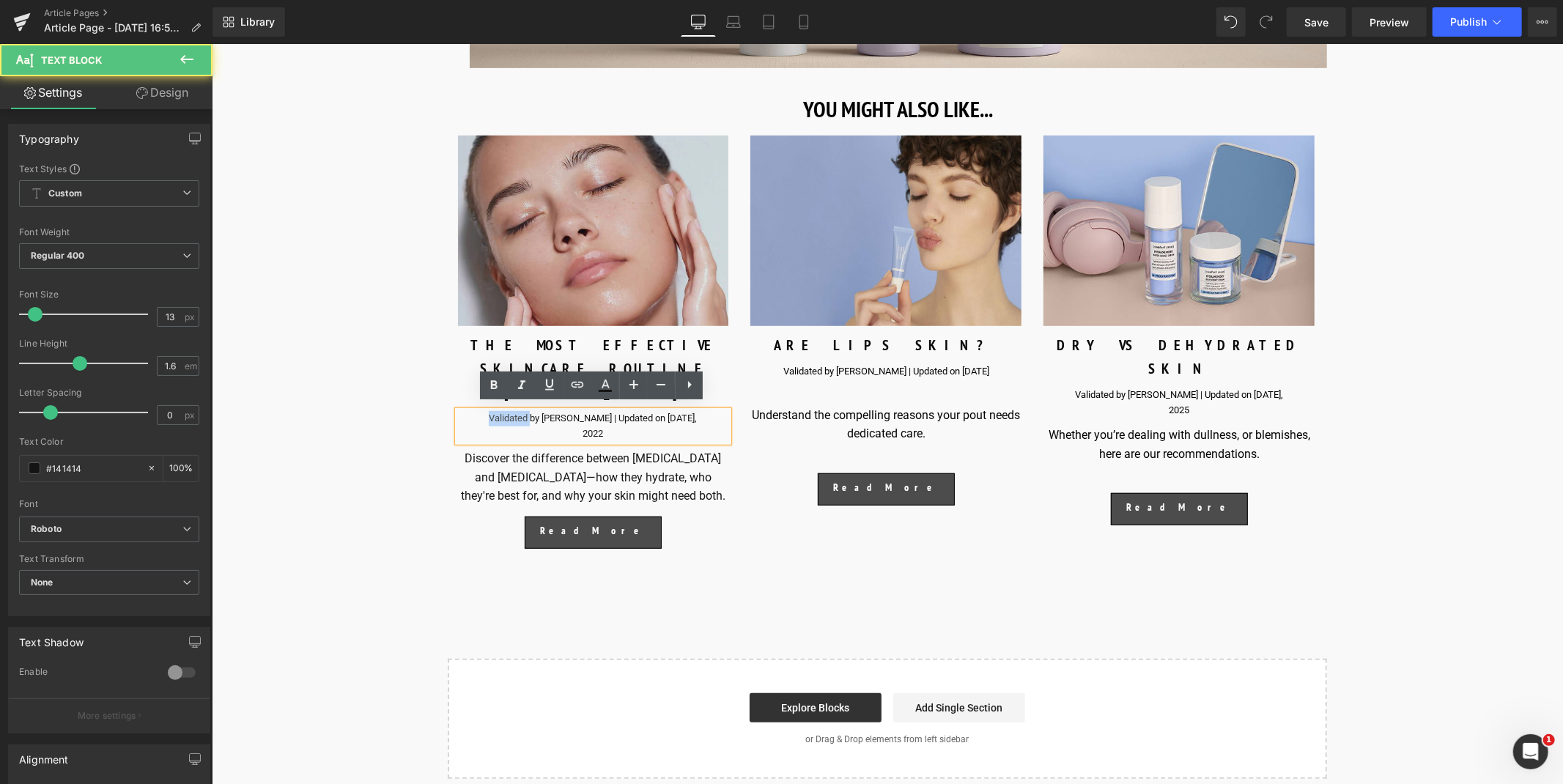
click at [491, 412] on p "Validated by [PERSON_NAME] | Updated on [DATE]," at bounding box center [592, 418] width 271 height 15
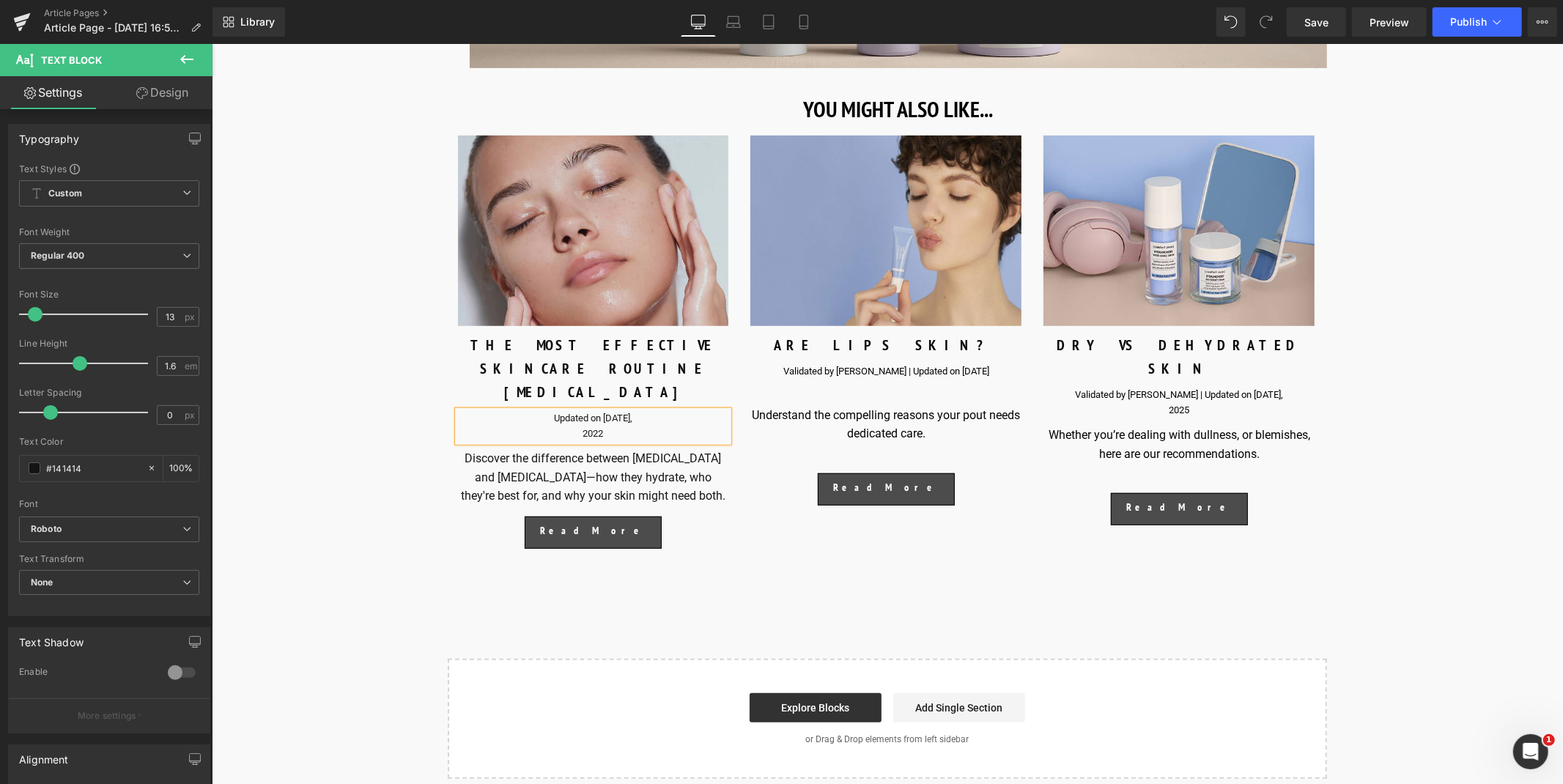
click at [577, 467] on span "Text Block" at bounding box center [584, 476] width 46 height 17
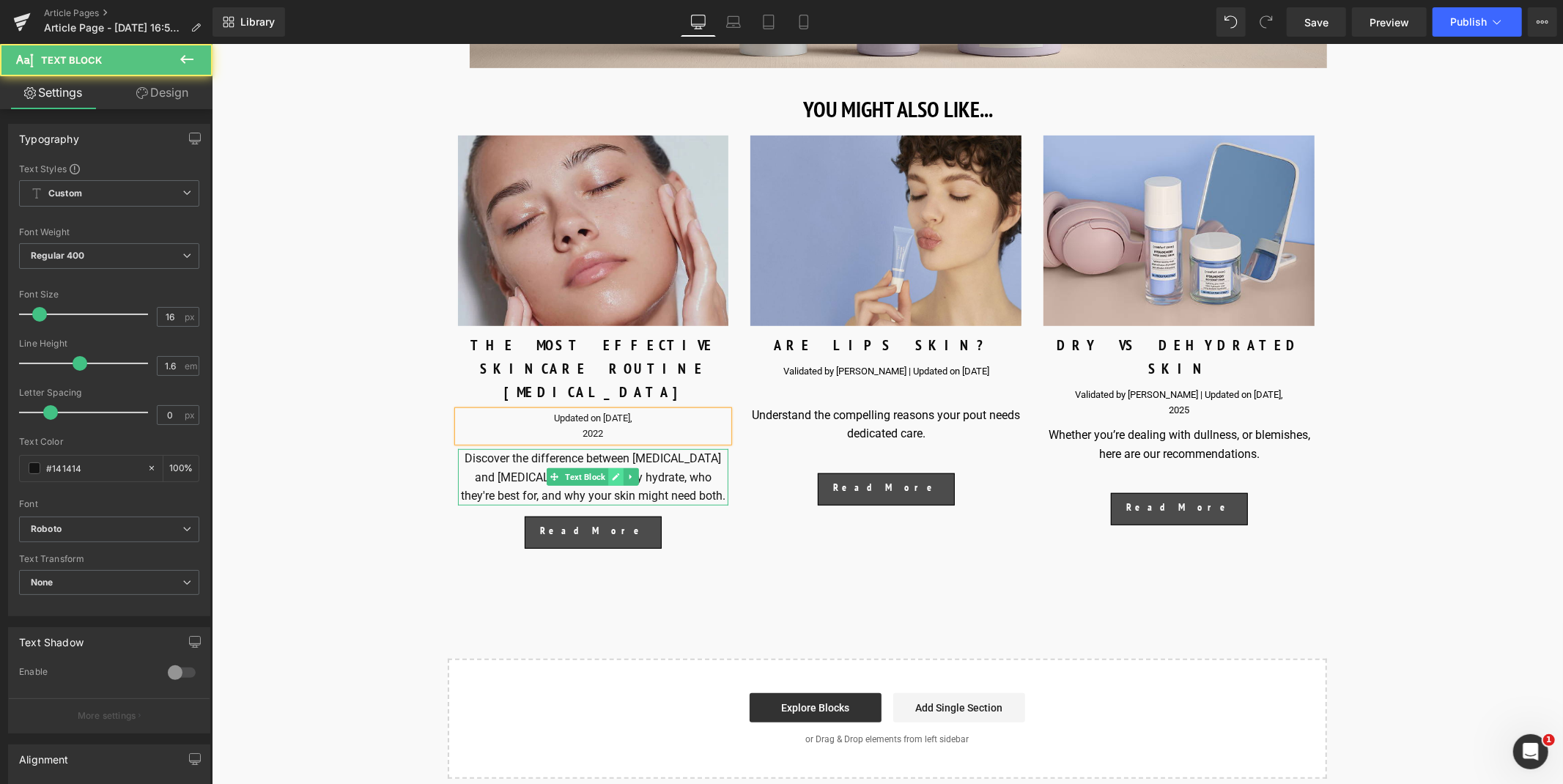
click at [619, 467] on link at bounding box center [616, 476] width 15 height 17
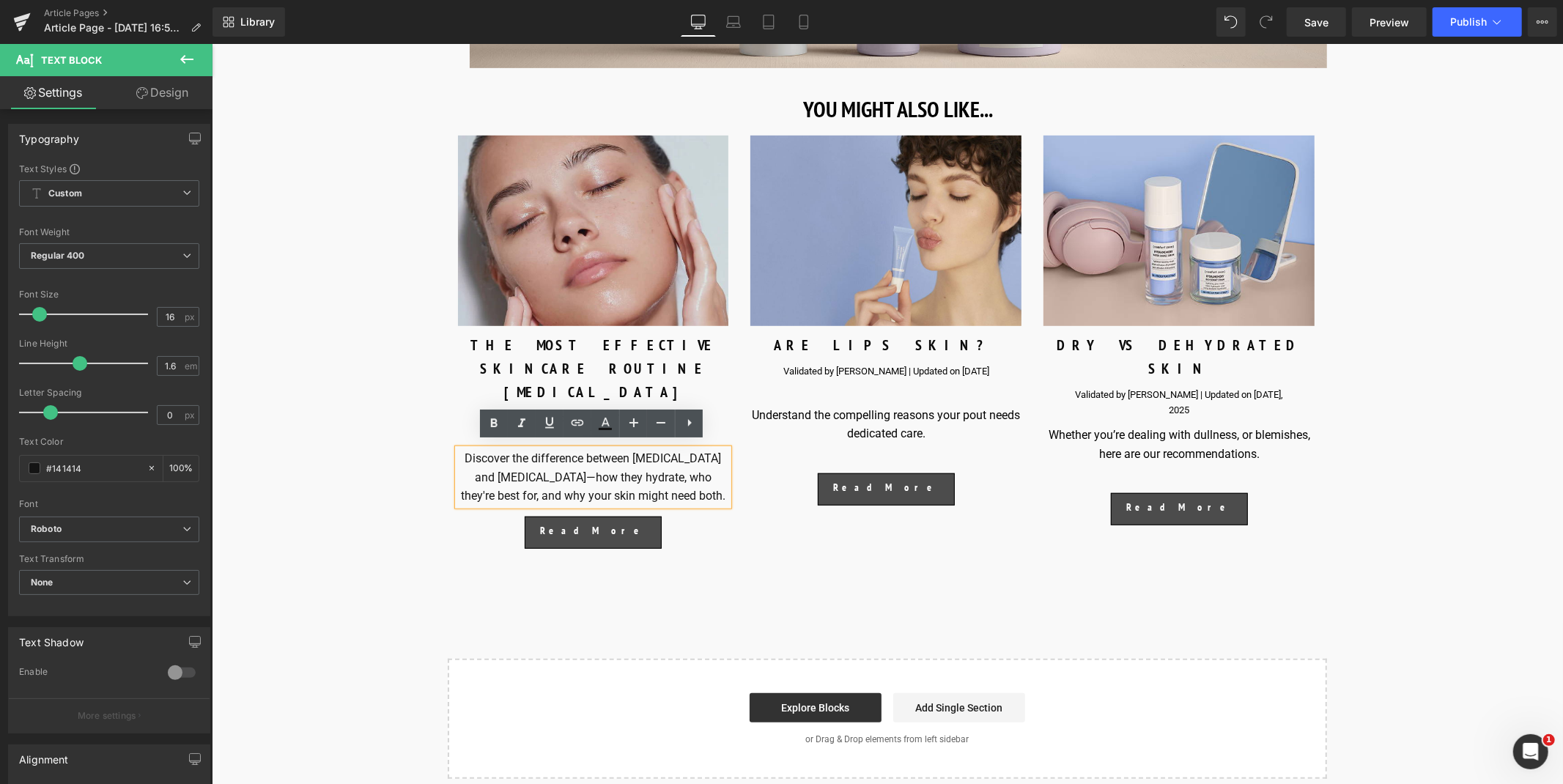
click at [601, 485] on p "Discover the difference between [MEDICAL_DATA] and [MEDICAL_DATA]—how they hydr…" at bounding box center [592, 476] width 271 height 57
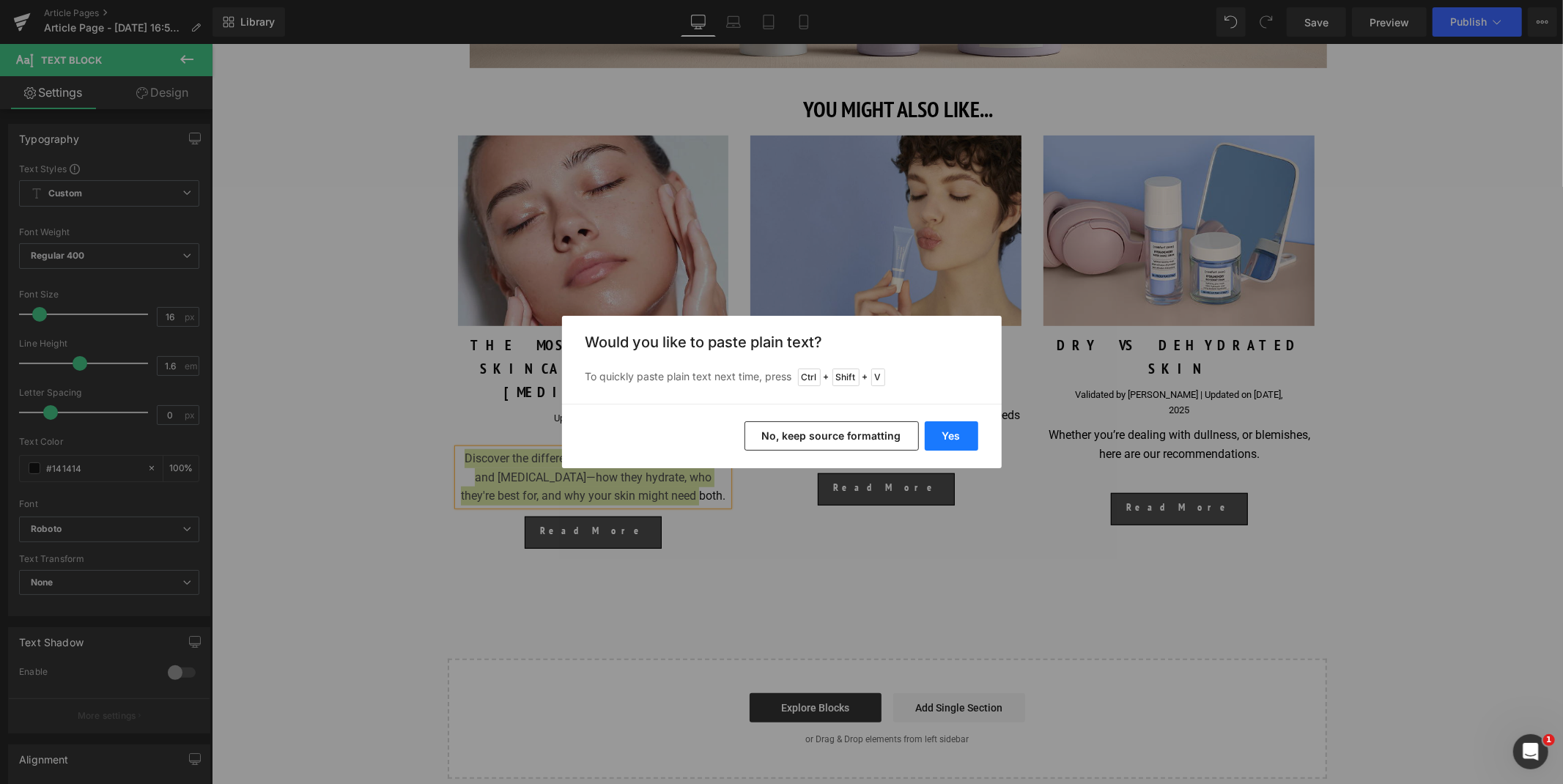
click at [965, 433] on button "Yes" at bounding box center [951, 435] width 54 height 29
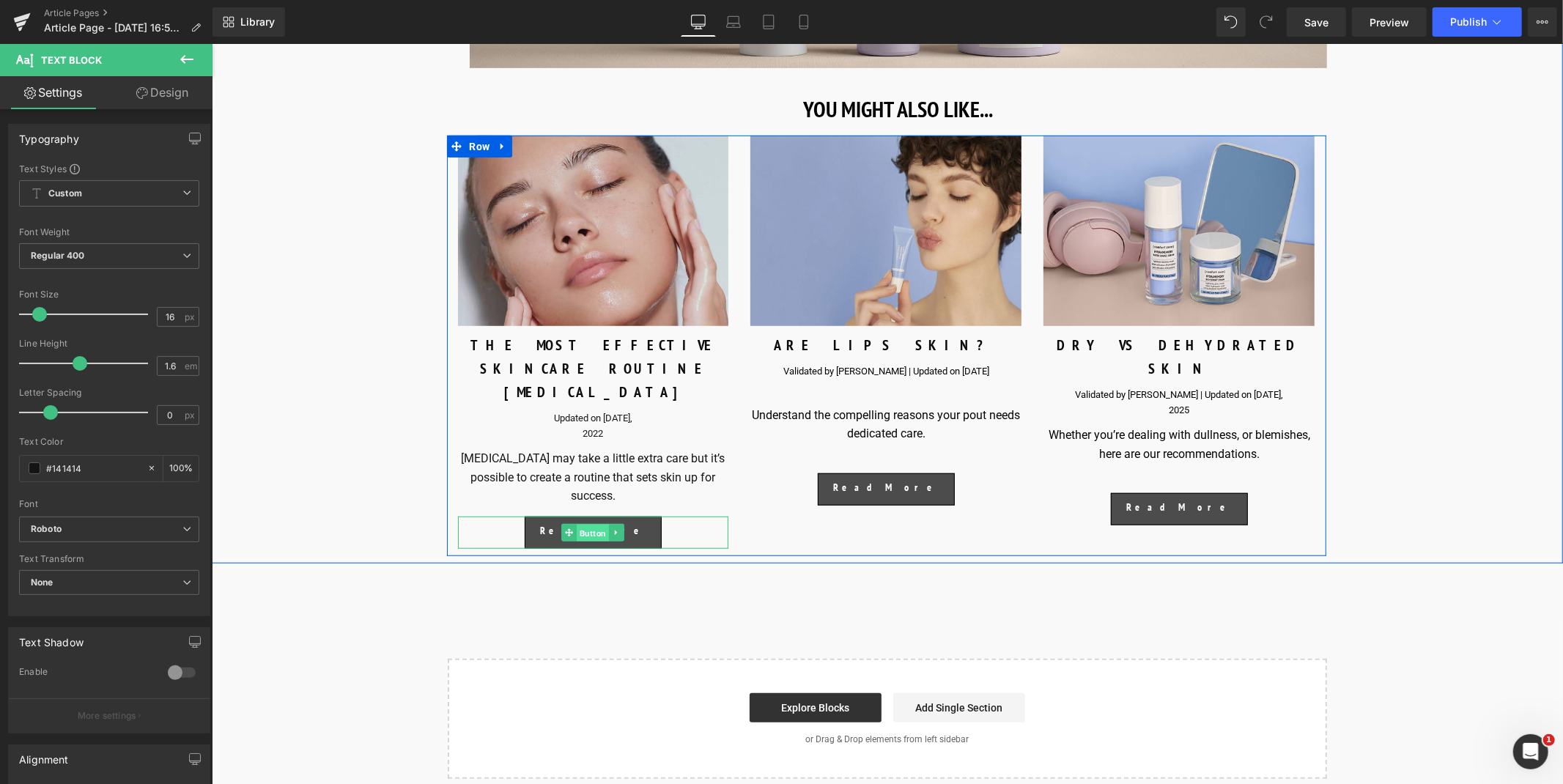
click at [589, 524] on span "Button" at bounding box center [592, 533] width 32 height 17
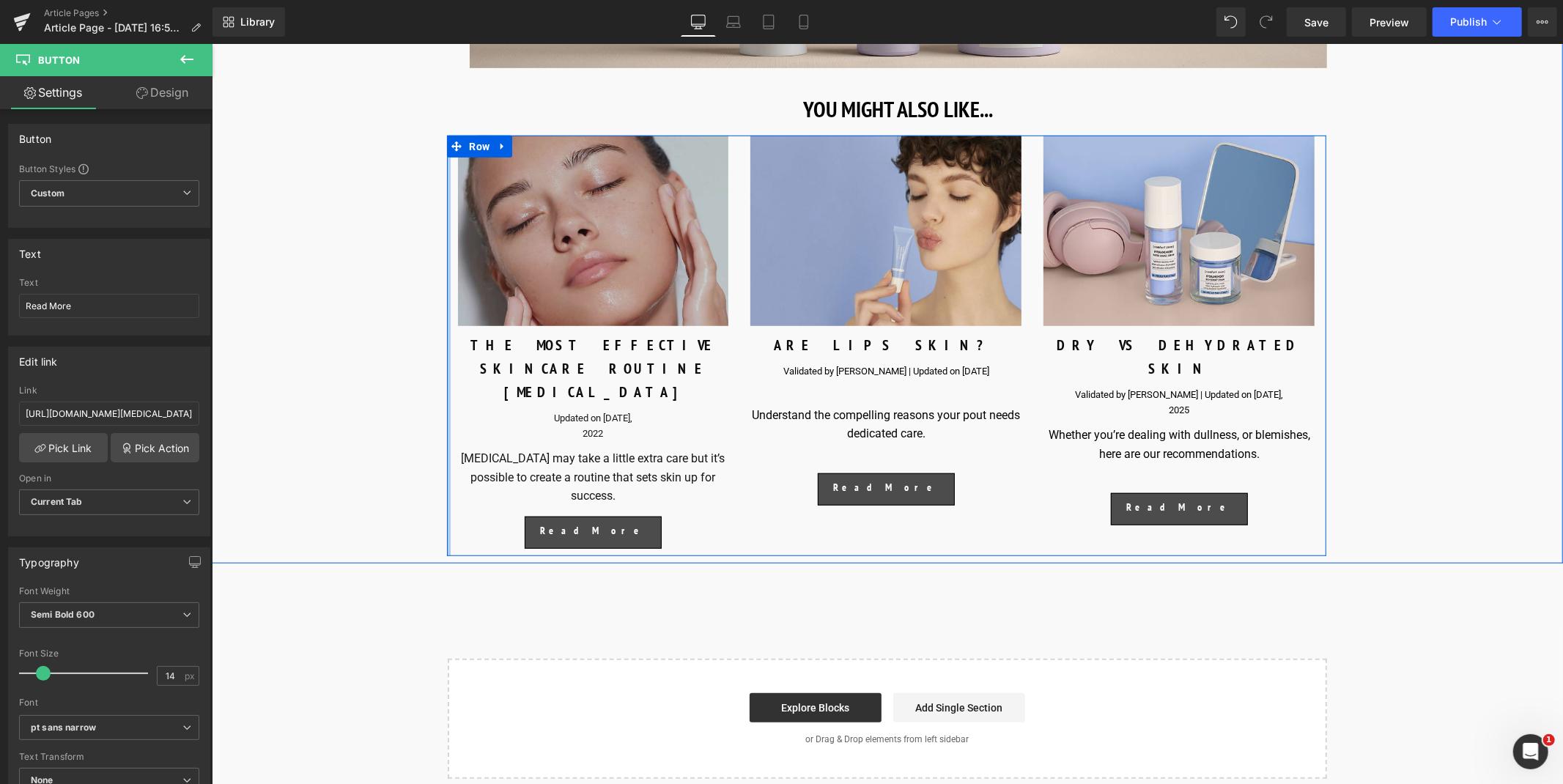
click at [555, 261] on img at bounding box center [592, 230] width 271 height 191
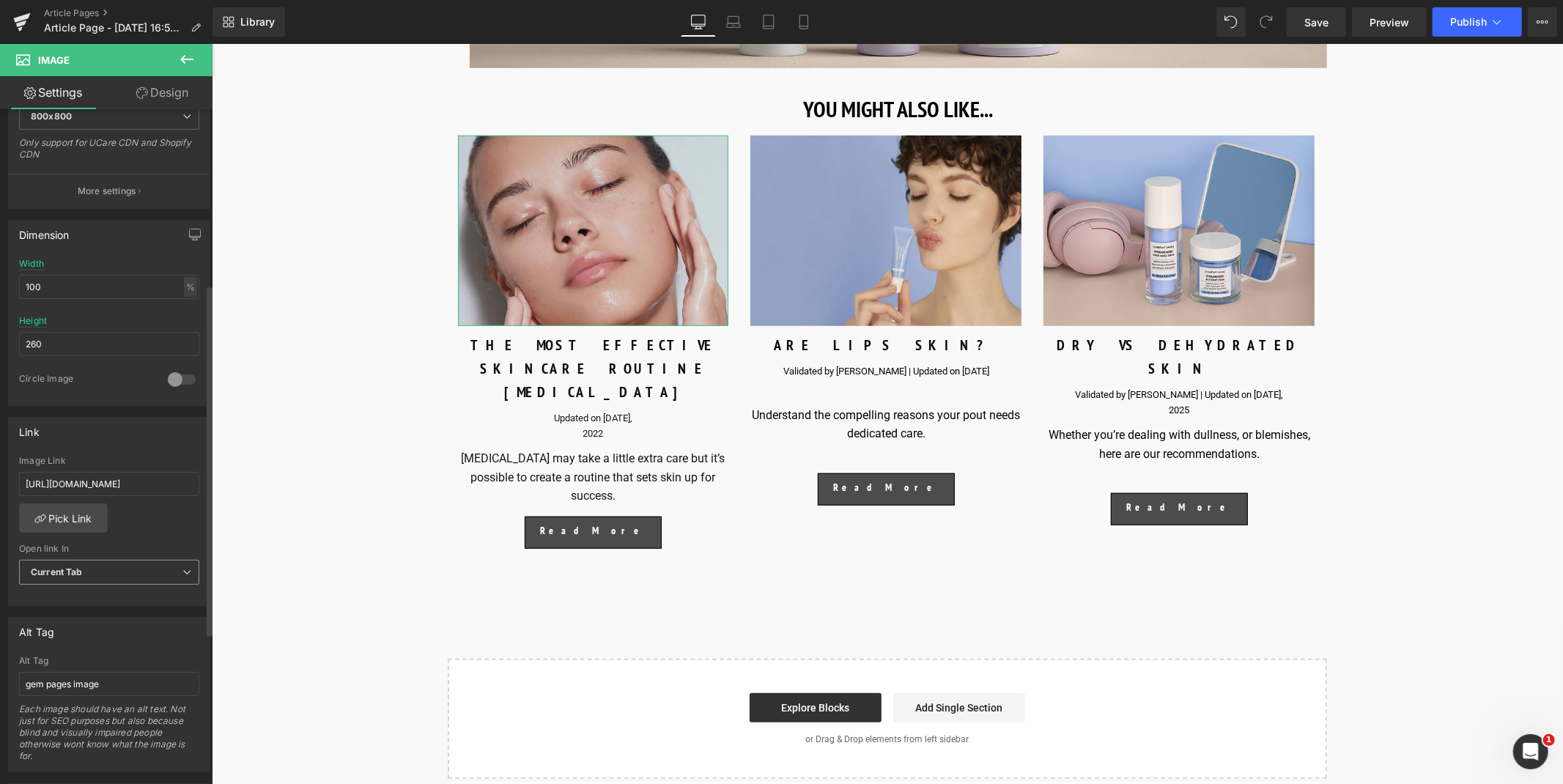
scroll to position [337, 0]
click at [99, 484] on input "[URL][DOMAIN_NAME]" at bounding box center [109, 482] width 180 height 24
type input "[URL][DOMAIN_NAME][MEDICAL_DATA]"
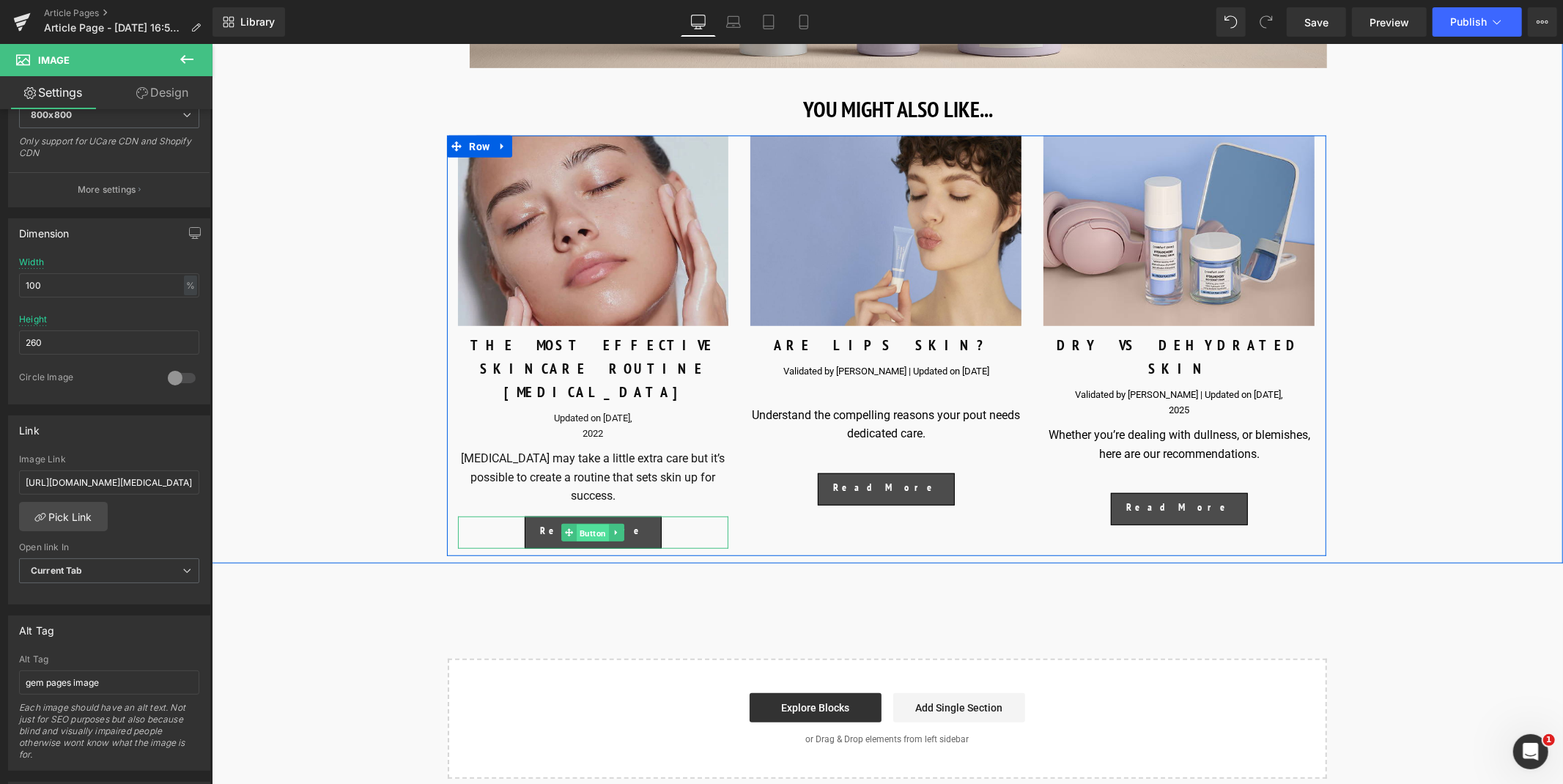
click at [589, 524] on span "Button" at bounding box center [592, 533] width 32 height 17
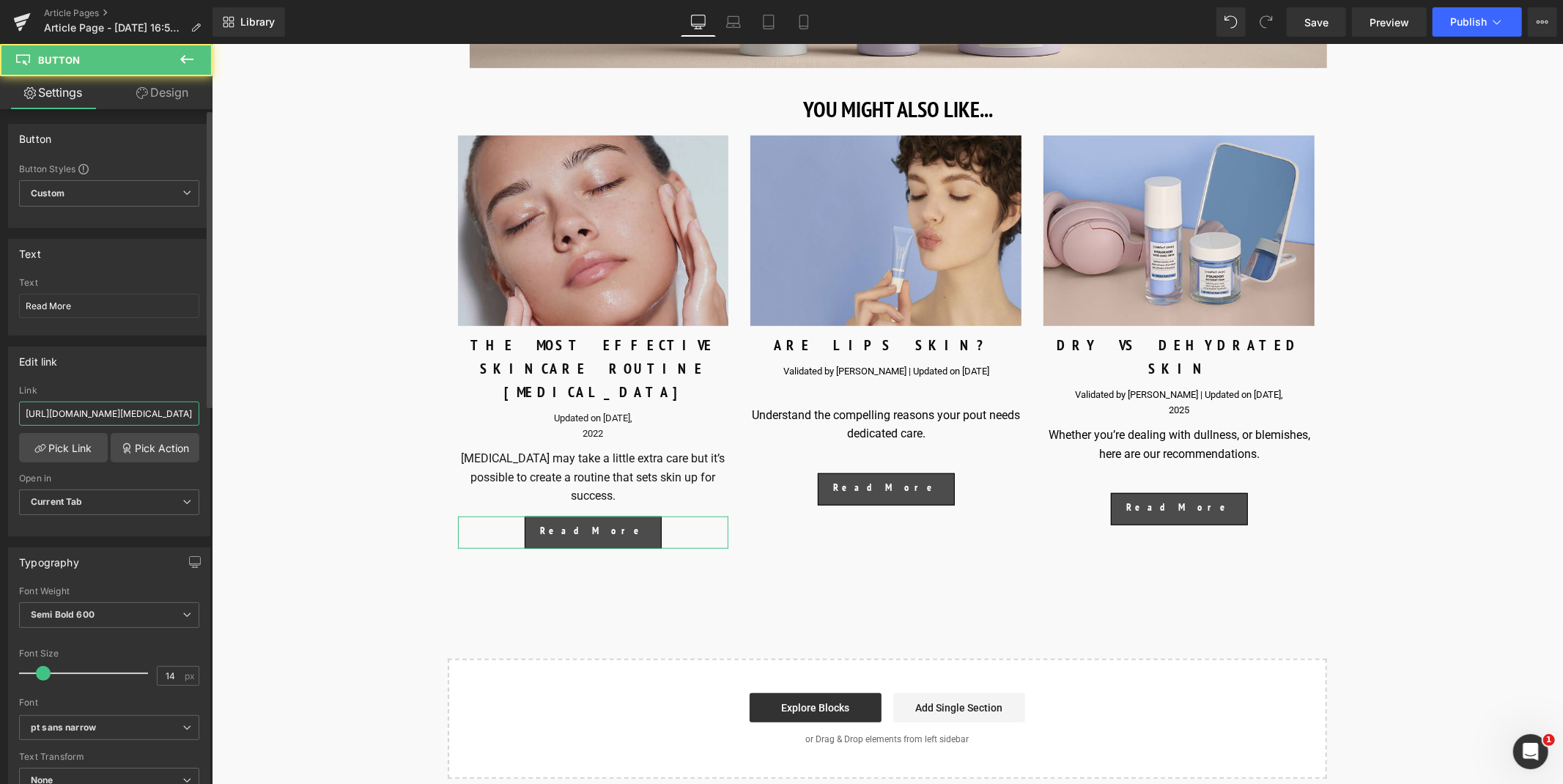
click at [130, 411] on input "[URL][DOMAIN_NAME][MEDICAL_DATA]" at bounding box center [109, 413] width 180 height 24
paste input "[DOMAIN_NAME][URL][MEDICAL_DATA]"
type input "[URL][DOMAIN_NAME][MEDICAL_DATA]"
click at [1310, 17] on span "Save" at bounding box center [1315, 22] width 24 height 15
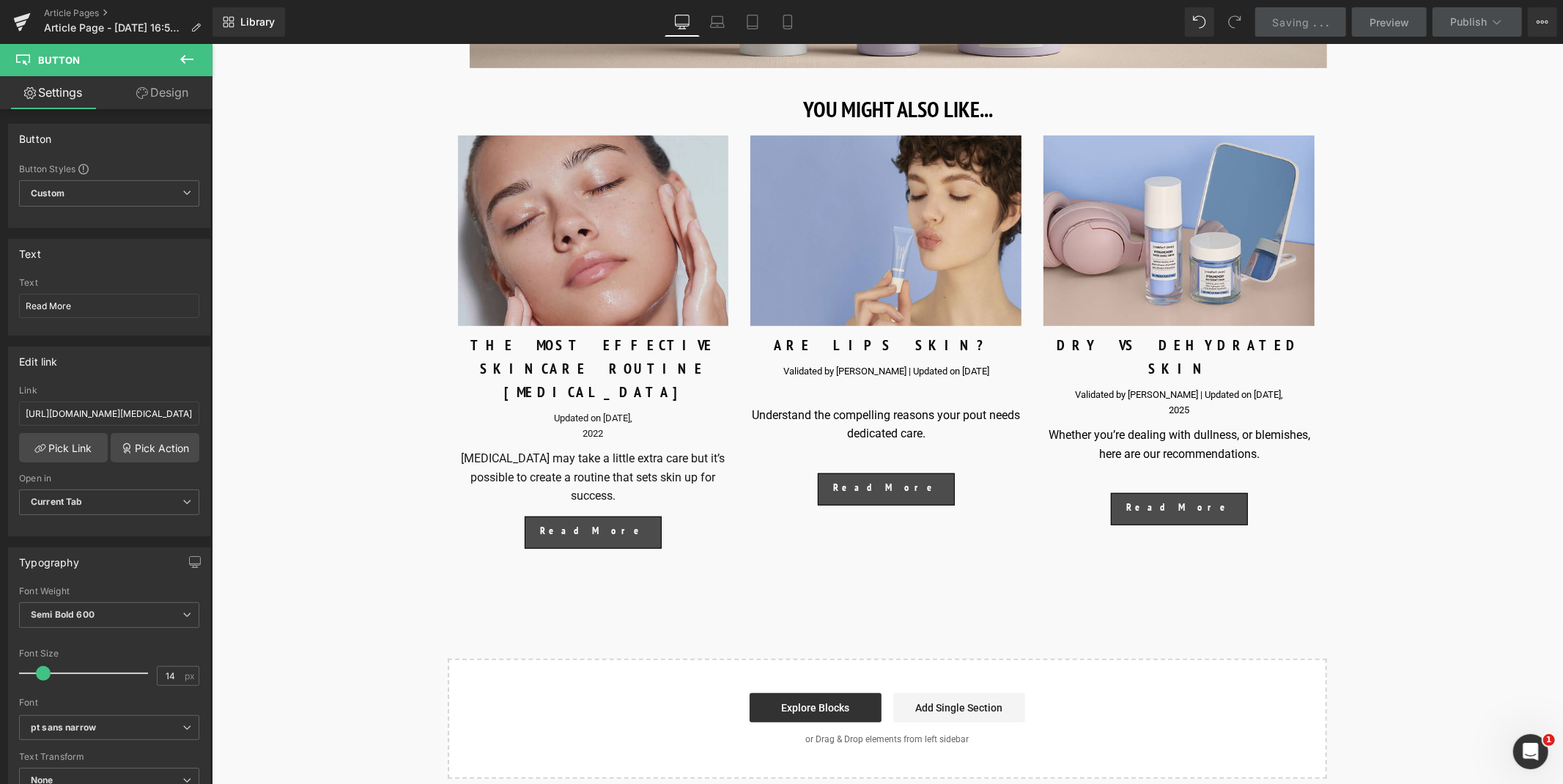
scroll to position [0, 0]
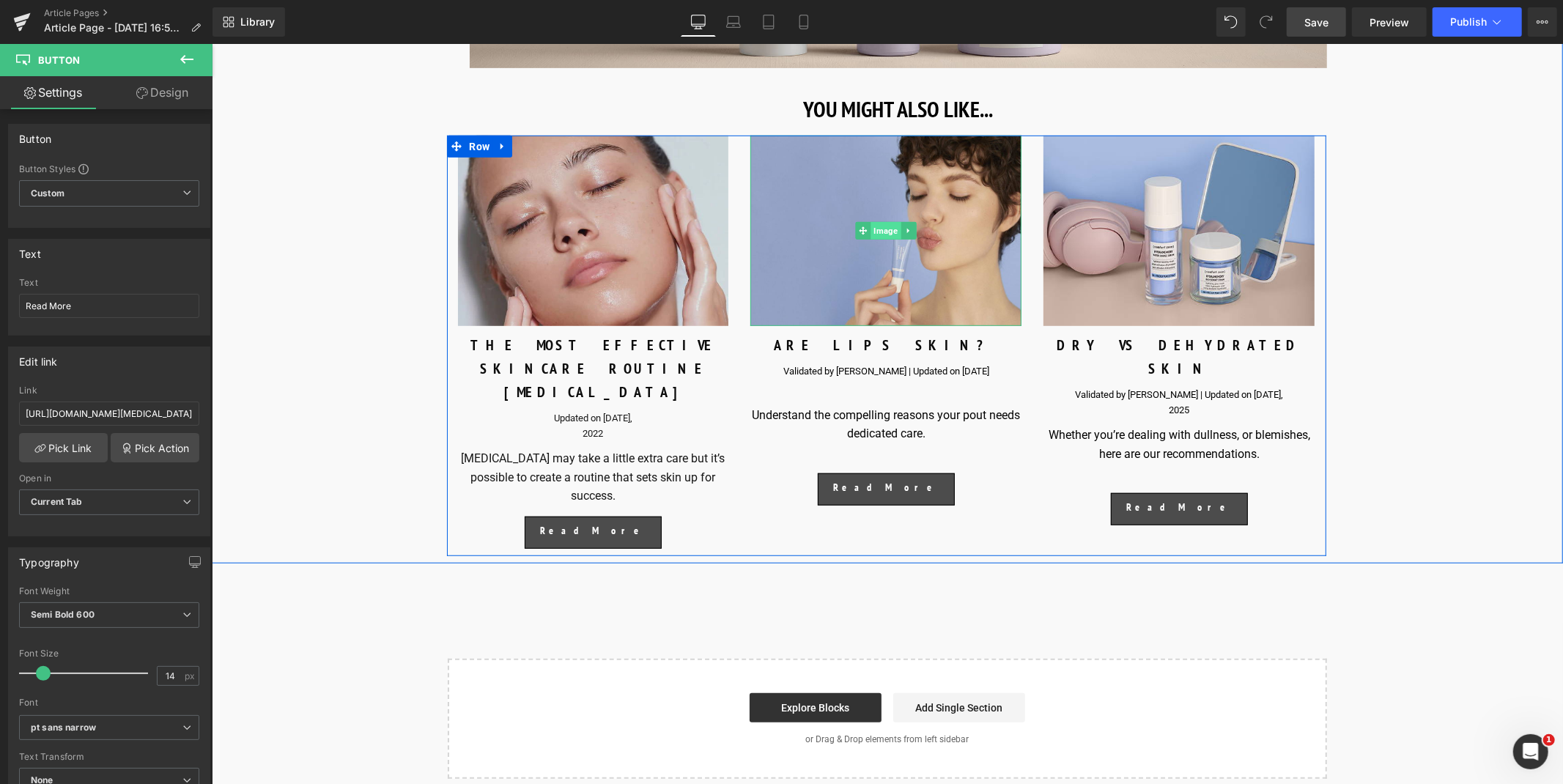
click at [880, 239] on span "Image" at bounding box center [885, 230] width 30 height 17
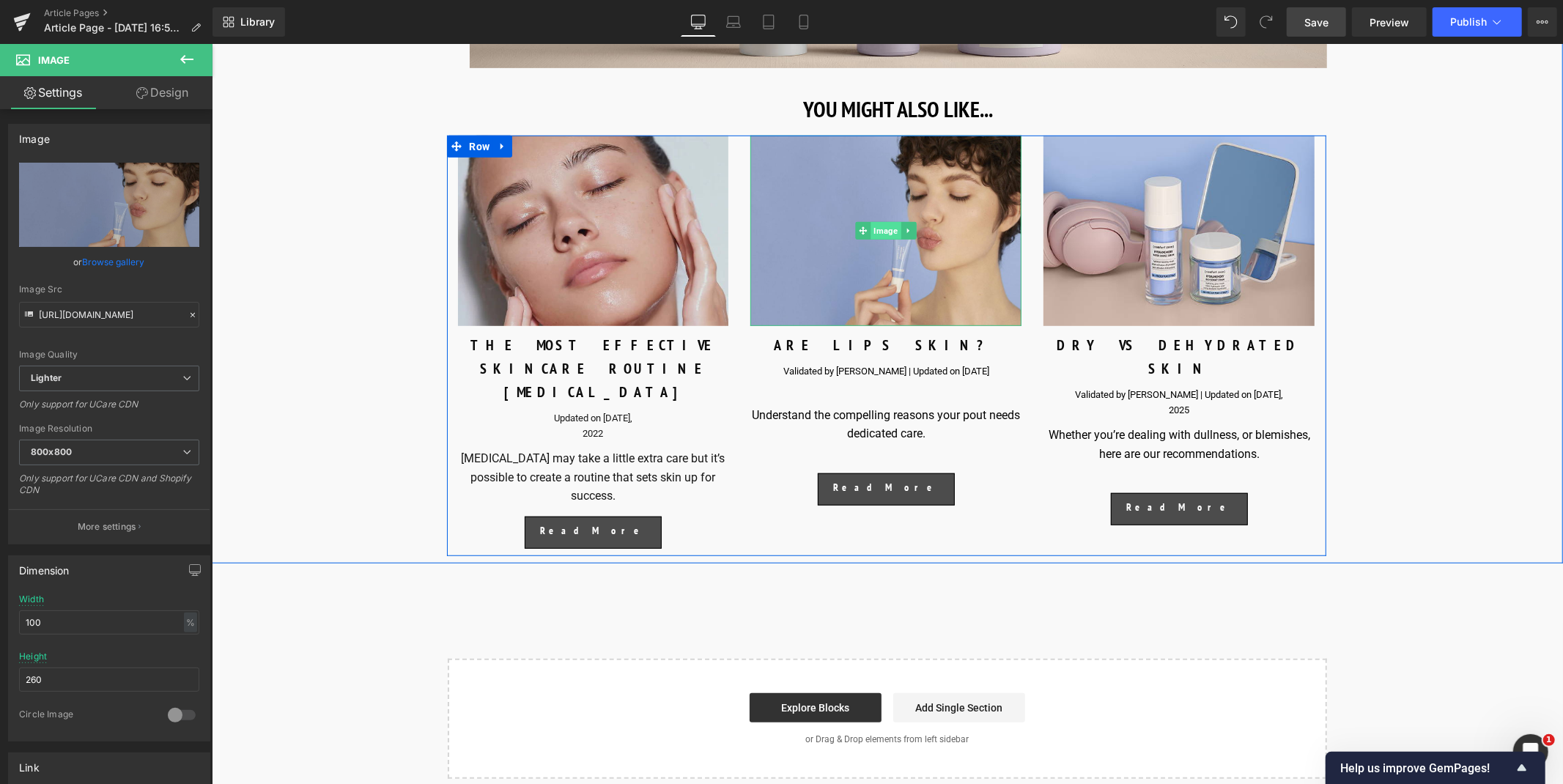
click at [890, 239] on span "Image" at bounding box center [885, 230] width 30 height 17
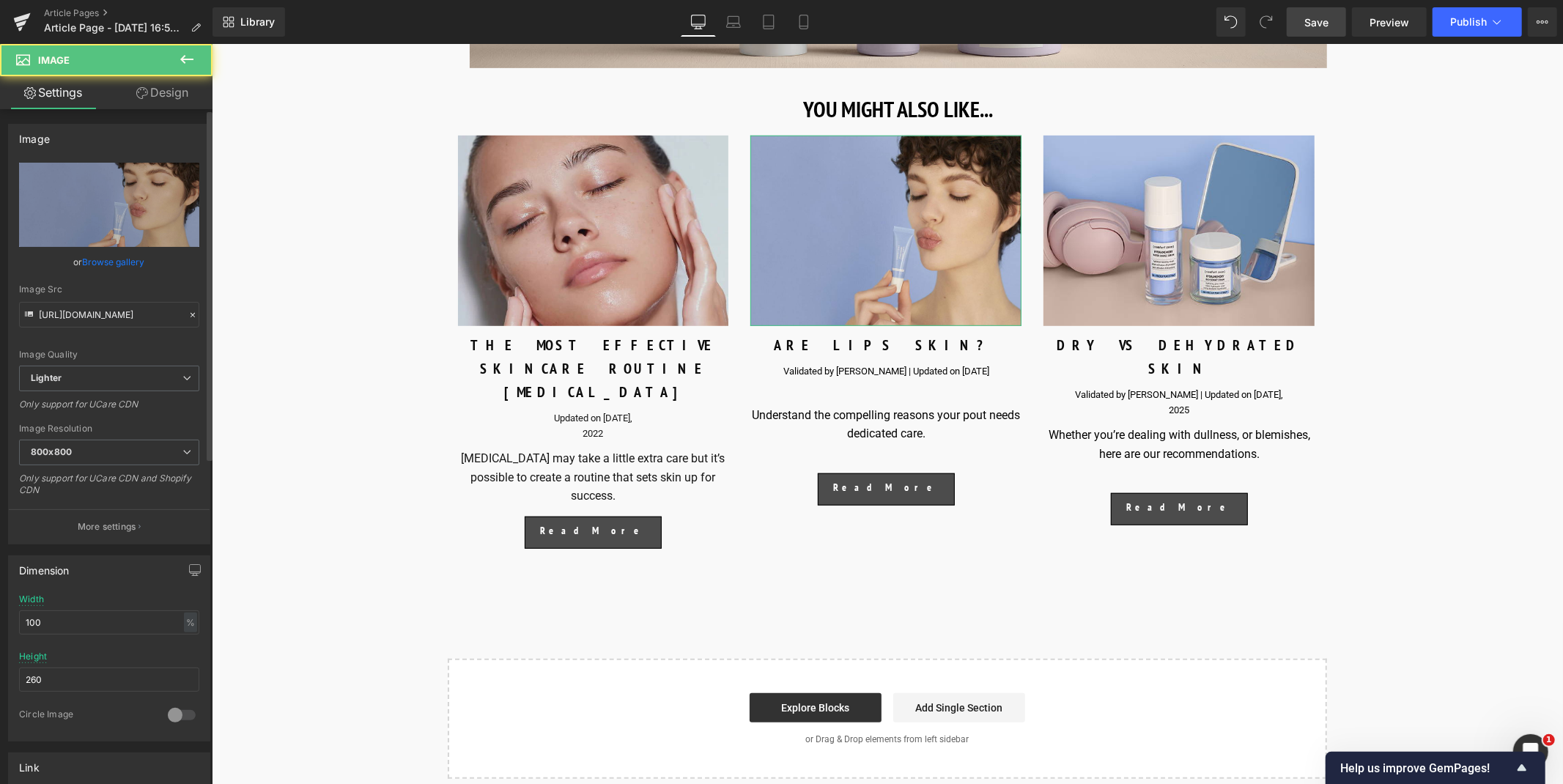
click at [115, 255] on link "Browse gallery" at bounding box center [114, 261] width 63 height 26
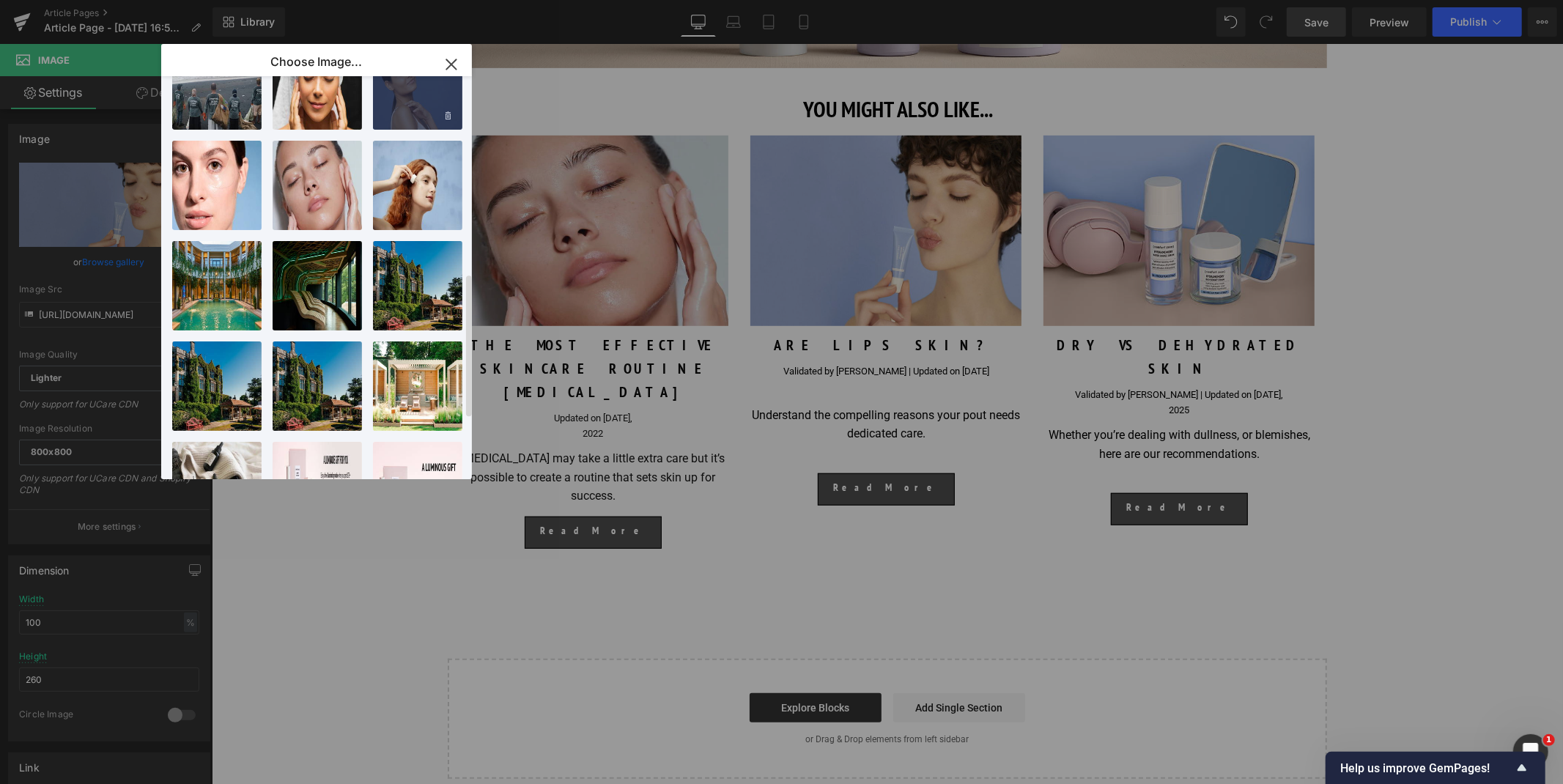
click at [405, 105] on div "1723478...600x.webp 17.63 KB" at bounding box center [417, 85] width 90 height 90
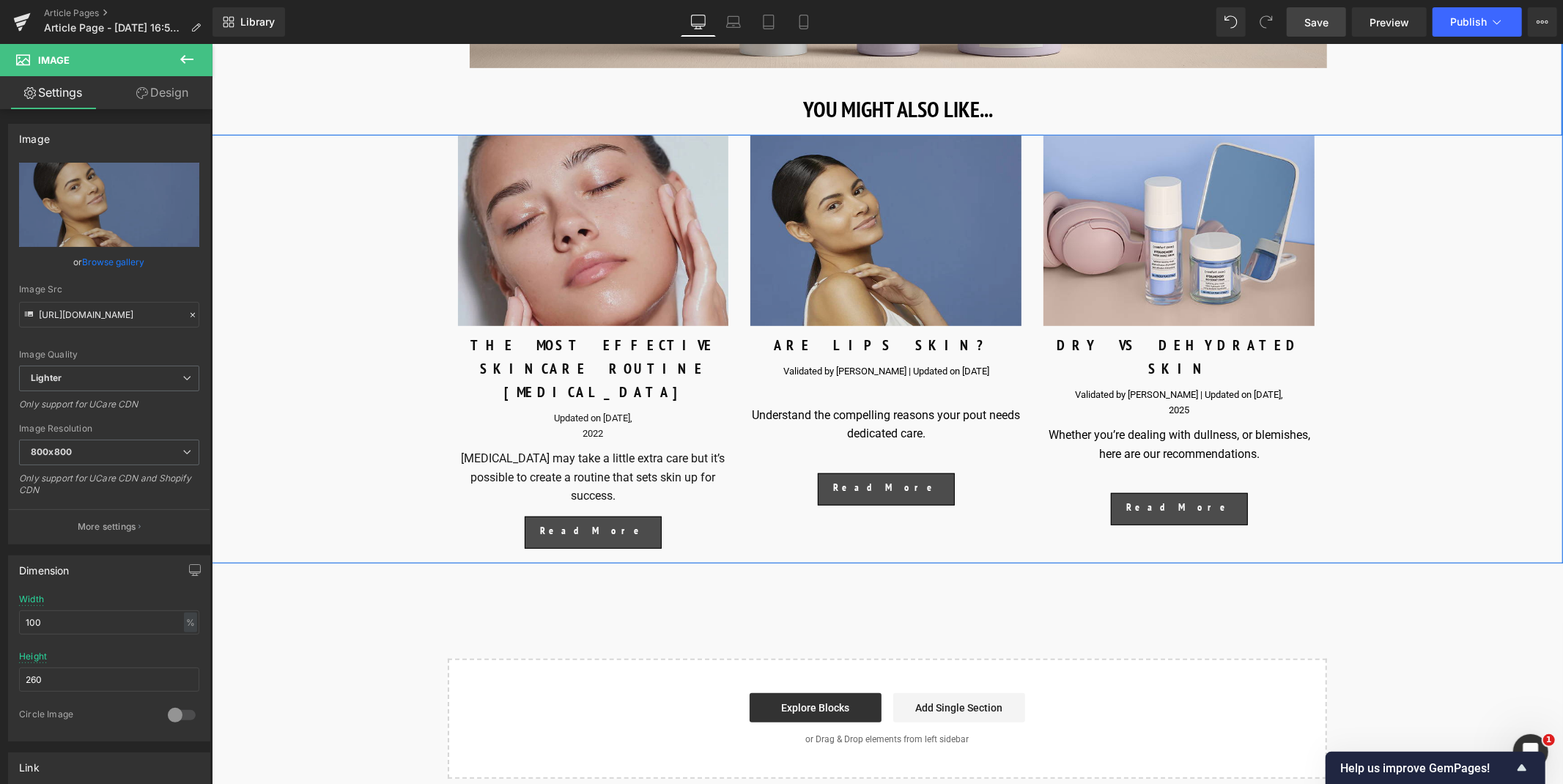
type input "[URL][DOMAIN_NAME]"
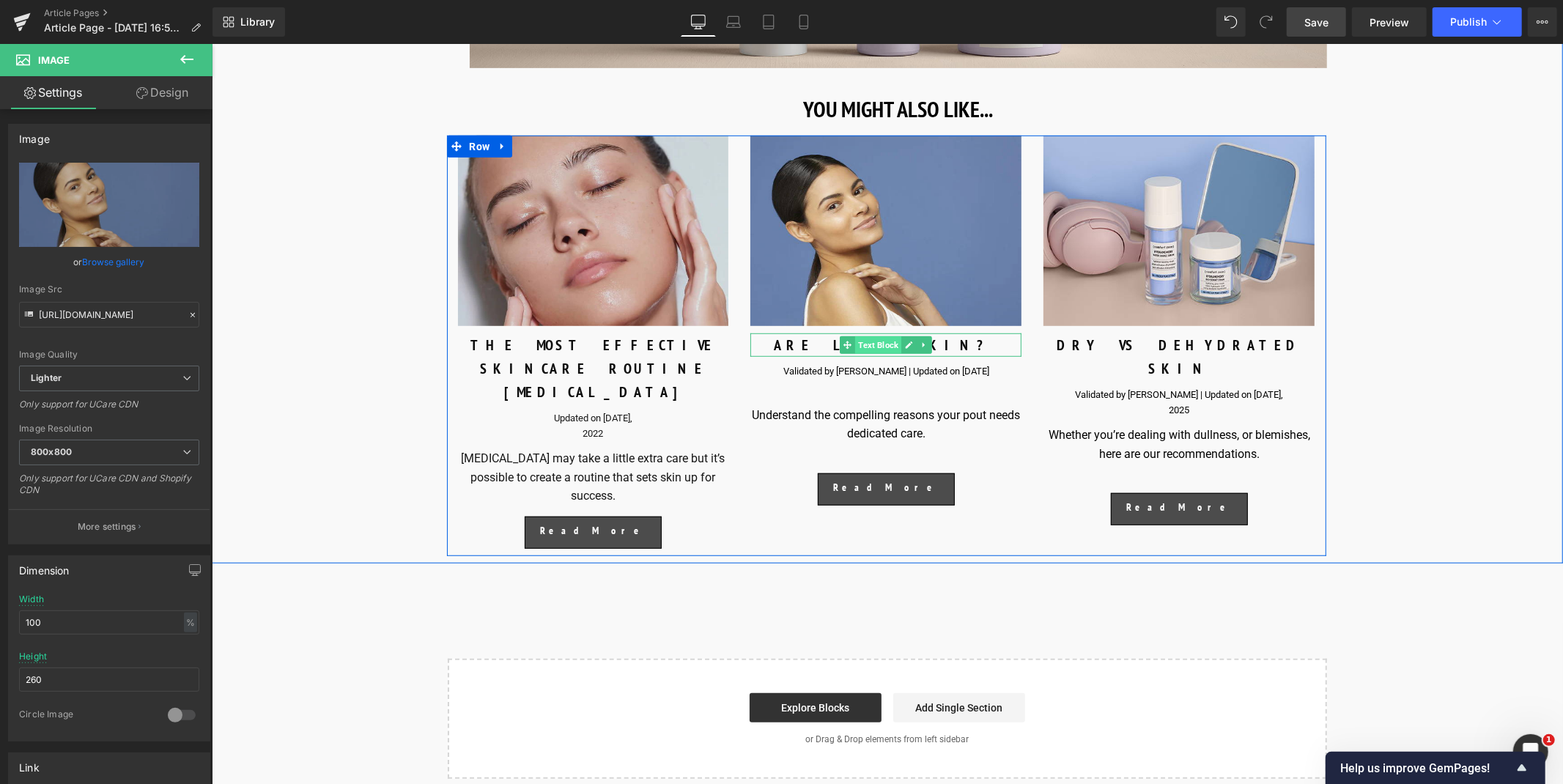
click at [893, 353] on span "Text Block" at bounding box center [877, 344] width 46 height 17
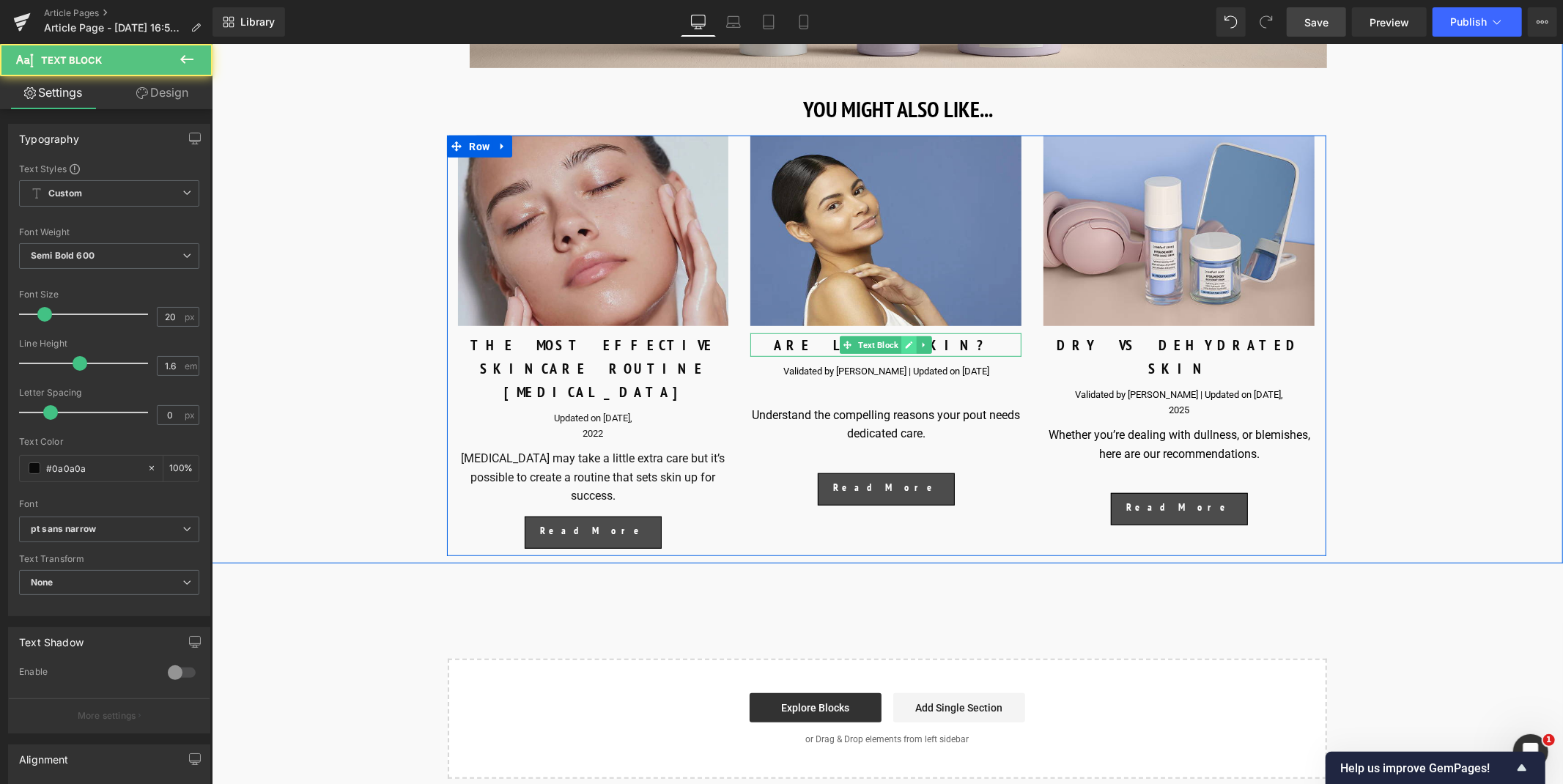
click at [906, 349] on icon at bounding box center [908, 344] width 8 height 9
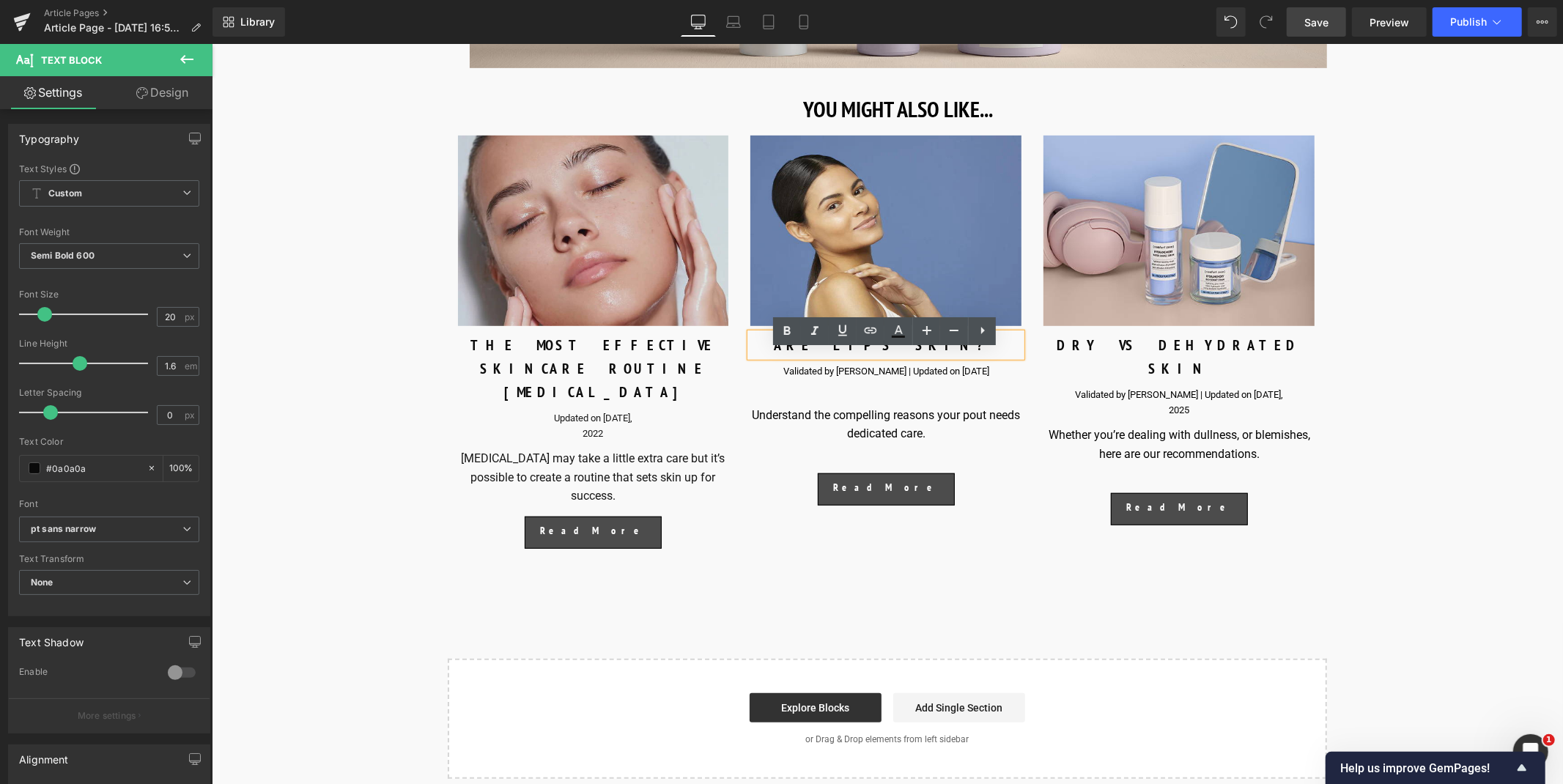
click at [892, 355] on div "ARE LIPS SKIN?" at bounding box center [885, 344] width 271 height 23
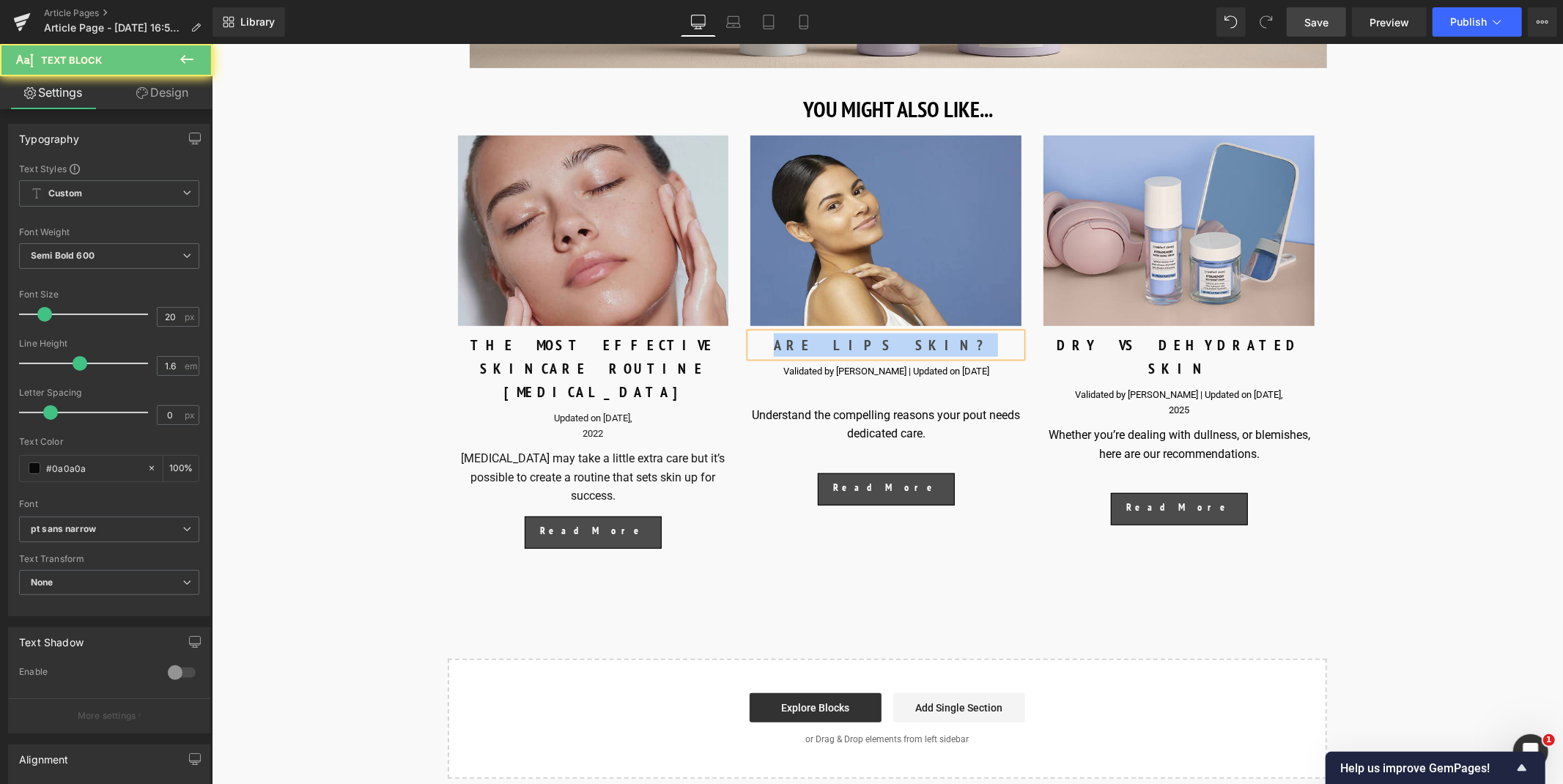
click at [892, 355] on div "ARE LIPS SKIN?" at bounding box center [885, 344] width 271 height 23
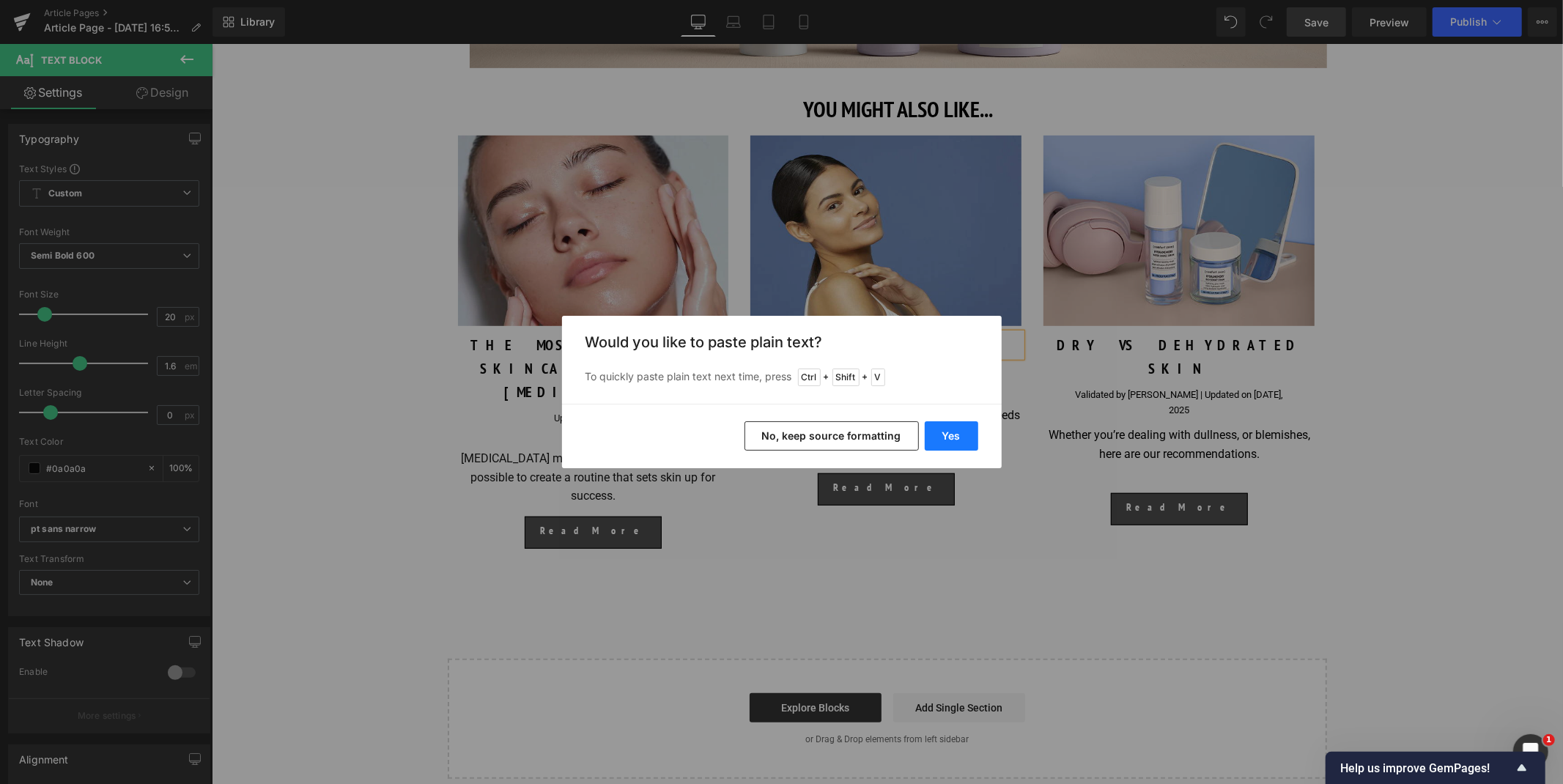
click at [970, 437] on button "Yes" at bounding box center [951, 435] width 54 height 29
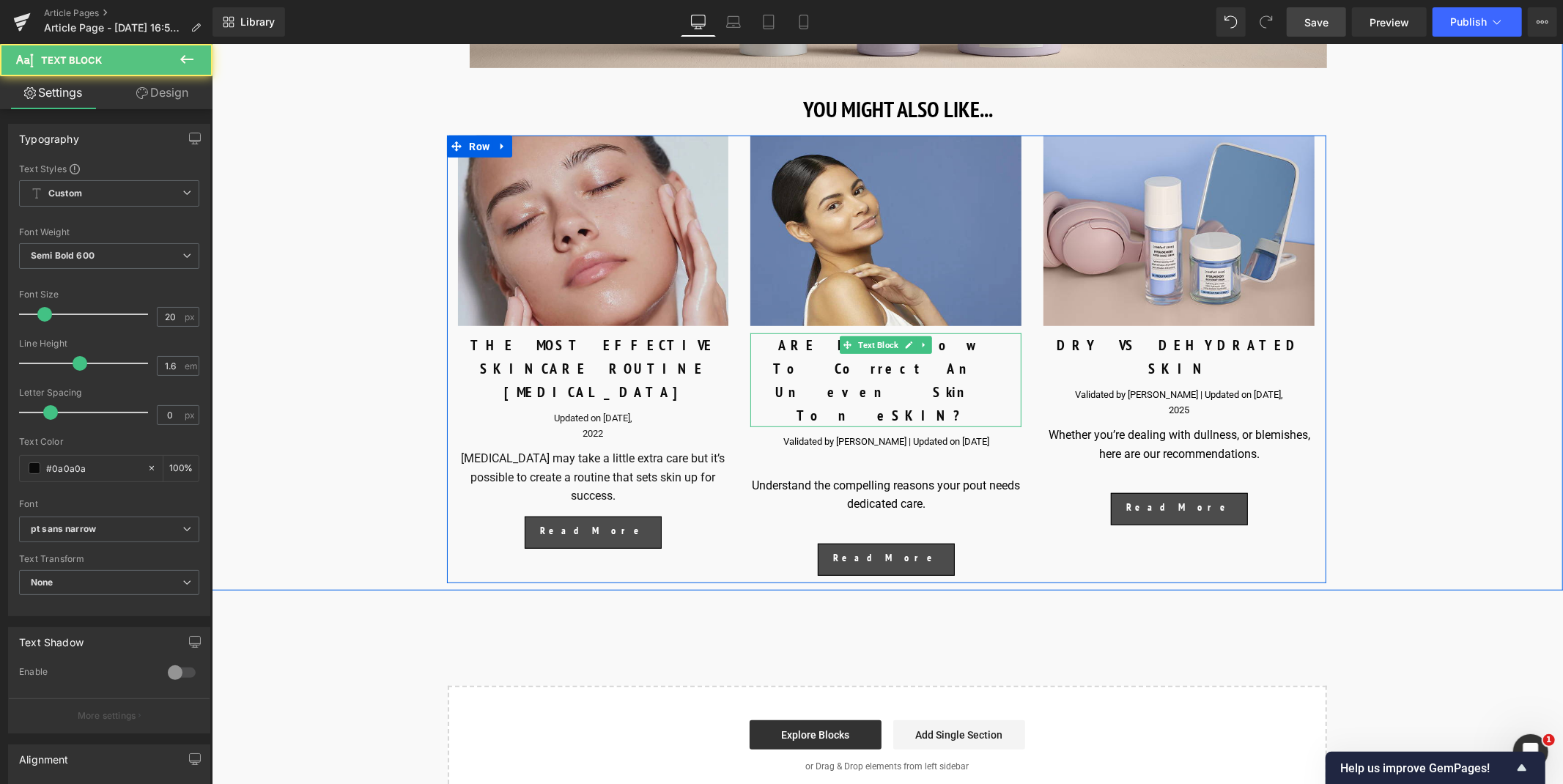
click at [787, 366] on div "ARE LIPS How To Correct An Uneven Skin ToneSKIN?" at bounding box center [885, 379] width 271 height 93
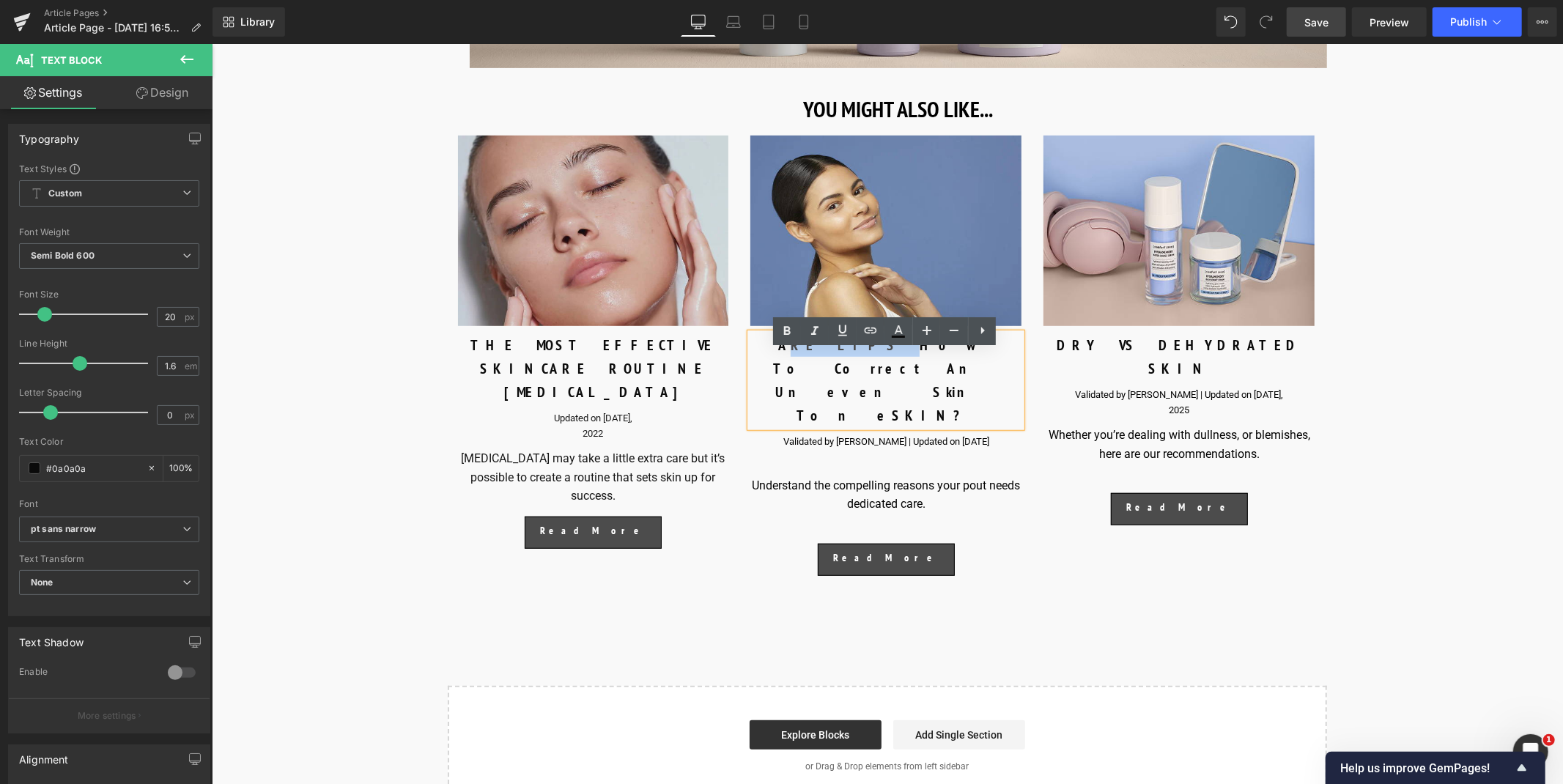
drag, startPoint x: 799, startPoint y: 360, endPoint x: 753, endPoint y: 355, distance: 46.3
click at [754, 355] on div "ARE LIPS How To Correct An Uneven Skin ToneSKIN?" at bounding box center [885, 379] width 271 height 93
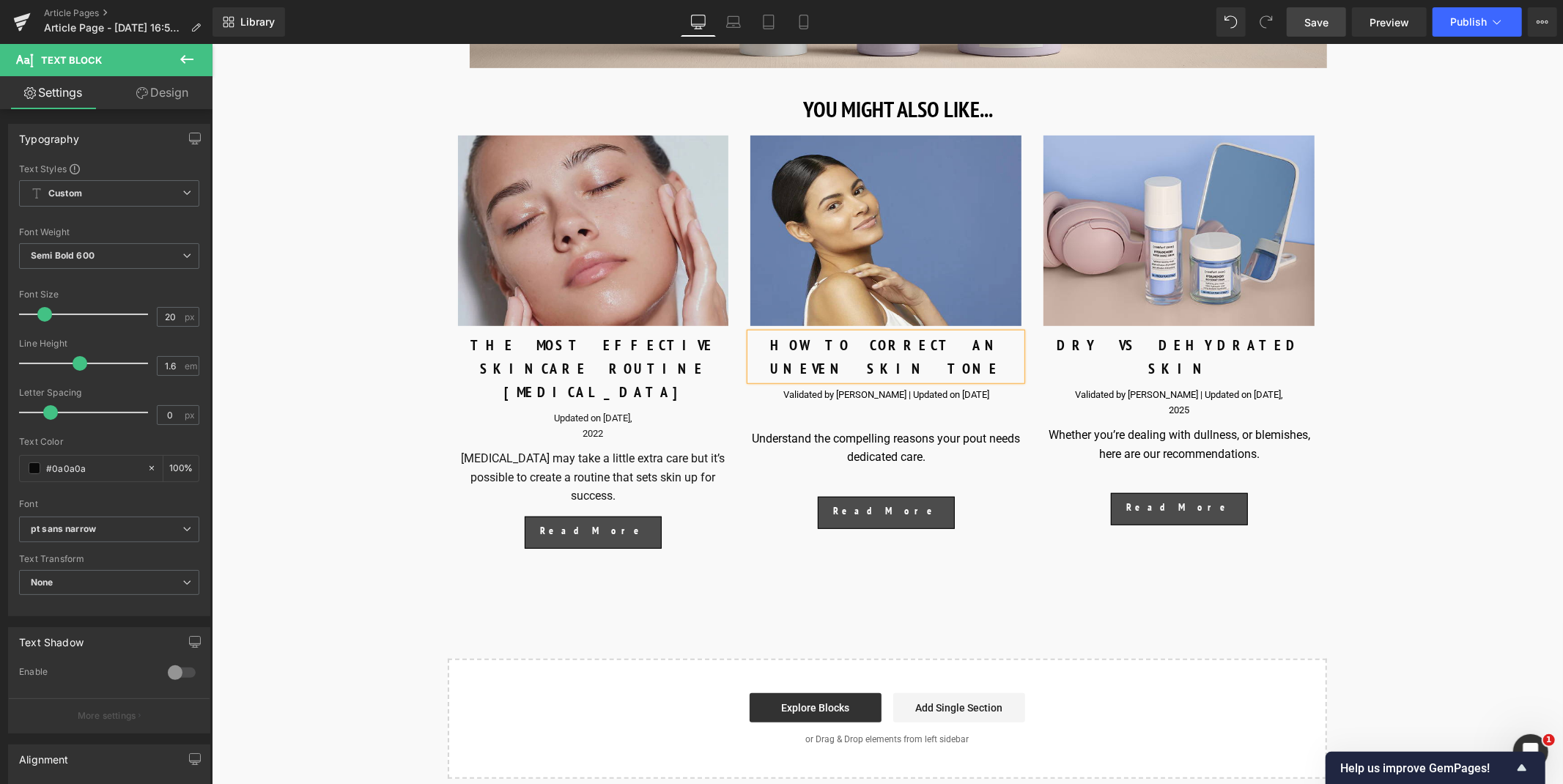
click at [898, 392] on div "Validated by [PERSON_NAME] | Updated on [DATE] Text Block" at bounding box center [885, 394] width 271 height 15
drag, startPoint x: 821, startPoint y: 389, endPoint x: 753, endPoint y: 388, distance: 68.0
click at [753, 388] on div "Validated by [PERSON_NAME] | Updated on [DATE]" at bounding box center [885, 394] width 271 height 15
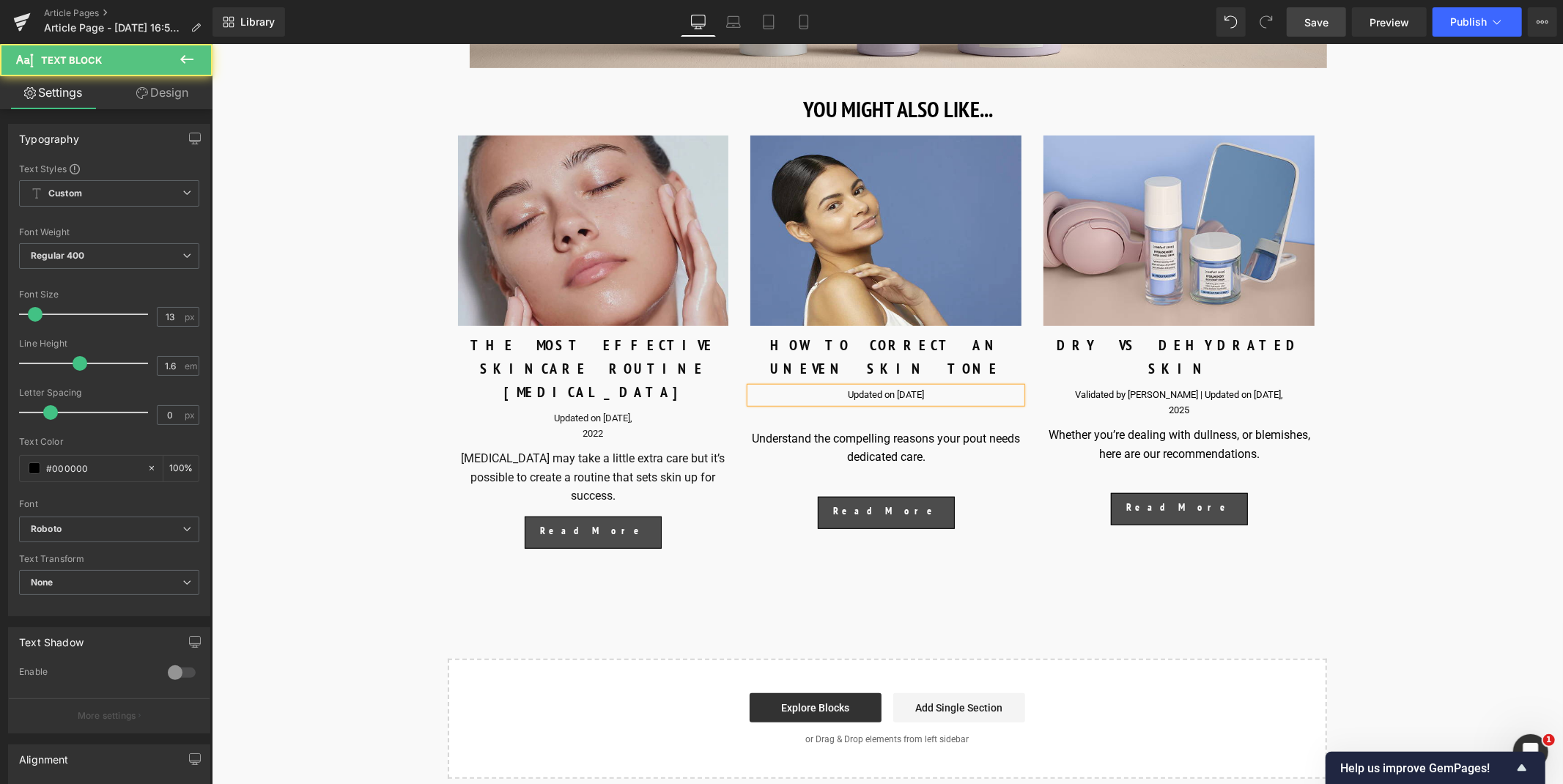
click at [900, 389] on div "Updated on [DATE]" at bounding box center [885, 394] width 271 height 15
click at [573, 420] on span "Text Block" at bounding box center [584, 426] width 46 height 17
click at [612, 422] on icon at bounding box center [616, 426] width 8 height 8
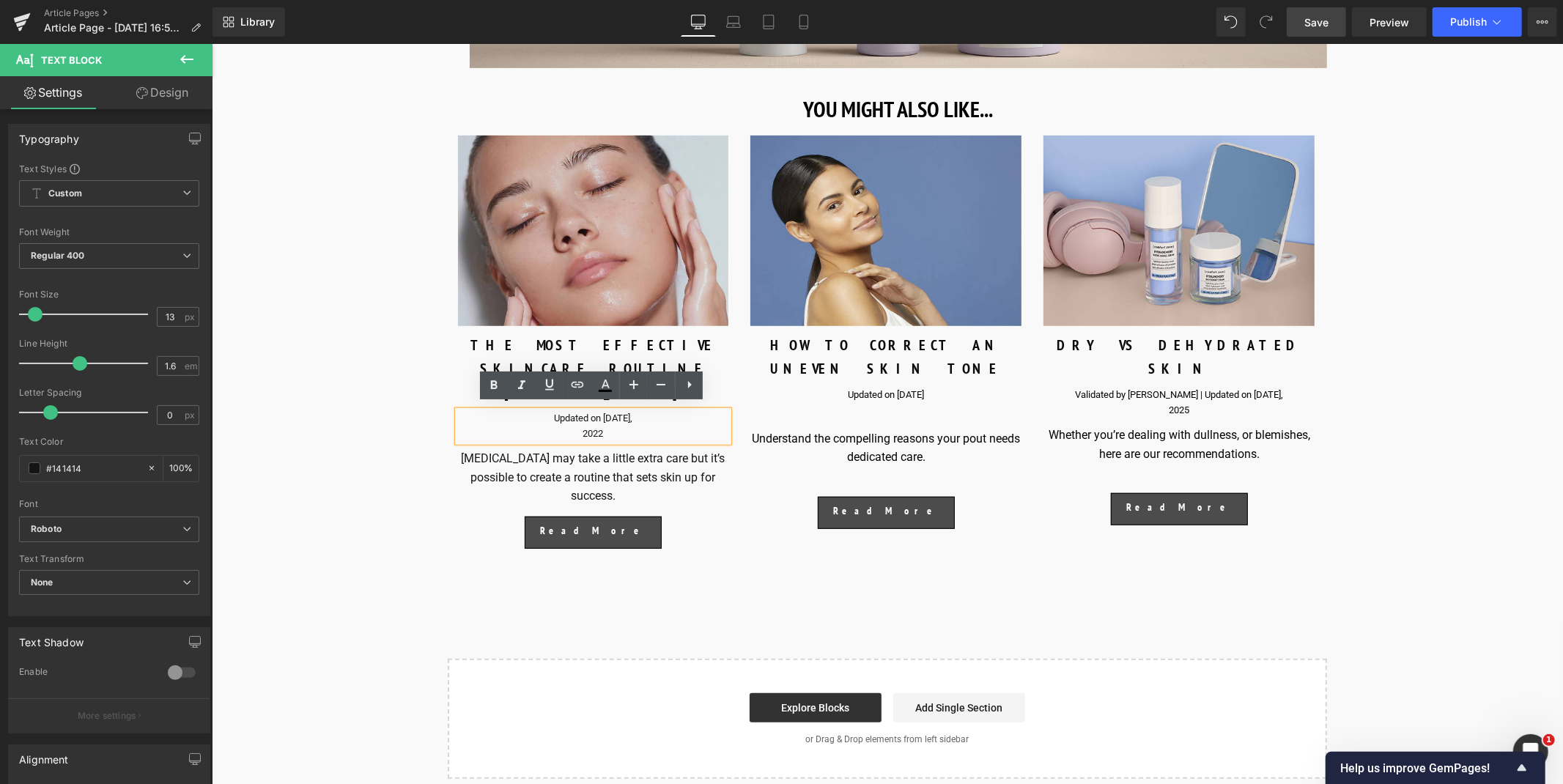
click at [577, 426] on p "2022" at bounding box center [592, 433] width 271 height 15
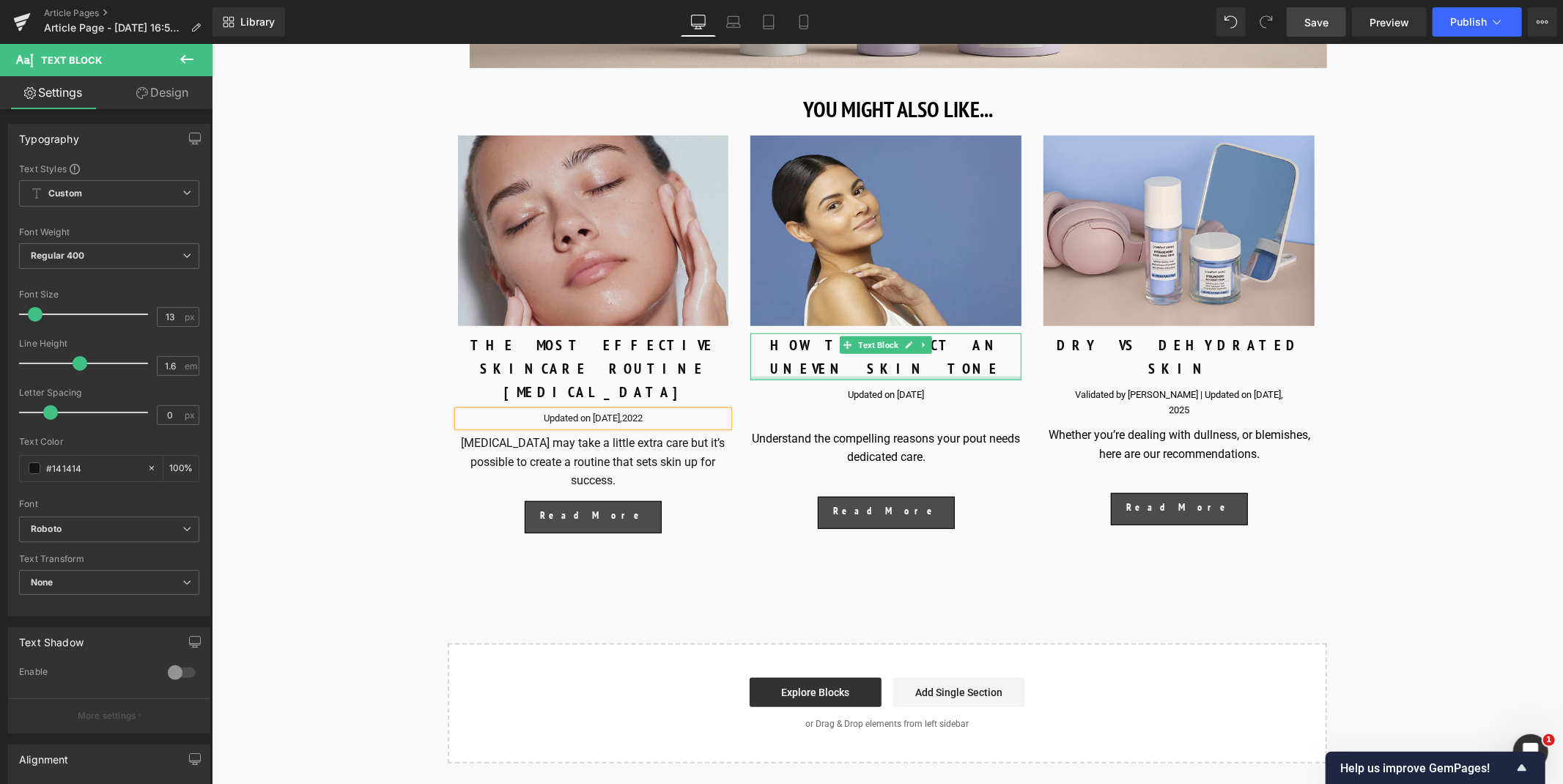
click at [994, 368] on div "HOW TO CORRECT AN UNEVEN SKIN TONE" at bounding box center [885, 355] width 271 height 47
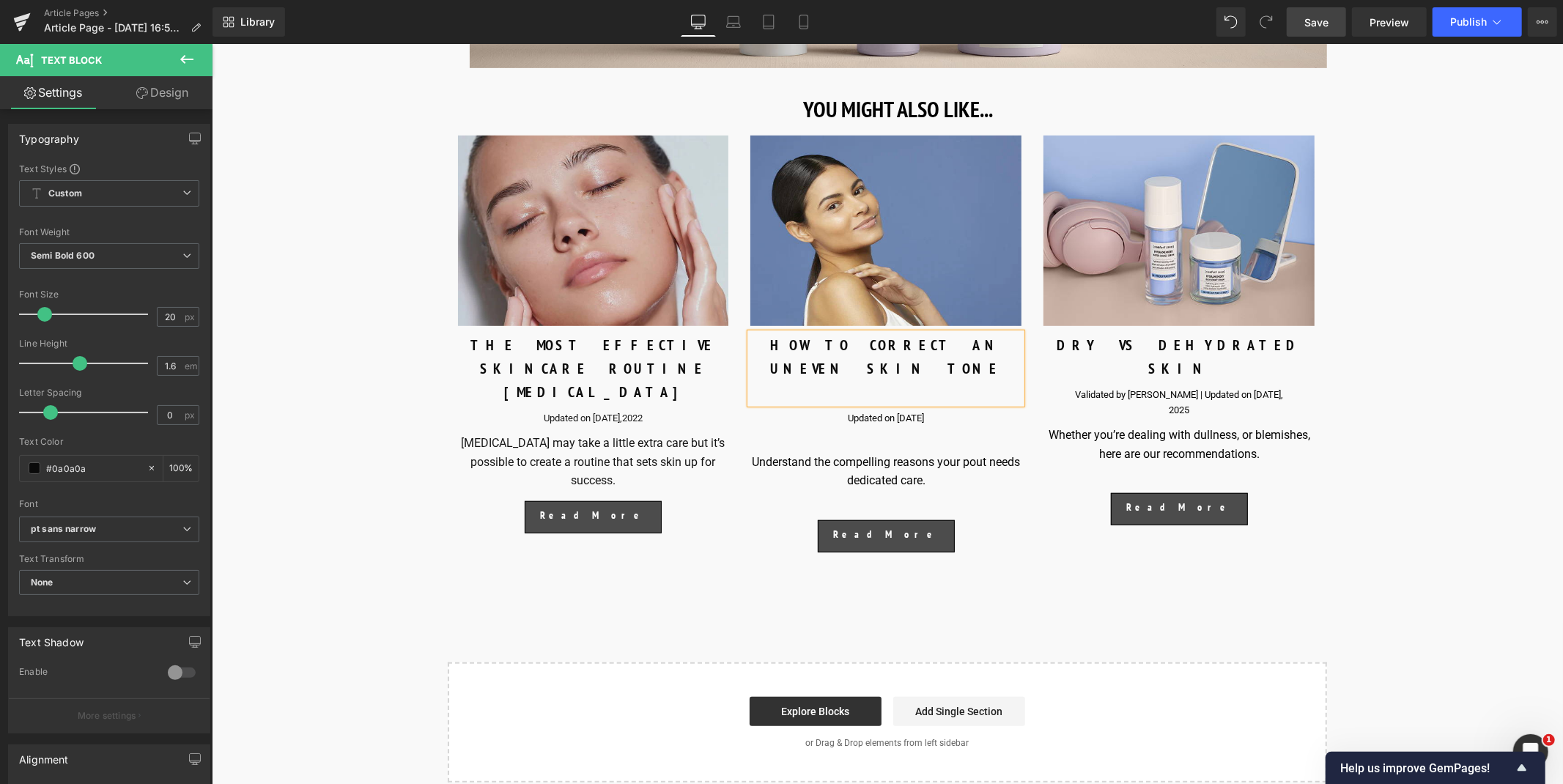
click at [890, 489] on div at bounding box center [885, 499] width 271 height 19
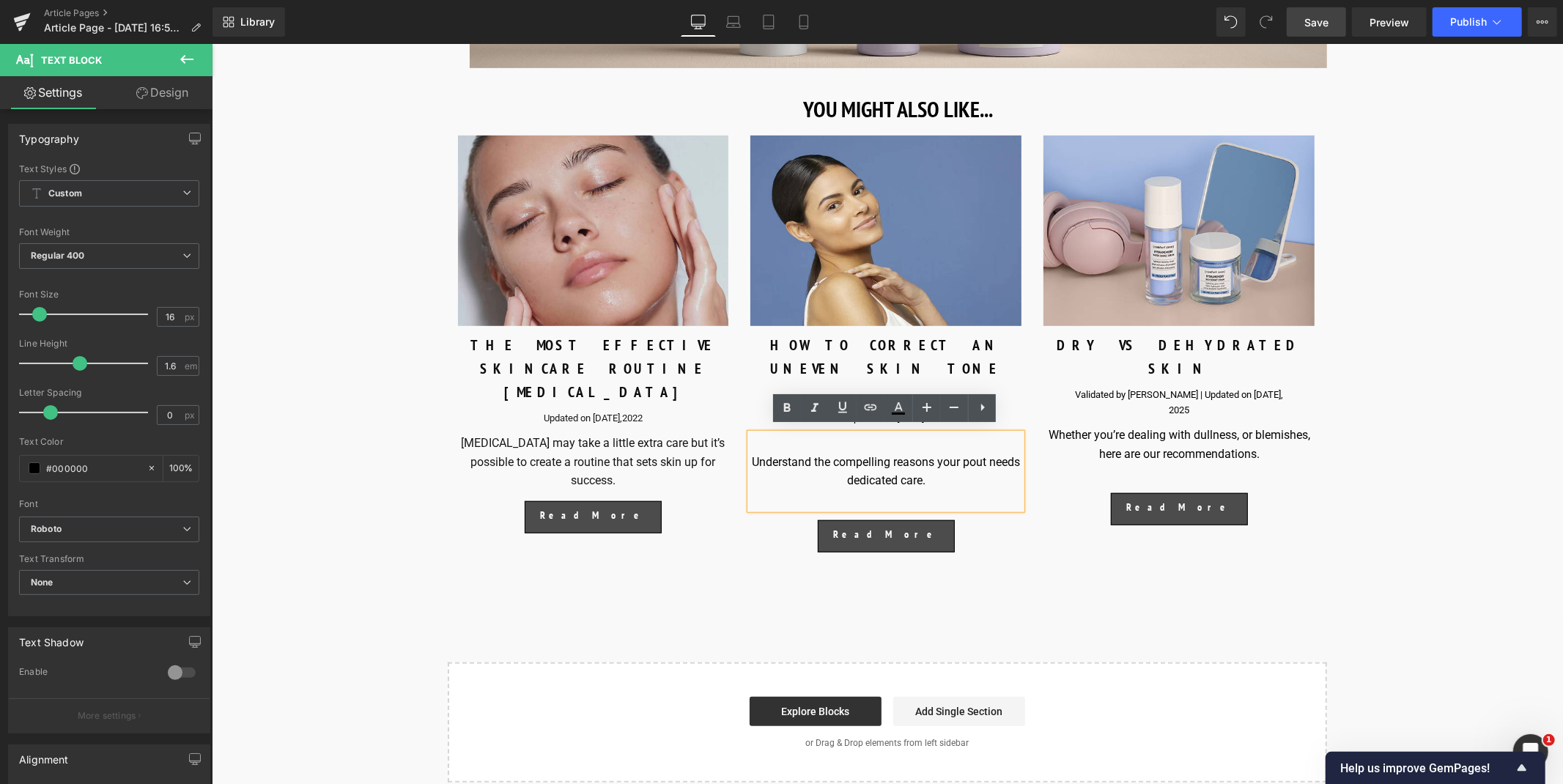
click at [924, 465] on div "Understand the compelling reasons your pout needs dedicated care." at bounding box center [885, 470] width 271 height 75
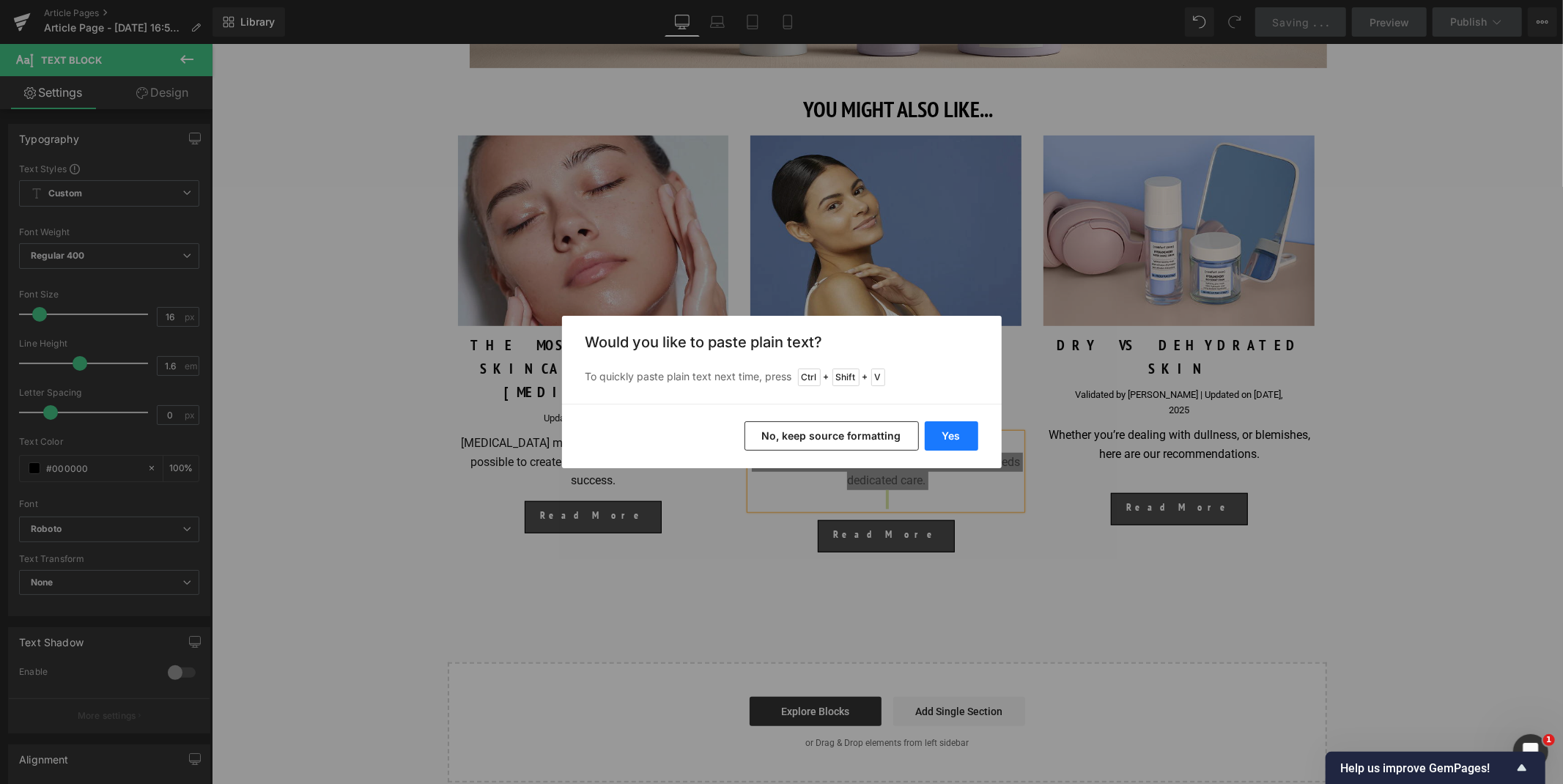
click at [933, 444] on button "Yes" at bounding box center [951, 435] width 54 height 29
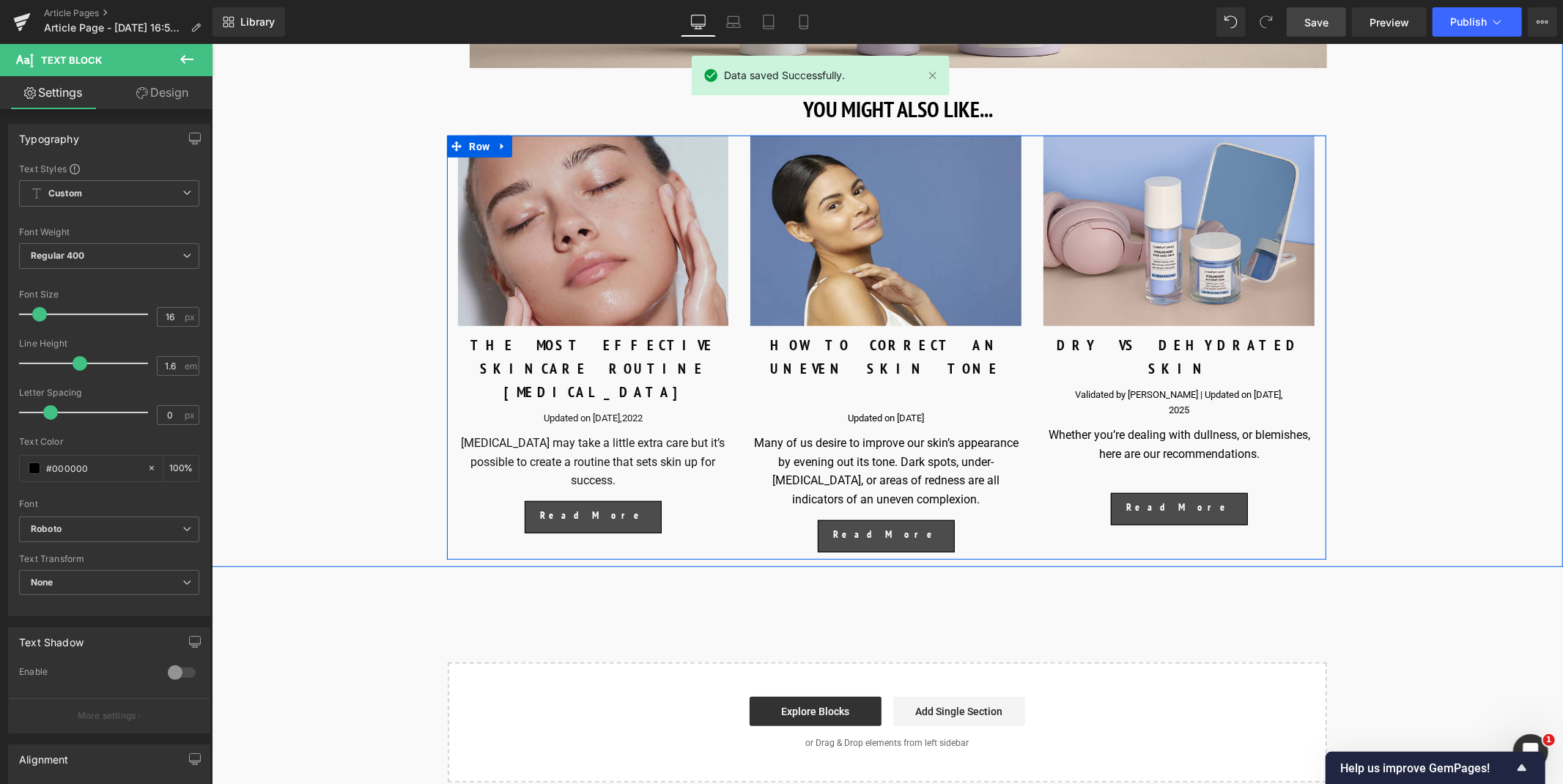
click at [876, 391] on div at bounding box center [885, 391] width 271 height 23
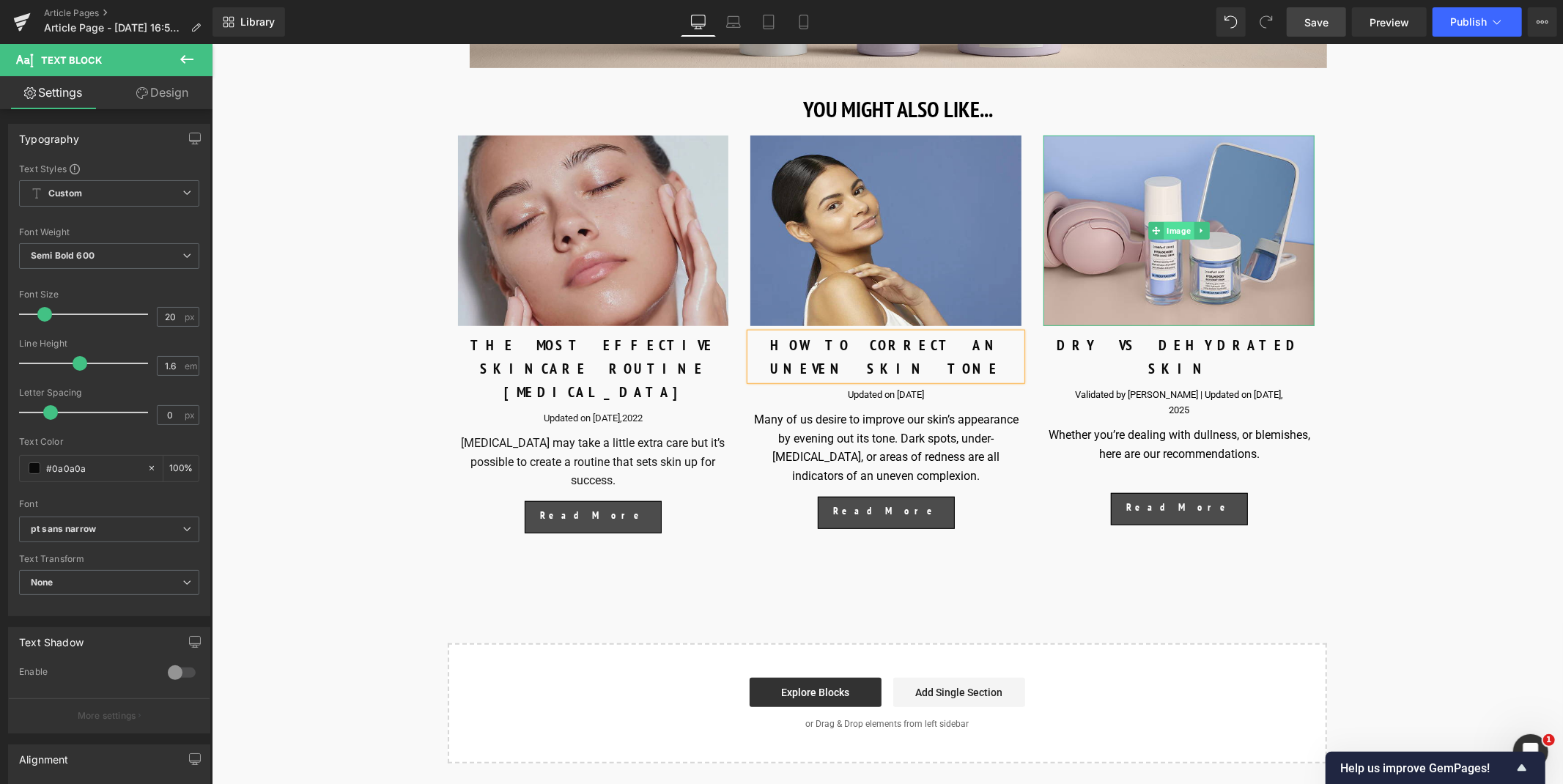
click at [1183, 239] on span "Image" at bounding box center [1178, 230] width 30 height 17
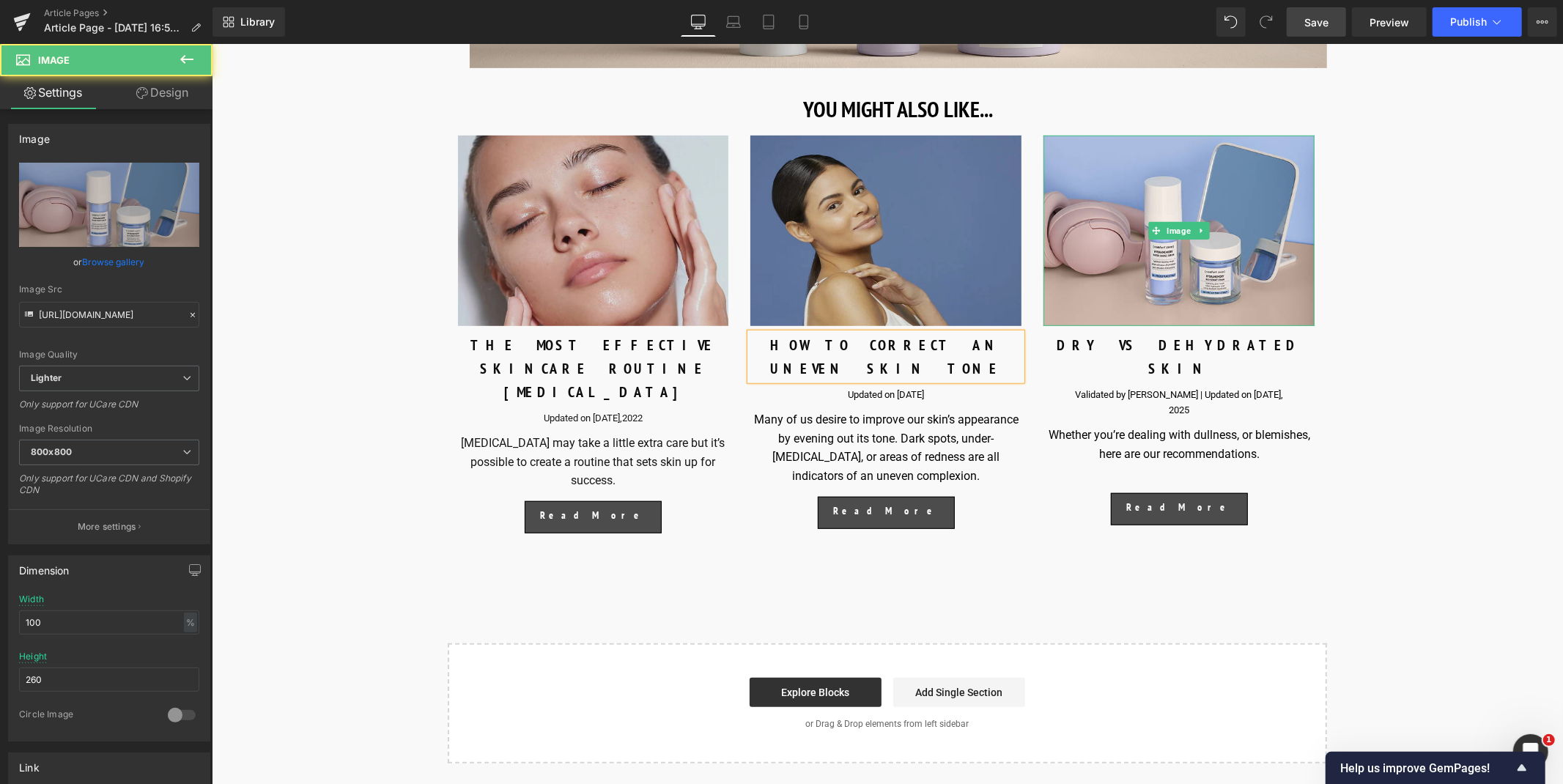
click at [782, 309] on img at bounding box center [885, 230] width 271 height 191
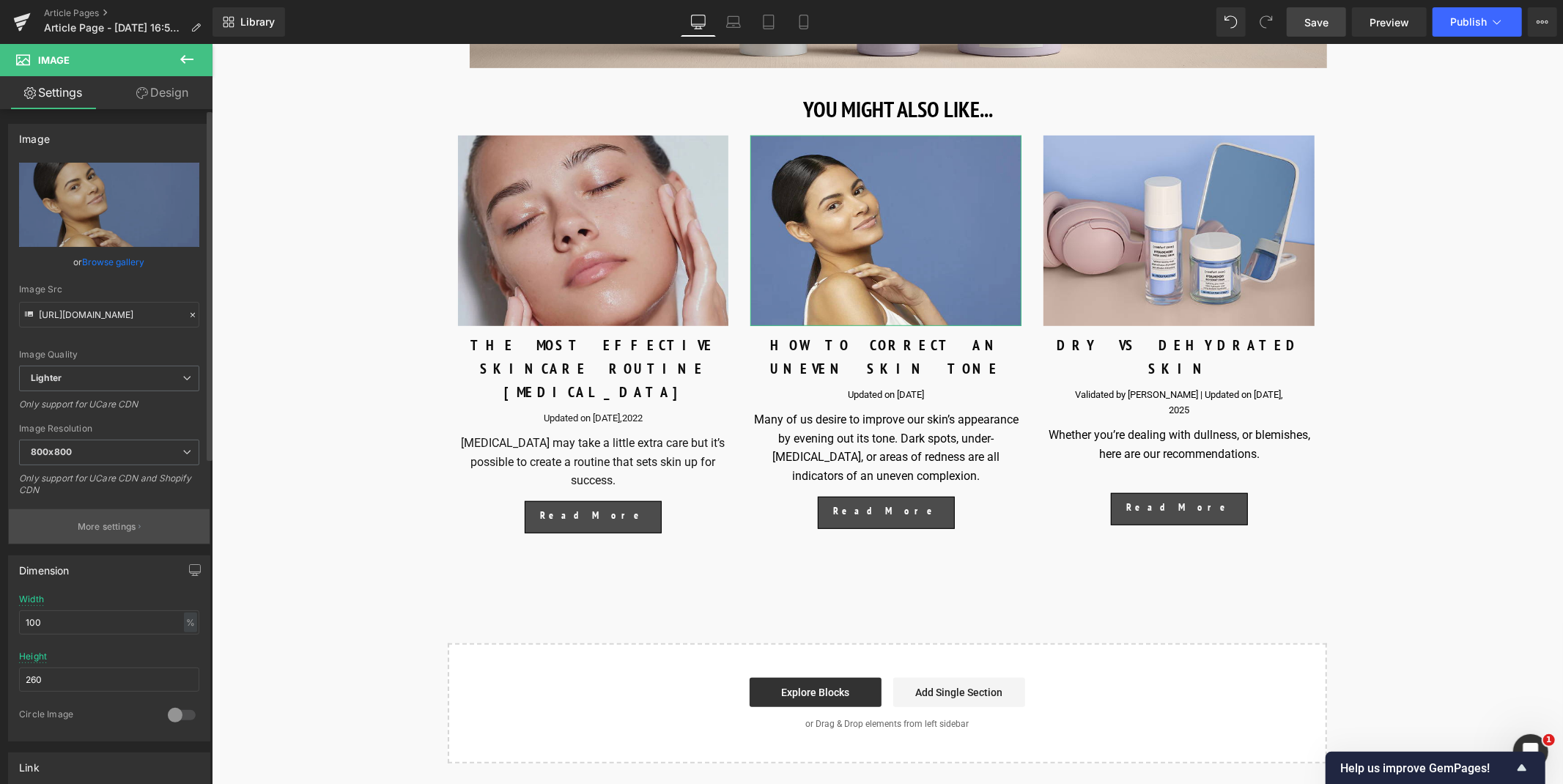
scroll to position [385, 0]
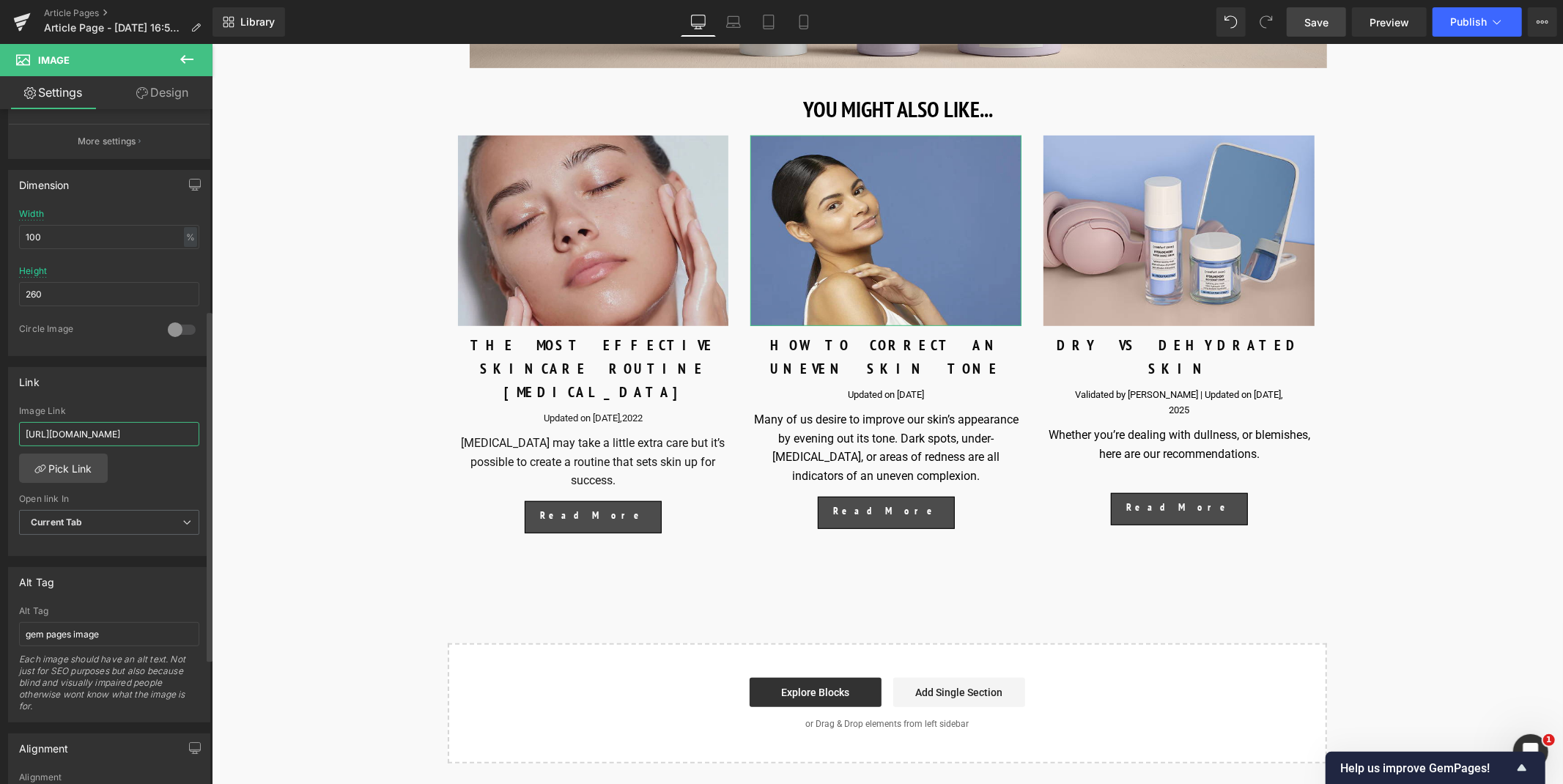
click at [118, 438] on input "[URL][DOMAIN_NAME]" at bounding box center [109, 433] width 180 height 24
type input "[URL][DOMAIN_NAME]"
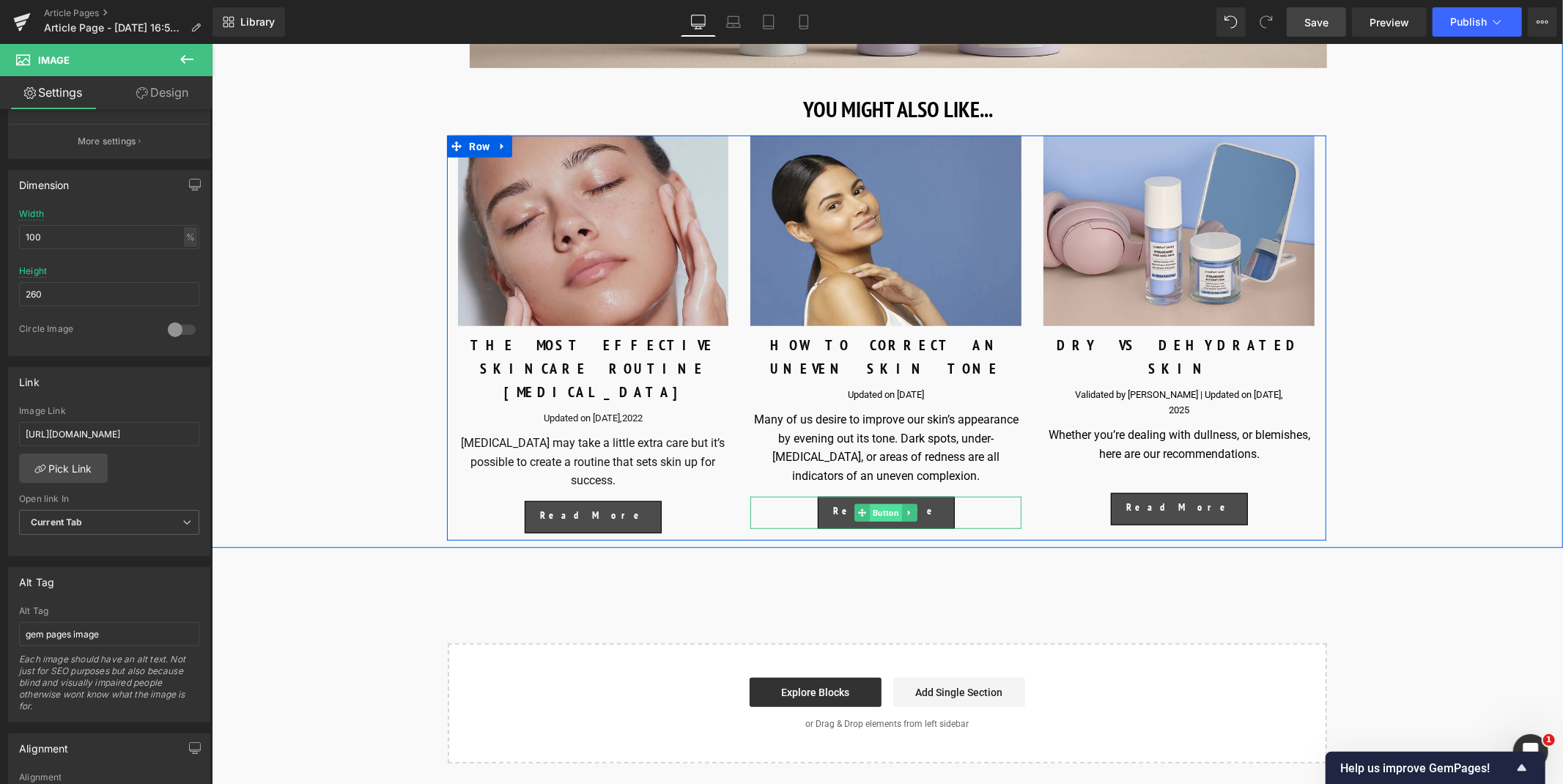
click at [892, 503] on span "Button" at bounding box center [885, 511] width 32 height 17
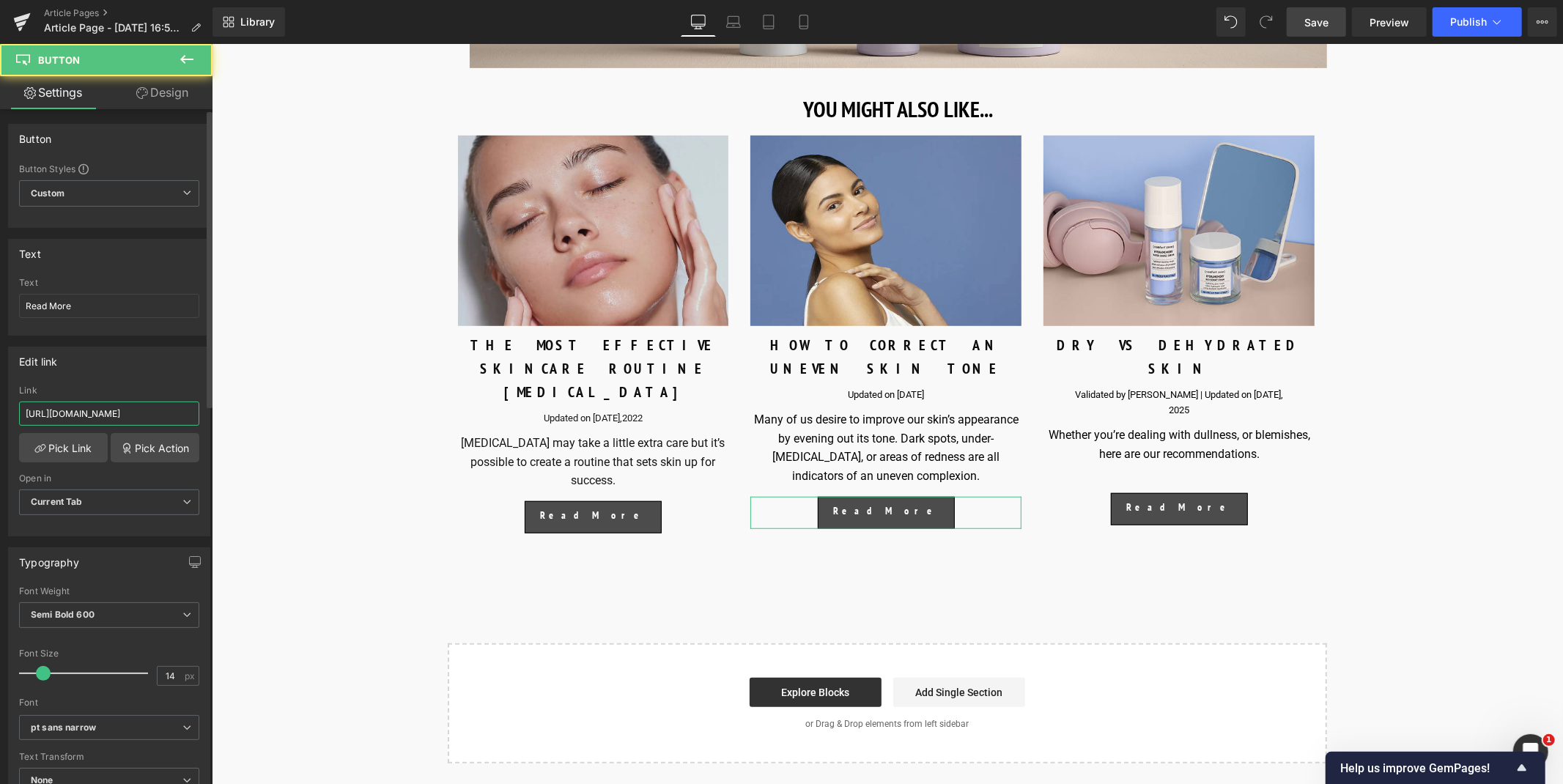
click at [146, 416] on input "[URL][DOMAIN_NAME]" at bounding box center [109, 413] width 180 height 24
paste input "[DOMAIN_NAME][URL]"
type input "[URL][DOMAIN_NAME]"
click at [1319, 20] on span "Save" at bounding box center [1315, 22] width 24 height 15
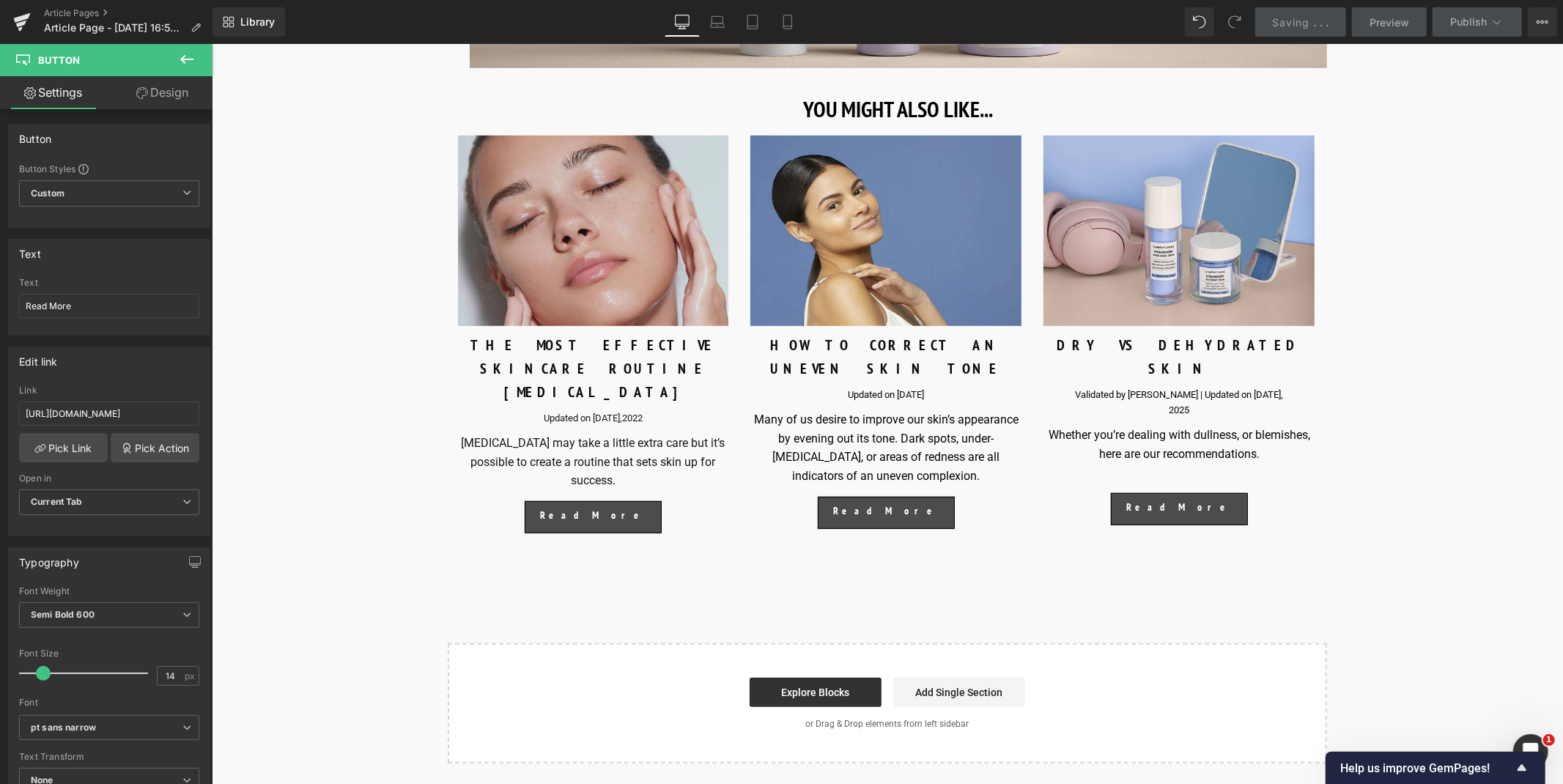
scroll to position [0, 0]
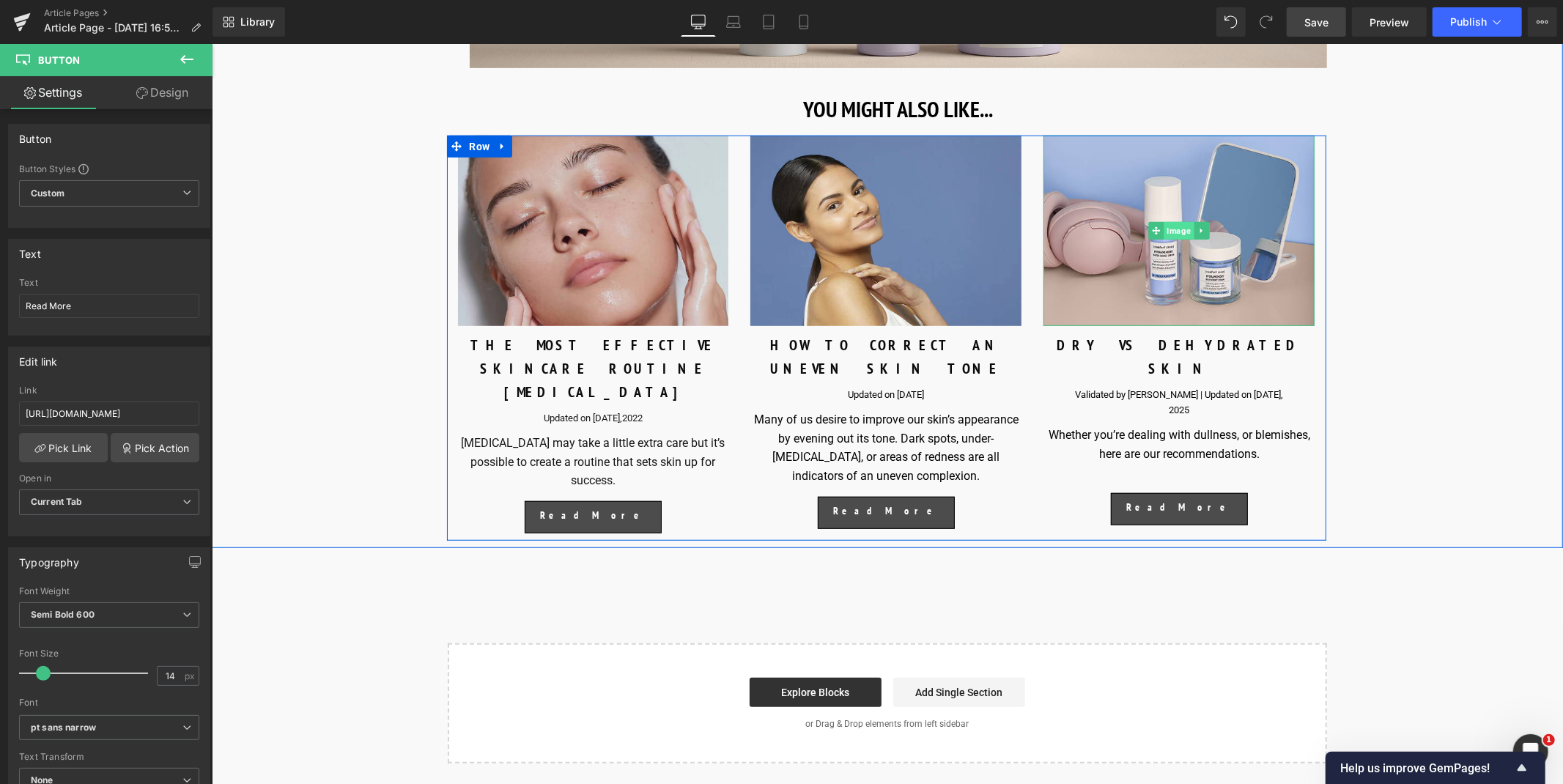
click at [1173, 239] on span "Image" at bounding box center [1178, 230] width 30 height 17
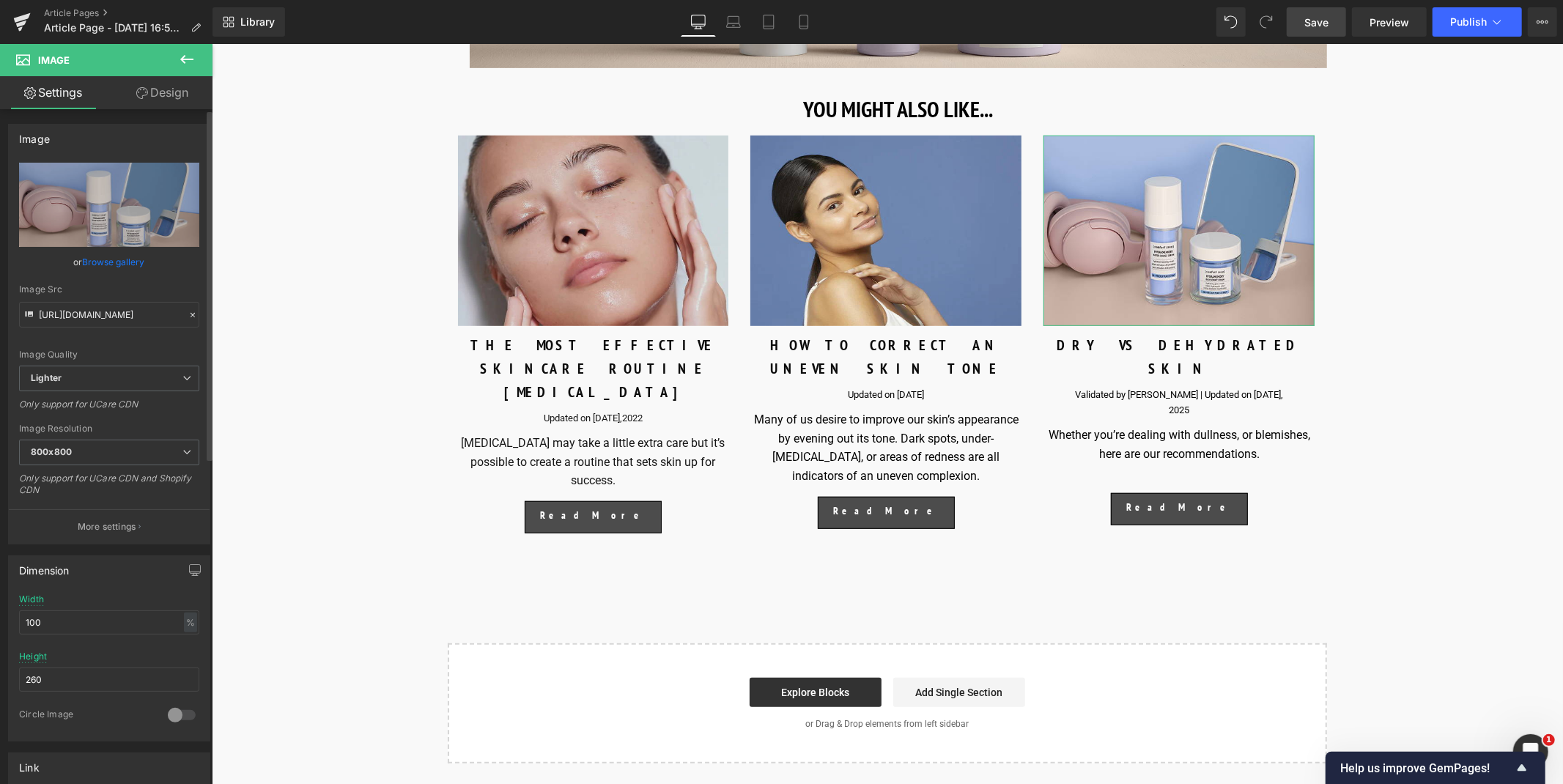
click at [99, 254] on link "Browse gallery" at bounding box center [114, 261] width 63 height 26
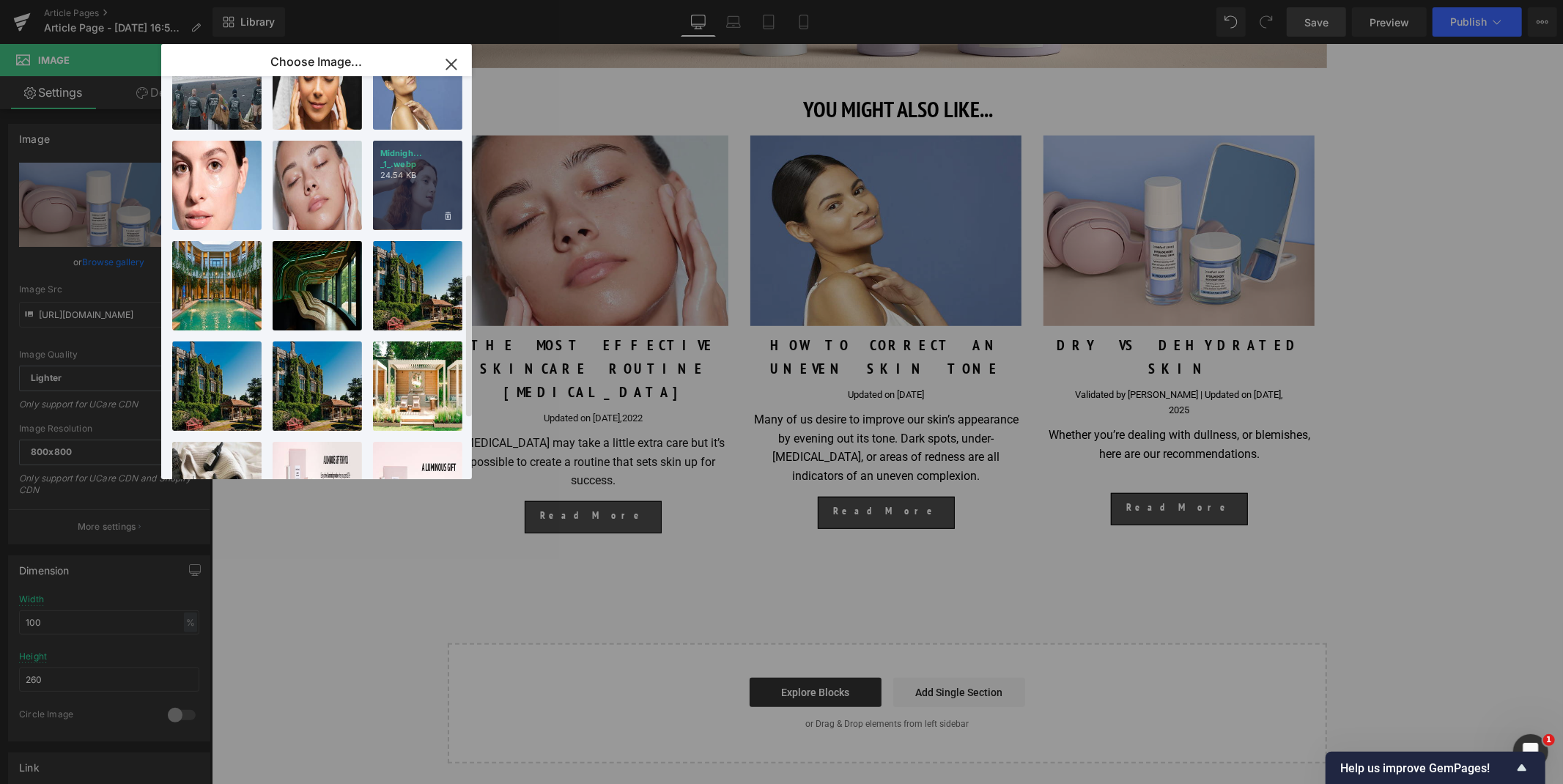
click at [414, 184] on div "Midnigh... _1_.webp 24.54 KB" at bounding box center [417, 185] width 90 height 90
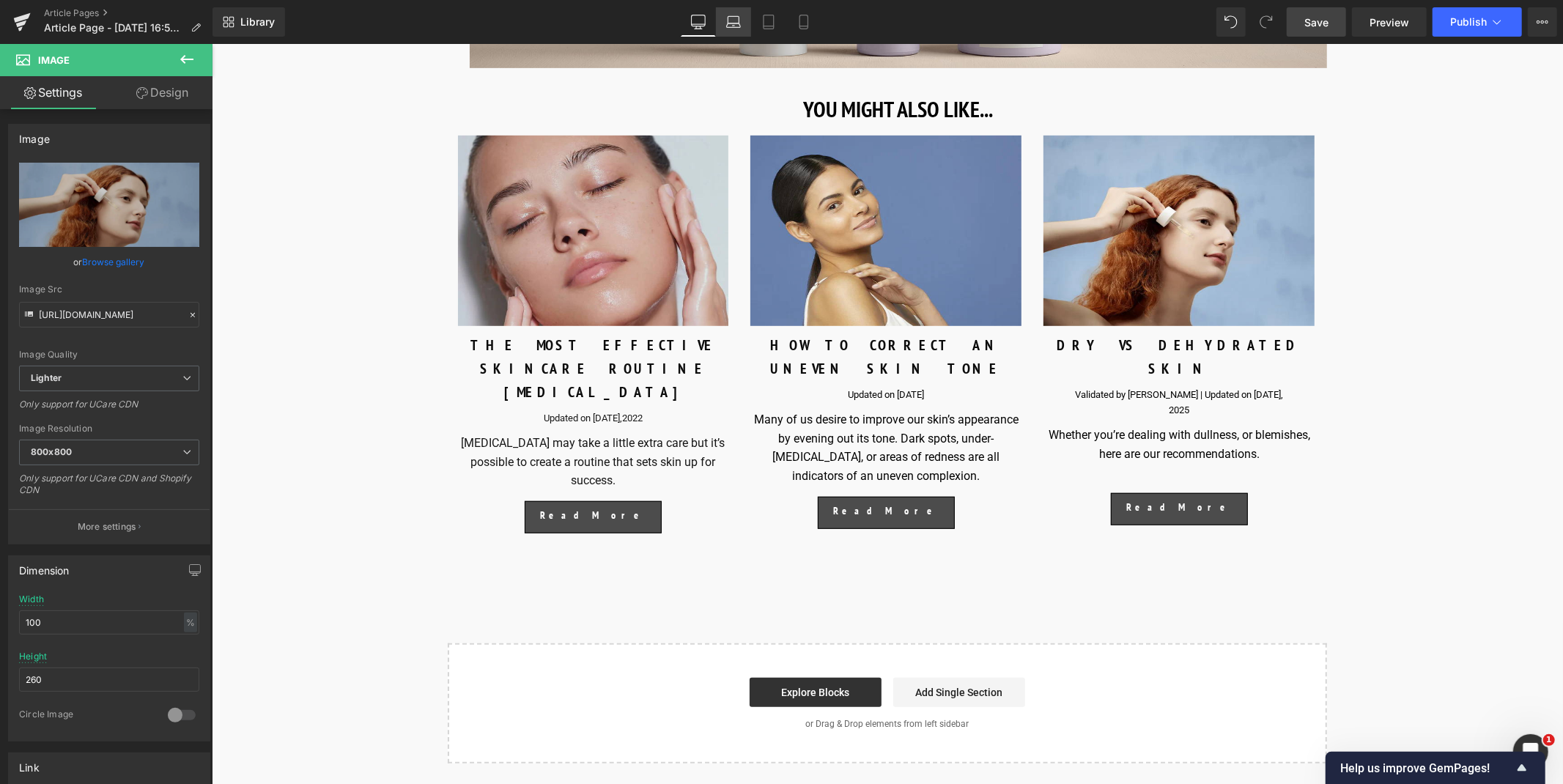
type input "[URL][DOMAIN_NAME]"
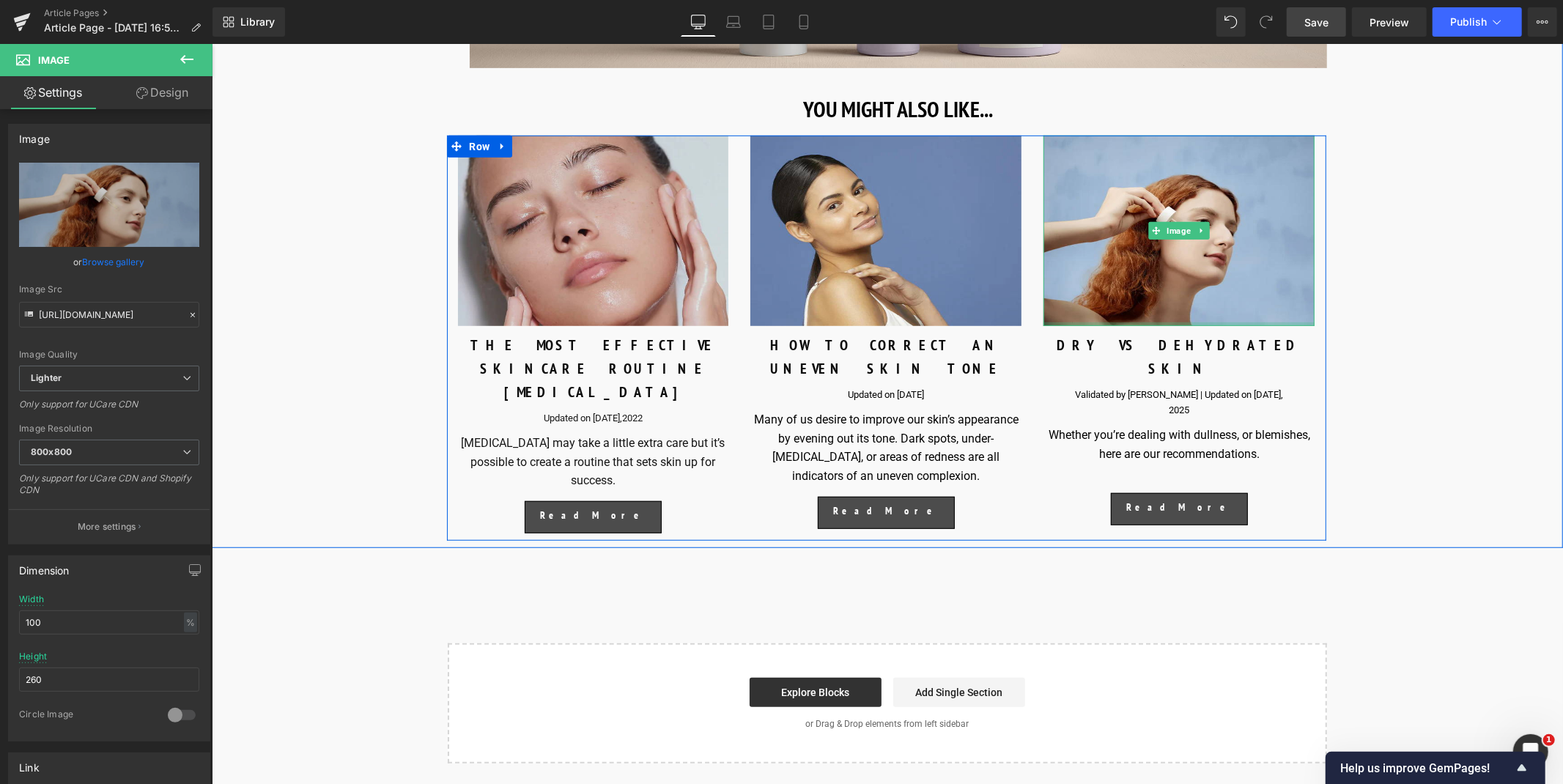
click at [1168, 353] on div "DRY VS DEHYDRATED SKIN Text Block" at bounding box center [1178, 355] width 271 height 47
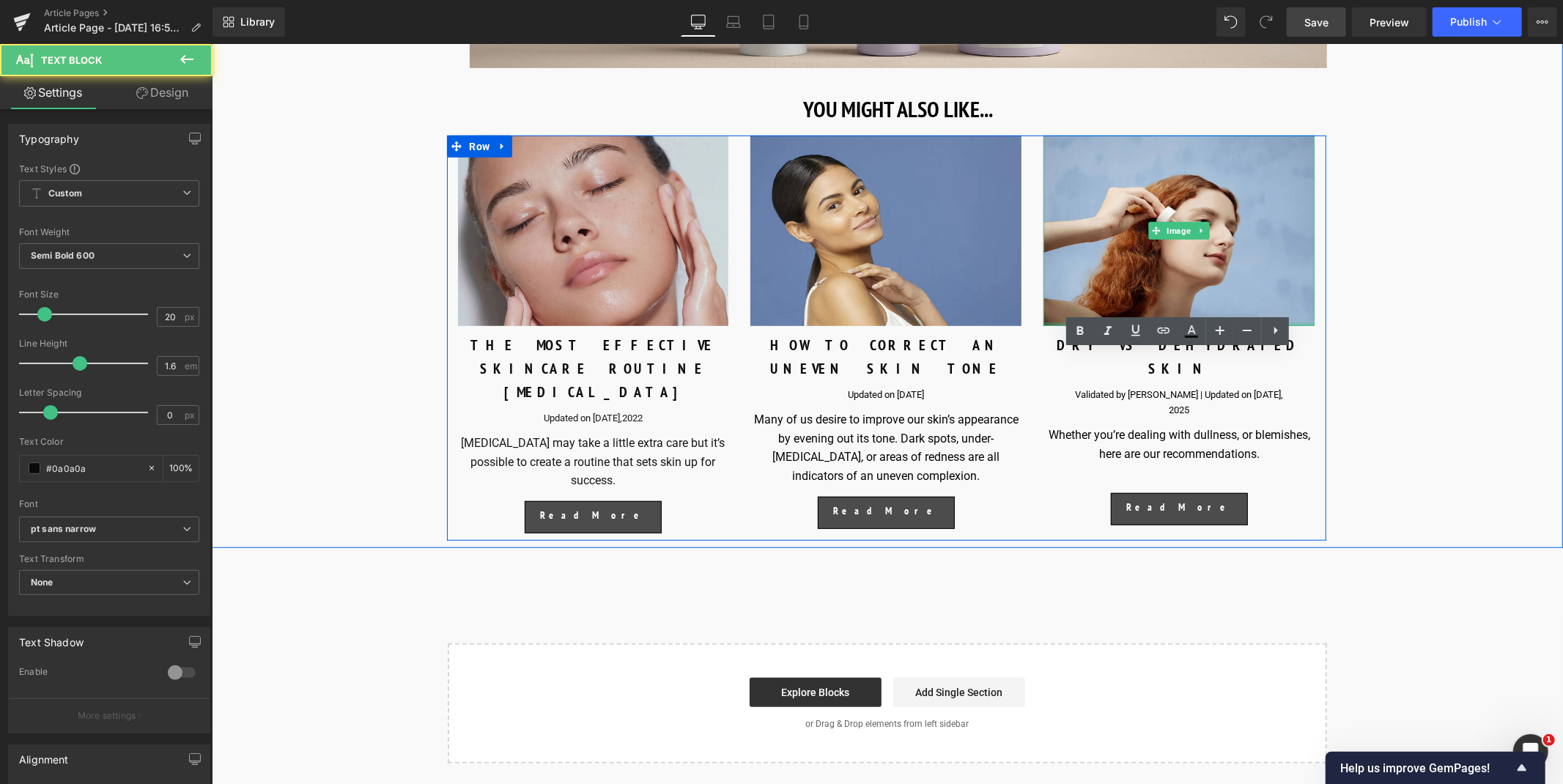
click at [1168, 353] on div "DRY VS DEHYDRATED SKIN" at bounding box center [1178, 355] width 271 height 47
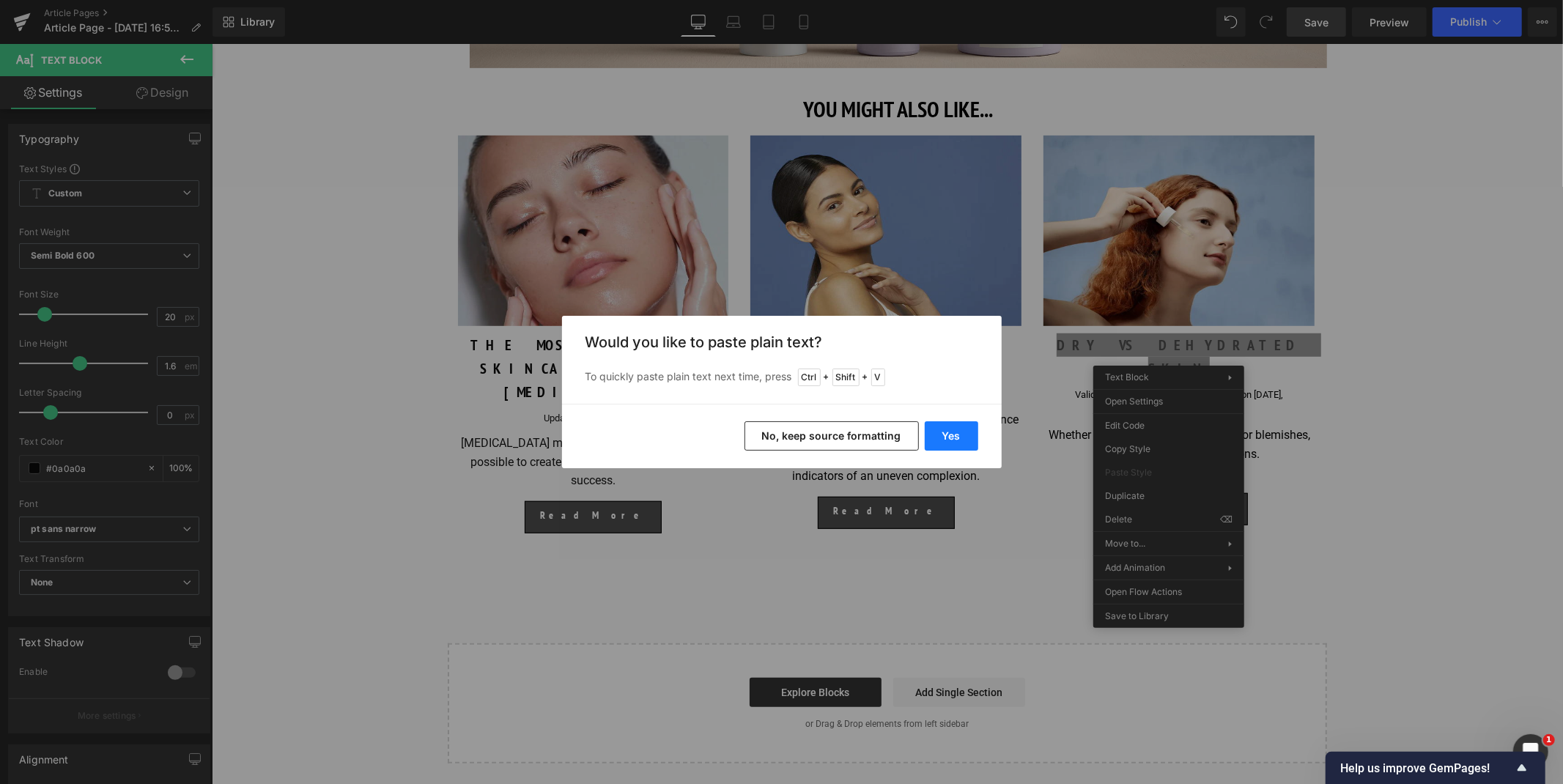
click at [946, 430] on button "Yes" at bounding box center [951, 435] width 54 height 29
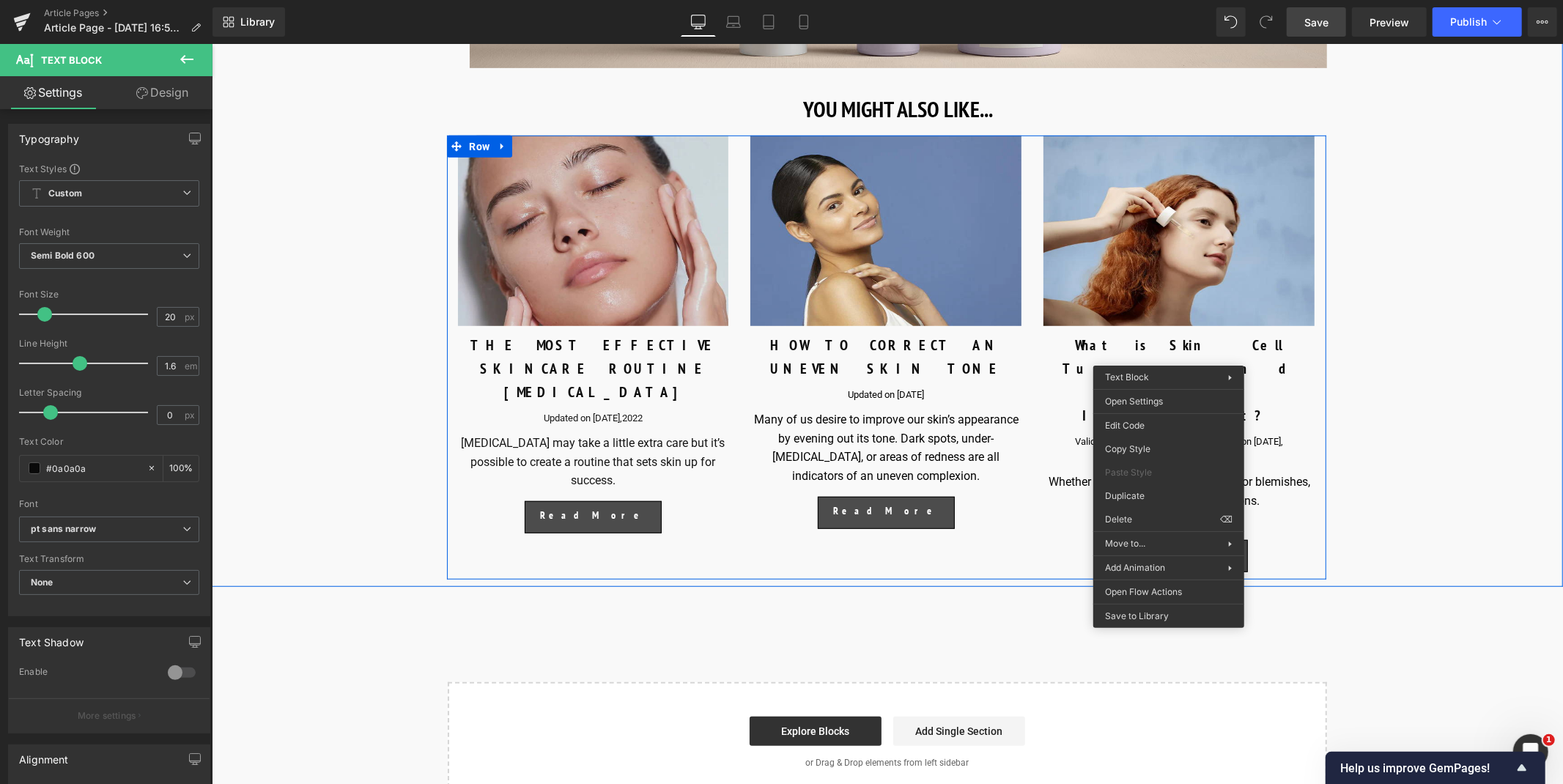
click at [1232, 359] on div "What is Skin Cell Turnover and Why is it so Important?" at bounding box center [1178, 379] width 271 height 93
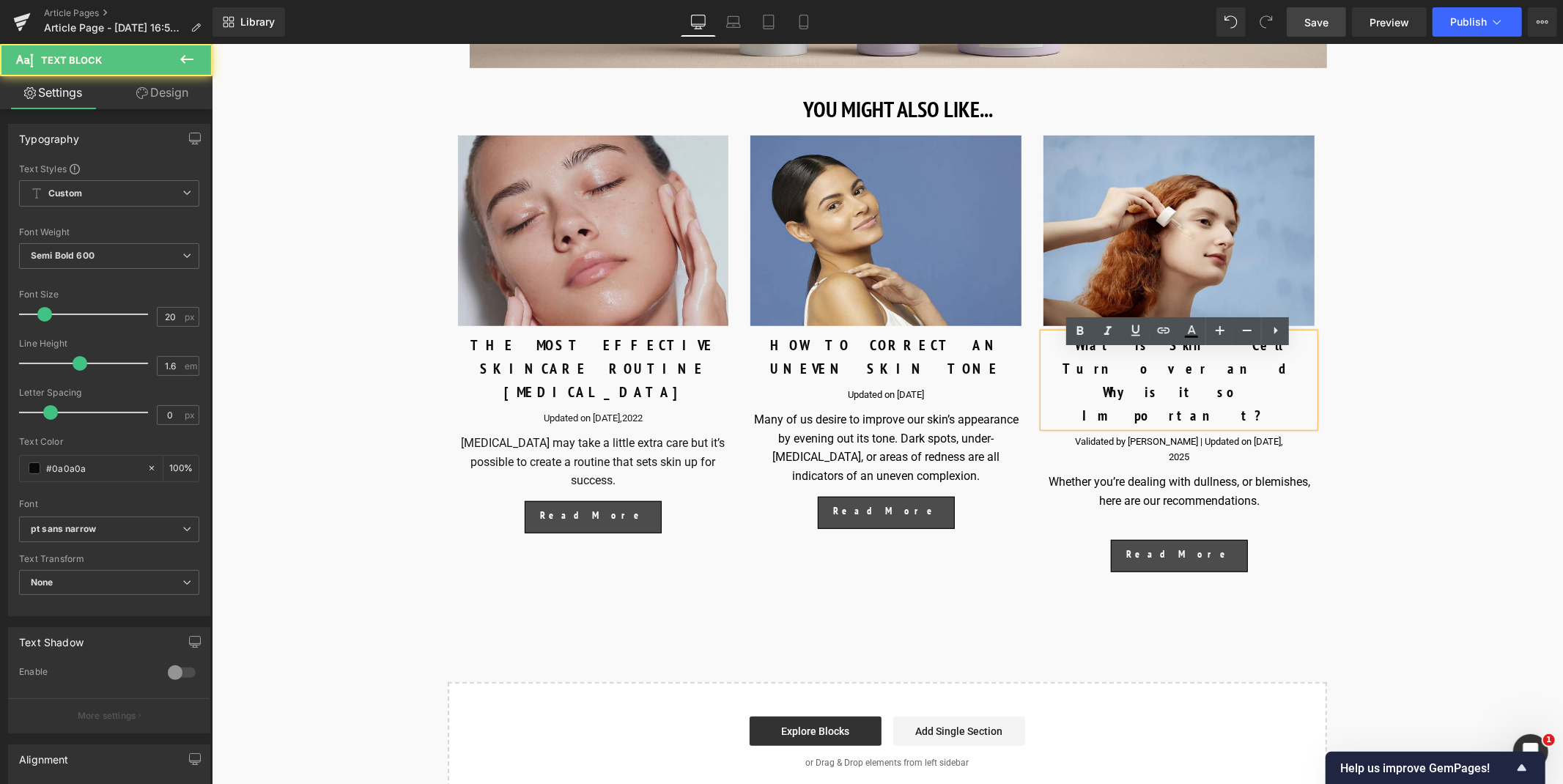
click at [1090, 359] on div "What is Skin Cell Turnover and Why is it so Important?" at bounding box center [1178, 379] width 271 height 93
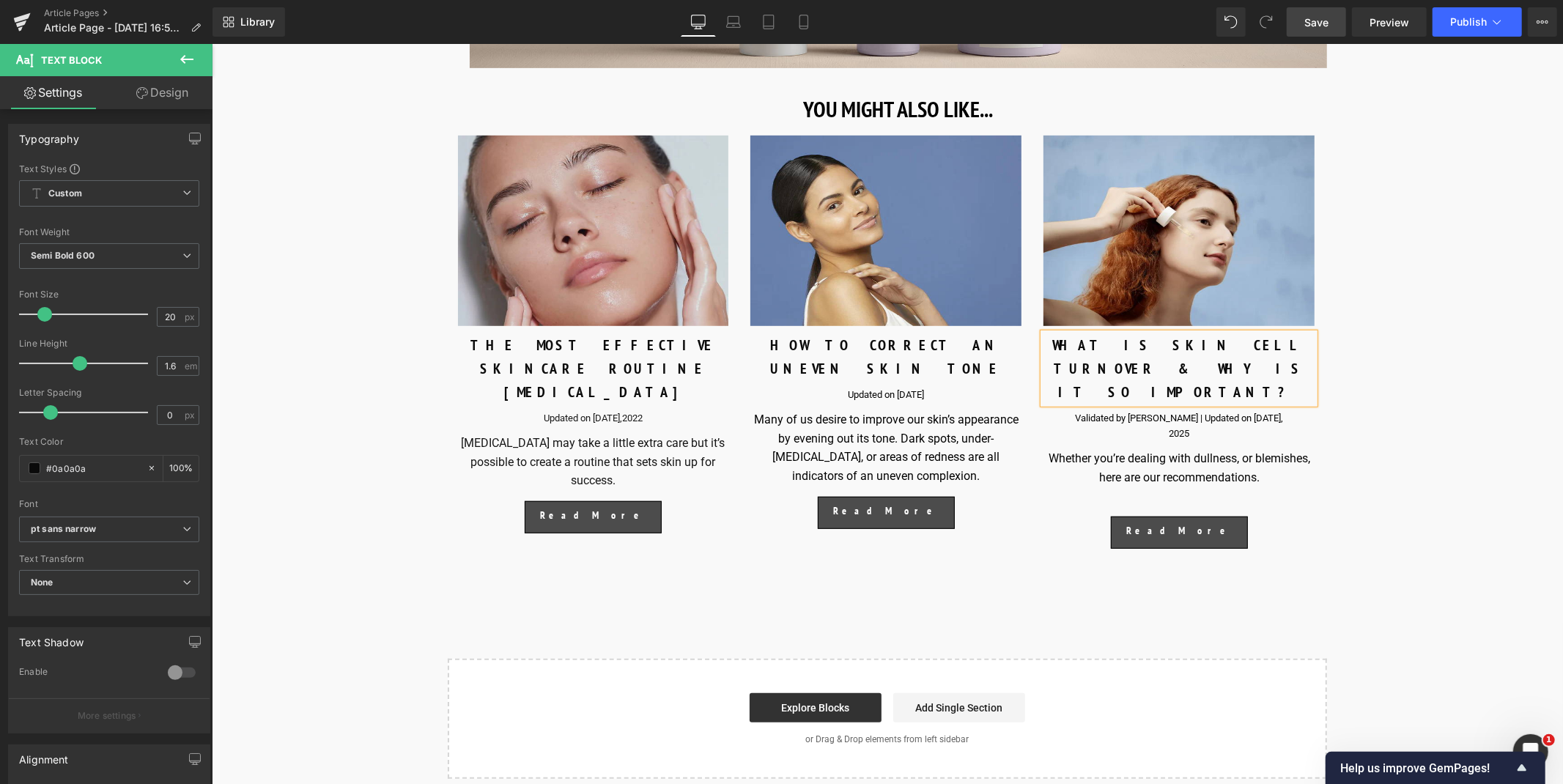
click at [1179, 410] on div "Validated by [PERSON_NAME] | Updated on [DATE] Text Block" at bounding box center [1178, 426] width 271 height 31
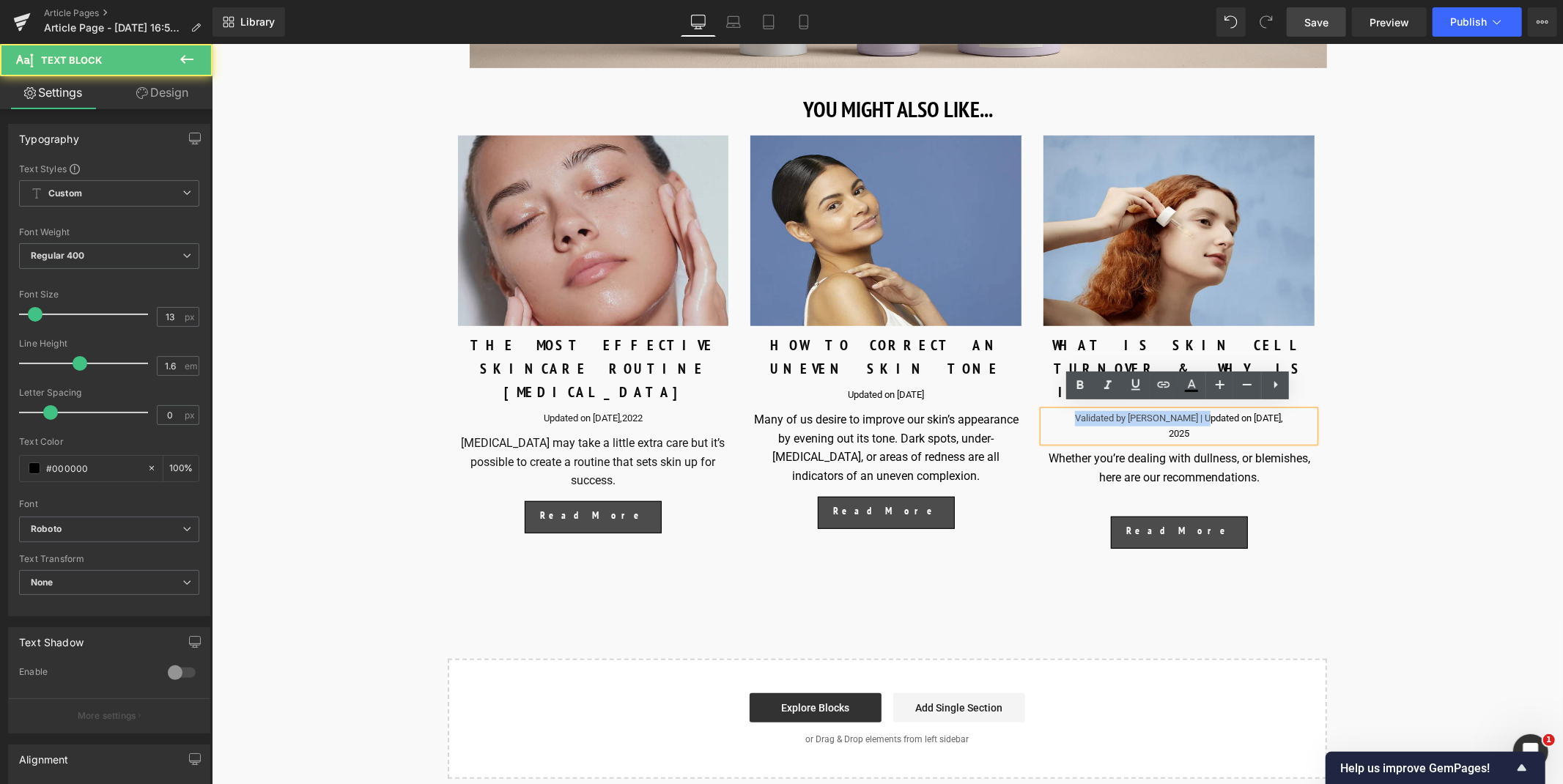
drag, startPoint x: 1197, startPoint y: 413, endPoint x: 1075, endPoint y: 414, distance: 122.0
click at [1075, 414] on div "Validated by [PERSON_NAME] | Updated on [DATE]" at bounding box center [1178, 426] width 271 height 31
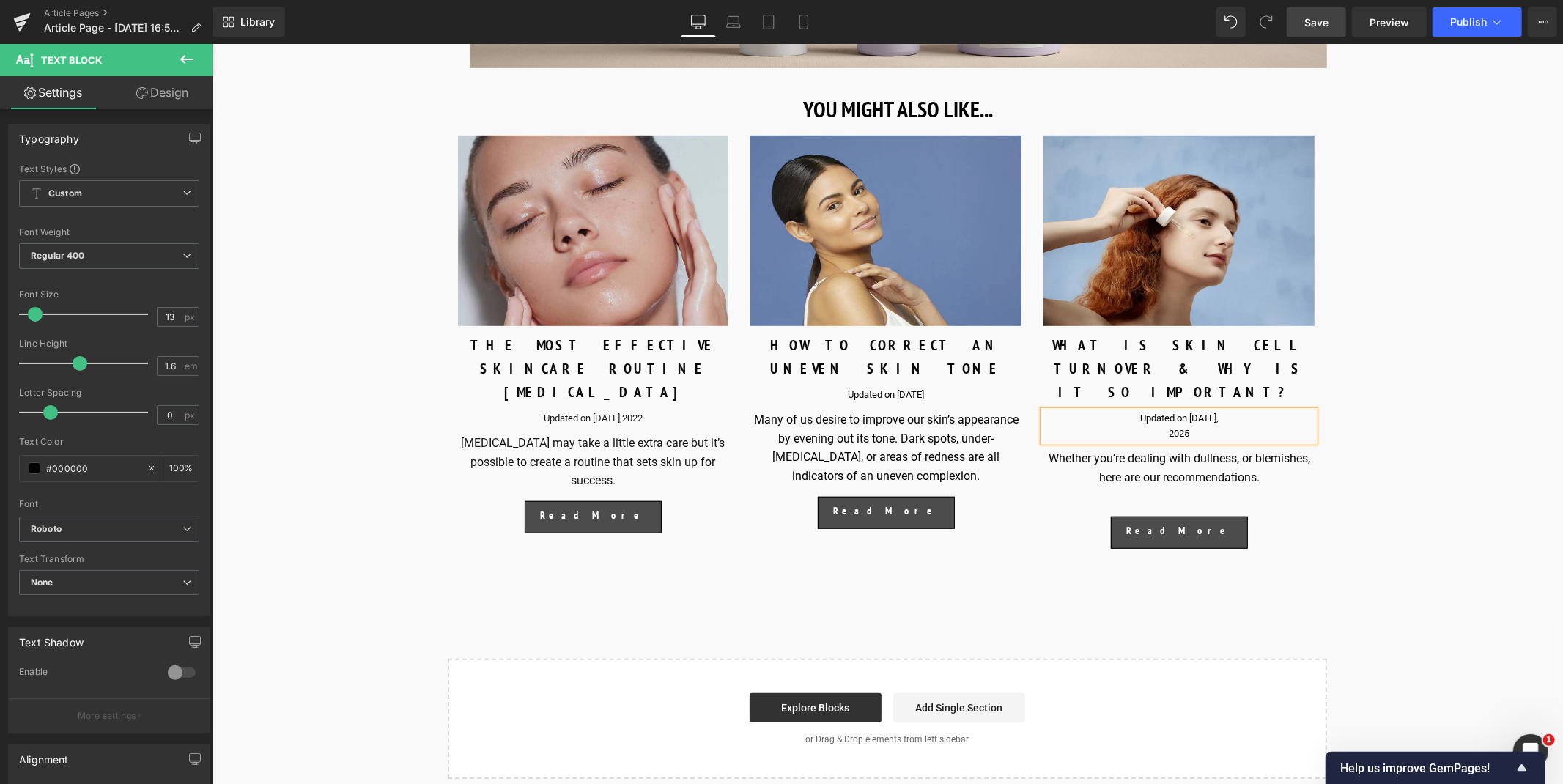
click at [1197, 411] on div "Updated on [DATE]" at bounding box center [1178, 426] width 271 height 31
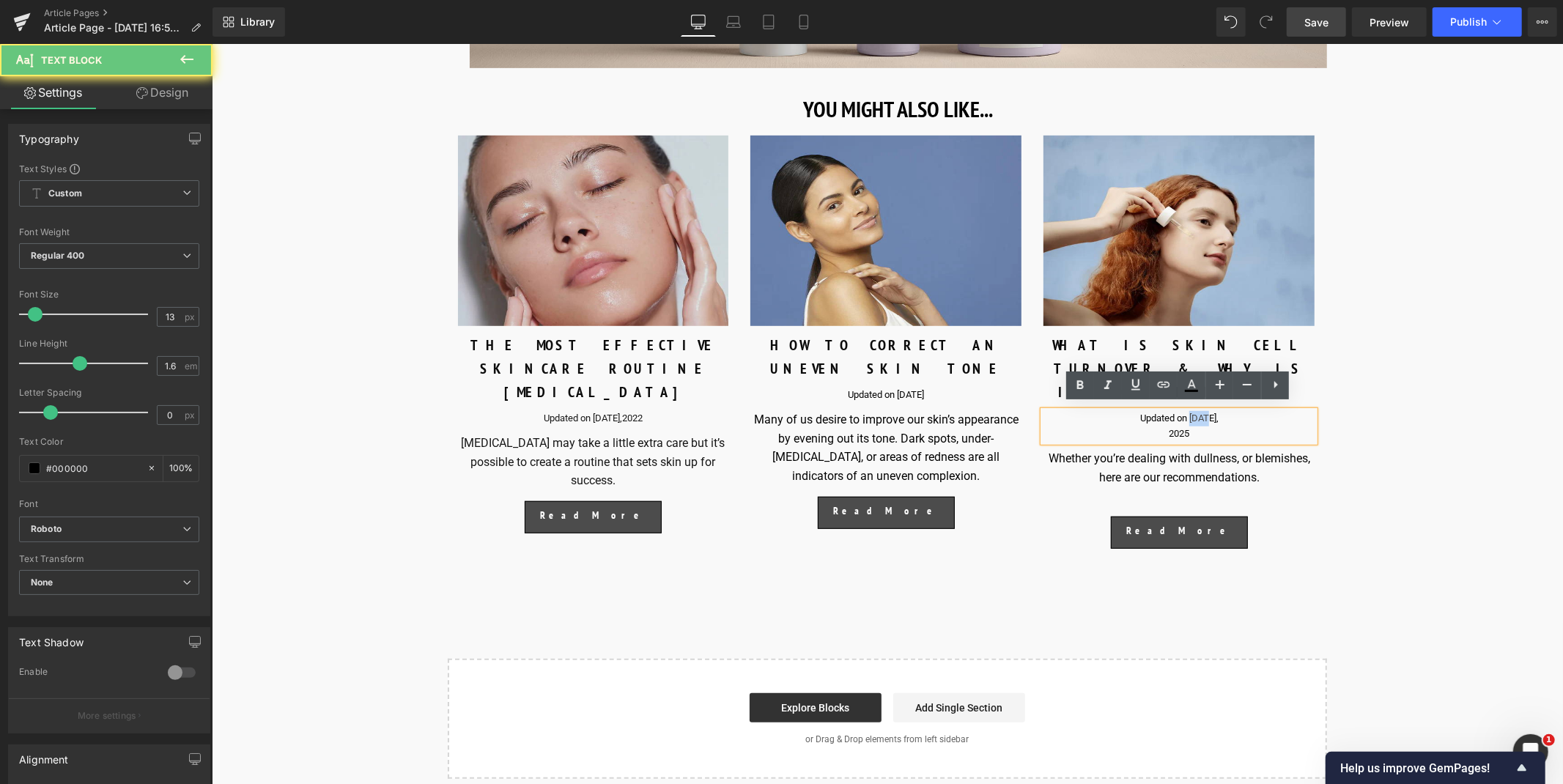
click at [1197, 411] on div "Updated on [DATE]" at bounding box center [1178, 426] width 271 height 31
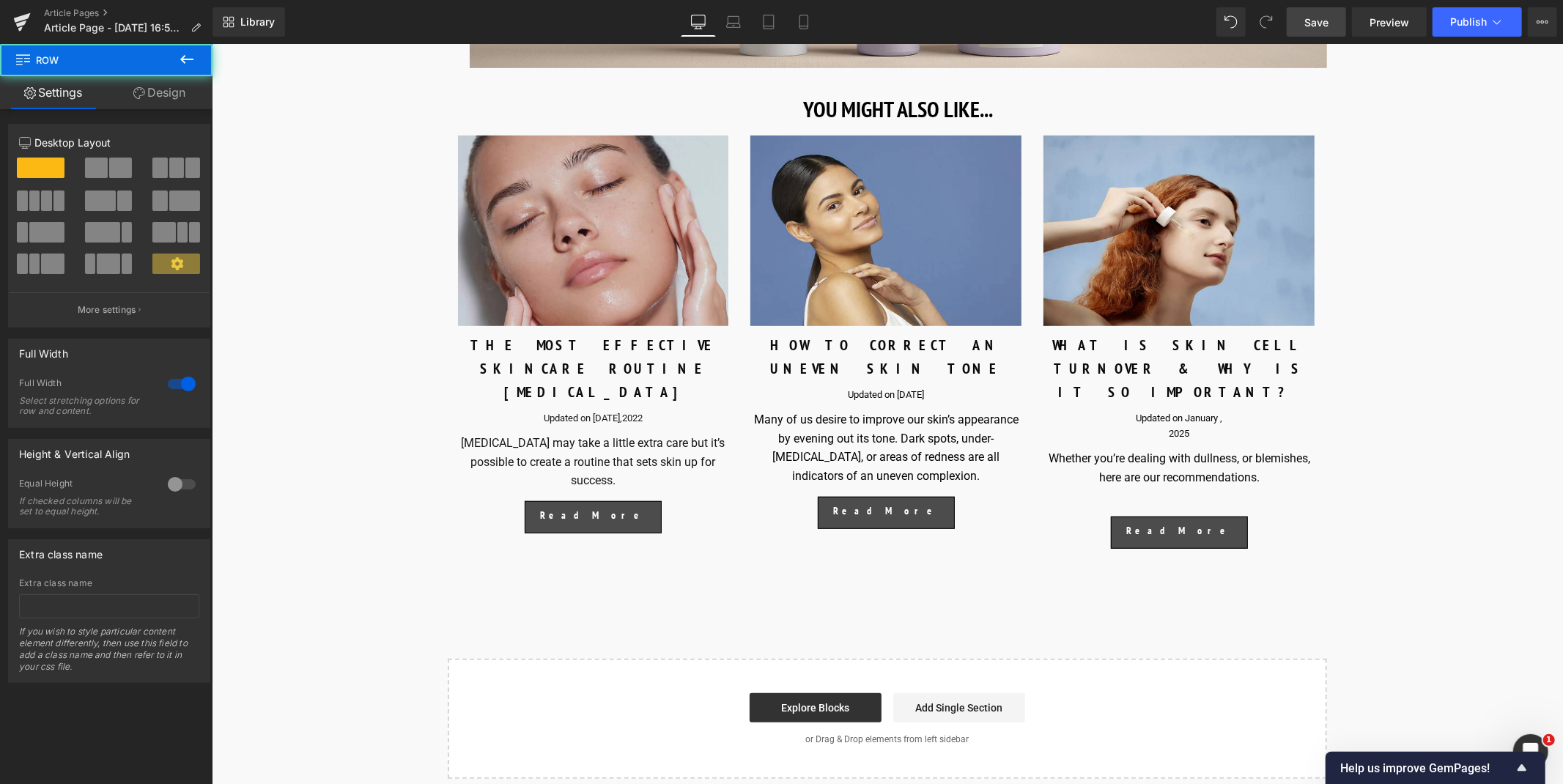
click at [1224, 426] on div "2025" at bounding box center [1178, 433] width 271 height 15
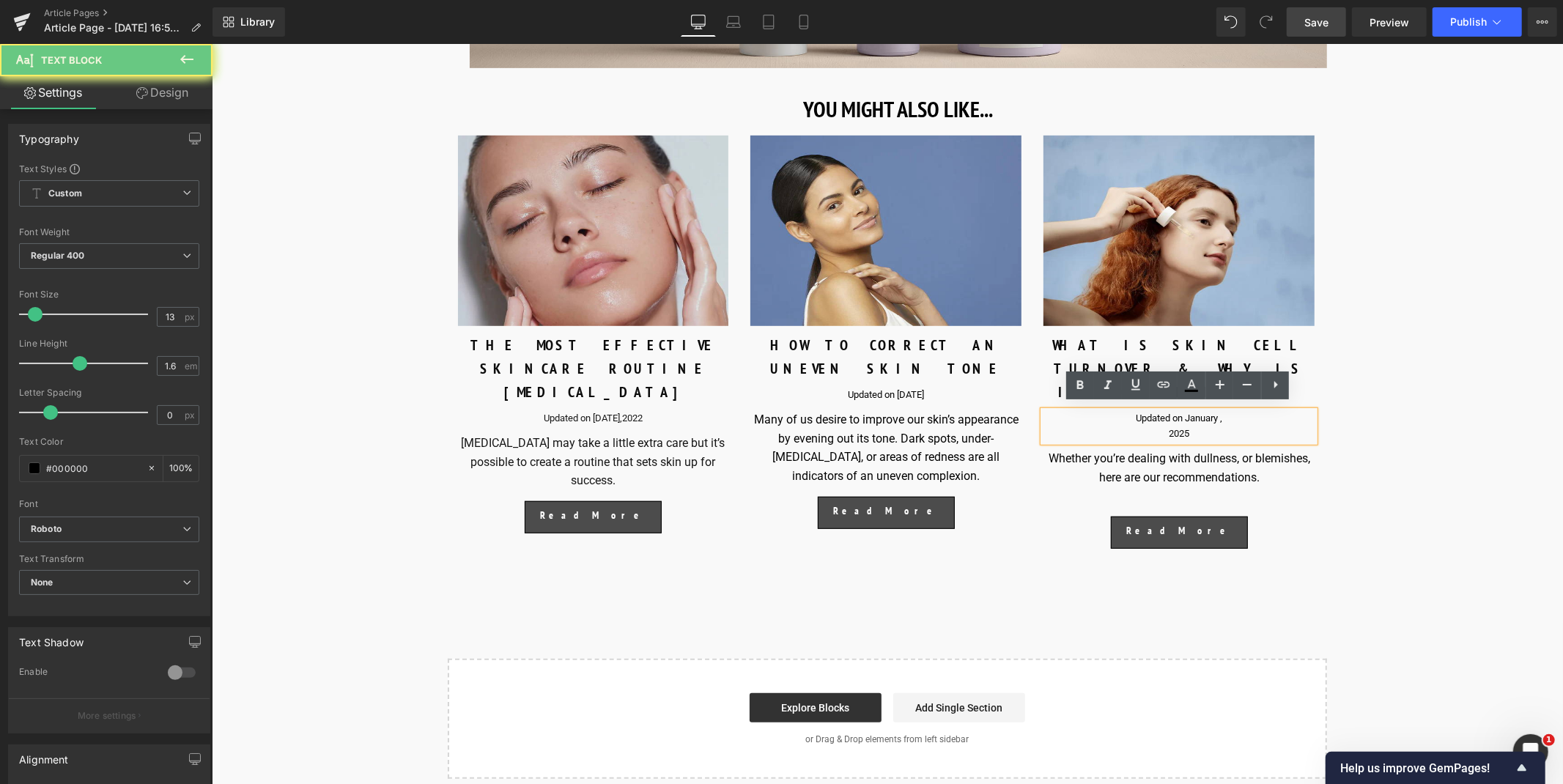
click at [1229, 410] on div "Updated on [DATE]" at bounding box center [1178, 426] width 271 height 31
click at [1213, 412] on div "Updated on [DATE]" at bounding box center [1178, 426] width 271 height 31
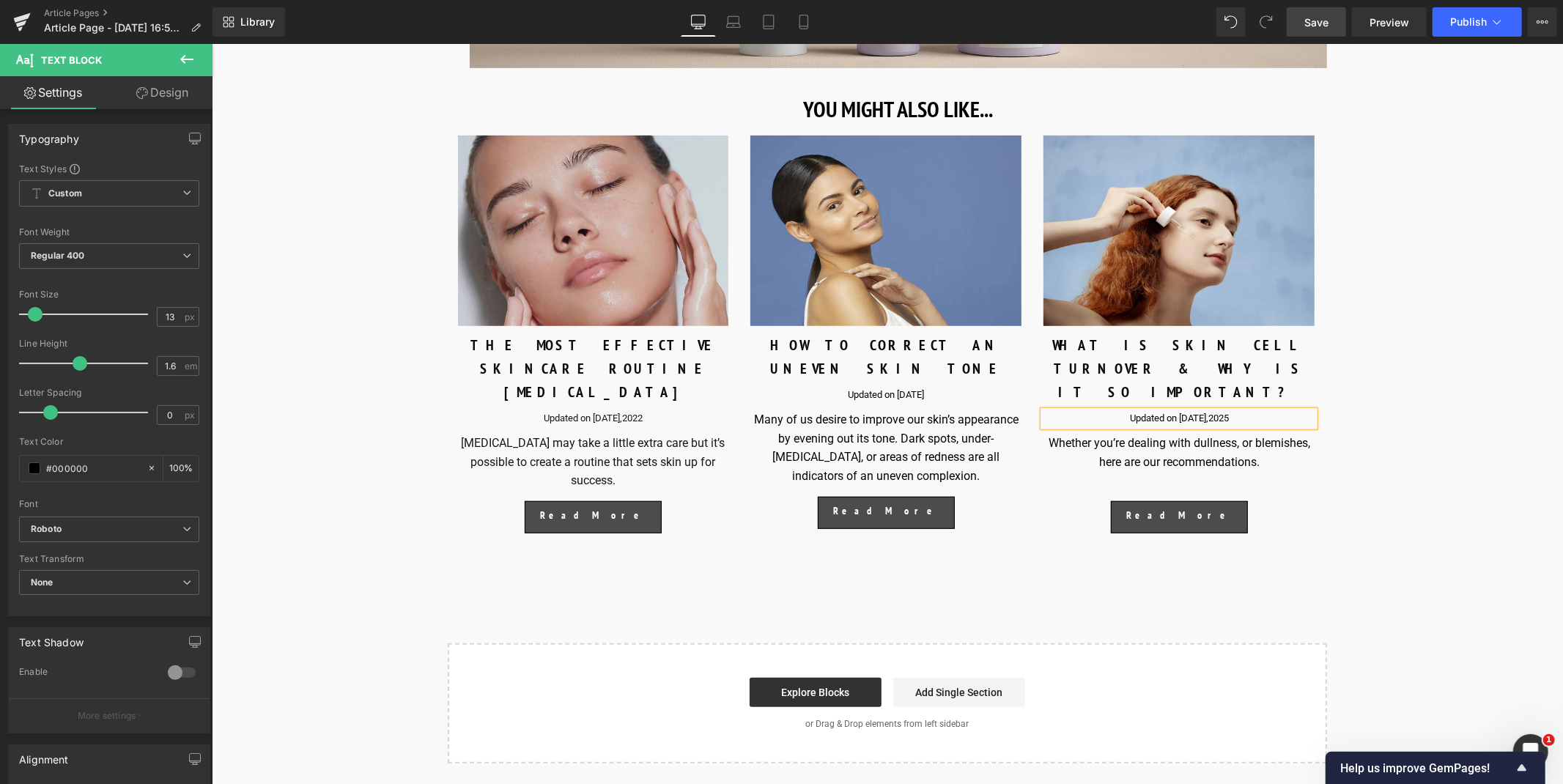
click at [1202, 435] on div "Whether you’re dealing with dullness, or blemishes, here are our recommendation…" at bounding box center [1178, 460] width 271 height 57
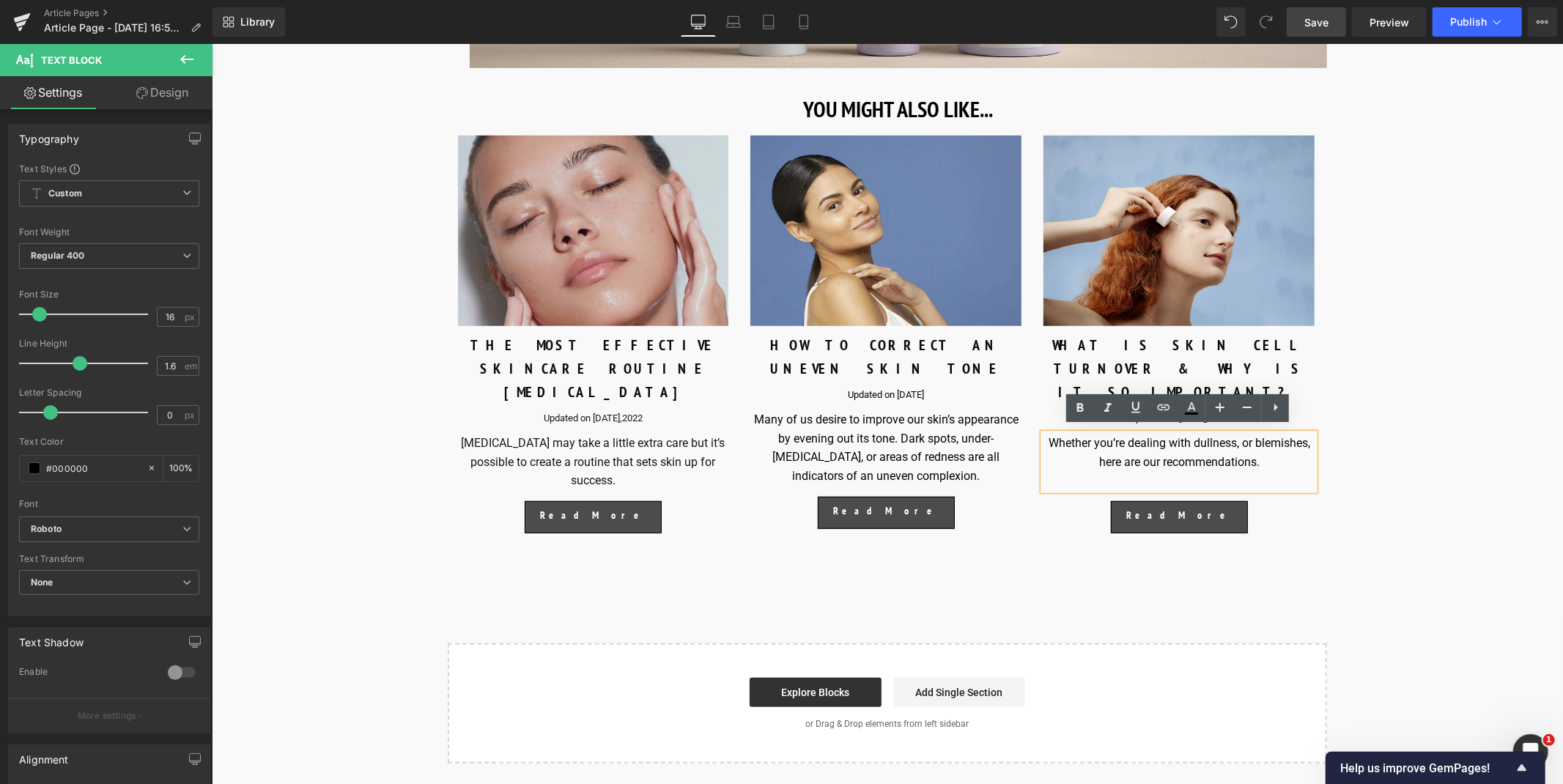
click at [1224, 457] on div "Whether you’re dealing with dullness, or blemishes, here are our recommendation…" at bounding box center [1178, 460] width 271 height 57
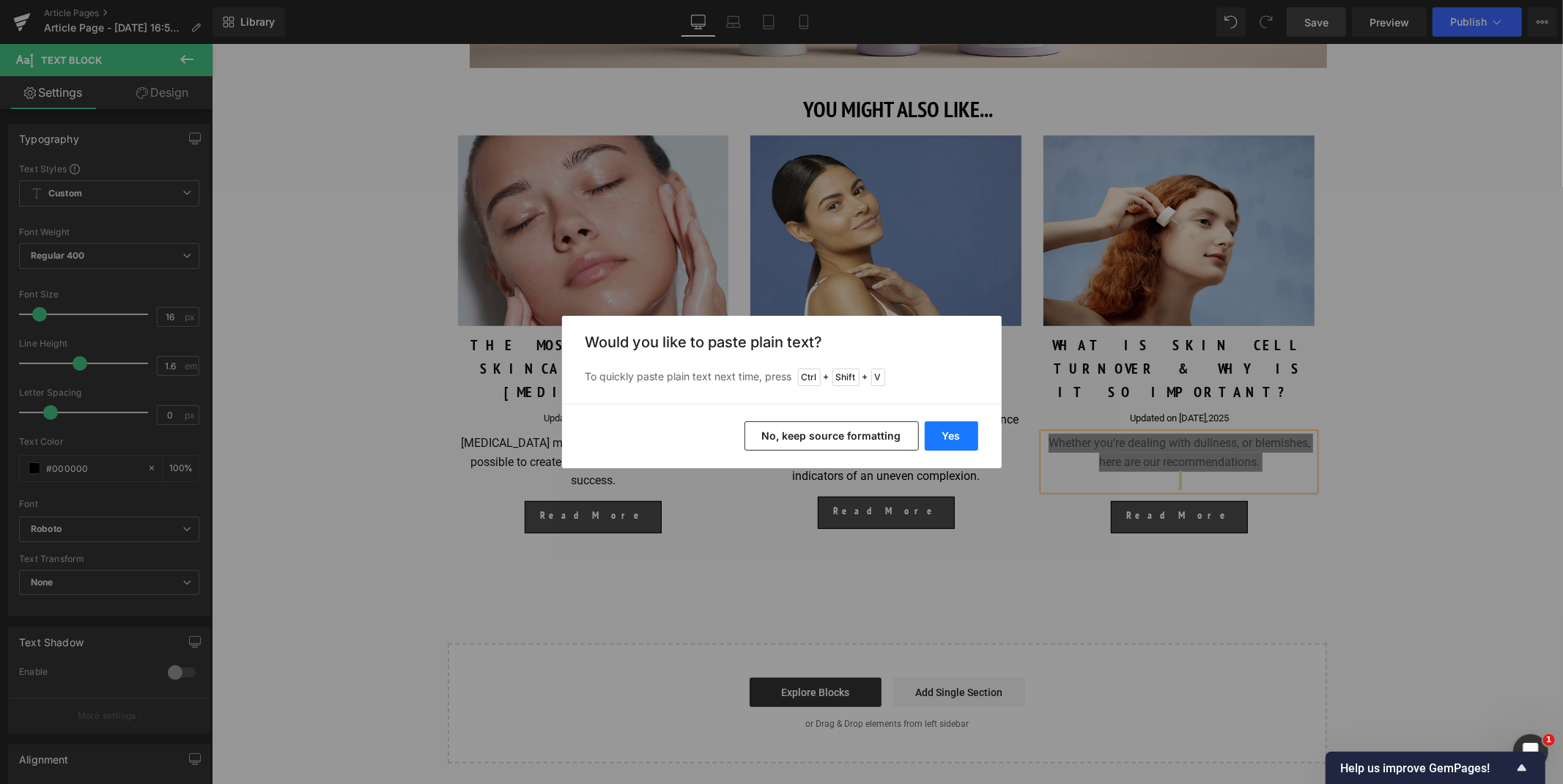
click at [953, 431] on button "Yes" at bounding box center [951, 435] width 54 height 29
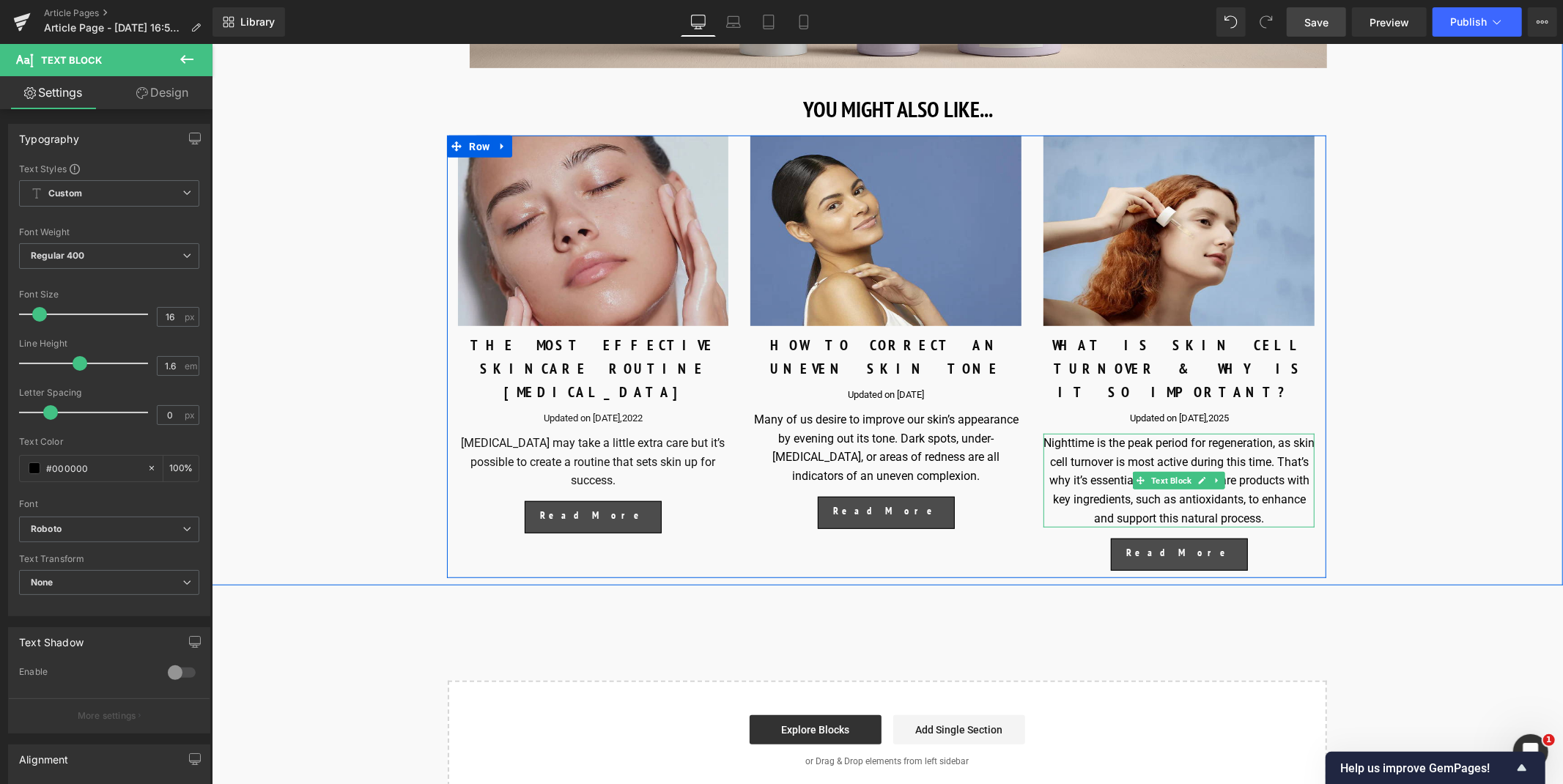
click at [1237, 466] on div "Nighttime is the peak period for regeneration, as skin cell turnover is most ac…" at bounding box center [1178, 479] width 271 height 93
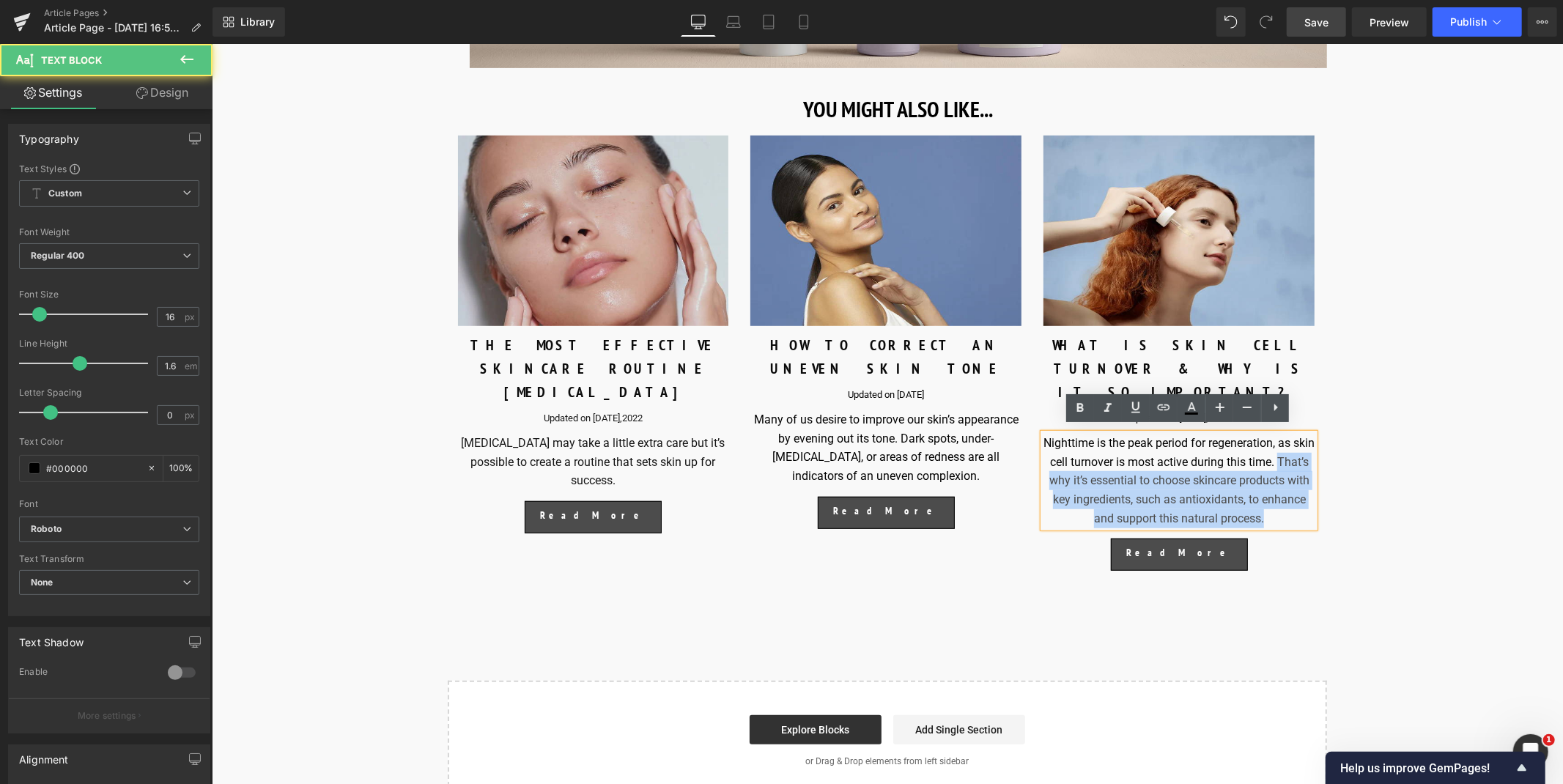
drag, startPoint x: 1062, startPoint y: 472, endPoint x: 1307, endPoint y: 521, distance: 249.9
click at [1307, 521] on div "Nighttime is the peak period for regeneration, as skin cell turnover is most ac…" at bounding box center [1178, 479] width 271 height 93
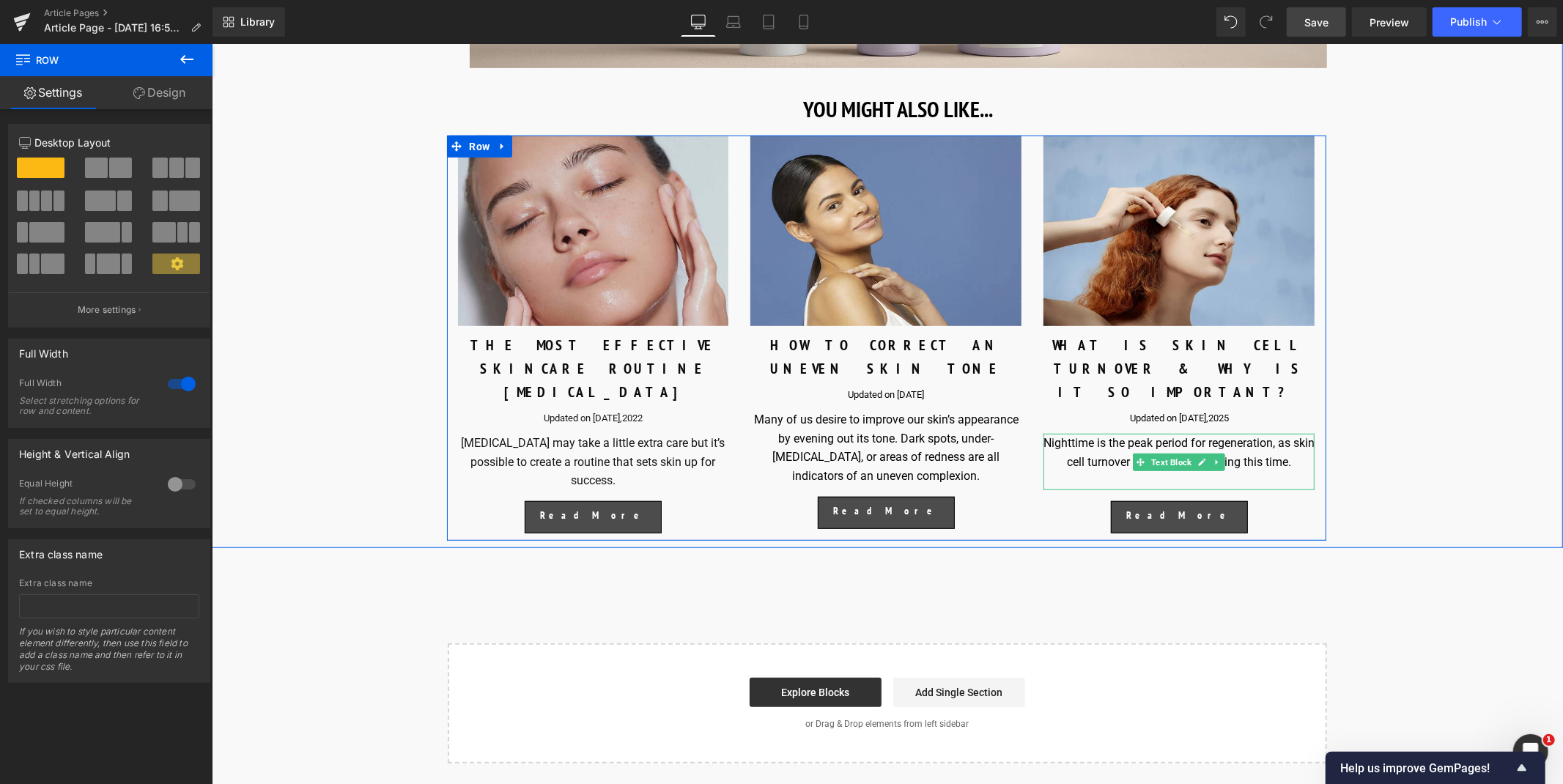
click at [1074, 435] on div "Nighttime is the peak period for regeneration, as skin cell turnover is most ac…" at bounding box center [1178, 451] width 271 height 38
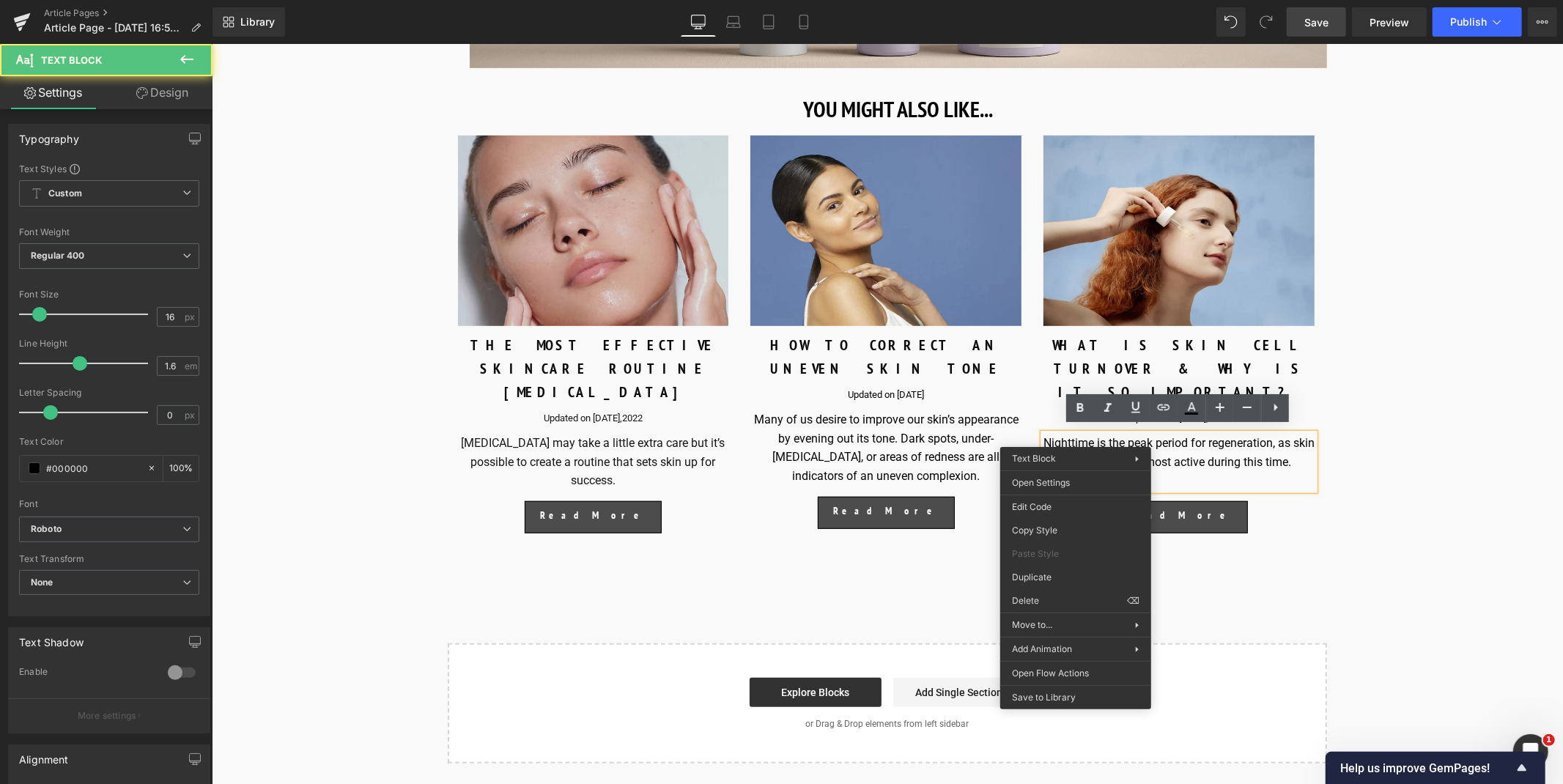
click at [1074, 435] on div "Nighttime is the peak period for regeneration, as skin cell turnover is most ac…" at bounding box center [1178, 451] width 271 height 38
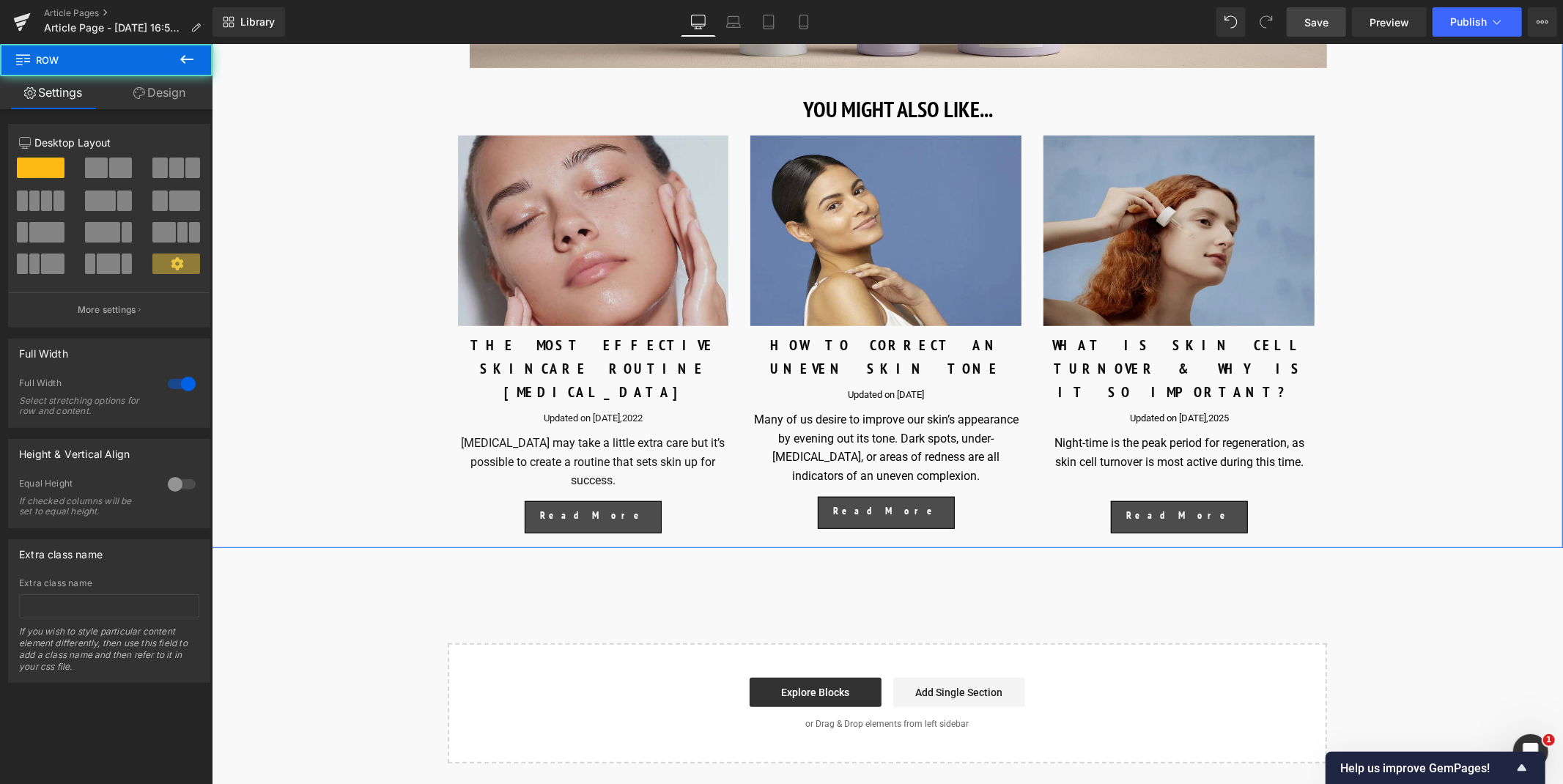
click at [1132, 205] on img at bounding box center [1178, 230] width 271 height 191
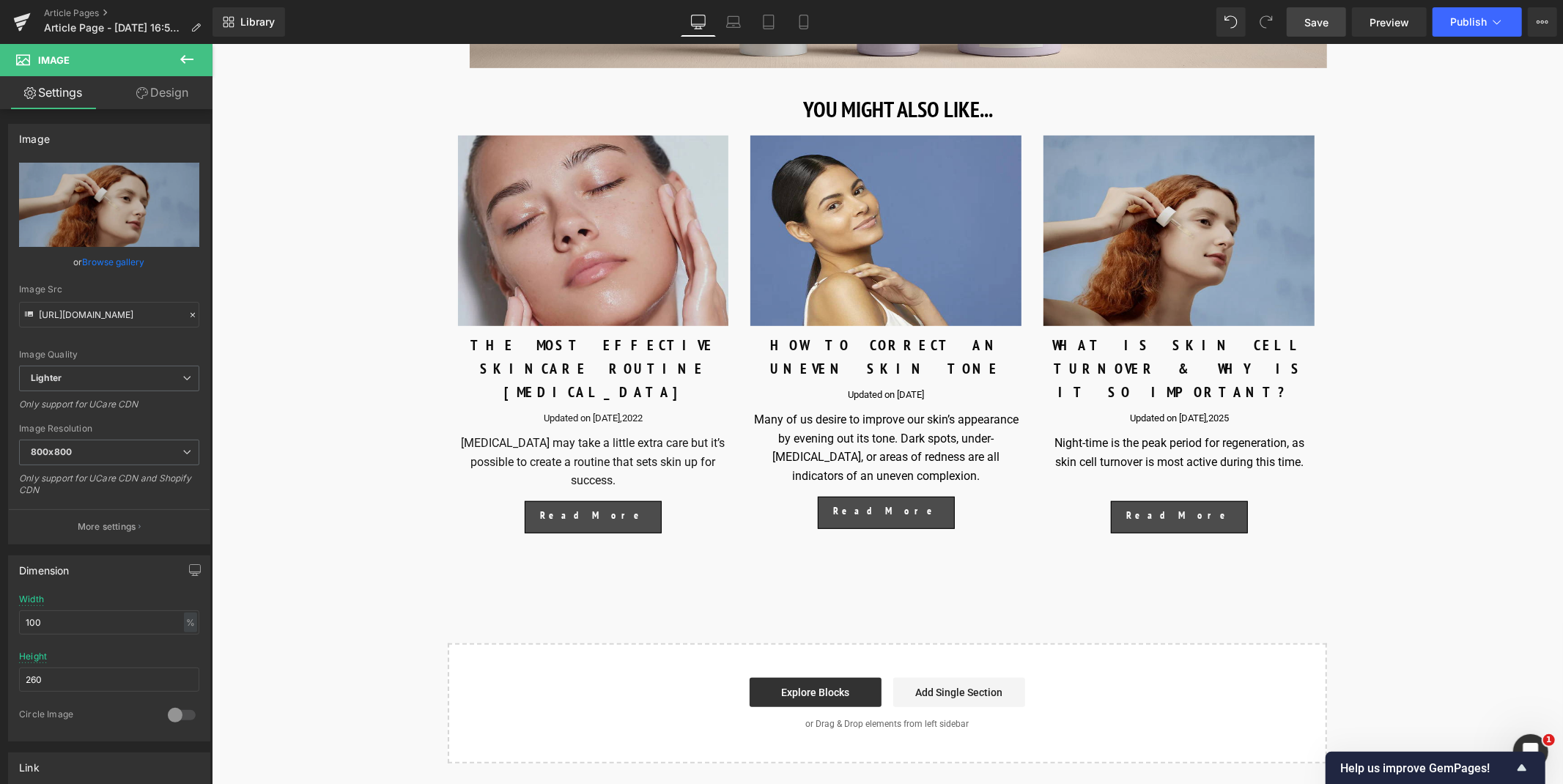
click at [1148, 288] on img at bounding box center [1178, 230] width 271 height 191
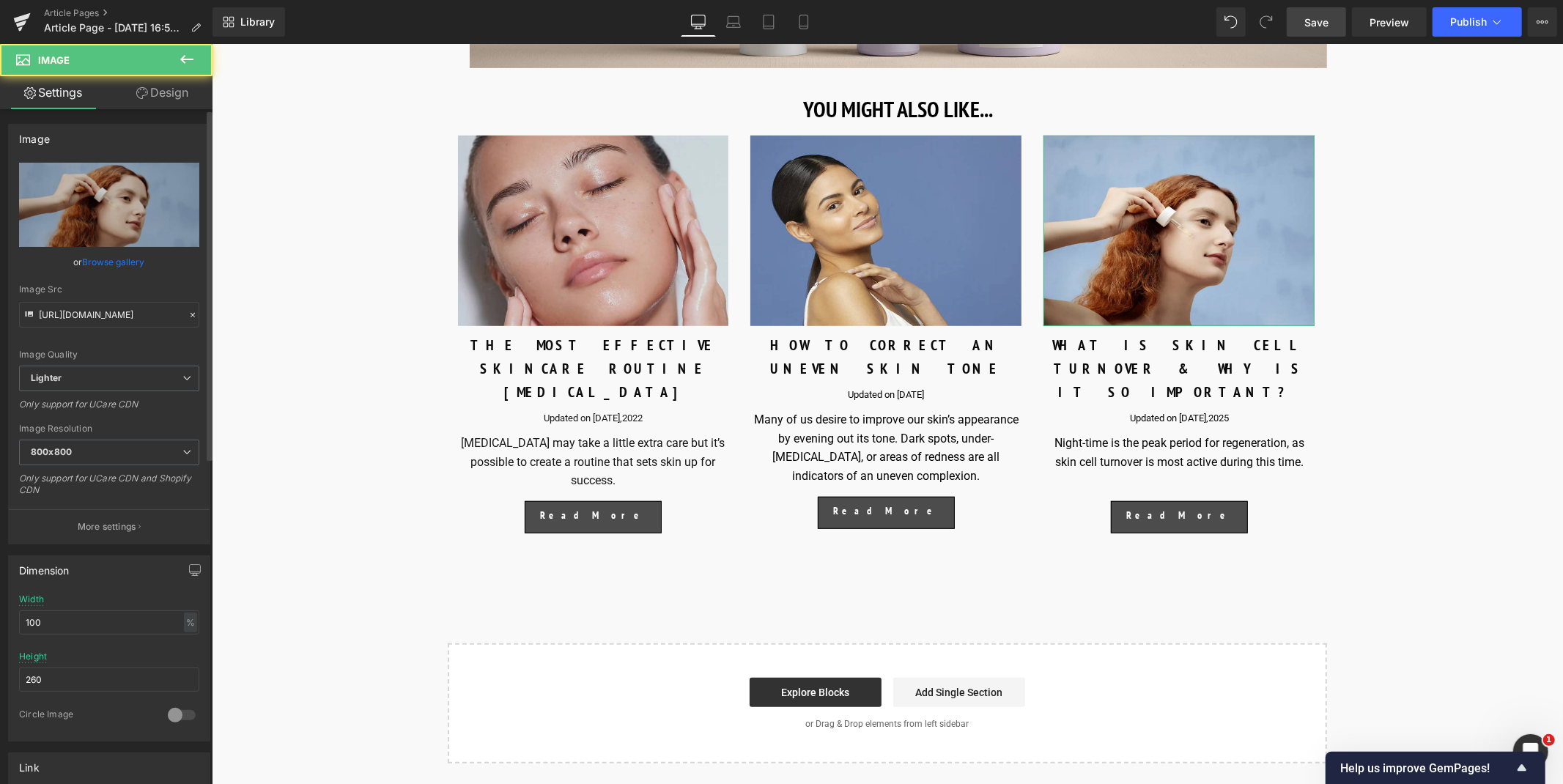
scroll to position [327, 0]
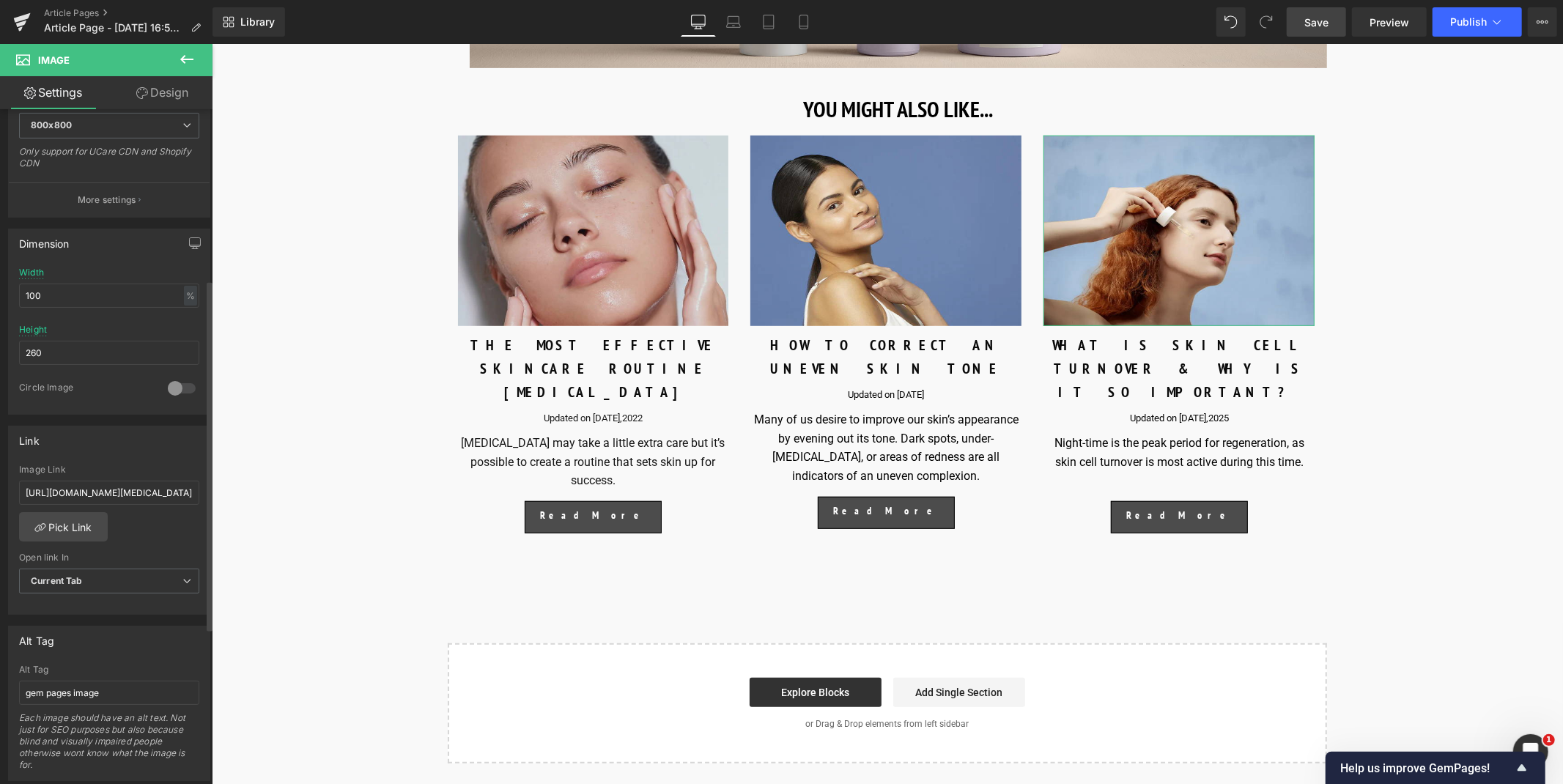
click at [96, 506] on div "Image Link [URL][DOMAIN_NAME][MEDICAL_DATA]" at bounding box center [109, 487] width 180 height 47
click at [89, 487] on input "[URL][DOMAIN_NAME][MEDICAL_DATA]" at bounding box center [109, 492] width 180 height 24
paste input "[DOMAIN_NAME][URL]"
type input "[URL][DOMAIN_NAME]"
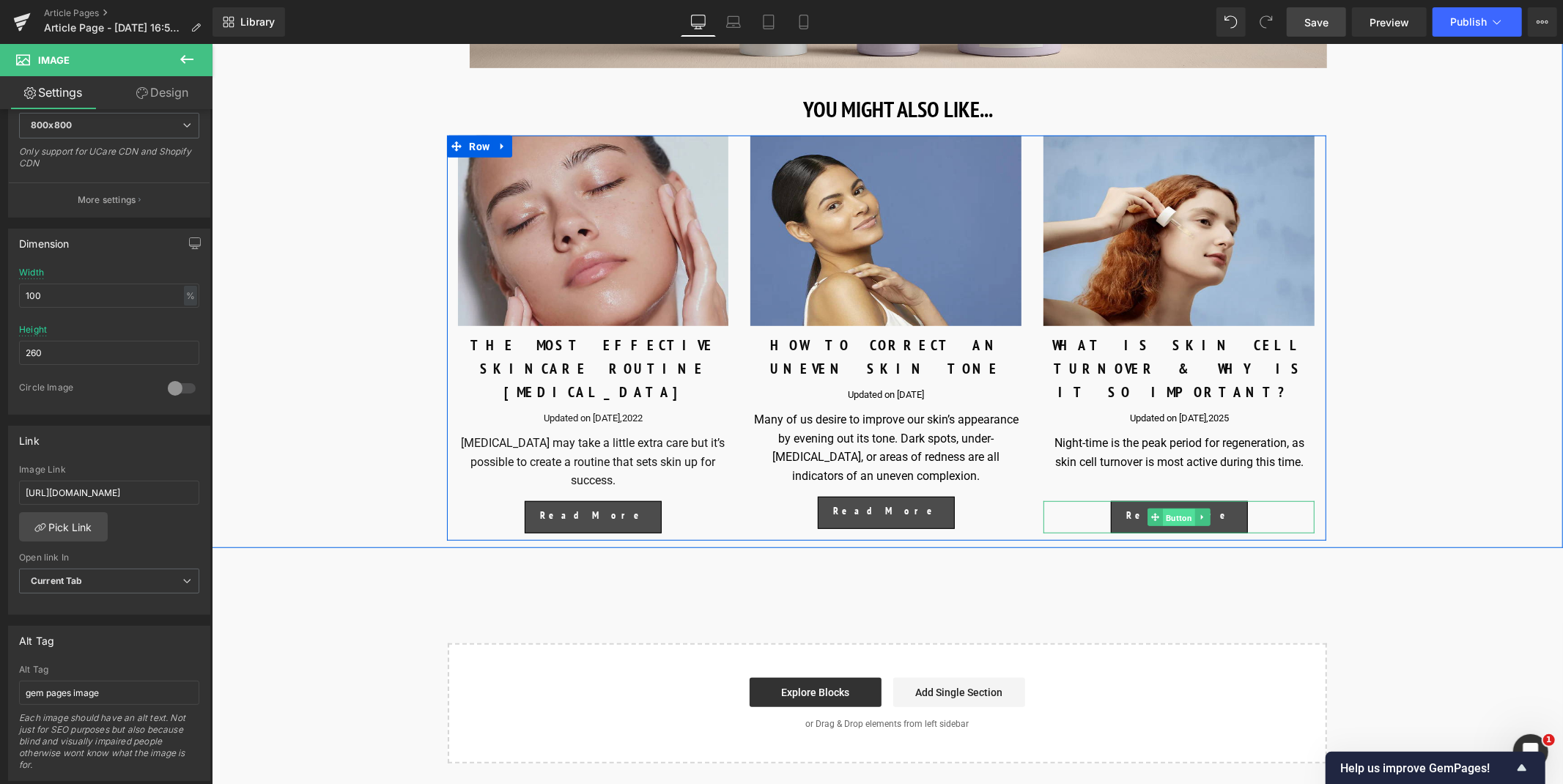
click at [1175, 509] on span "Button" at bounding box center [1179, 517] width 32 height 17
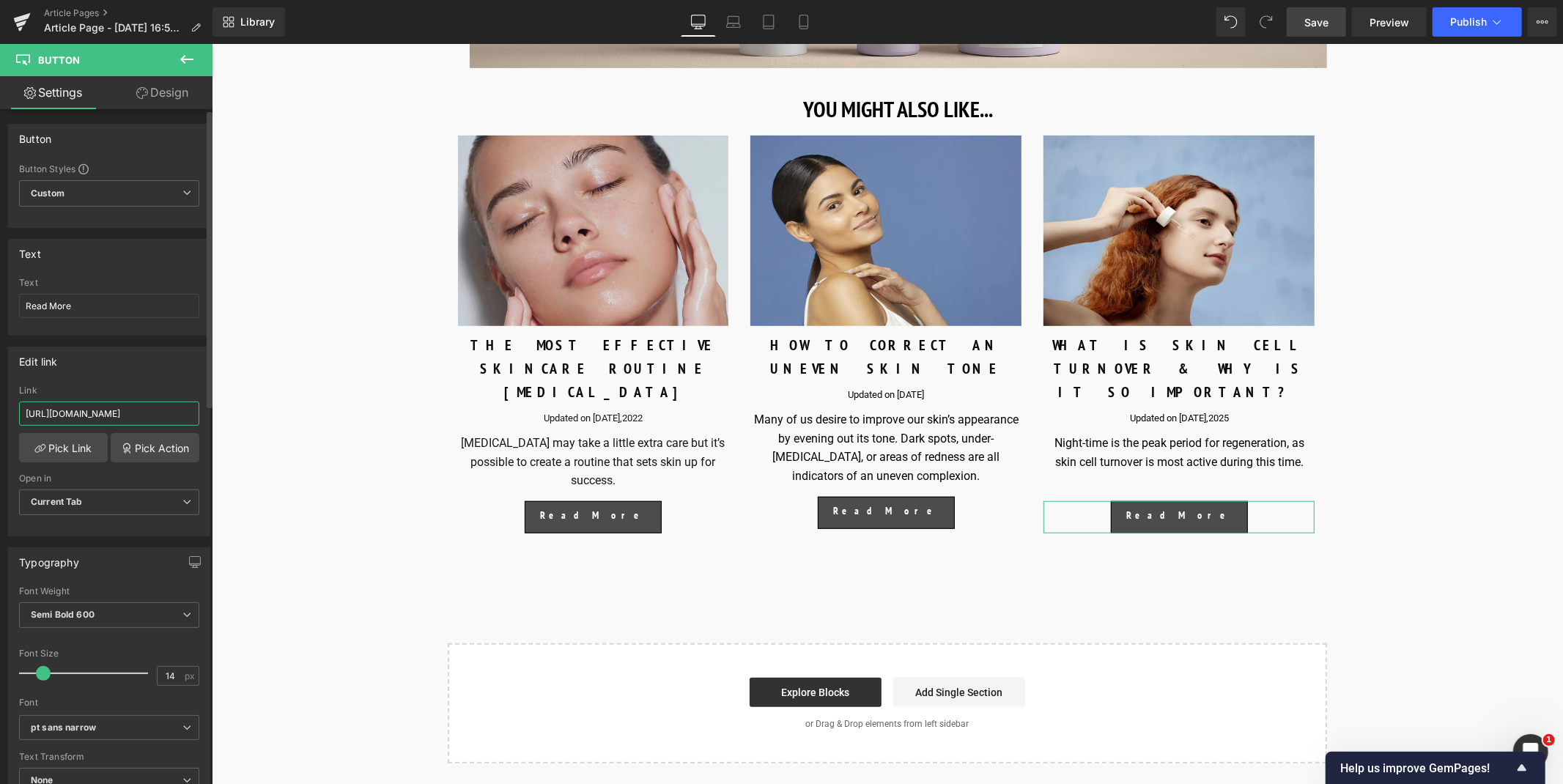
click at [96, 410] on input "[URL][DOMAIN_NAME]" at bounding box center [109, 413] width 180 height 24
paste input "[DOMAIN_NAME][URL]"
type input "[URL][DOMAIN_NAME]"
click at [1336, 14] on link "Save" at bounding box center [1316, 22] width 60 height 29
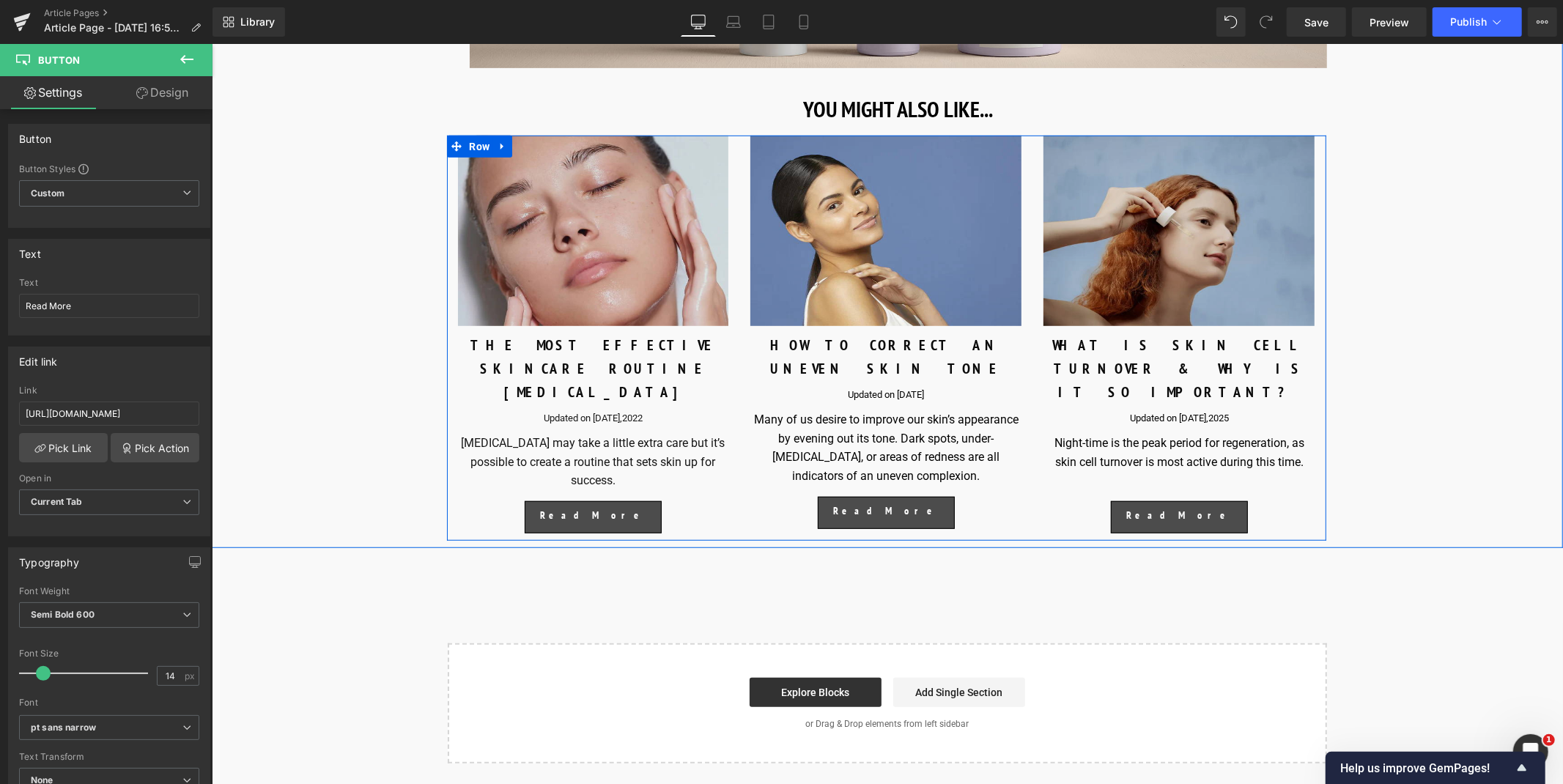
click at [1190, 307] on img at bounding box center [1178, 230] width 271 height 191
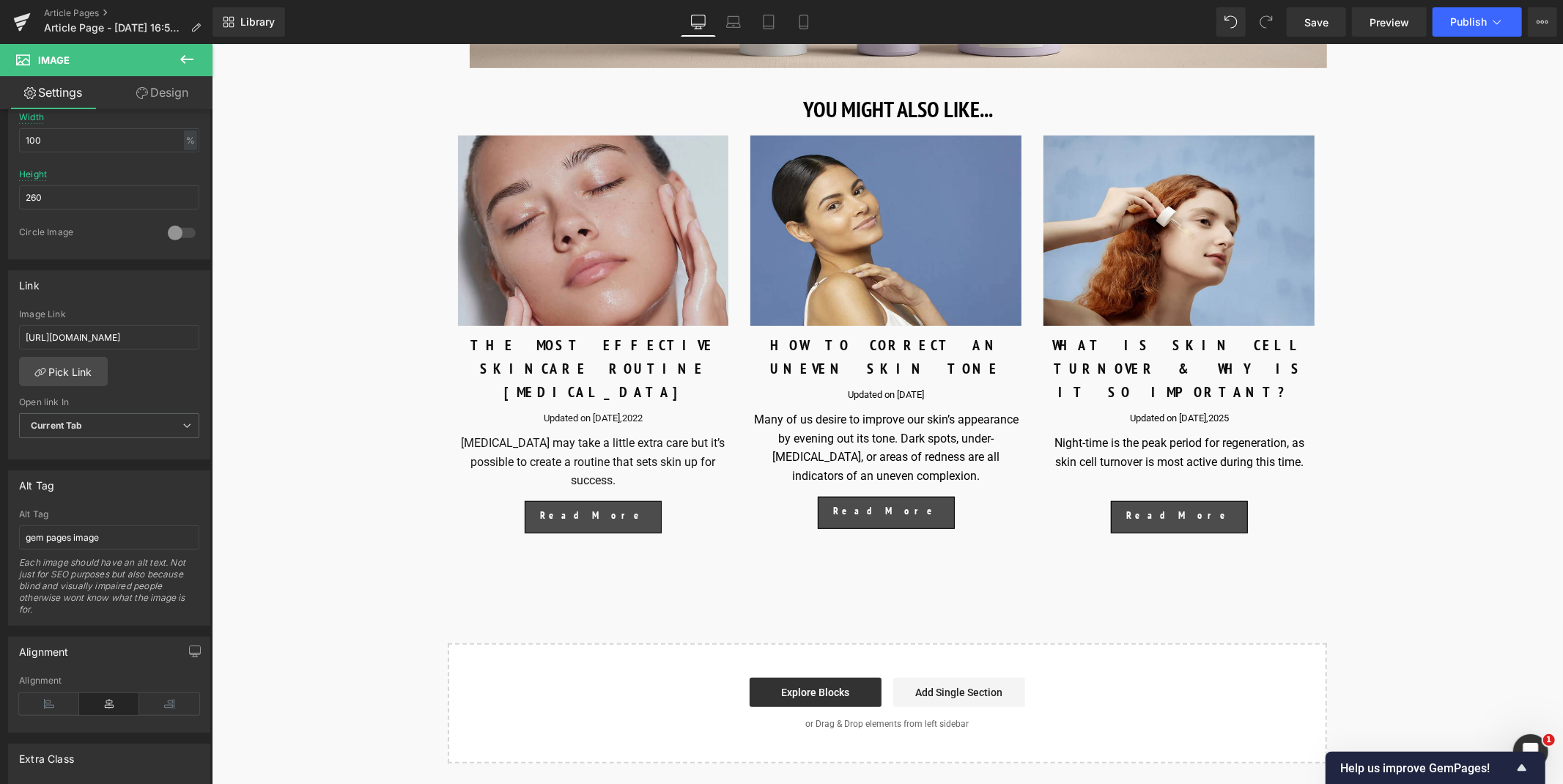
scroll to position [483, 0]
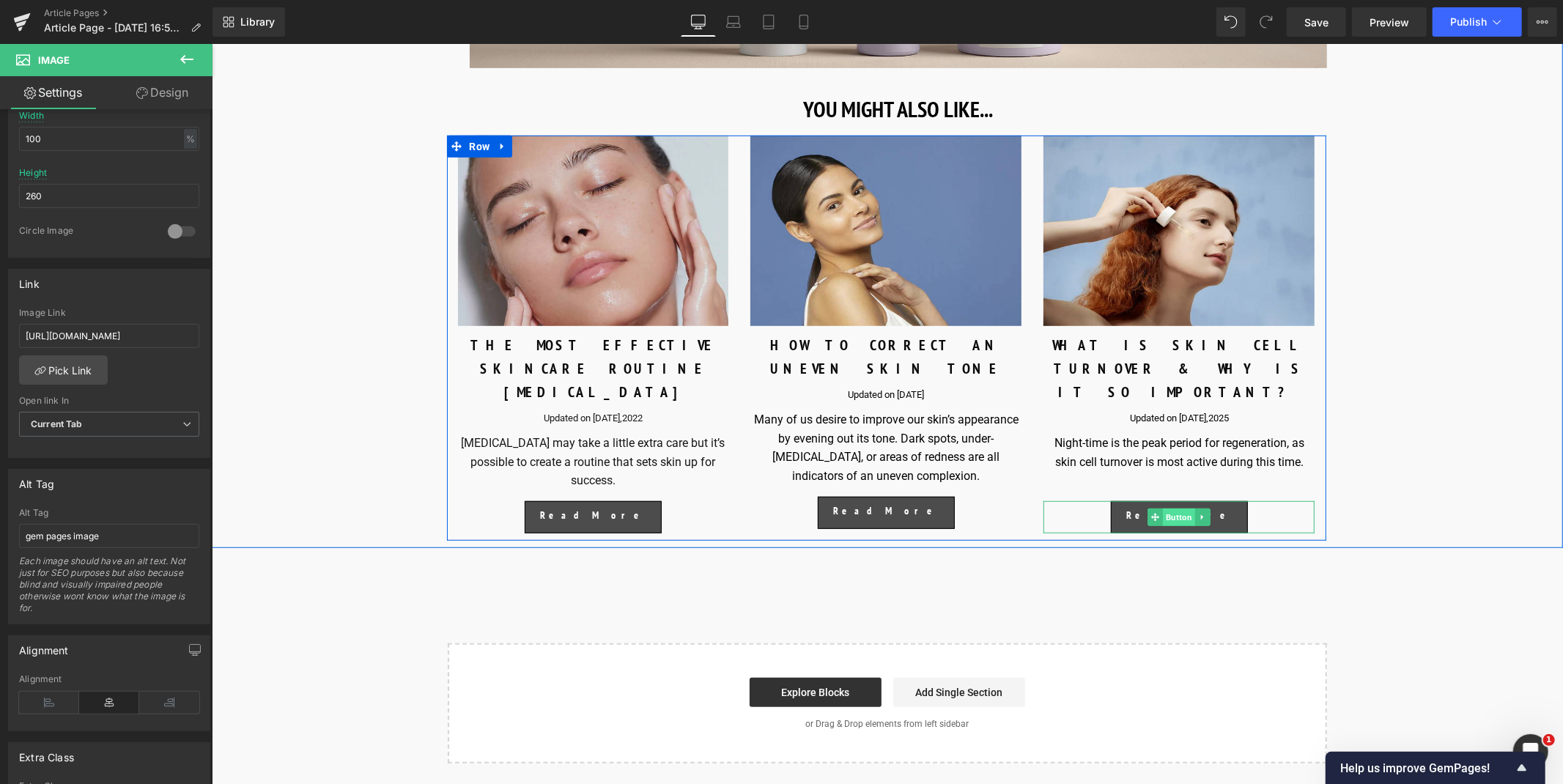
click at [1169, 512] on span "Button" at bounding box center [1179, 516] width 32 height 17
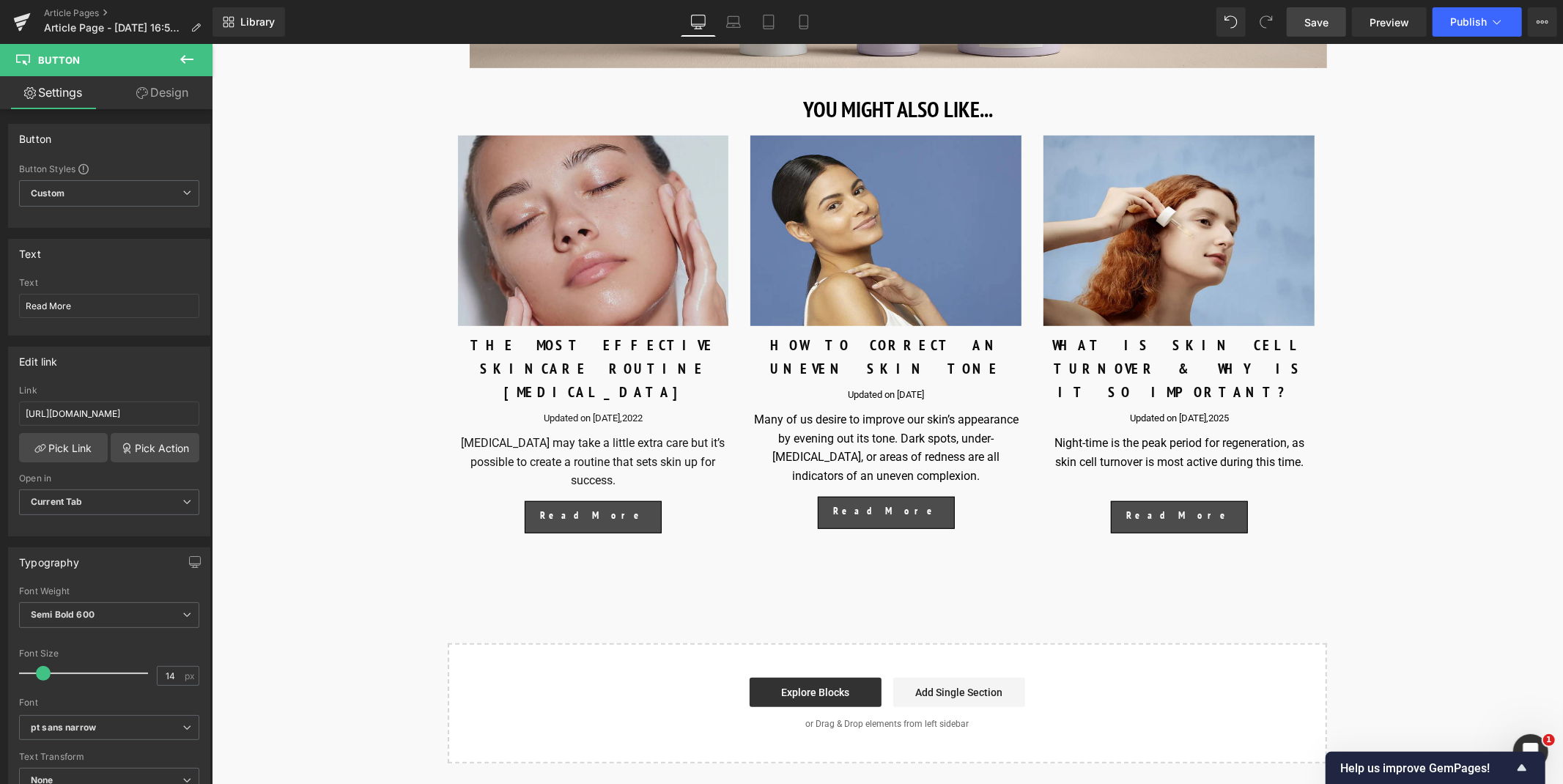
click at [1334, 26] on link "Save" at bounding box center [1316, 22] width 60 height 29
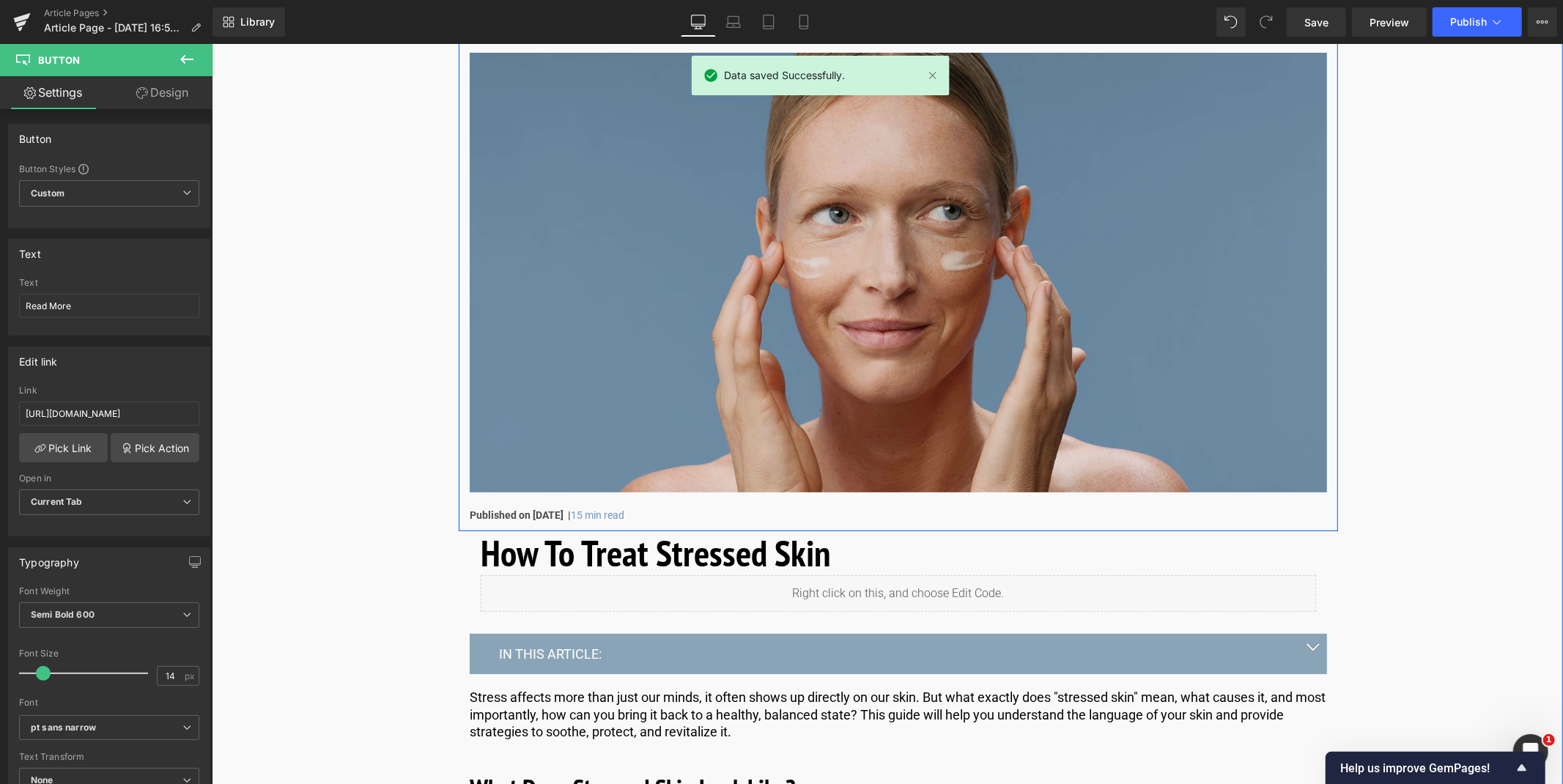
scroll to position [179, 0]
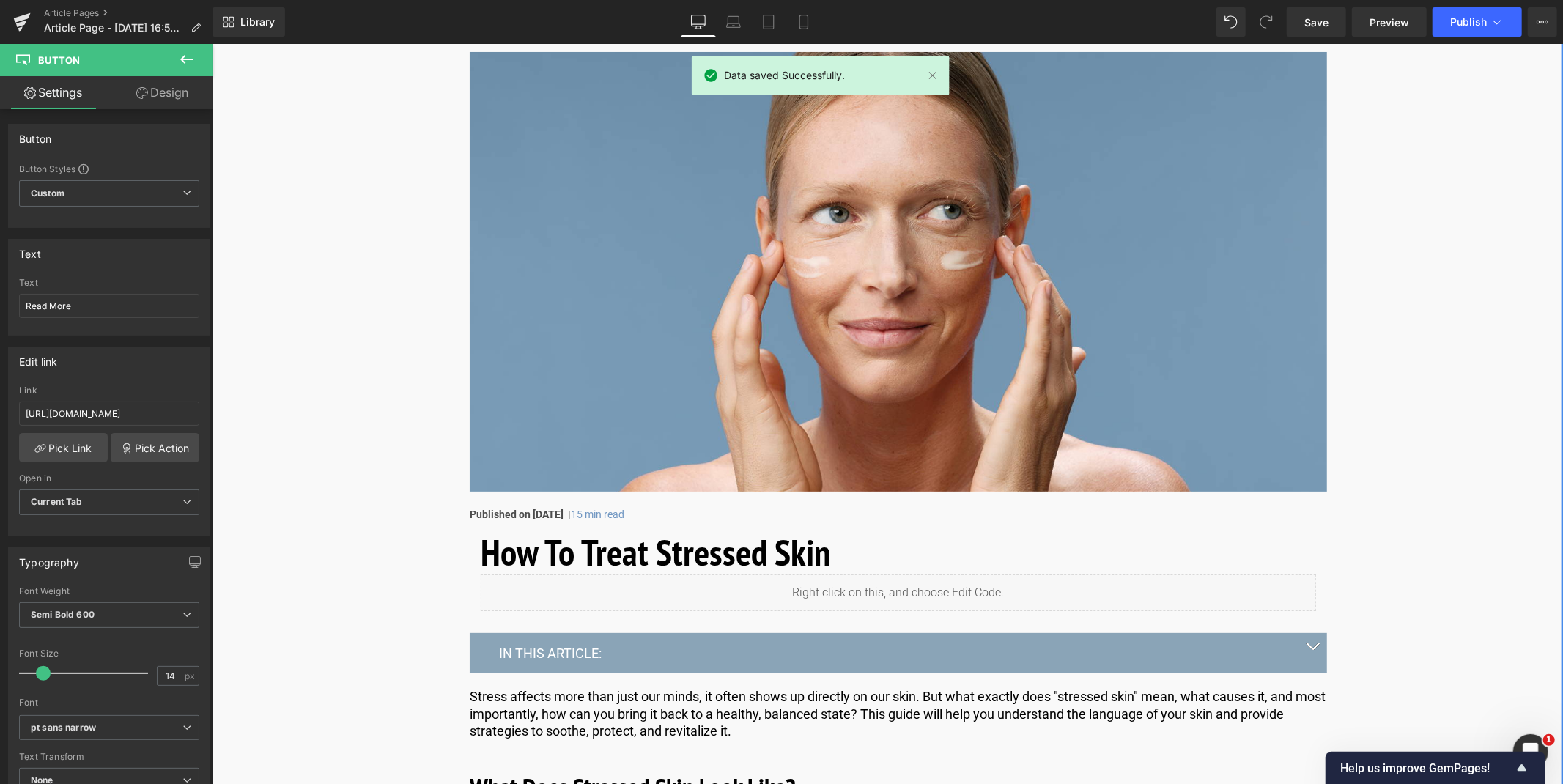
click at [482, 551] on h1 "How To Treat Stressed Skin" at bounding box center [897, 552] width 835 height 44
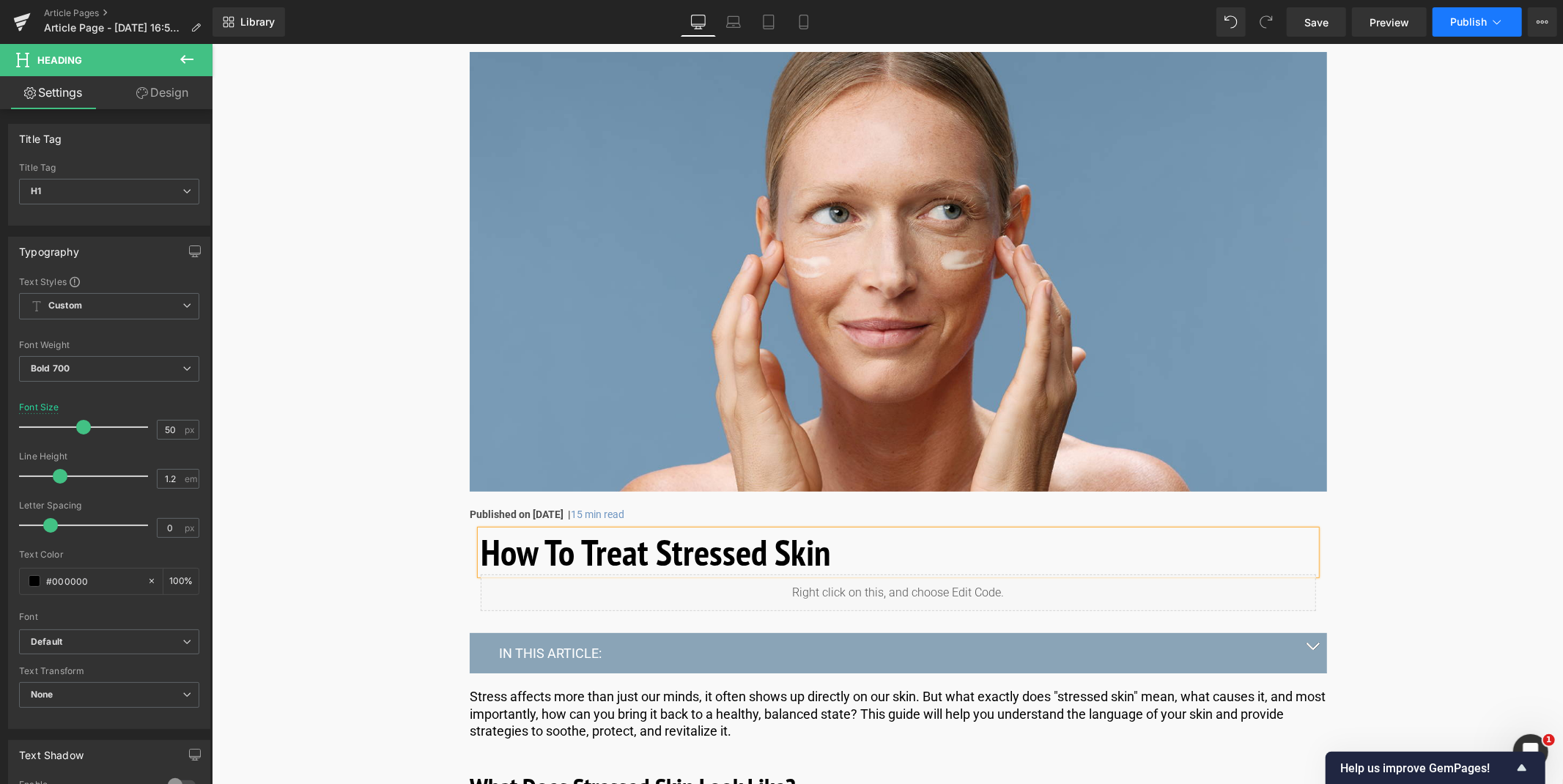
click at [1502, 29] on button "Publish" at bounding box center [1476, 22] width 90 height 29
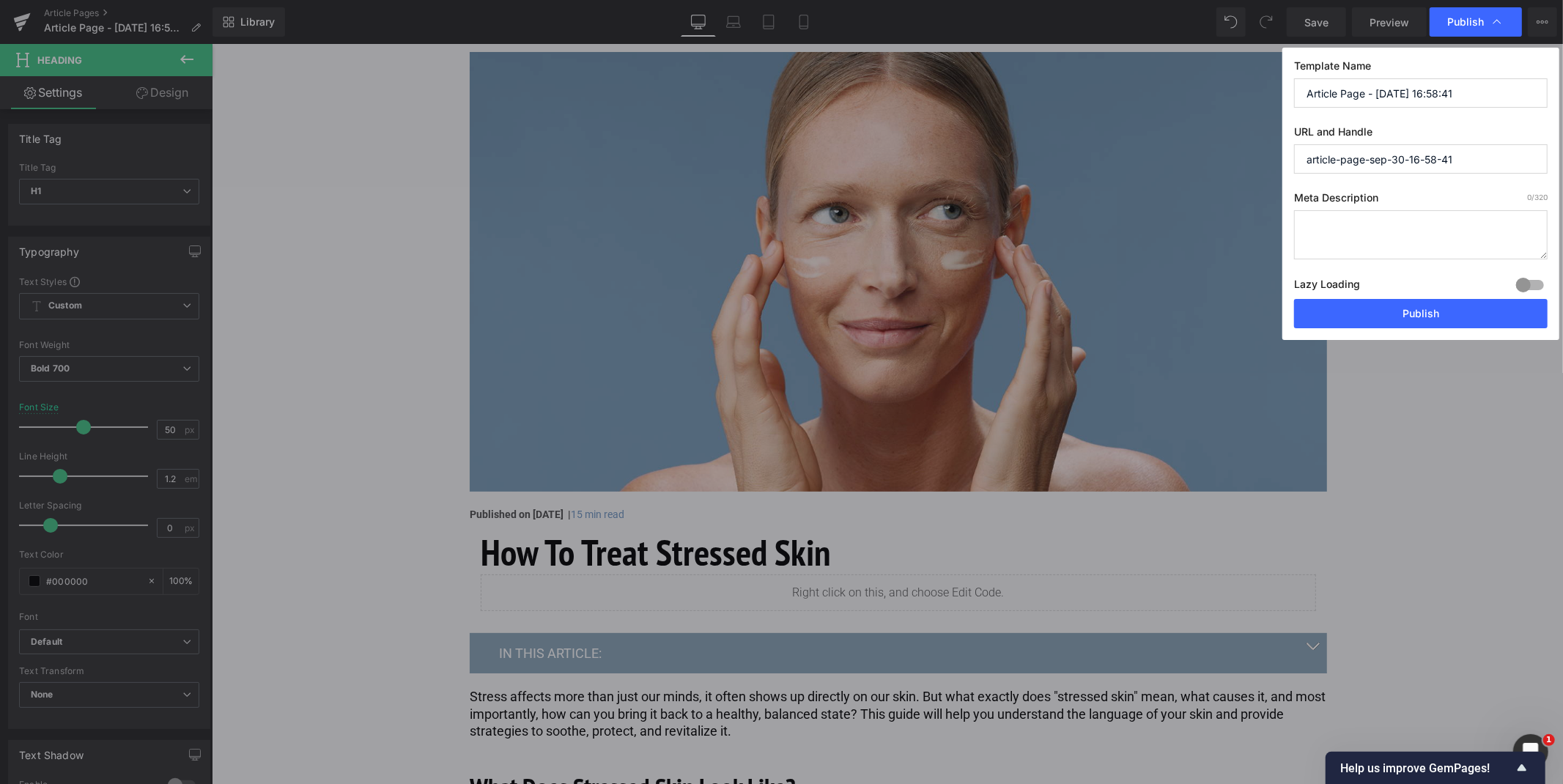
click at [1419, 218] on textarea at bounding box center [1420, 234] width 253 height 49
paste textarea "Learn how to identify and treat stressed skin with simple tips to soothe, prote…"
type textarea "Learn how to identify and treat stressed skin with simple tips to soothe, prote…"
drag, startPoint x: 1469, startPoint y: 93, endPoint x: 1246, endPoint y: 101, distance: 223.1
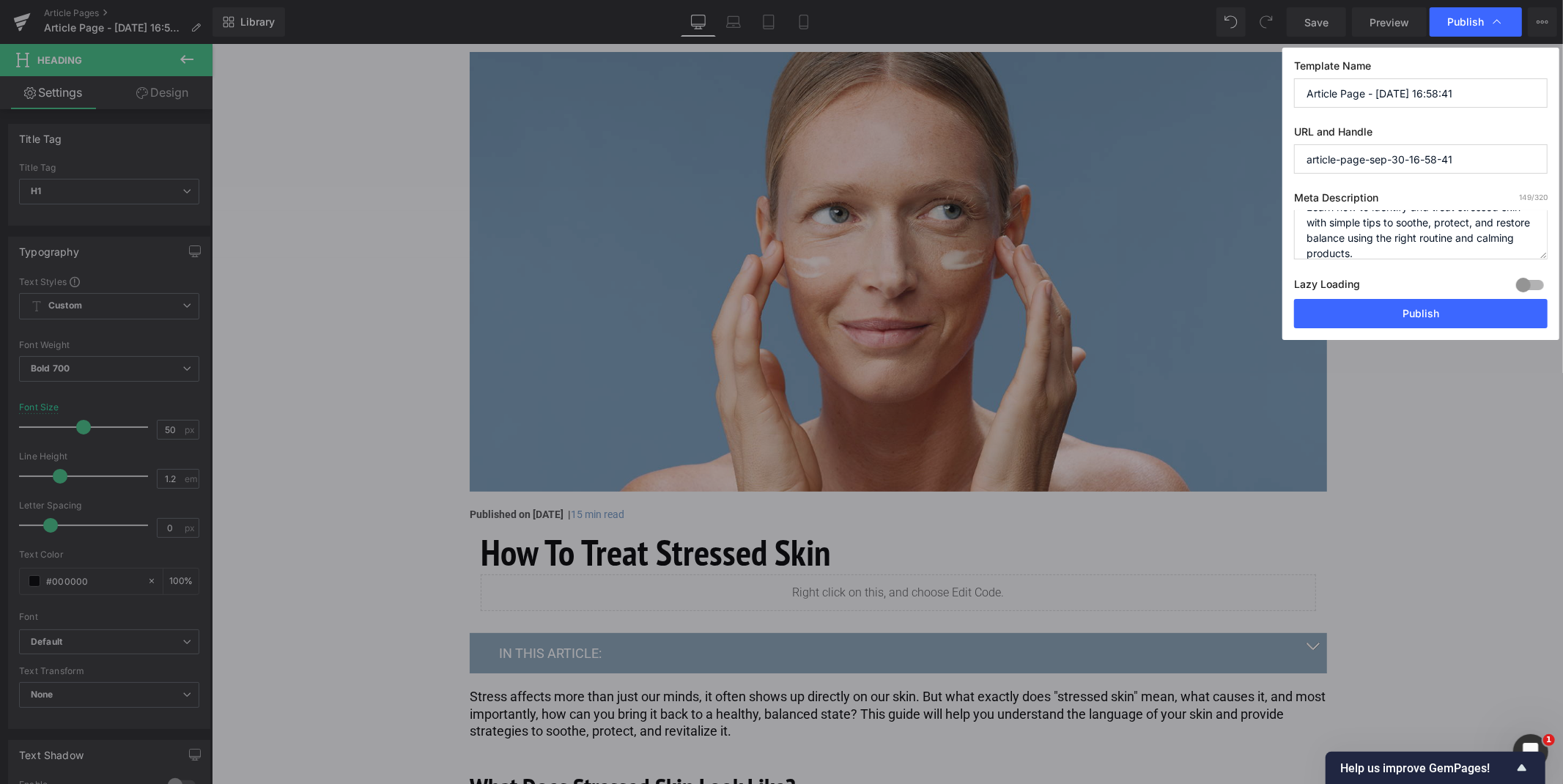
click at [1246, 101] on div "Publish Template Name Article Page - [DATE] 16:58:41 URL and Handle article-pag…" at bounding box center [782, 392] width 1563 height 784
type input "How To Treat Stressed Skin"
click at [1349, 148] on input "article-page-sep-30-16-58-41" at bounding box center [1420, 159] width 253 height 29
paste input "How To Treat Stressed Skin"
type input "how-to-treat-stressed-skin"
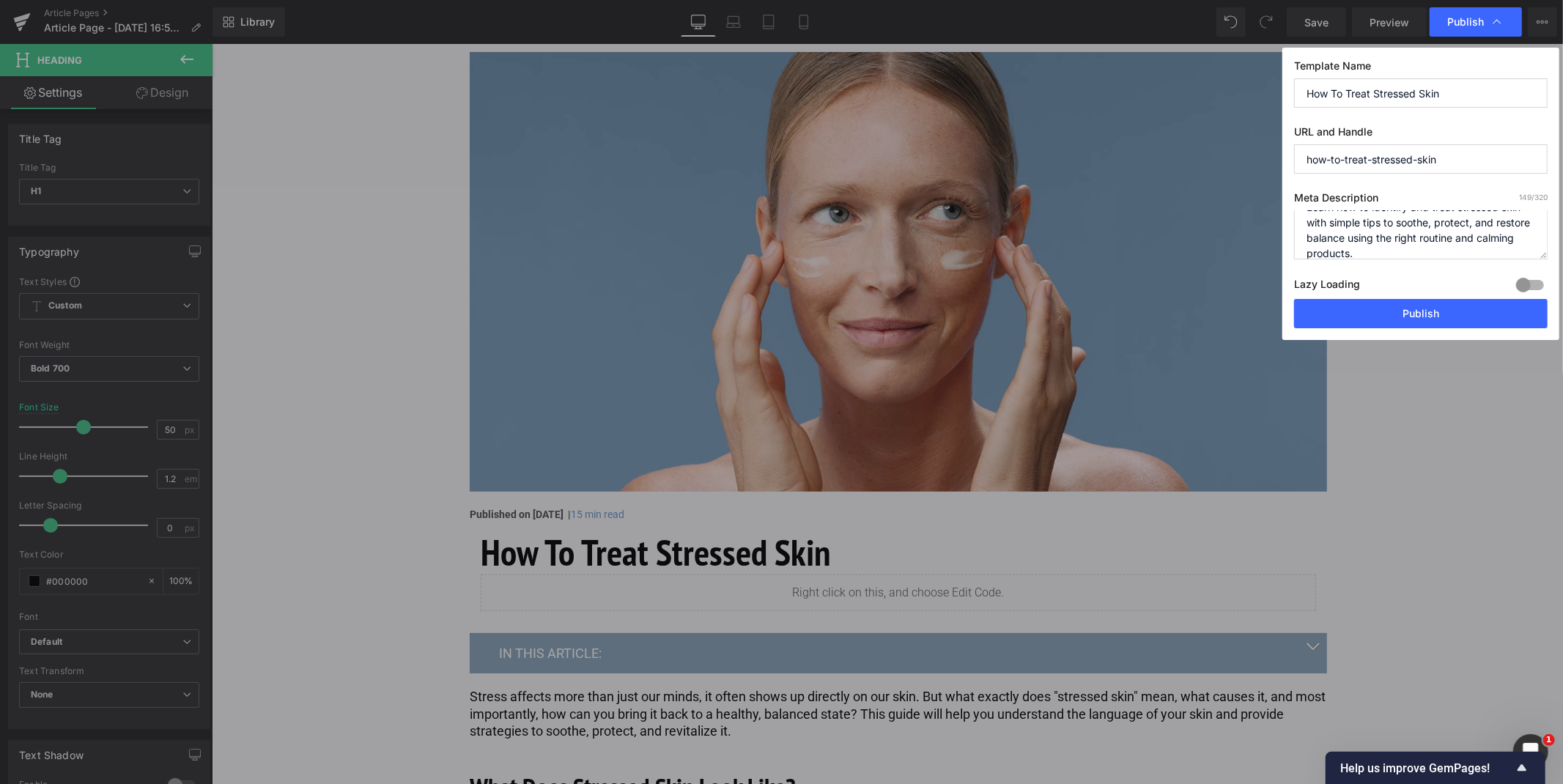
click at [1535, 295] on div at bounding box center [1529, 285] width 35 height 23
click at [1497, 308] on button "Publish" at bounding box center [1420, 313] width 253 height 29
click at [1471, 160] on input "how-to-treat-stressed-skin" at bounding box center [1420, 159] width 253 height 29
